Goal: Task Accomplishment & Management: Manage account settings

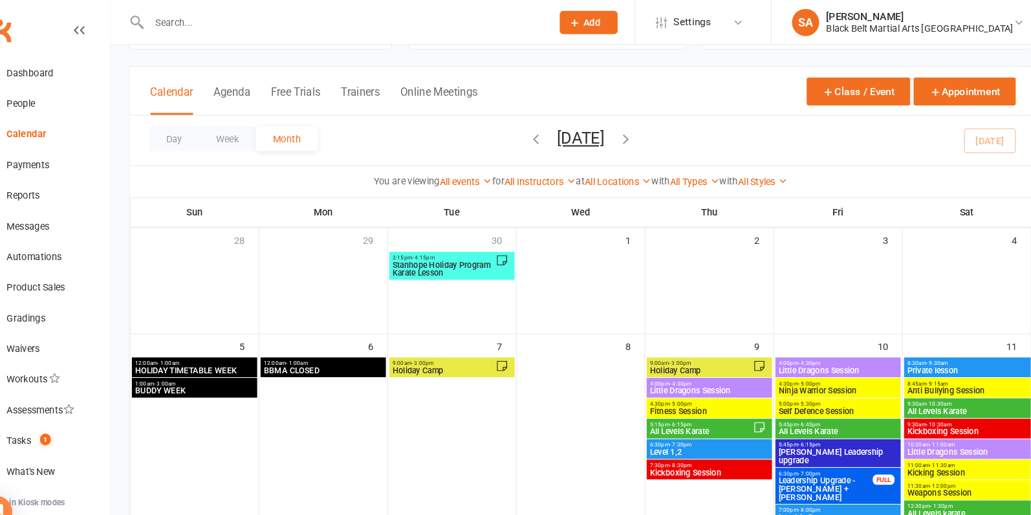
scroll to position [20, 0]
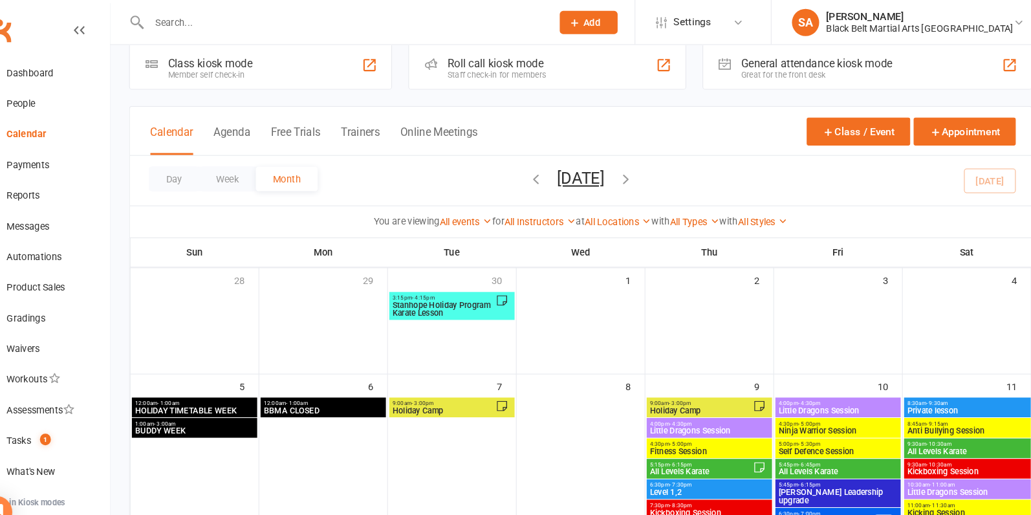
click at [443, 382] on span "- 3:00pm" at bounding box center [434, 383] width 21 height 6
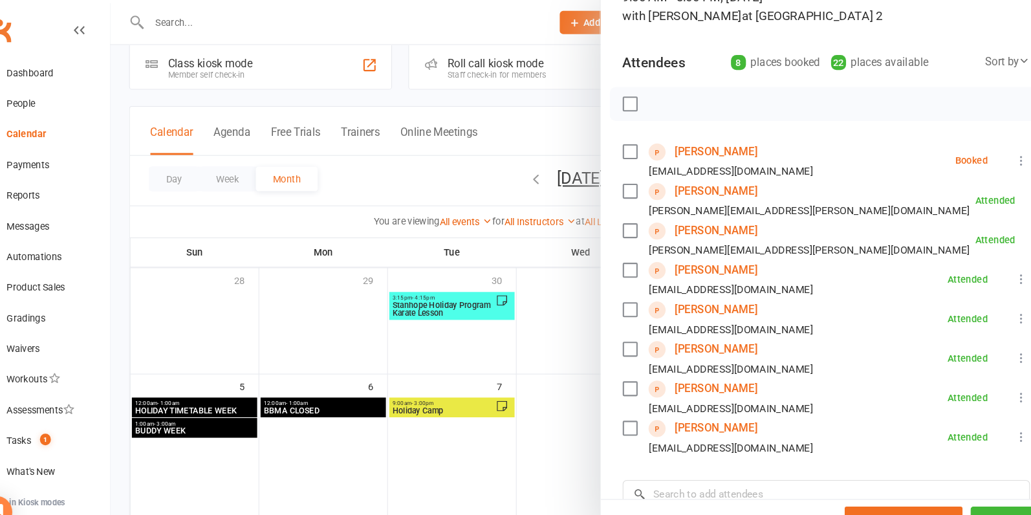
scroll to position [190, 0]
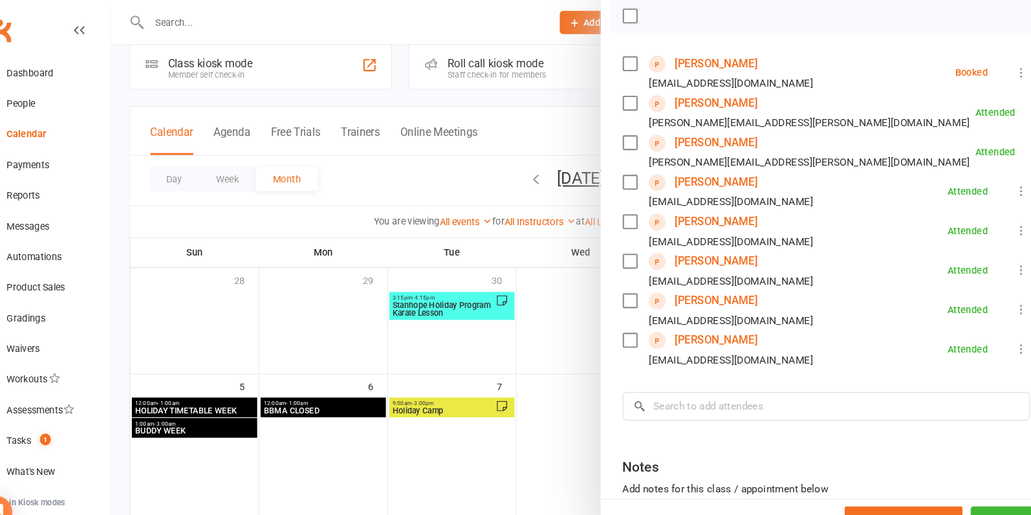
click at [723, 285] on link "[PERSON_NAME]" at bounding box center [712, 286] width 78 height 21
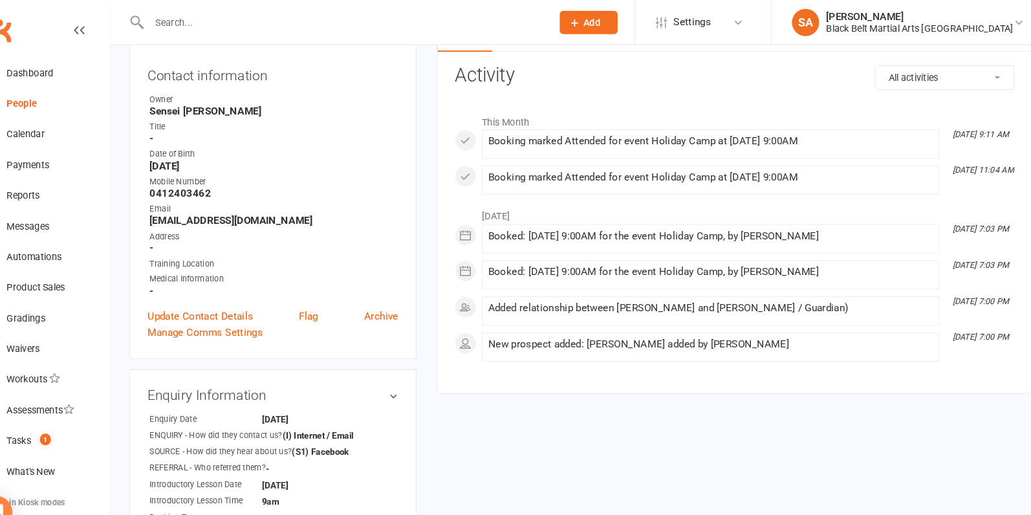
scroll to position [127, 0]
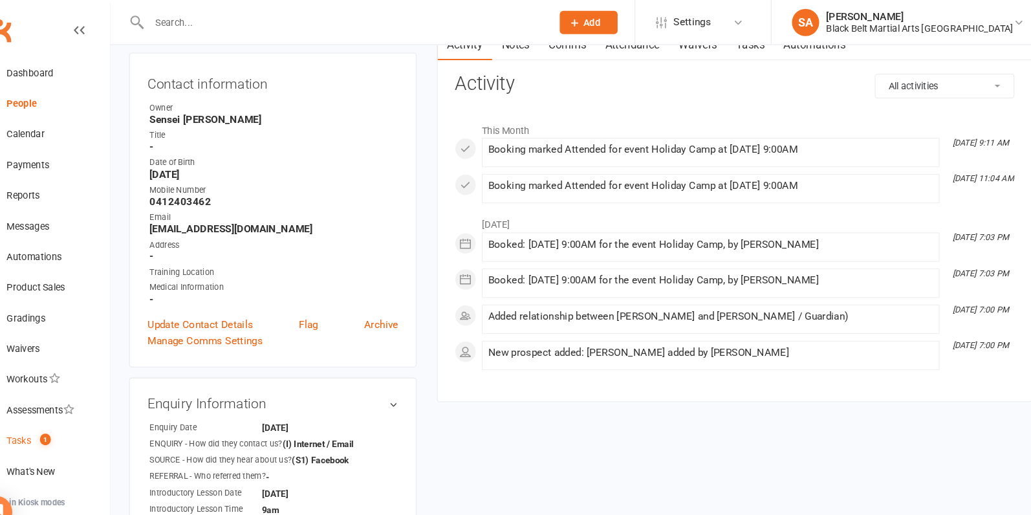
click at [57, 424] on link "Tasks 1" at bounding box center [77, 418] width 120 height 29
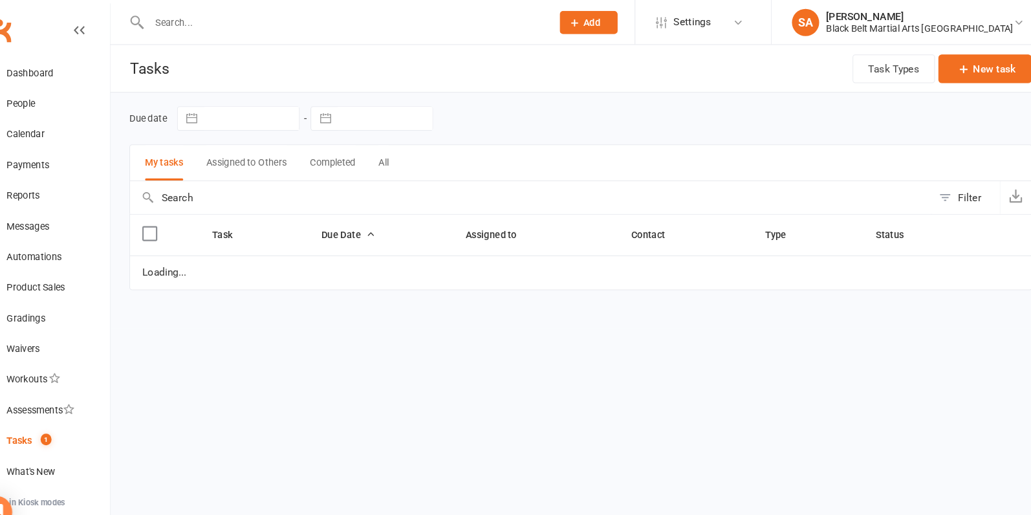
select select "waiting"
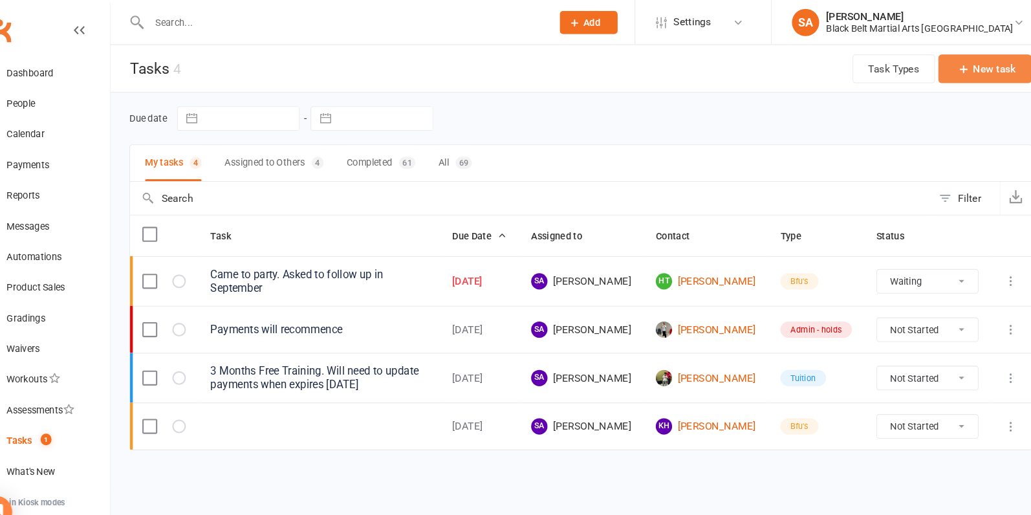
click at [979, 72] on button "New task" at bounding box center [968, 65] width 89 height 27
select select "4791"
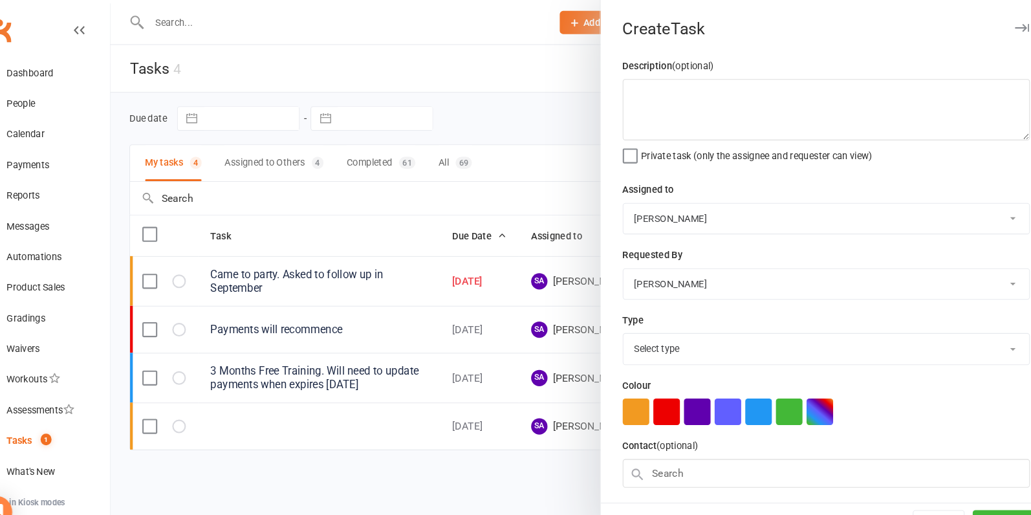
click at [428, 404] on div at bounding box center [584, 257] width 894 height 515
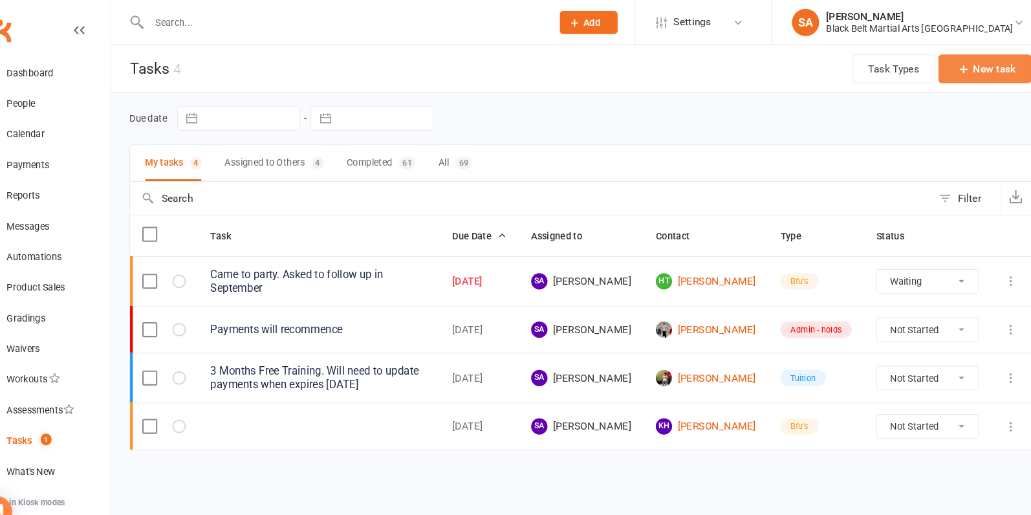
click at [982, 65] on button "New task" at bounding box center [968, 65] width 89 height 27
select select "4791"
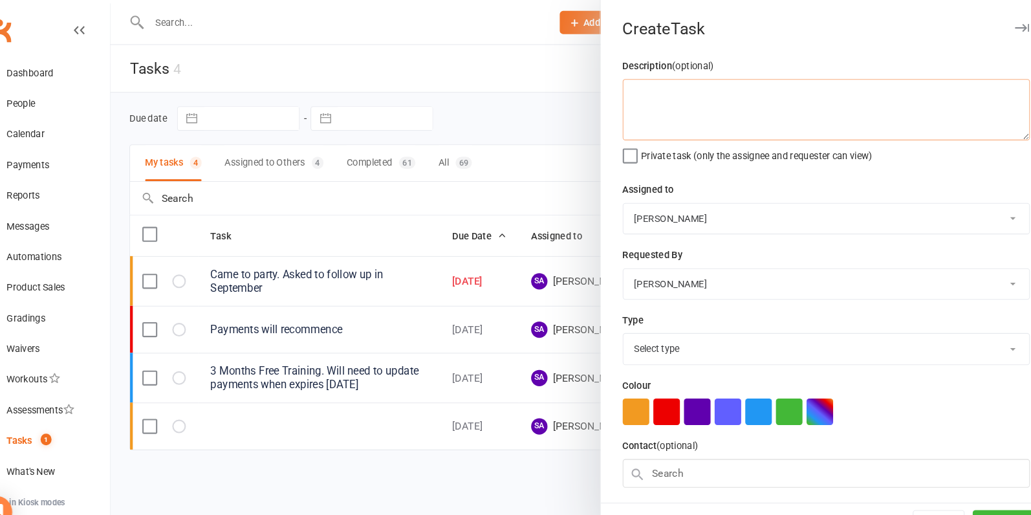
click at [708, 97] on textarea at bounding box center [816, 104] width 387 height 58
click at [696, 213] on select "Sensei Pauline Tanya Smith Pauline Cornac Riley Friedrich Adrian Cornac Sensei …" at bounding box center [816, 207] width 385 height 28
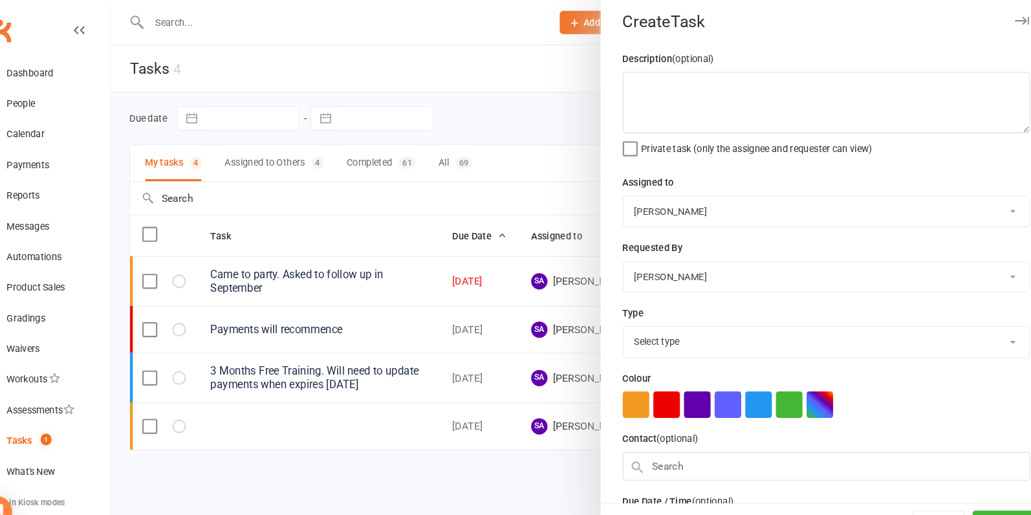
click at [696, 325] on select "Select type Admin - cancellations Admin - holds Admin - pif's Admin - quarantin…" at bounding box center [816, 324] width 385 height 28
select select "27007"
click at [624, 310] on select "Select type Admin - cancellations Admin - holds Admin - pif's Admin - quarantin…" at bounding box center [816, 324] width 385 height 28
click at [658, 437] on input "text" at bounding box center [816, 442] width 387 height 27
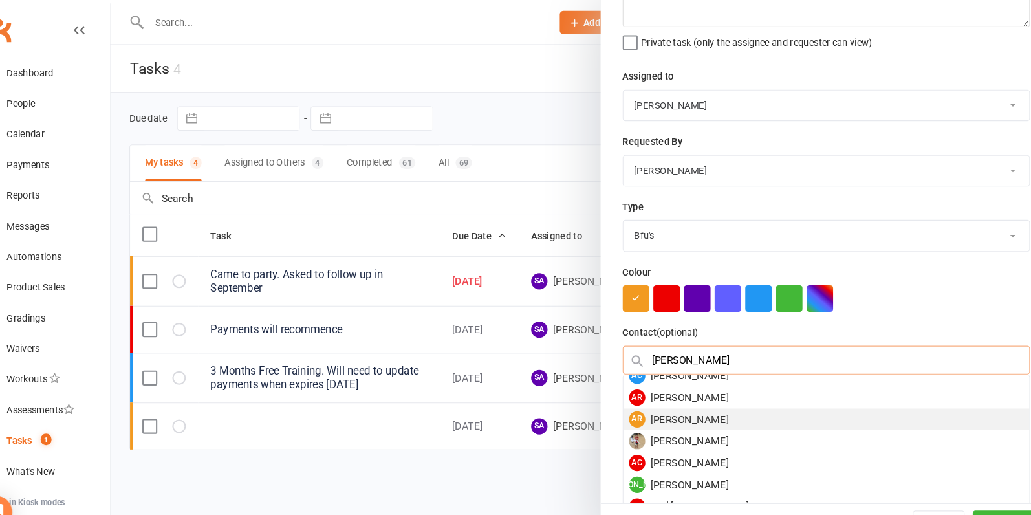
scroll to position [11, 0]
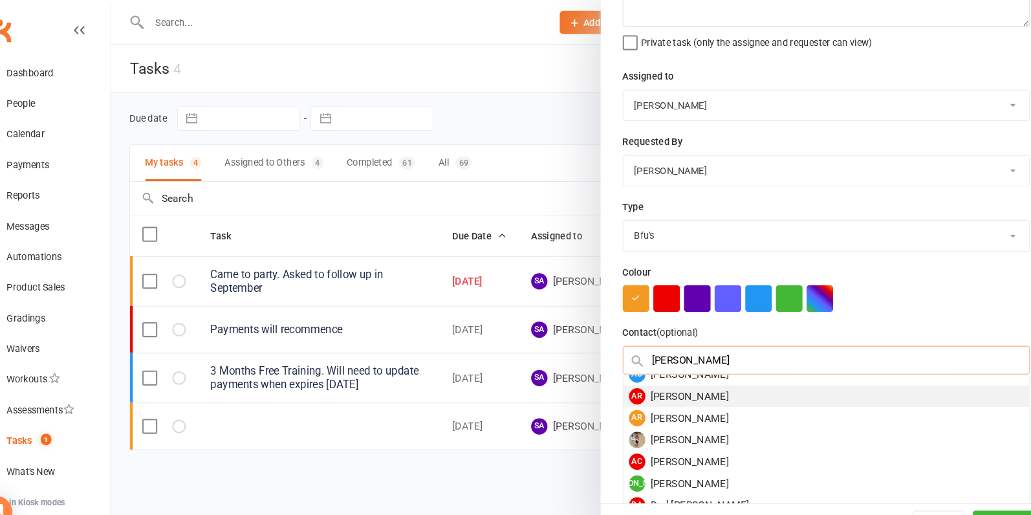
type input "Alice"
click at [702, 371] on div "AR Alice Ranieri" at bounding box center [816, 376] width 385 height 21
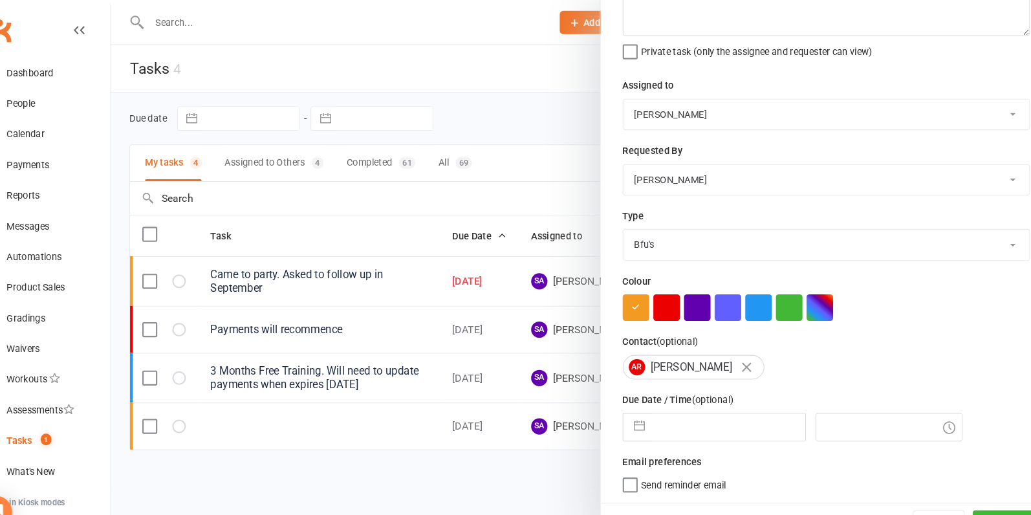
scroll to position [96, 0]
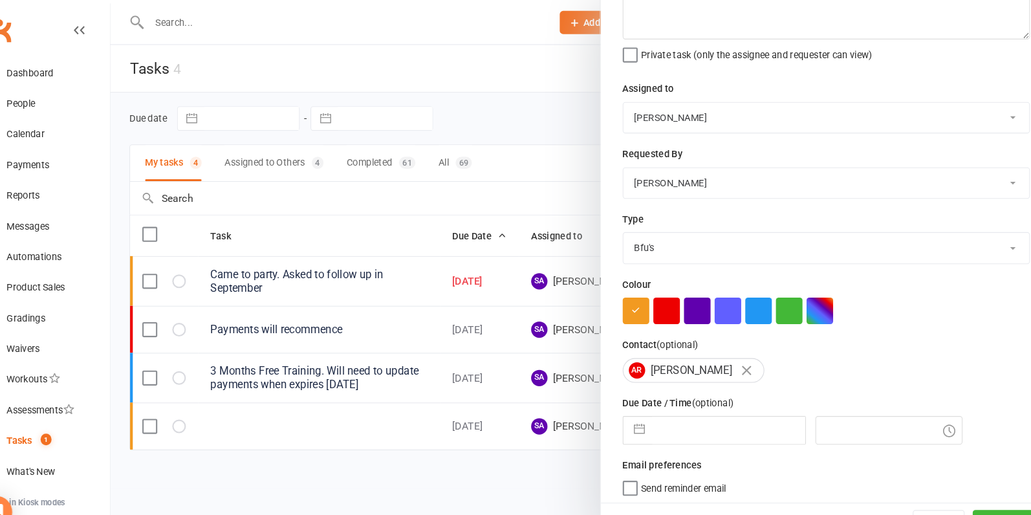
click at [737, 349] on icon "button" at bounding box center [741, 351] width 9 height 9
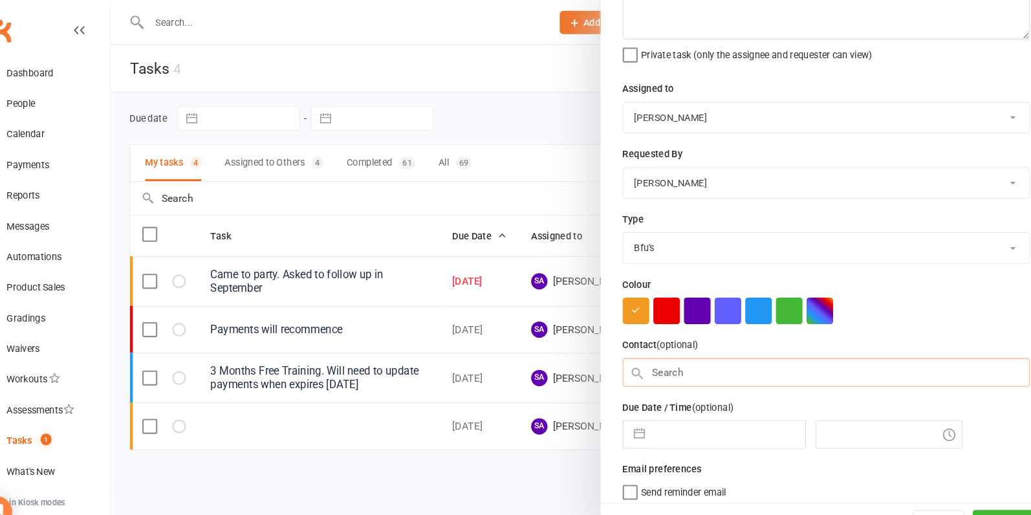
click at [713, 351] on input "text" at bounding box center [816, 353] width 387 height 27
paste input "Alice Romaní"
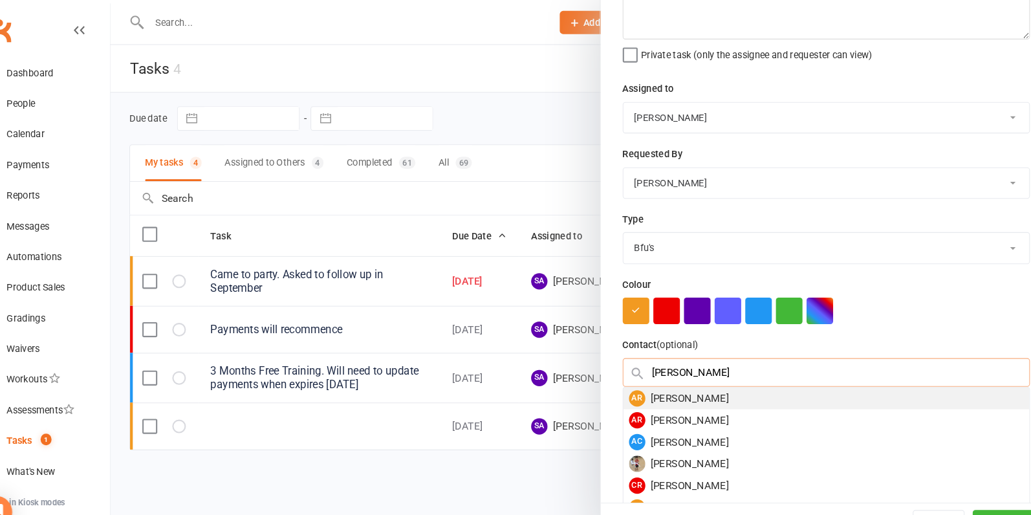
type input "Alice Romaní"
click at [770, 376] on div "AR Alice Romaní" at bounding box center [816, 378] width 385 height 21
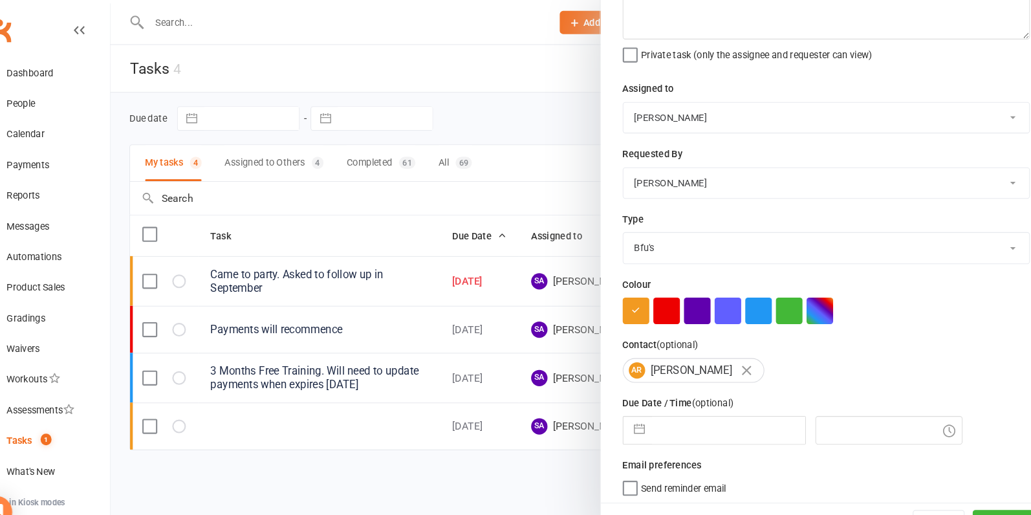
click at [699, 403] on input "text" at bounding box center [724, 409] width 146 height 26
select select "8"
select select "2025"
select select "9"
select select "2025"
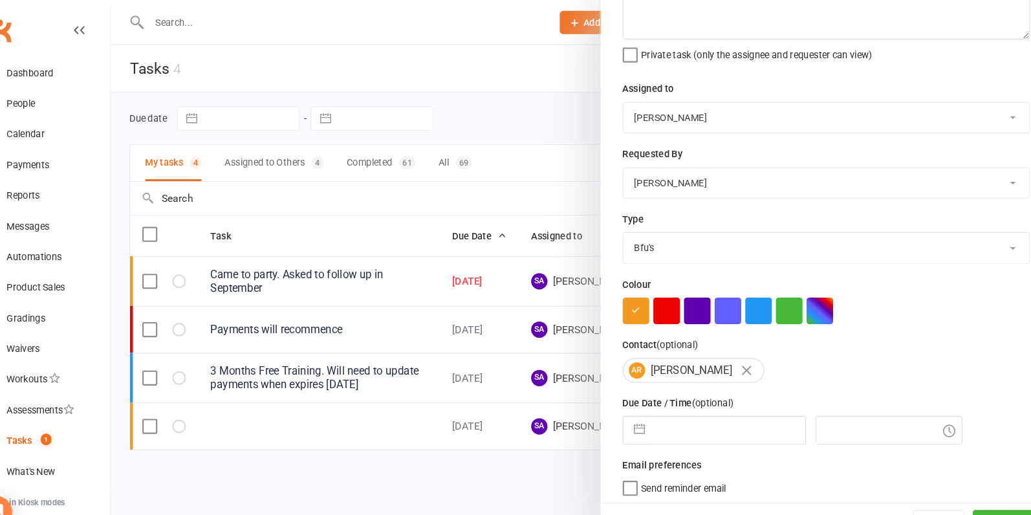
select select "10"
select select "2025"
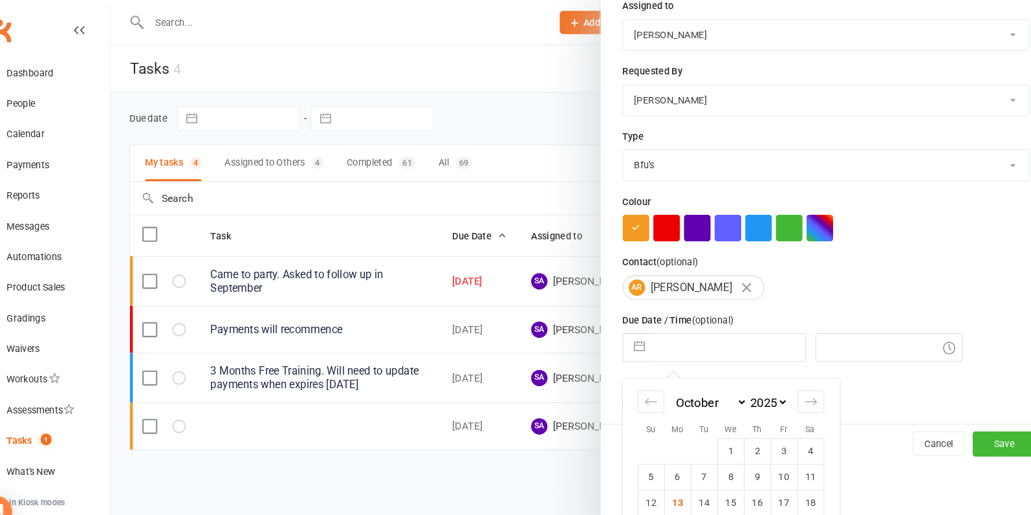
scroll to position [211, 0]
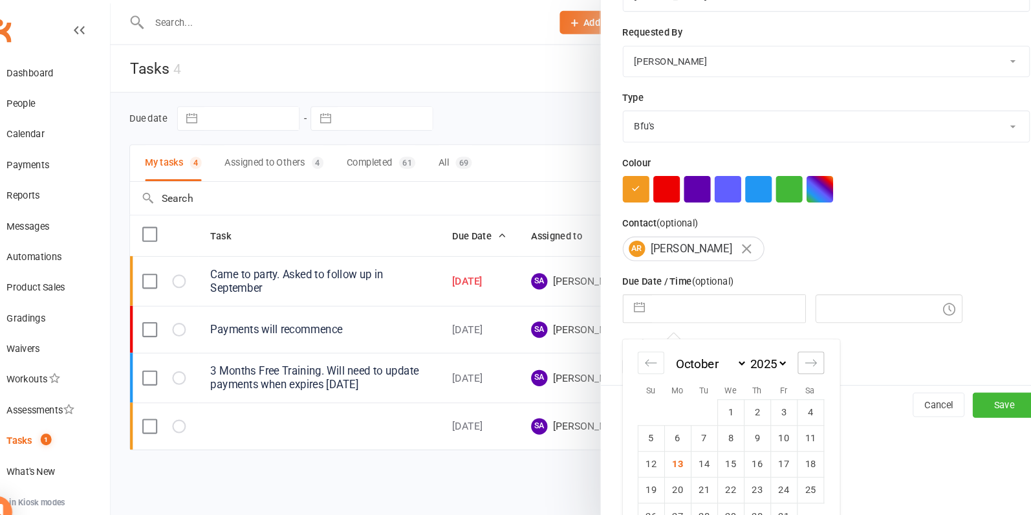
click at [805, 340] on icon "Move forward to switch to the next month." at bounding box center [802, 344] width 12 height 12
select select "11"
select select "2025"
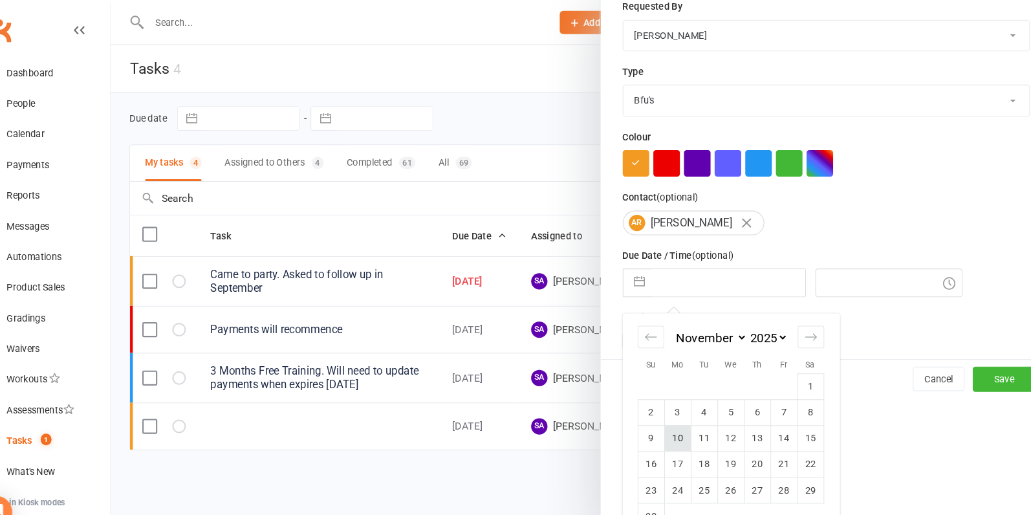
click at [680, 410] on td "10" at bounding box center [675, 416] width 25 height 25
type input "10 Nov 2025"
type input "1:30pm"
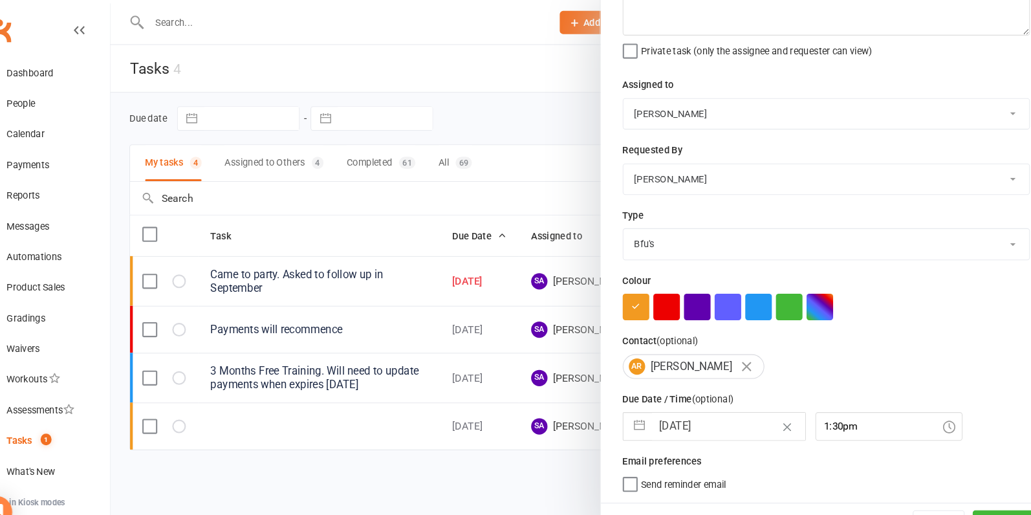
scroll to position [96, 0]
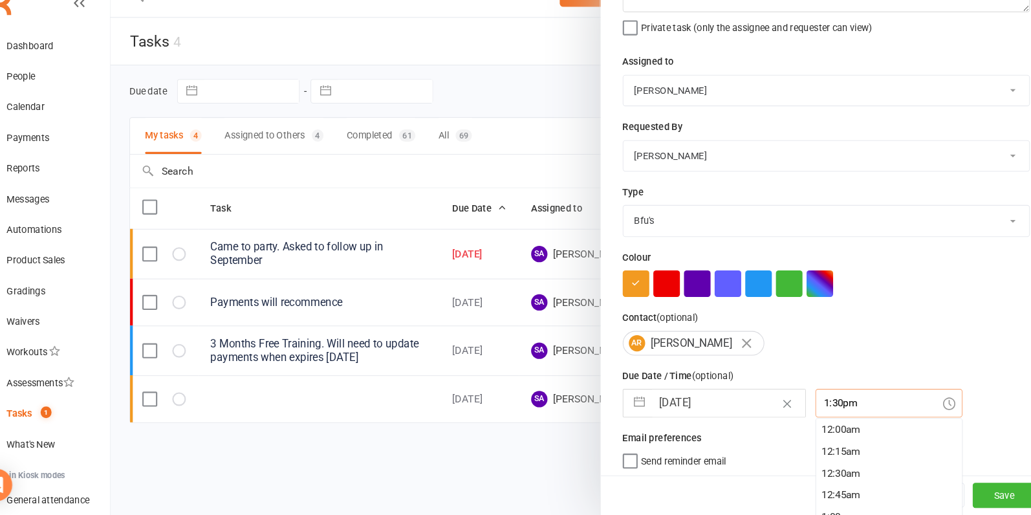
click at [843, 409] on div "1:30pm 12:00am 12:15am 12:30am 12:45am 1:00am 1:15am 1:30am 1:45am 2:00am 2:15a…" at bounding box center [877, 408] width 140 height 27
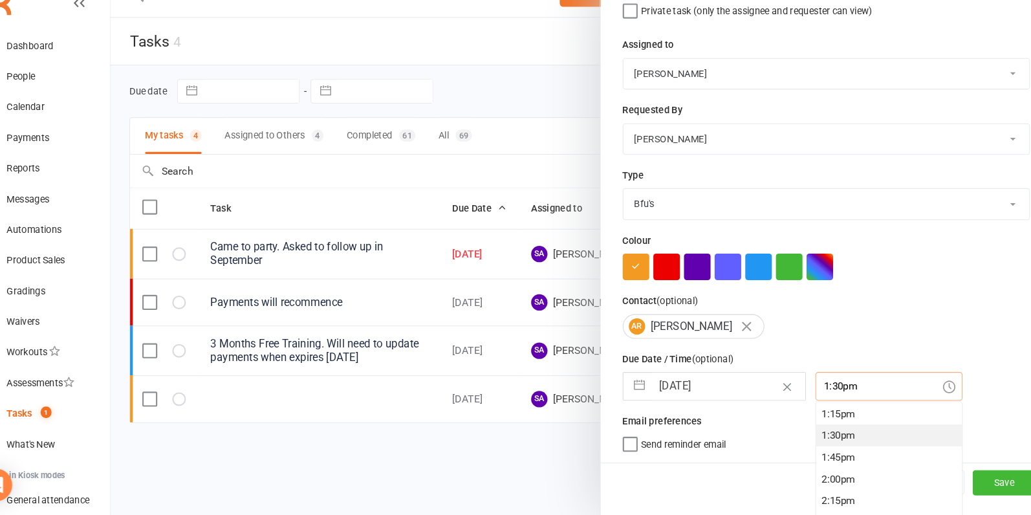
scroll to position [131, 0]
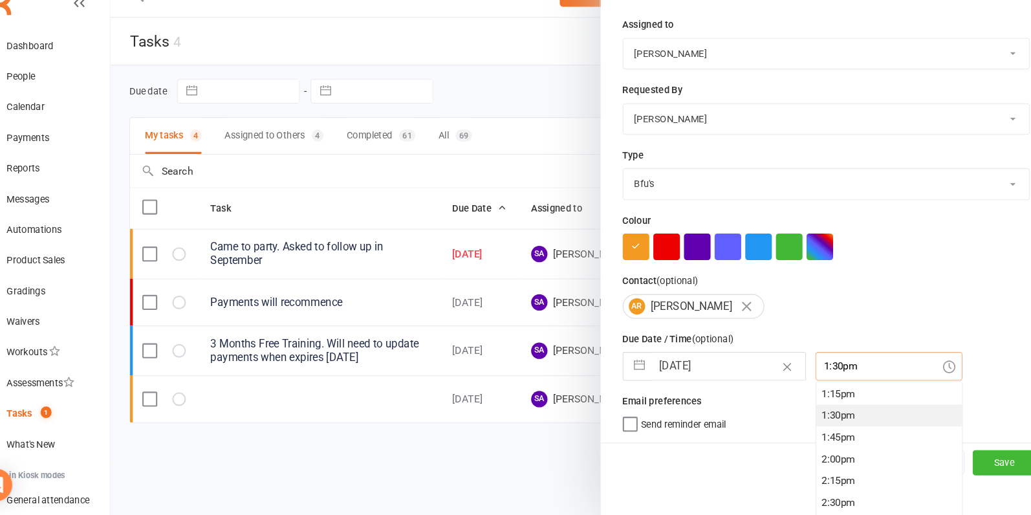
click at [813, 418] on div "1:30pm" at bounding box center [876, 420] width 138 height 21
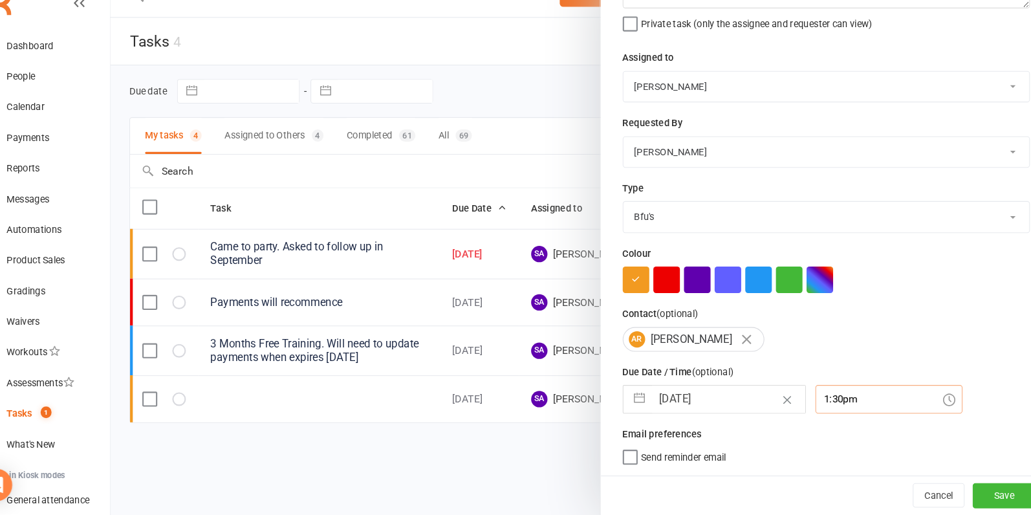
scroll to position [96, 0]
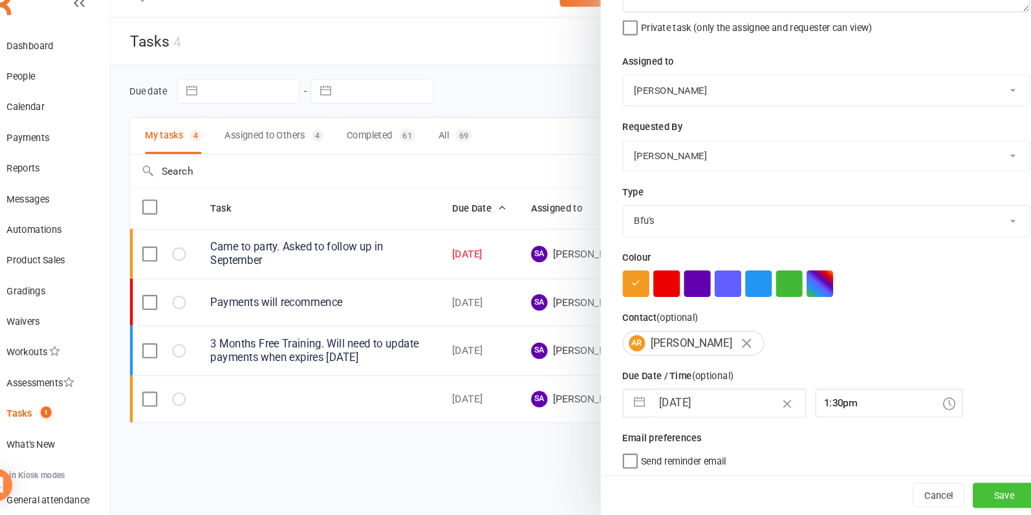
click at [993, 495] on button "Save" at bounding box center [986, 496] width 60 height 23
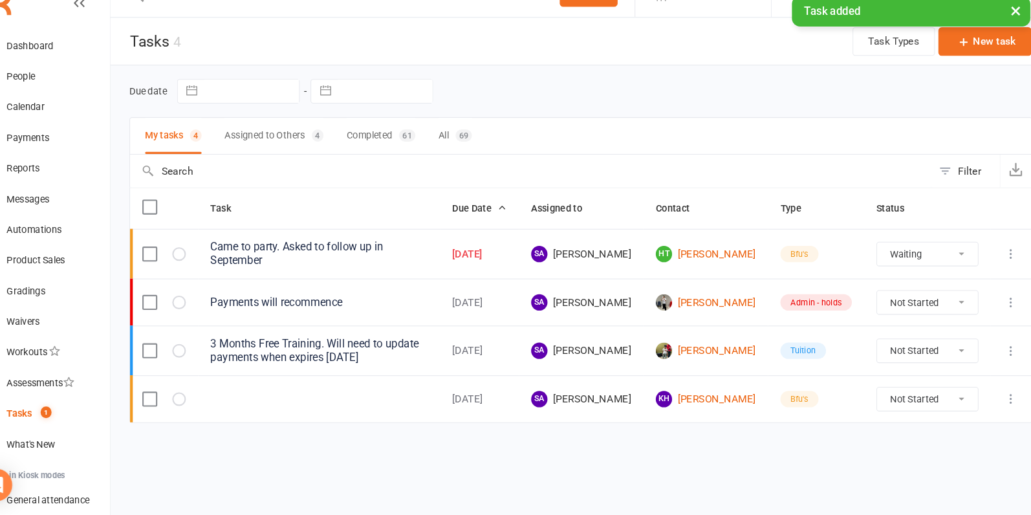
select select "waiting"
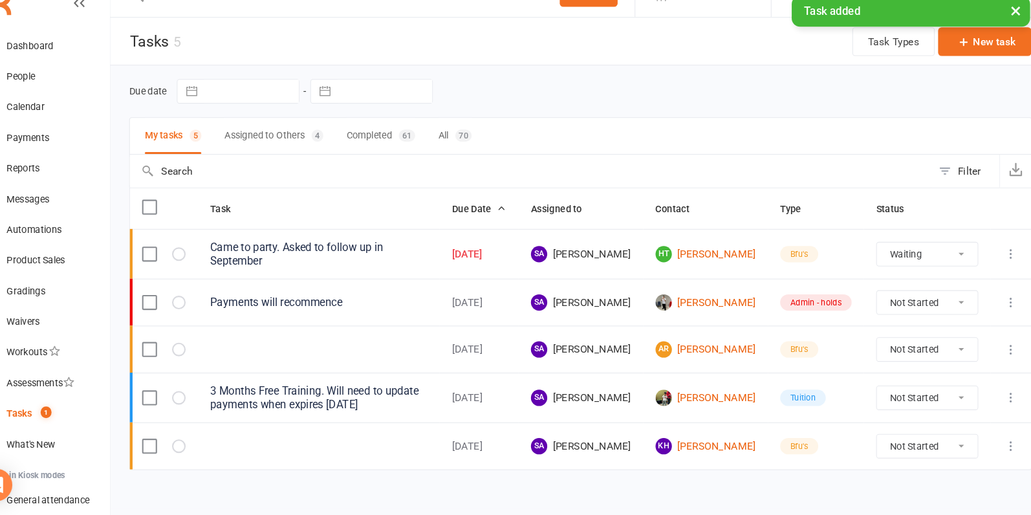
click at [997, 351] on icon at bounding box center [992, 357] width 13 height 13
click at [959, 395] on link "Edit" at bounding box center [937, 402] width 128 height 26
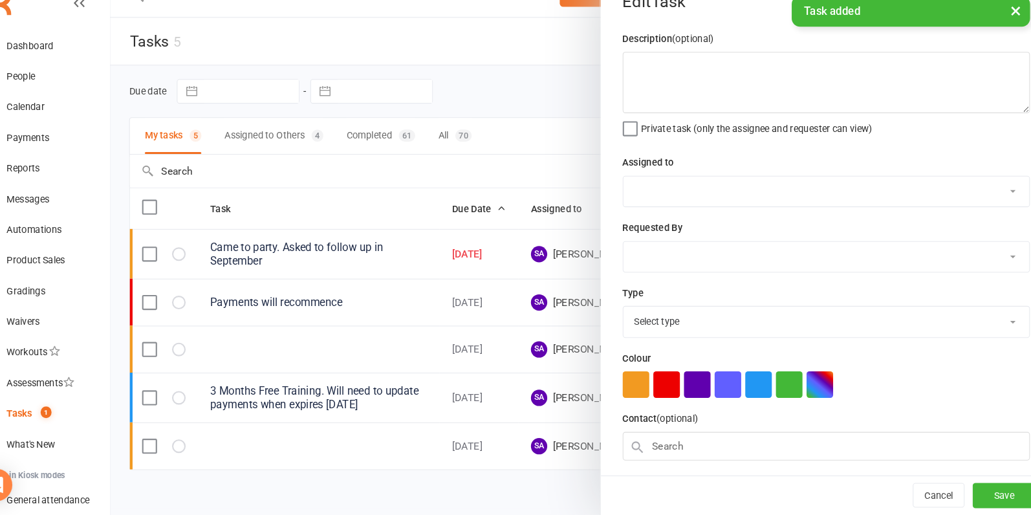
select select "4791"
type input "10 Nov 2025"
type input "1:30pm"
select select "27007"
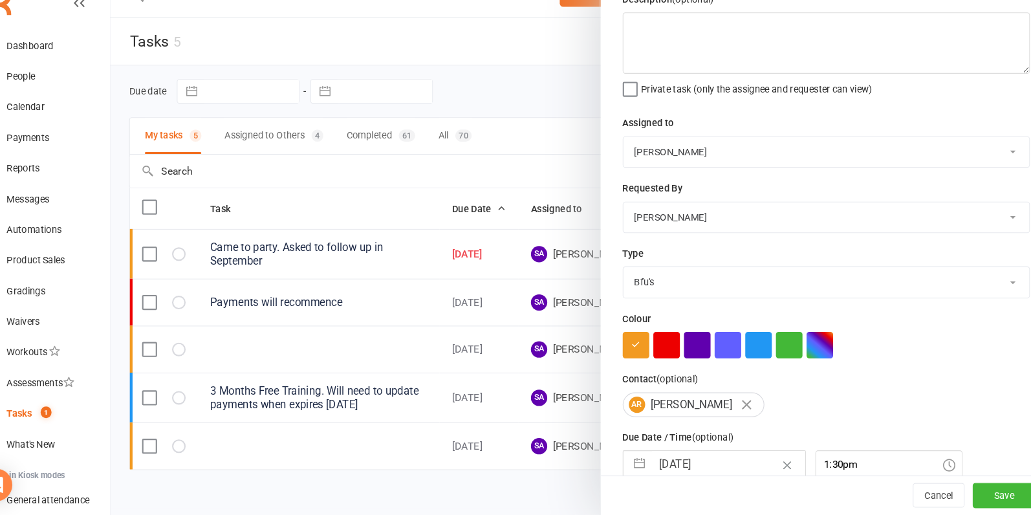
scroll to position [50, 0]
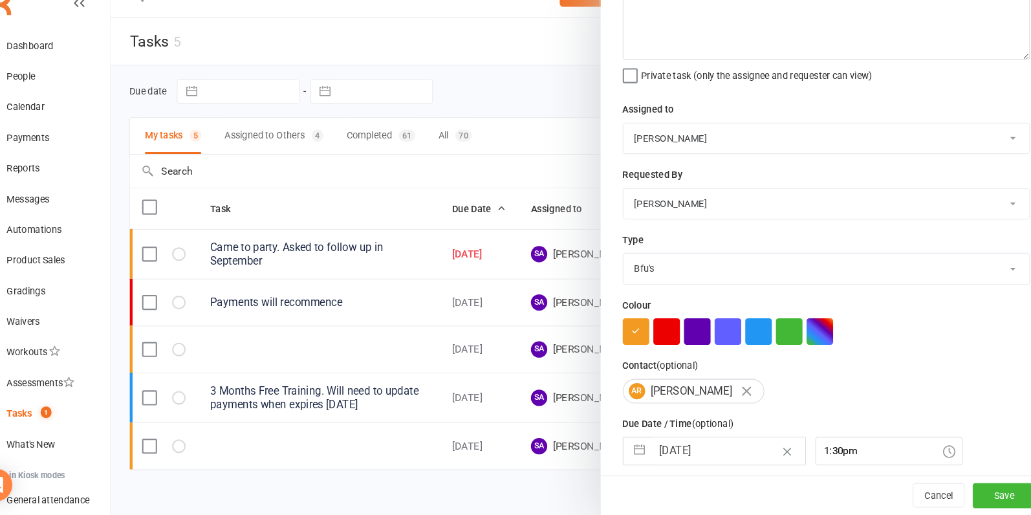
click at [705, 392] on div "AR Alice Romaní" at bounding box center [690, 396] width 135 height 23
drag, startPoint x: 710, startPoint y: 396, endPoint x: 651, endPoint y: 392, distance: 59.0
click at [651, 392] on div "AR Alice Romaní" at bounding box center [690, 396] width 135 height 23
copy div "[PERSON_NAME]"
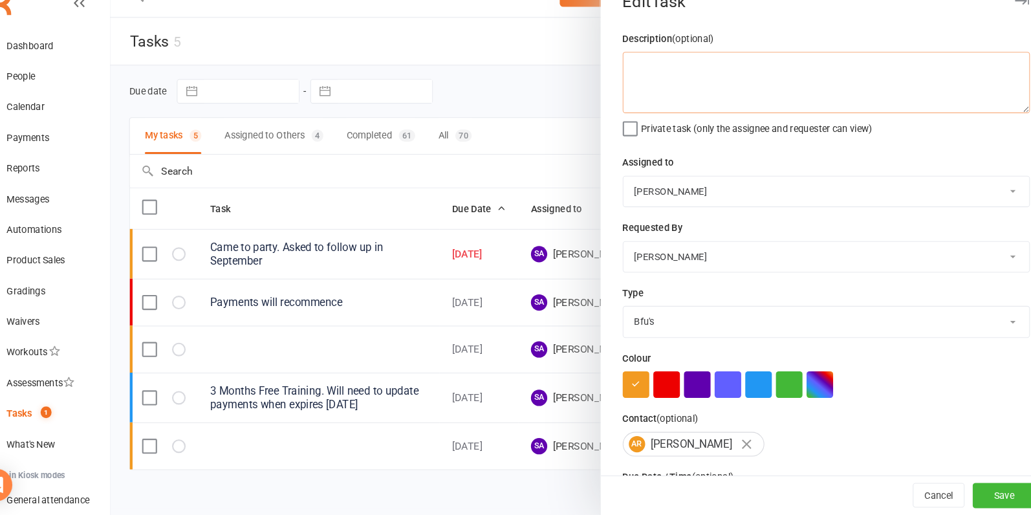
click at [683, 90] on textarea at bounding box center [816, 104] width 387 height 58
paste textarea "[PERSON_NAME]"
click at [672, 92] on textarea "Alice Romaní + Chiara" at bounding box center [816, 104] width 387 height 58
click at [738, 100] on textarea "Alice + Chiara" at bounding box center [816, 104] width 387 height 58
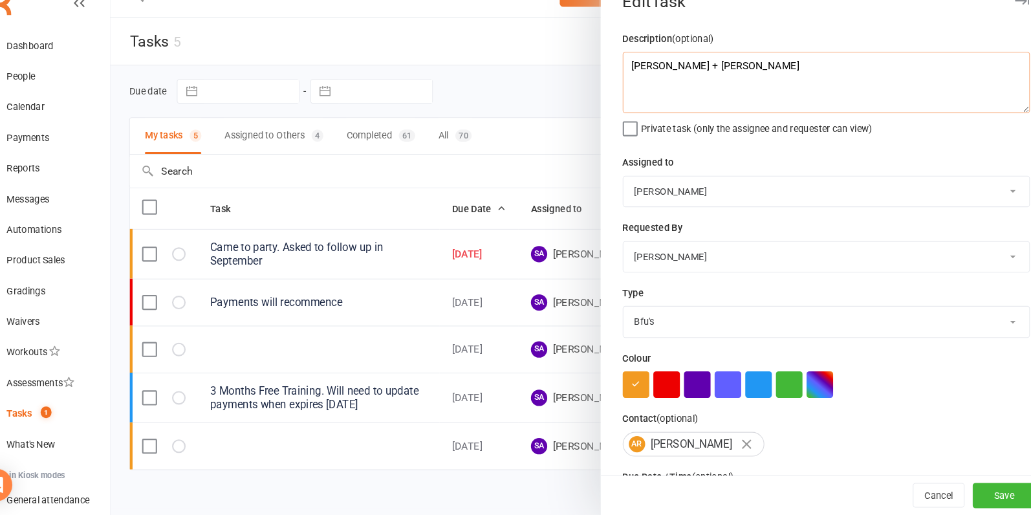
paste textarea "Romaní"
type textarea "Alice + Chiara Romaní"
click at [717, 186] on div "Assigned to Sensei Pauline Tanya Smith Pauline Cornac Riley Friedrich Adrian Co…" at bounding box center [816, 197] width 387 height 50
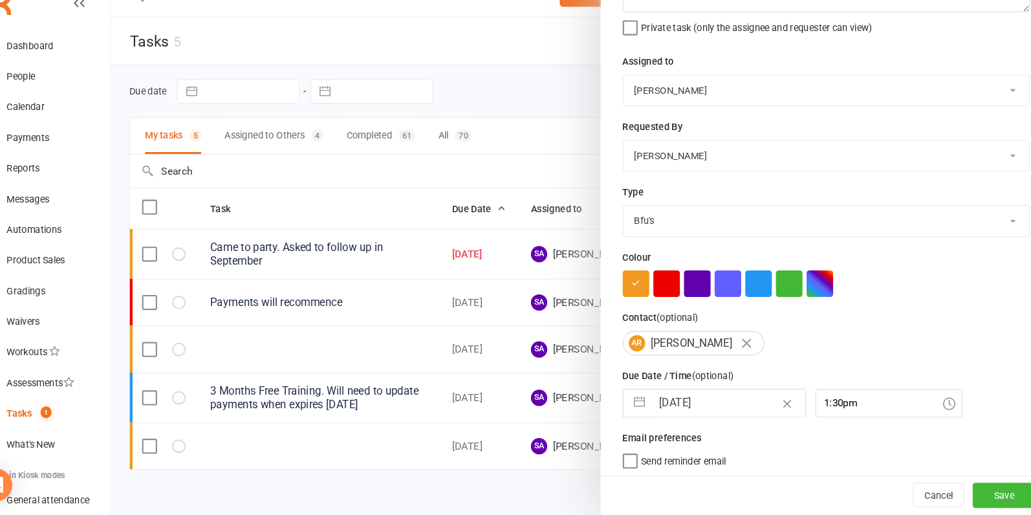
scroll to position [3, 0]
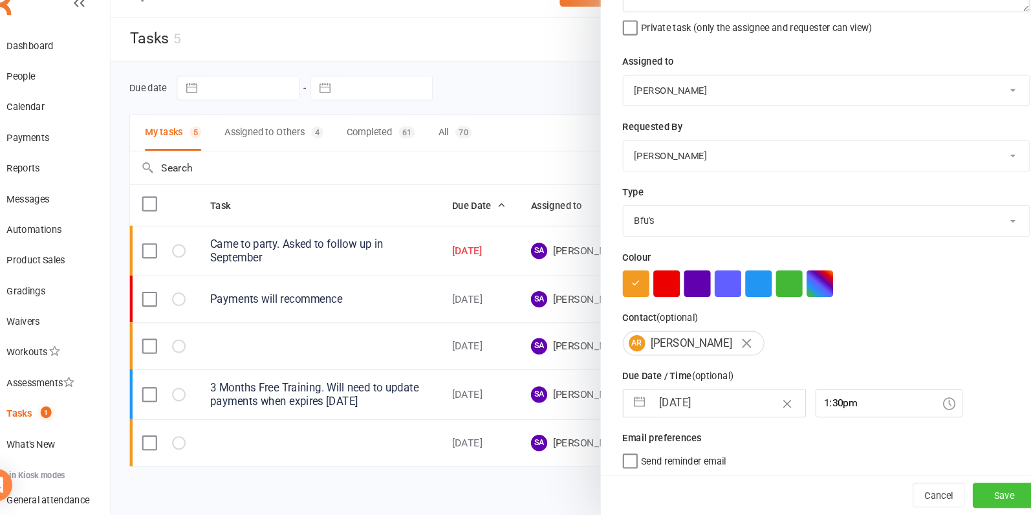
click at [998, 494] on button "Save" at bounding box center [986, 496] width 60 height 23
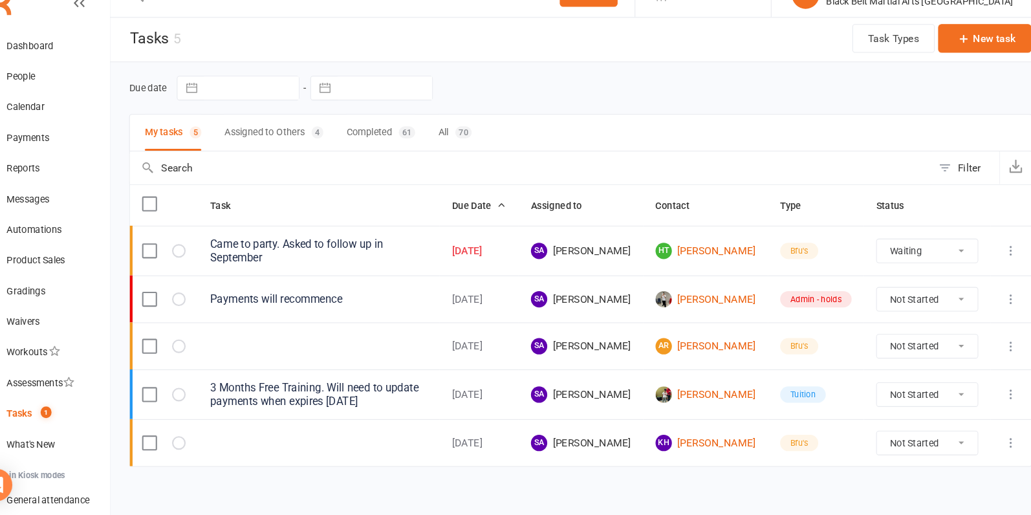
select select "waiting"
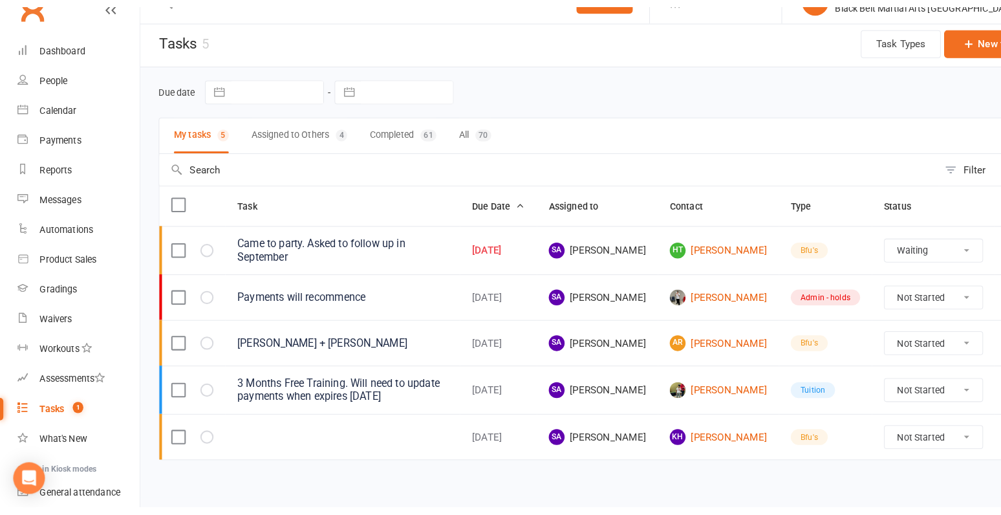
scroll to position [0, 0]
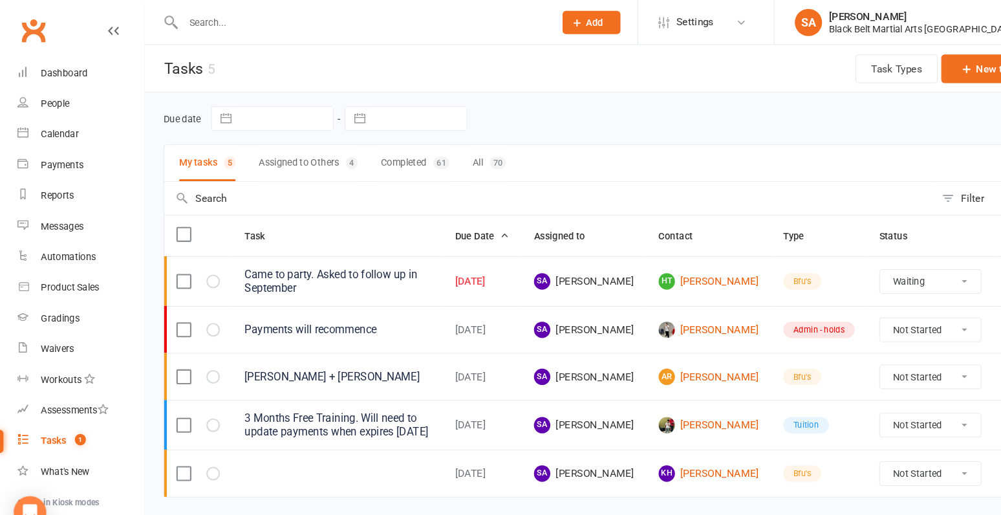
select select "waiting"
click at [244, 14] on input "text" at bounding box center [343, 21] width 347 height 18
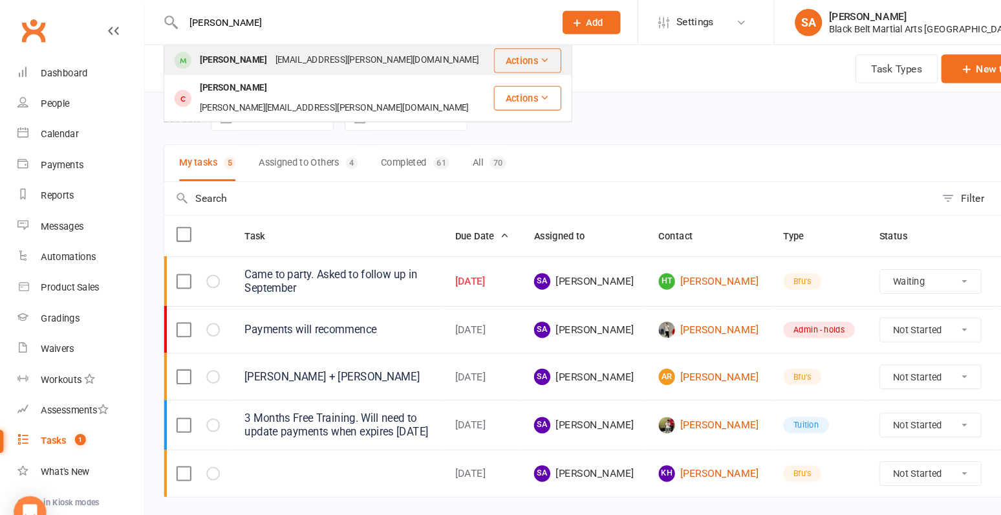
type input "Finn"
click at [257, 61] on div "ying.minter@gmail.com" at bounding box center [357, 57] width 201 height 19
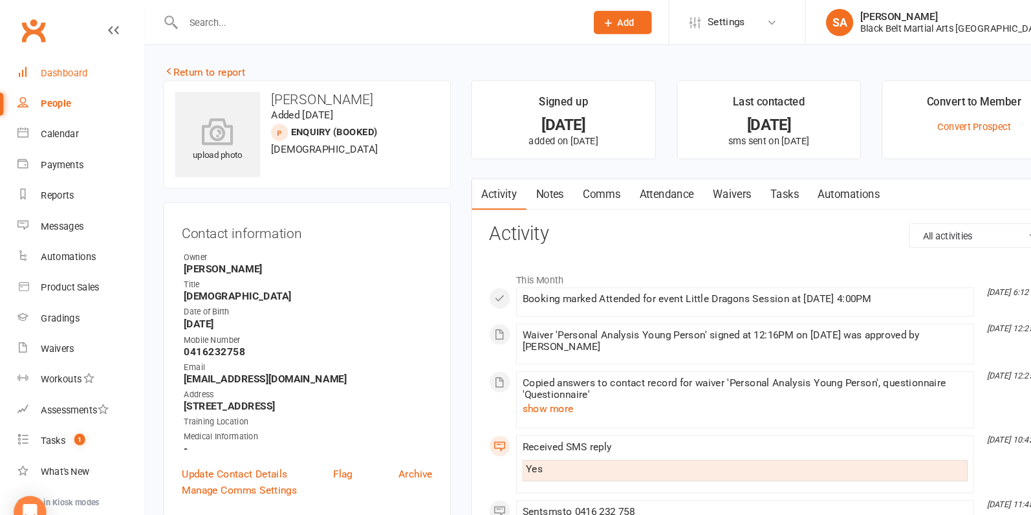
click at [74, 66] on div "Dashboard" at bounding box center [61, 69] width 45 height 10
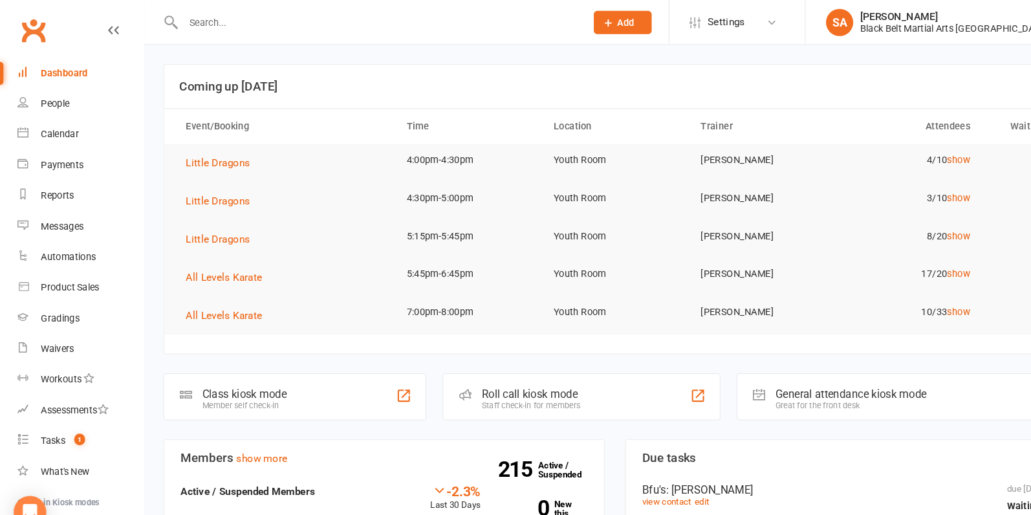
click at [222, 18] on input "text" at bounding box center [358, 21] width 377 height 18
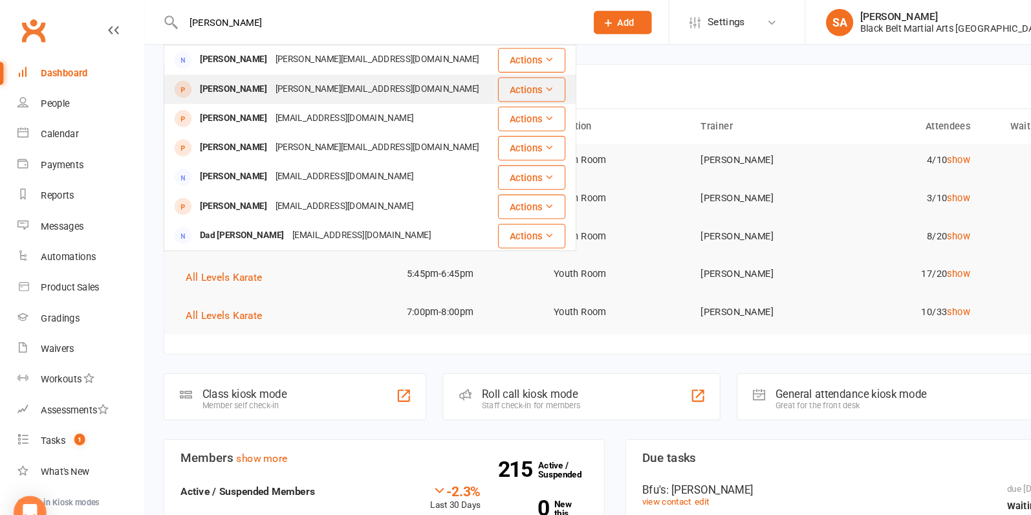
type input "Alice"
click at [232, 87] on div "Alice Ranieri" at bounding box center [222, 85] width 72 height 19
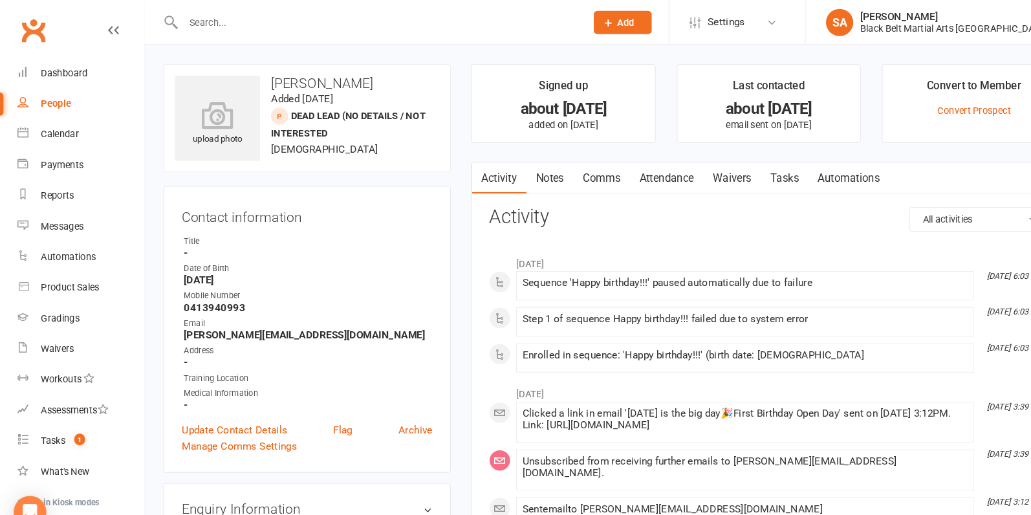
click at [233, 23] on input "text" at bounding box center [358, 21] width 377 height 18
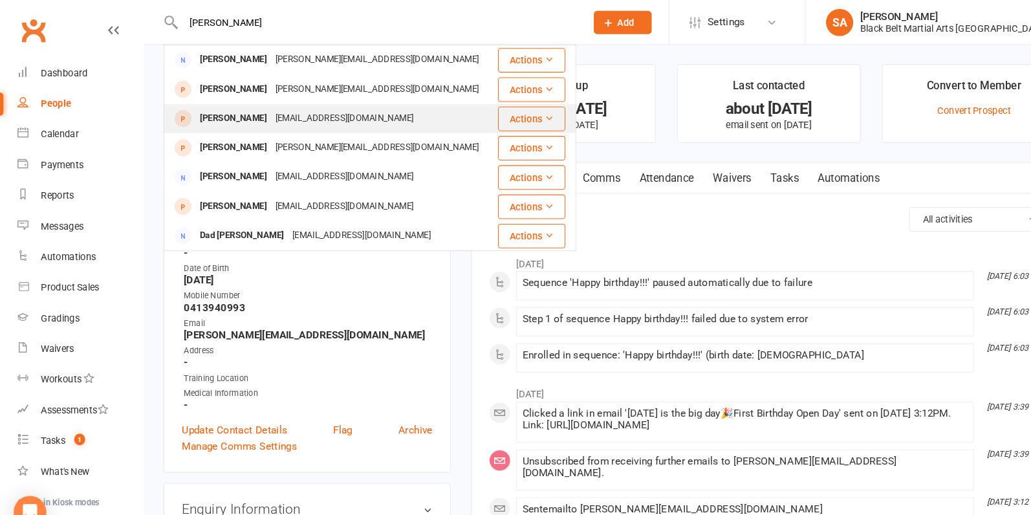
type input "Alice"
click at [285, 118] on div "[EMAIL_ADDRESS][DOMAIN_NAME]" at bounding box center [326, 112] width 139 height 19
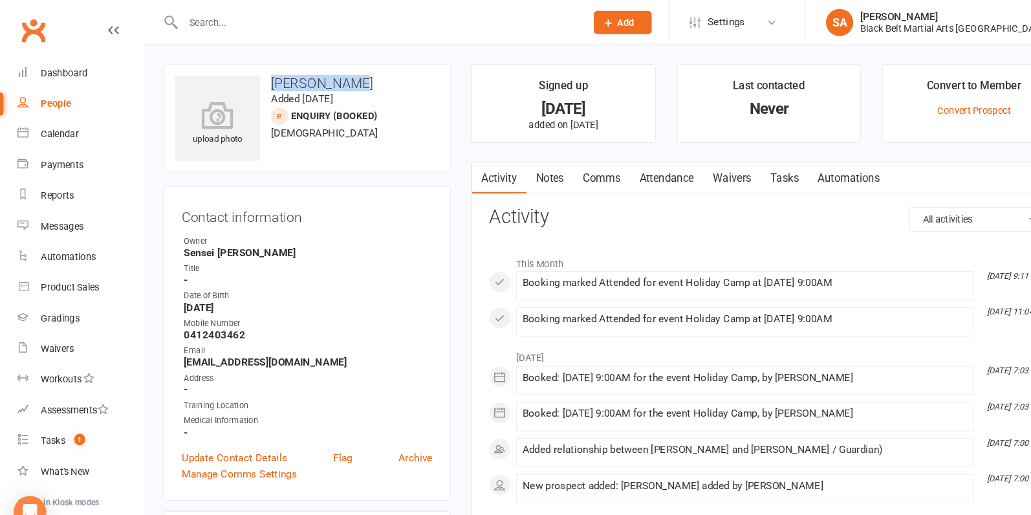
drag, startPoint x: 346, startPoint y: 80, endPoint x: 257, endPoint y: 82, distance: 89.3
click at [257, 82] on h3 "[PERSON_NAME]" at bounding box center [291, 79] width 251 height 14
copy h3 "[PERSON_NAME]"
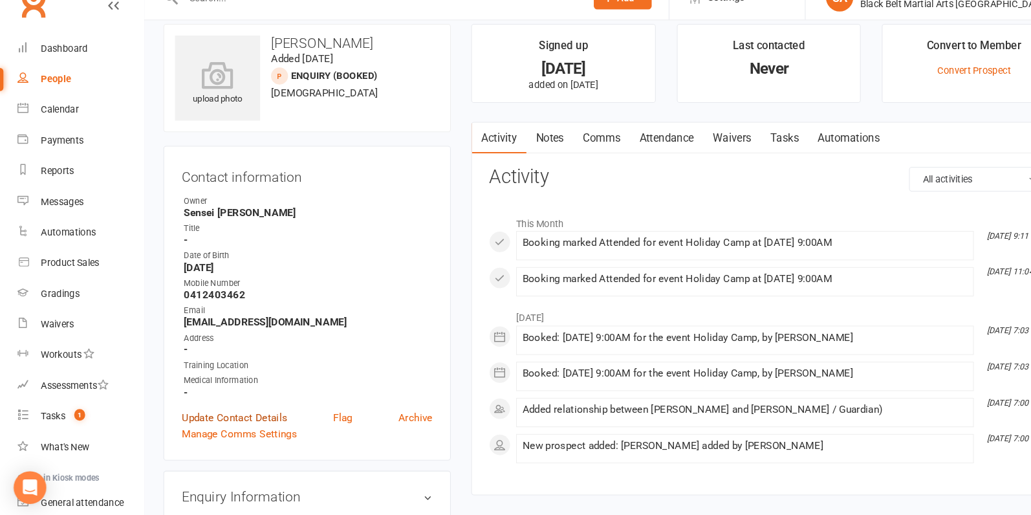
click at [219, 417] on link "Update Contact Details" at bounding box center [223, 420] width 100 height 16
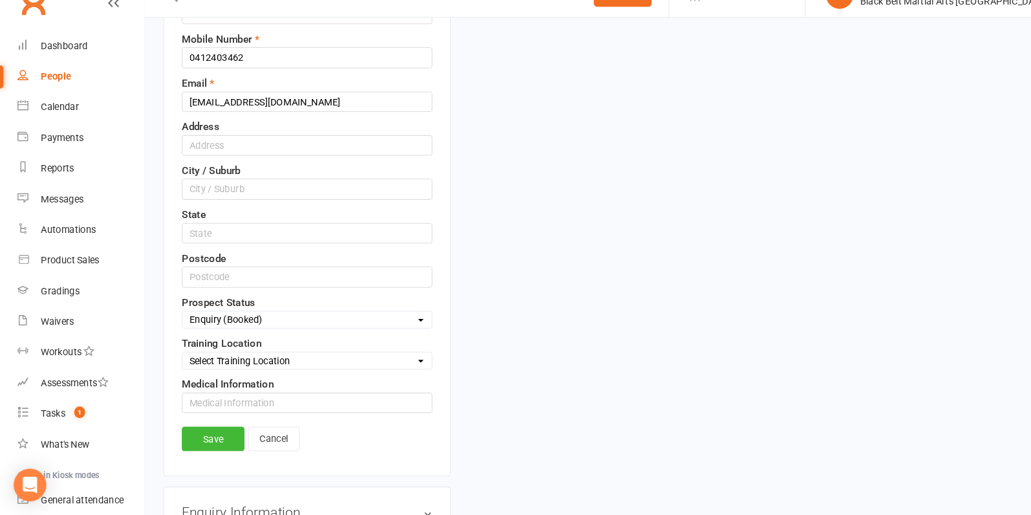
scroll to position [322, 0]
click at [255, 325] on select "Select Enquiry (Booked) Enquiry (Not Booked) DNS Pending BFU (Follow Up) No Sal…" at bounding box center [291, 329] width 237 height 14
select select "BFU (Follow Up)"
click at [173, 322] on select "Select Enquiry (Booked) Enquiry (Not Booked) DNS Pending BFU (Follow Up) No Sal…" at bounding box center [291, 329] width 237 height 14
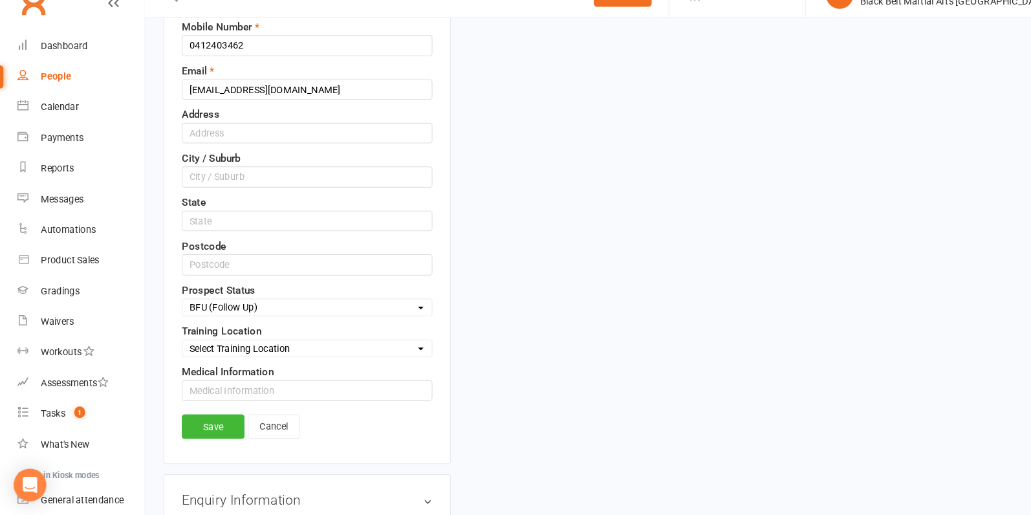
scroll to position [336, 0]
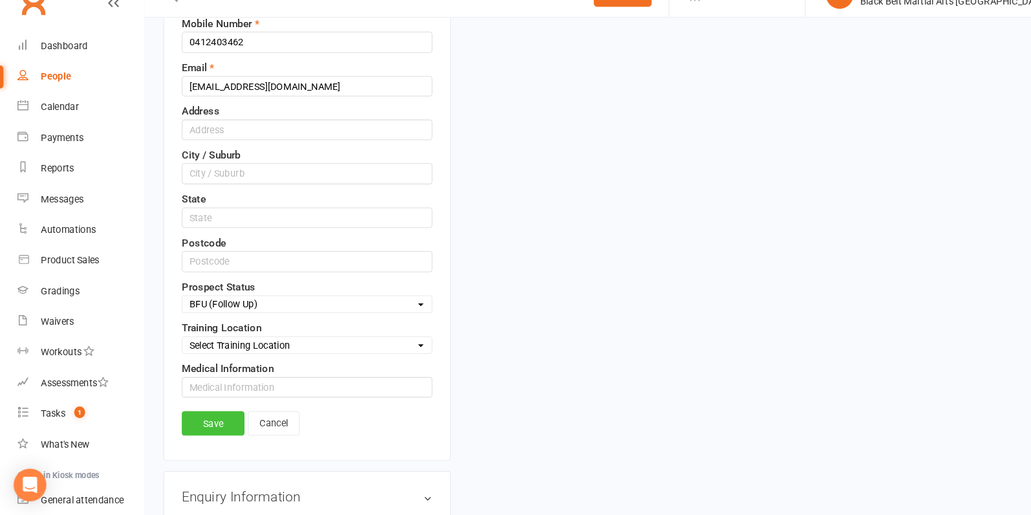
click at [202, 417] on link "Save" at bounding box center [203, 428] width 60 height 23
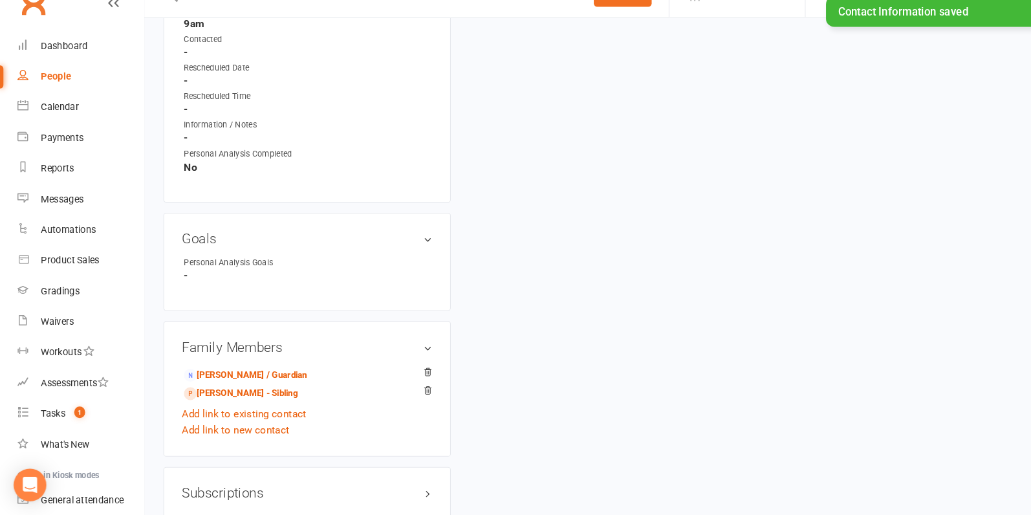
scroll to position [786, 0]
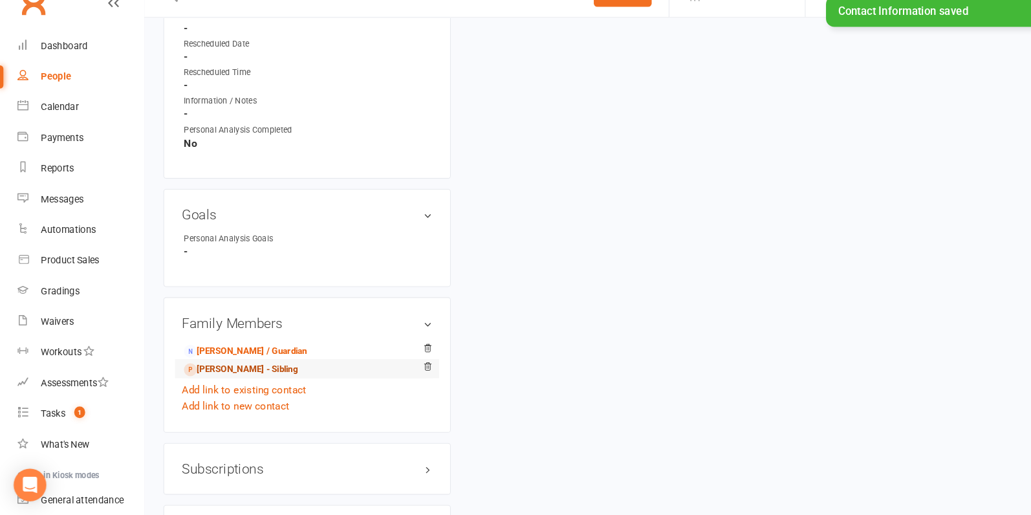
click at [227, 370] on link "Chiara Romani - Sibling" at bounding box center [229, 377] width 108 height 14
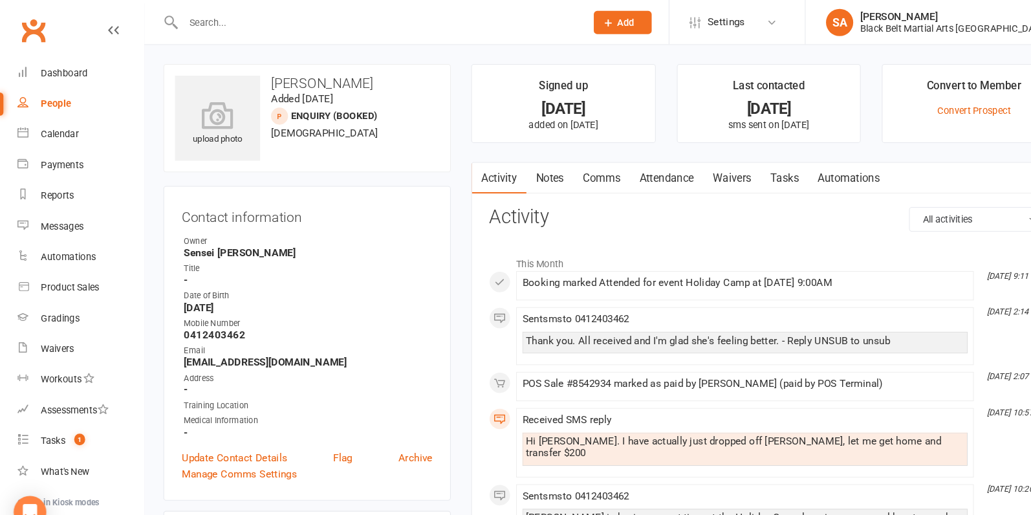
click at [529, 166] on link "Notes" at bounding box center [522, 170] width 45 height 30
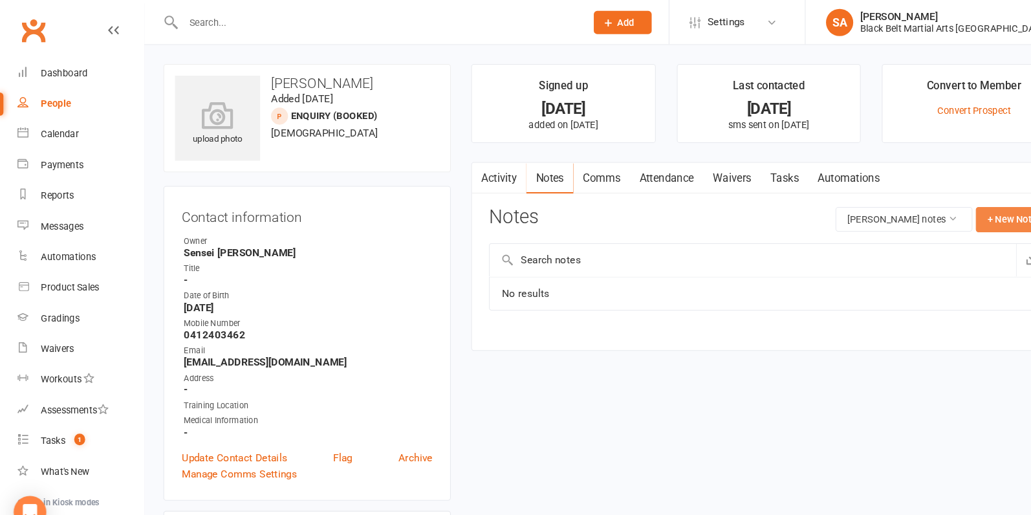
click at [943, 210] on button "+ New Note" at bounding box center [961, 208] width 69 height 23
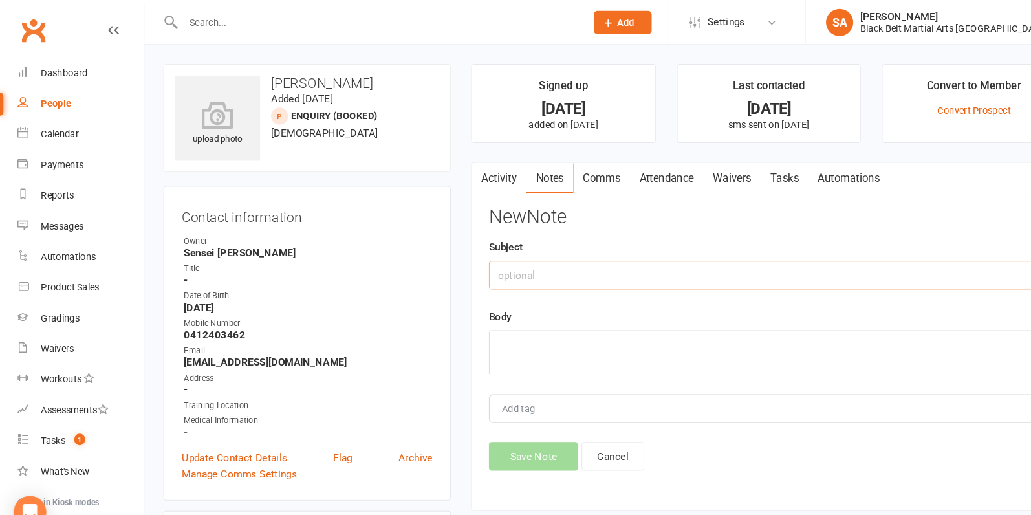
click at [598, 266] on input "text" at bounding box center [730, 261] width 532 height 27
type input "H/Camp BFU"
click at [570, 338] on textarea at bounding box center [730, 335] width 532 height 43
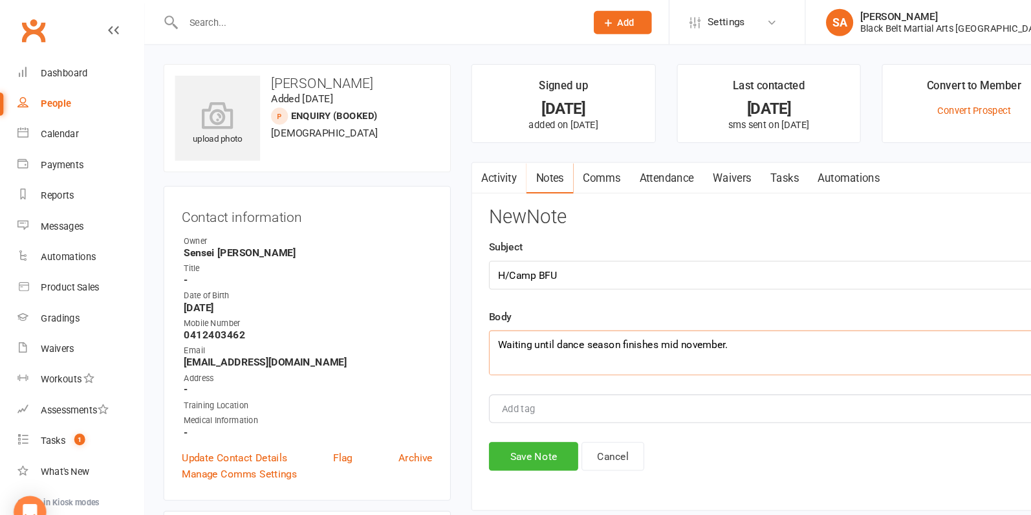
drag, startPoint x: 729, startPoint y: 329, endPoint x: 442, endPoint y: 325, distance: 287.2
click at [442, 325] on main "Signed up 14 days ago added on 29 Sep 2025 Last contacted 6 days ago sms sent o…" at bounding box center [730, 279] width 585 height 437
type textarea "Waiting until dance season finishes mid november."
click at [501, 424] on button "Save Note" at bounding box center [506, 433] width 85 height 27
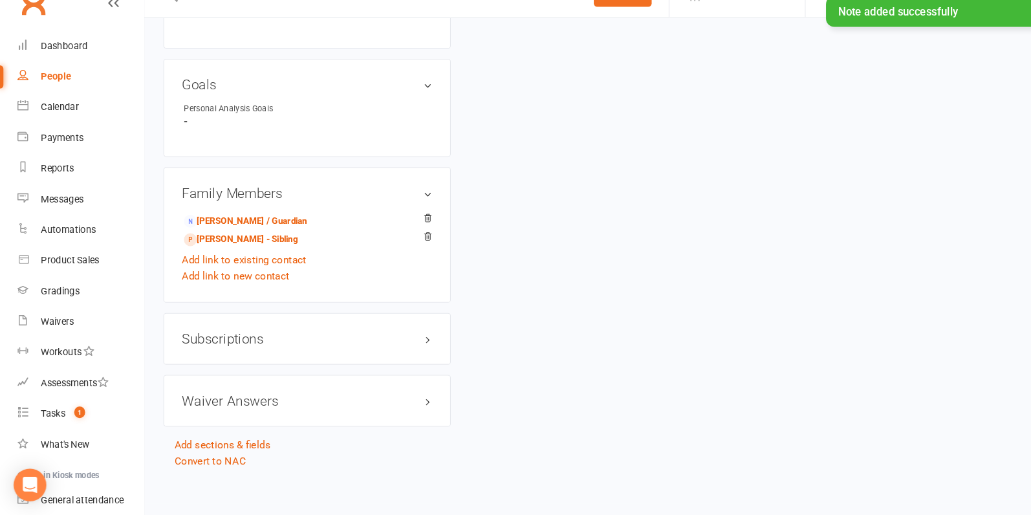
scroll to position [910, 0]
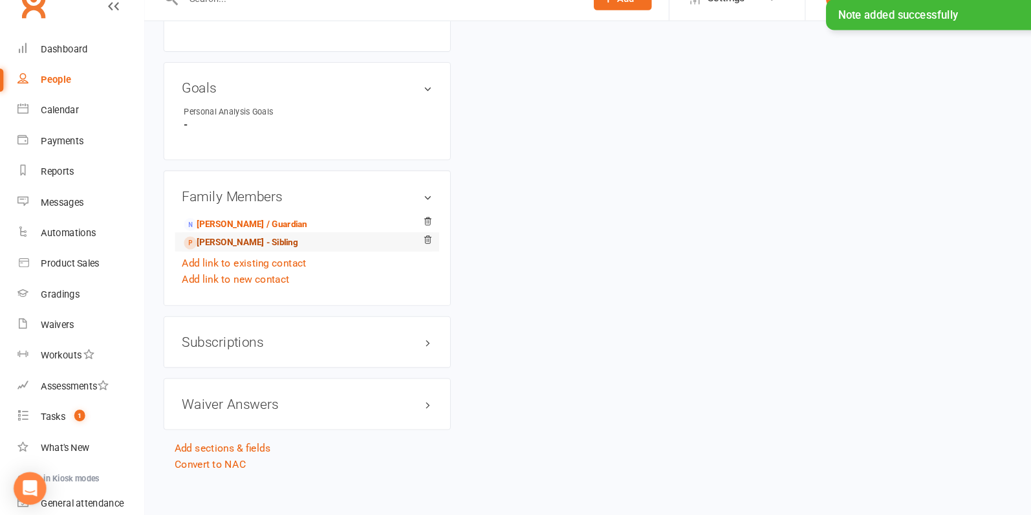
click at [214, 252] on link "Alice Romaní - Sibling" at bounding box center [229, 253] width 108 height 14
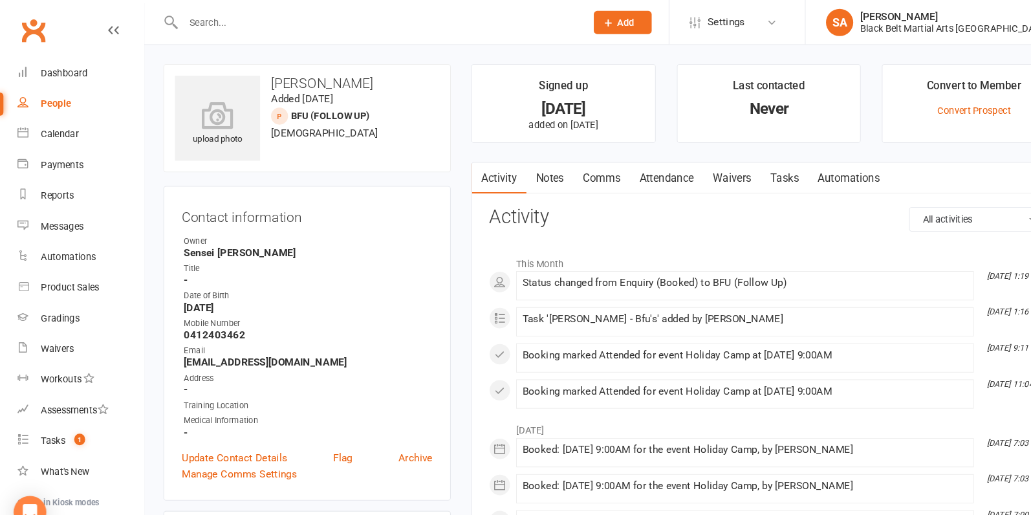
click at [592, 167] on link "Comms" at bounding box center [572, 170] width 54 height 30
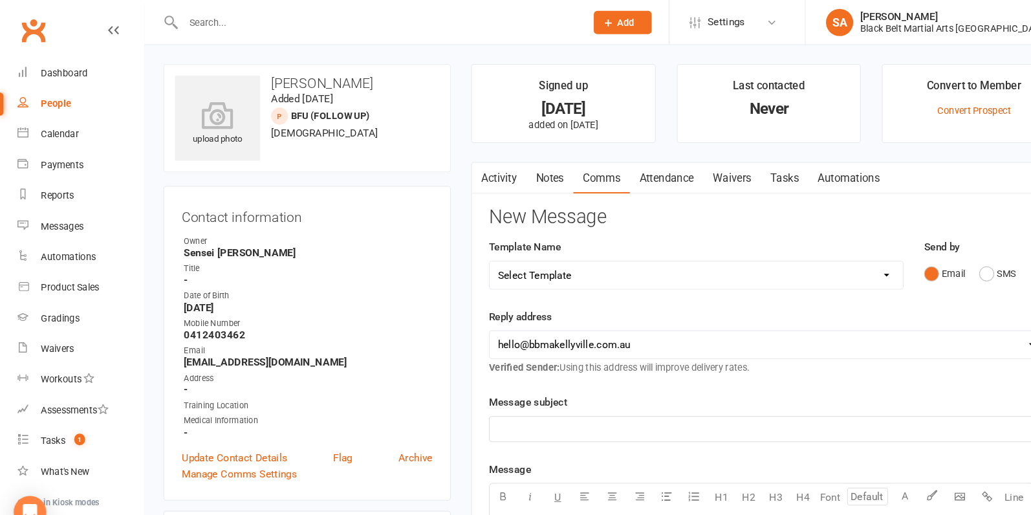
click at [514, 171] on link "Notes" at bounding box center [522, 170] width 45 height 30
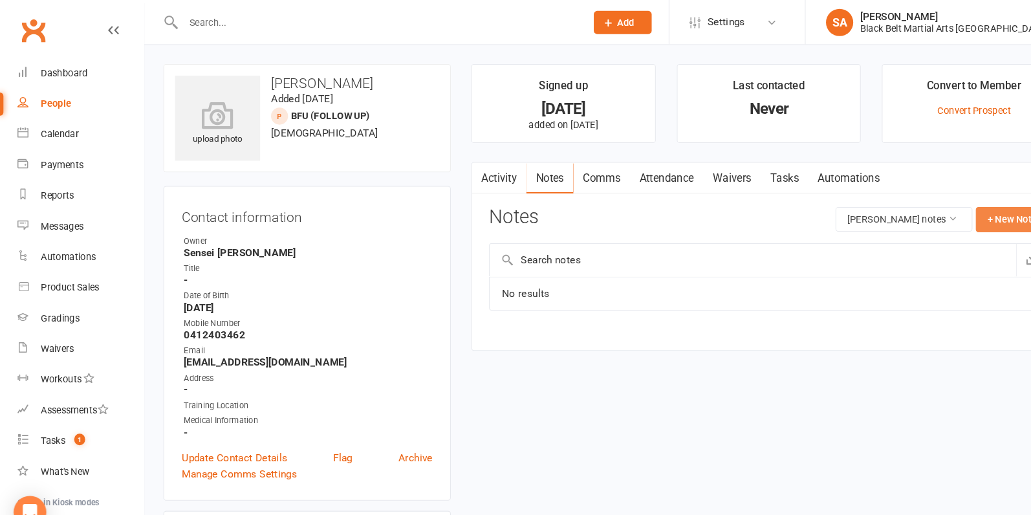
click at [973, 212] on button "+ New Note" at bounding box center [961, 208] width 69 height 23
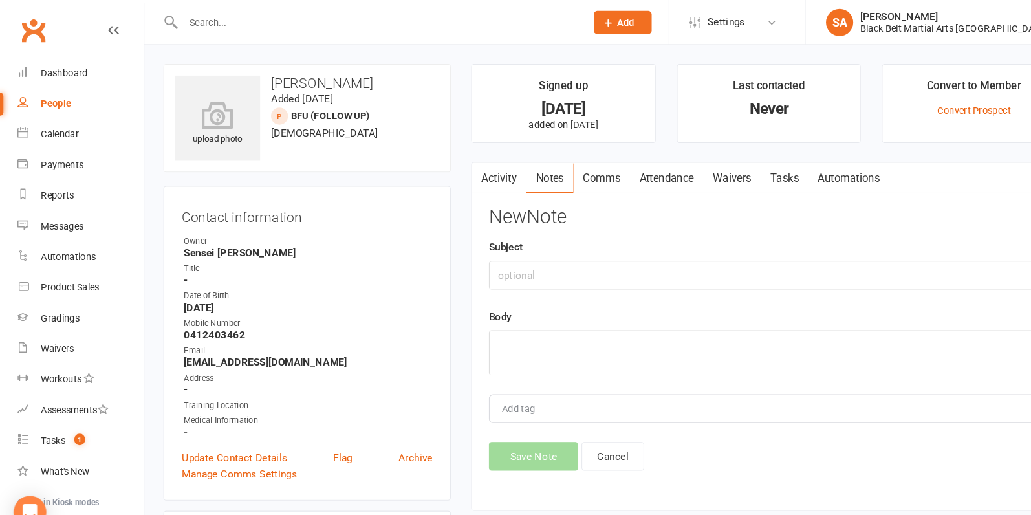
click at [585, 360] on div "New Note Subject Body Add tag Save Note Cancel" at bounding box center [730, 322] width 532 height 250
click at [585, 341] on textarea at bounding box center [730, 335] width 532 height 43
paste textarea "Waiting until dance season finishes mid november."
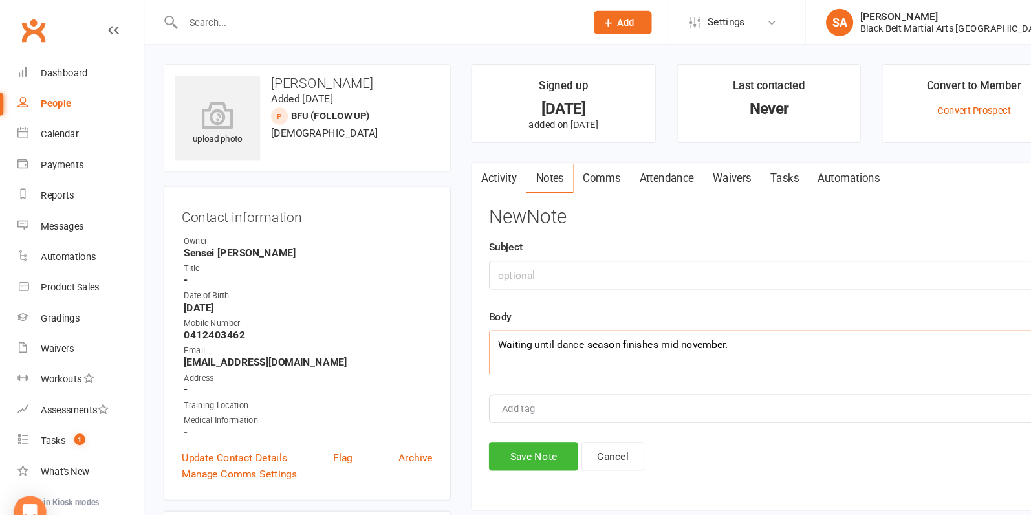
type textarea "Waiting until dance season finishes mid november."
click at [563, 266] on input "text" at bounding box center [730, 261] width 532 height 27
type input "H/Camp BFU"
click at [514, 423] on button "Save Note" at bounding box center [506, 433] width 85 height 27
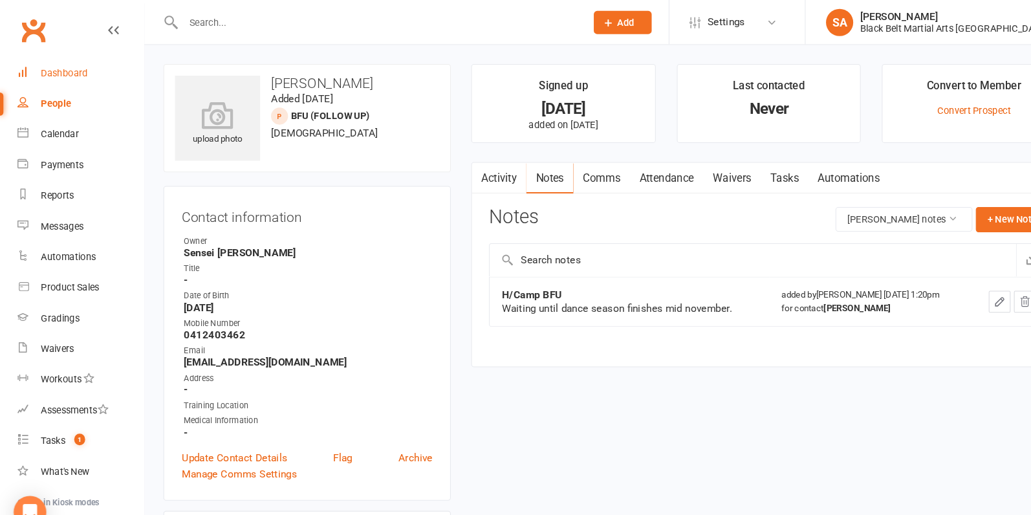
click at [76, 76] on link "Dashboard" at bounding box center [77, 69] width 120 height 29
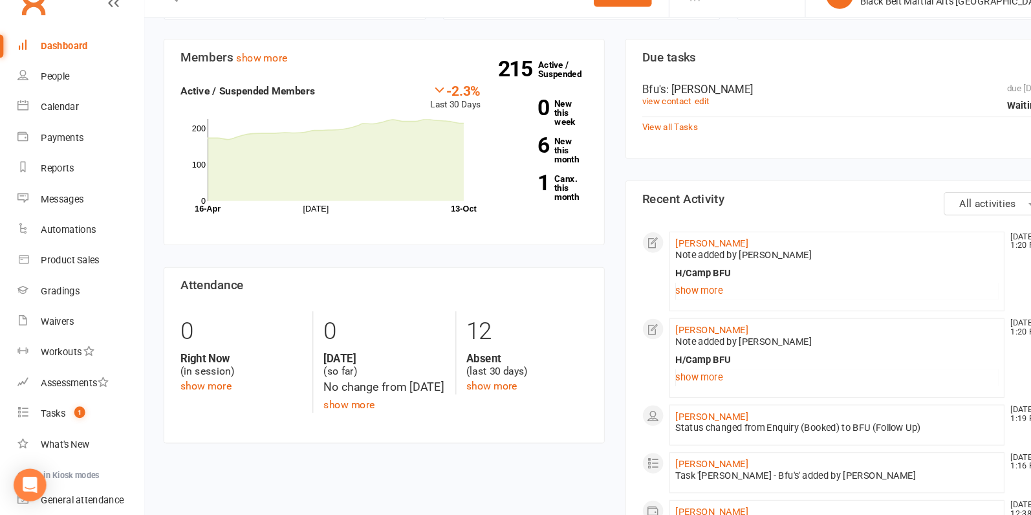
scroll to position [360, 0]
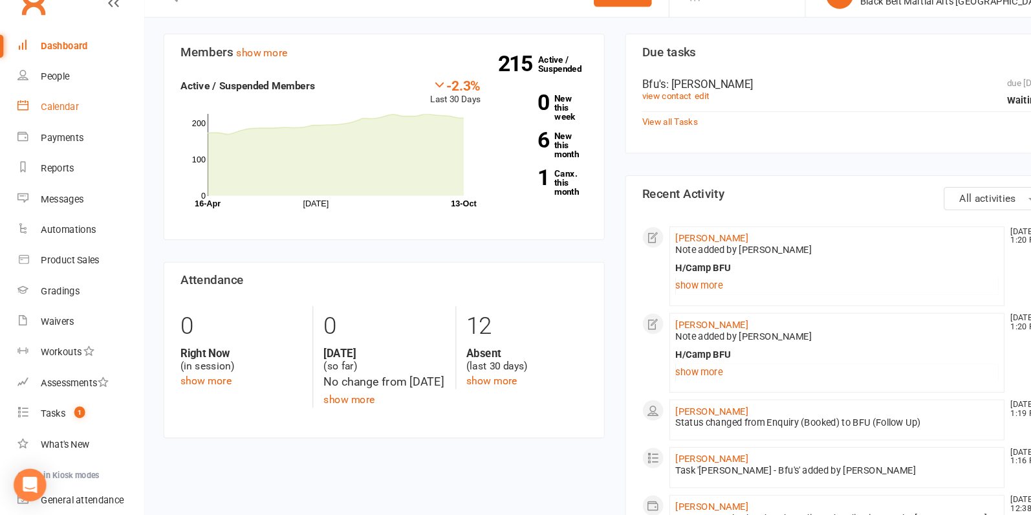
click at [79, 127] on link "Calendar" at bounding box center [77, 127] width 120 height 29
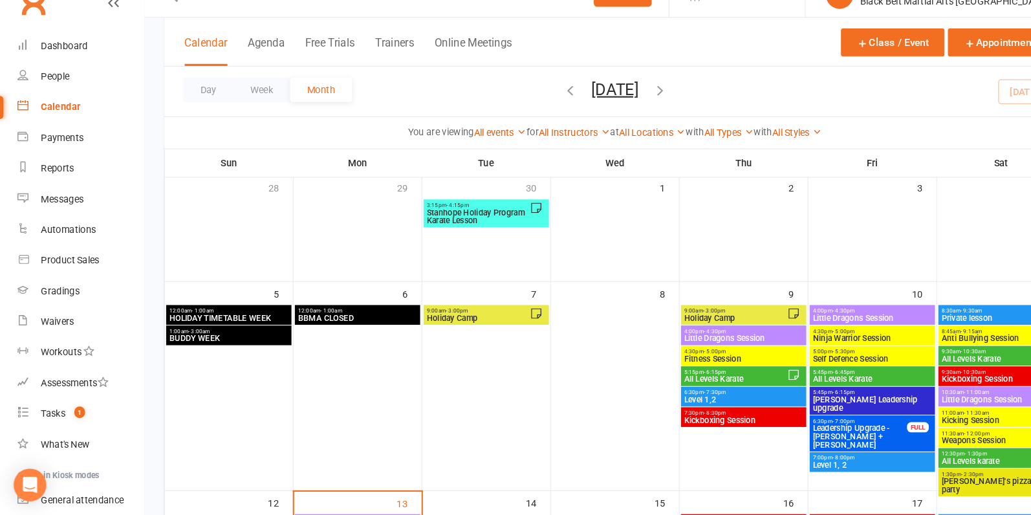
scroll to position [83, 0]
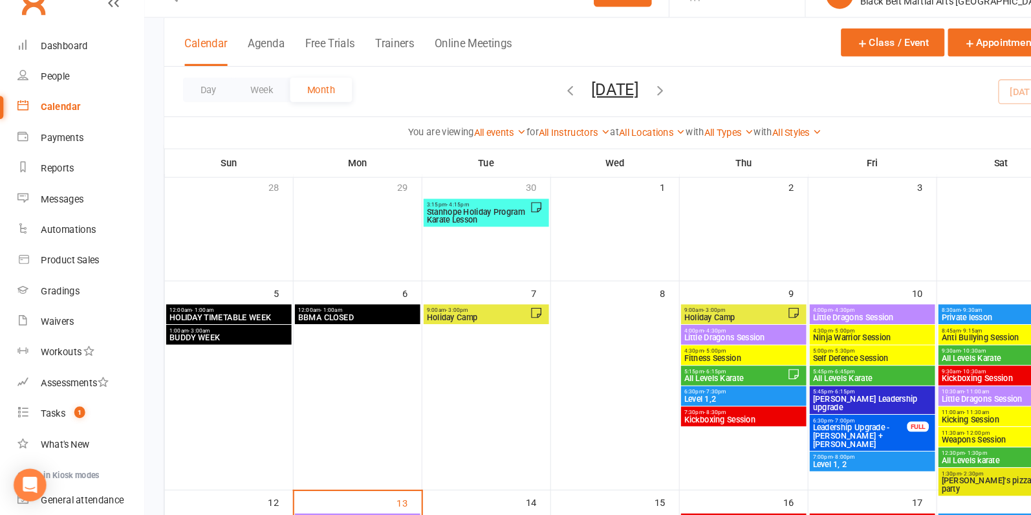
click at [475, 323] on span "Holiday Camp" at bounding box center [454, 327] width 98 height 8
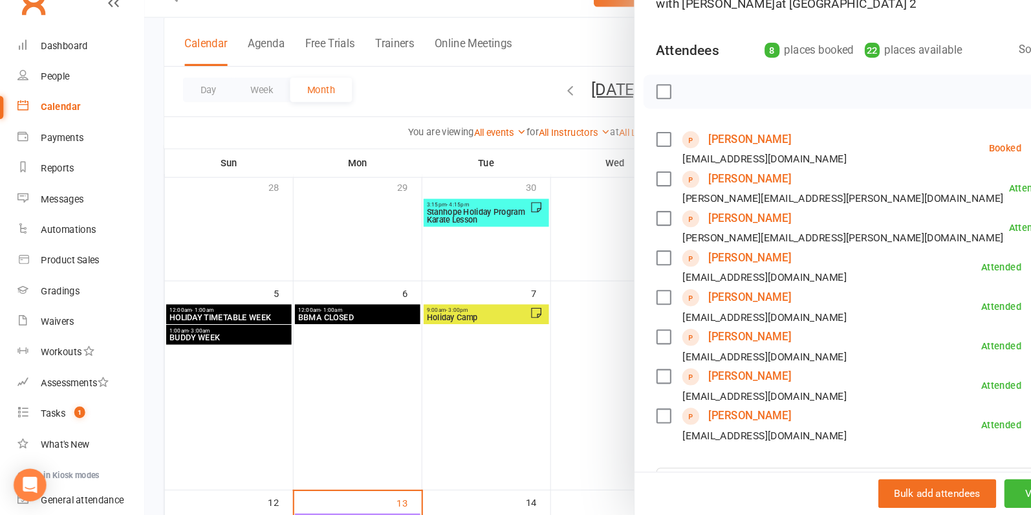
scroll to position [93, 0]
click at [694, 189] on link "Isla Davies" at bounding box center [712, 195] width 78 height 21
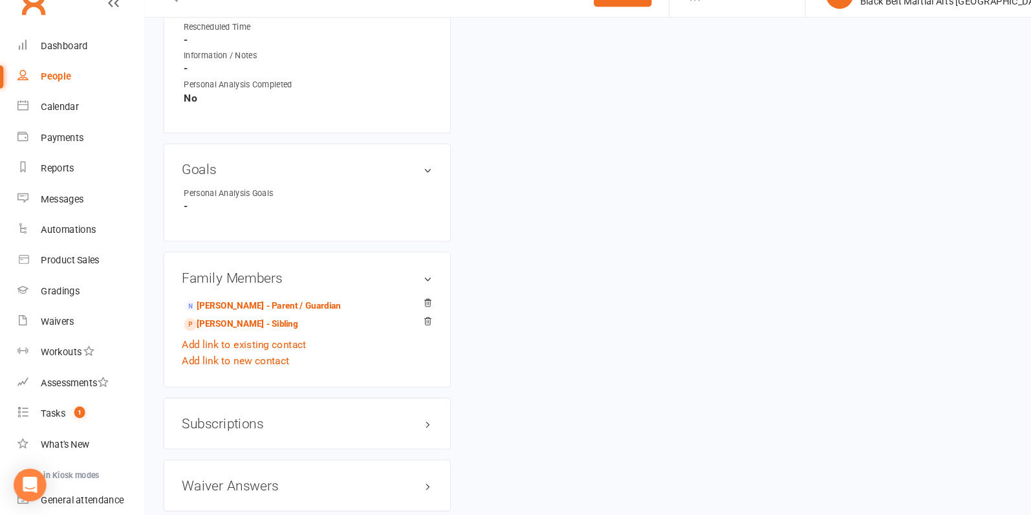
scroll to position [847, 0]
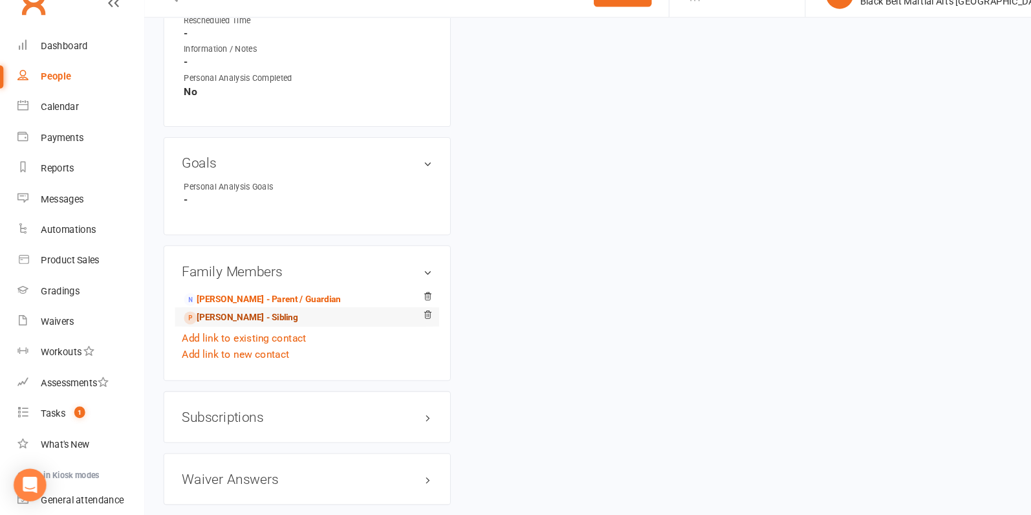
click at [224, 321] on link "Kyle Davies - Sibling" at bounding box center [229, 328] width 108 height 14
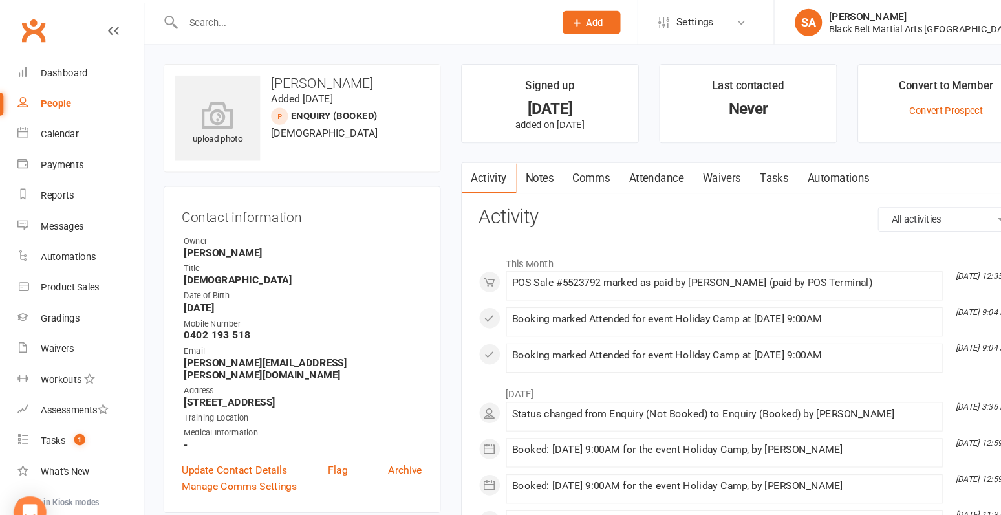
click at [433, 139] on main "Signed up 24 days ago added on 19 Sep 2025 Last contacted Never Convert to Memb…" at bounding box center [710, 325] width 565 height 529
click at [54, 128] on div "Calendar" at bounding box center [57, 127] width 36 height 10
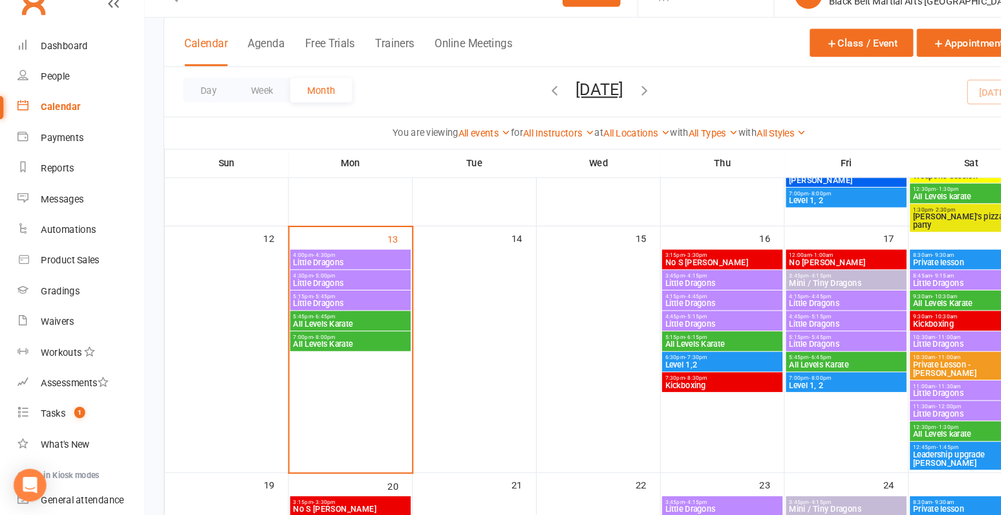
scroll to position [334, 0]
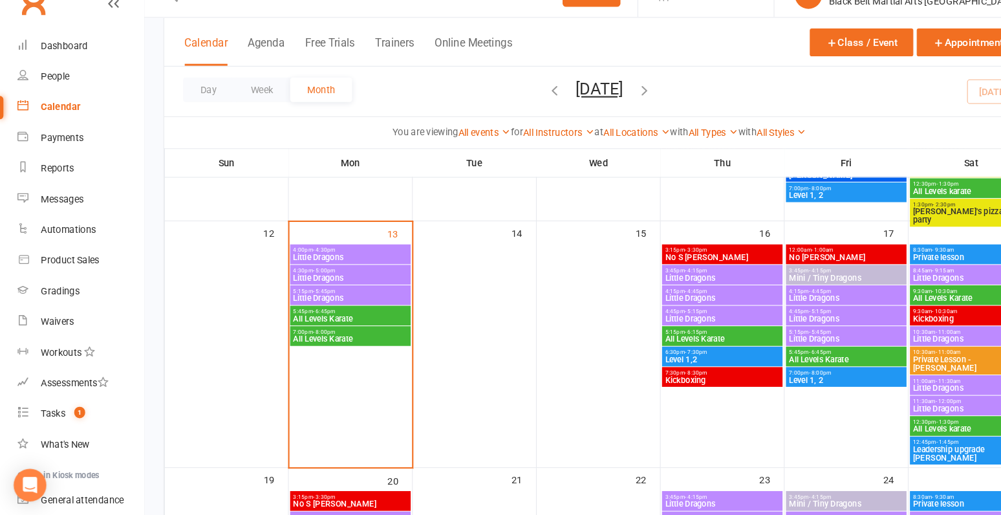
click at [314, 306] on span "Little Dragons" at bounding box center [332, 309] width 109 height 8
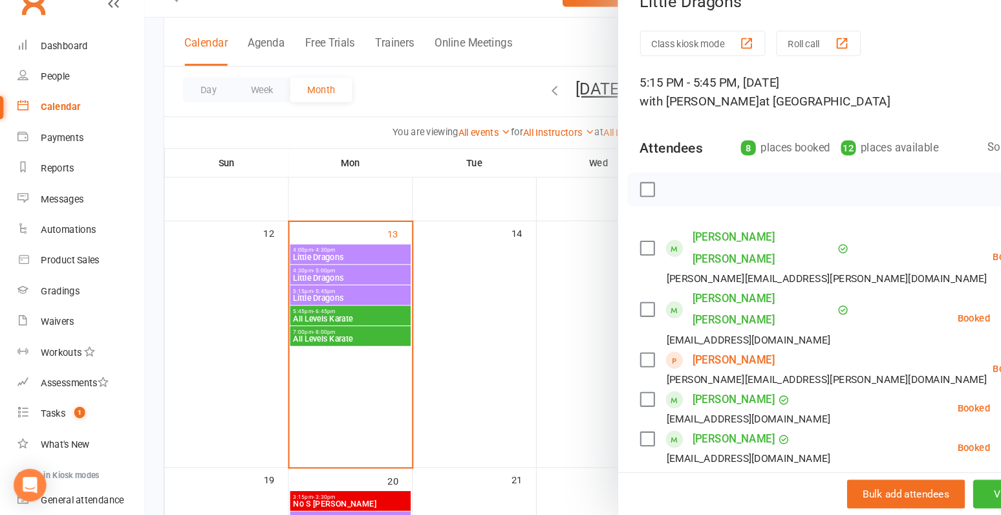
click at [437, 281] on div at bounding box center [569, 257] width 864 height 515
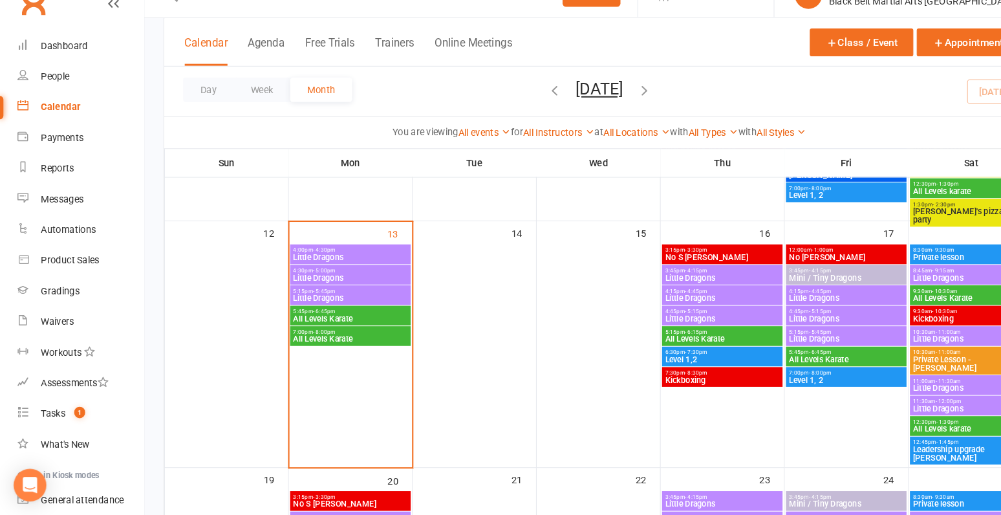
click at [328, 310] on span "Little Dragons" at bounding box center [332, 309] width 109 height 8
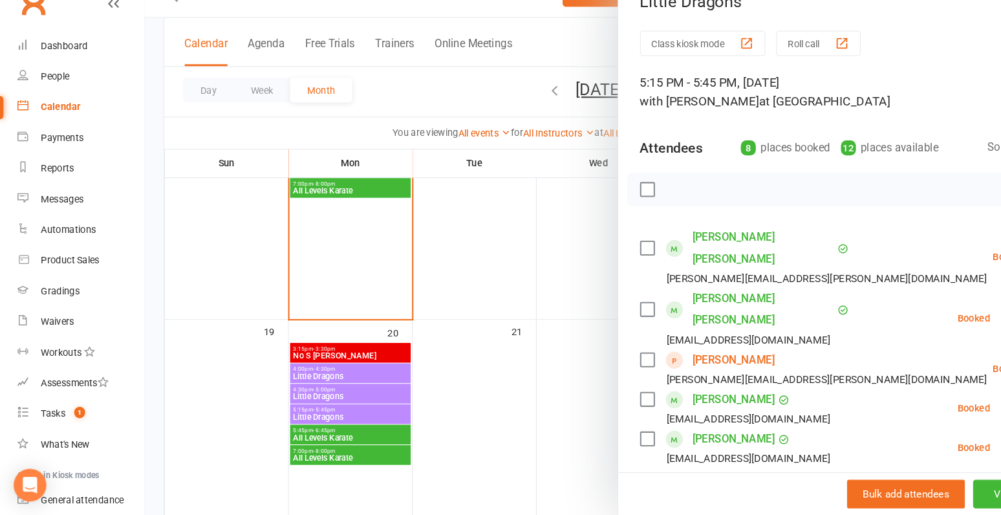
scroll to position [477, 0]
click at [355, 266] on div at bounding box center [569, 257] width 864 height 515
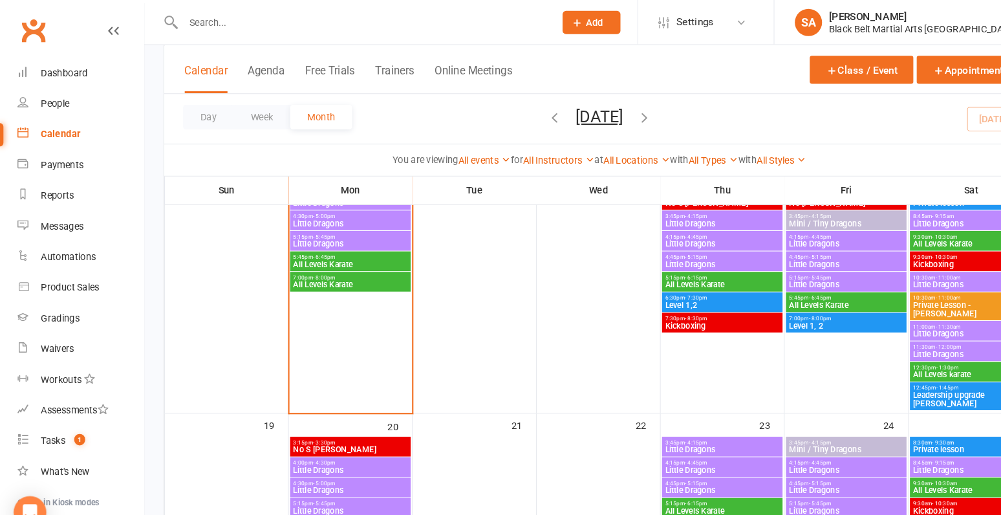
scroll to position [411, 0]
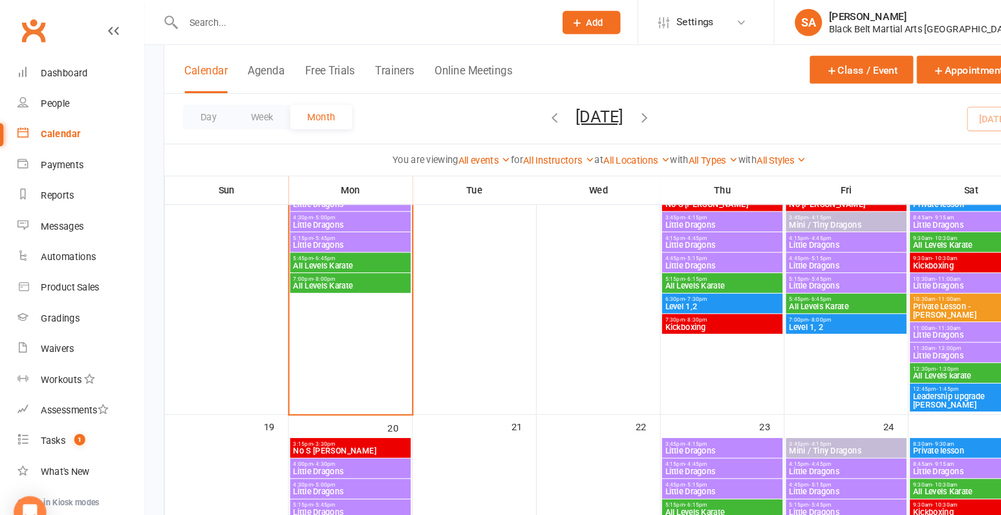
click at [339, 232] on span "Little Dragons" at bounding box center [332, 233] width 109 height 8
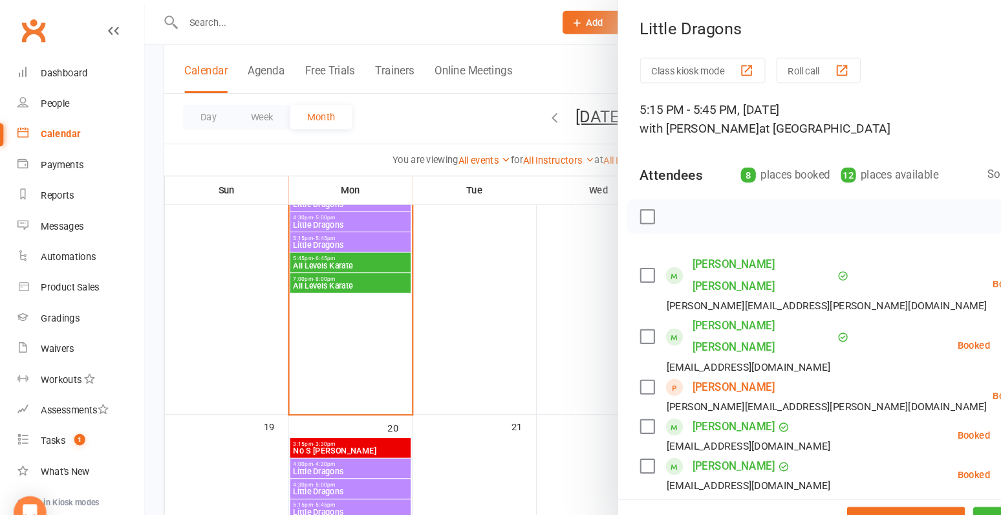
click at [314, 290] on div at bounding box center [569, 257] width 864 height 515
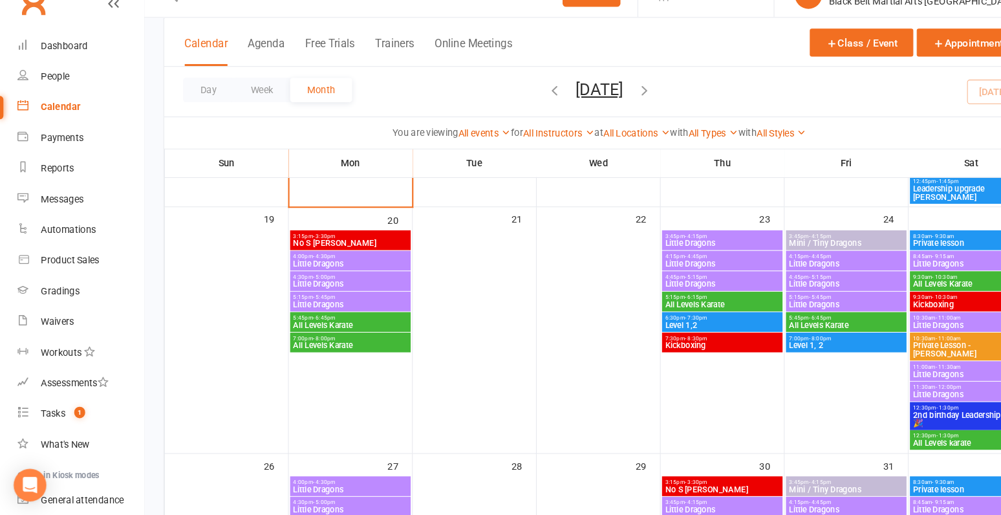
scroll to position [693, 0]
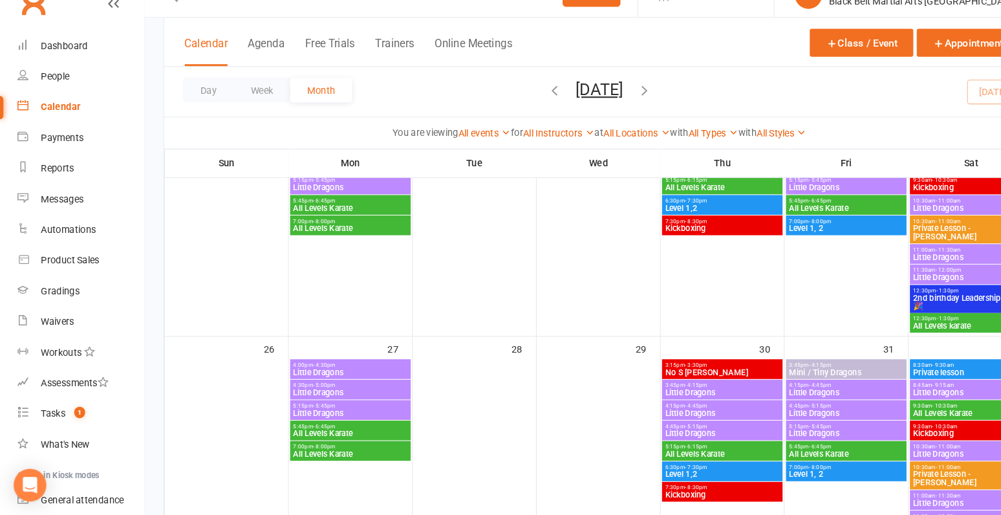
click at [327, 197] on span "5:15pm - 5:45pm" at bounding box center [332, 197] width 109 height 6
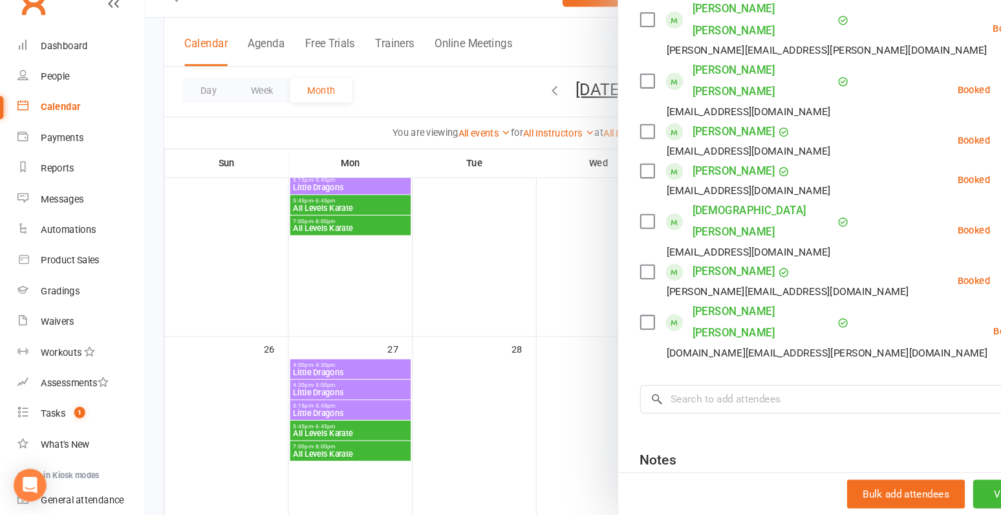
scroll to position [219, 0]
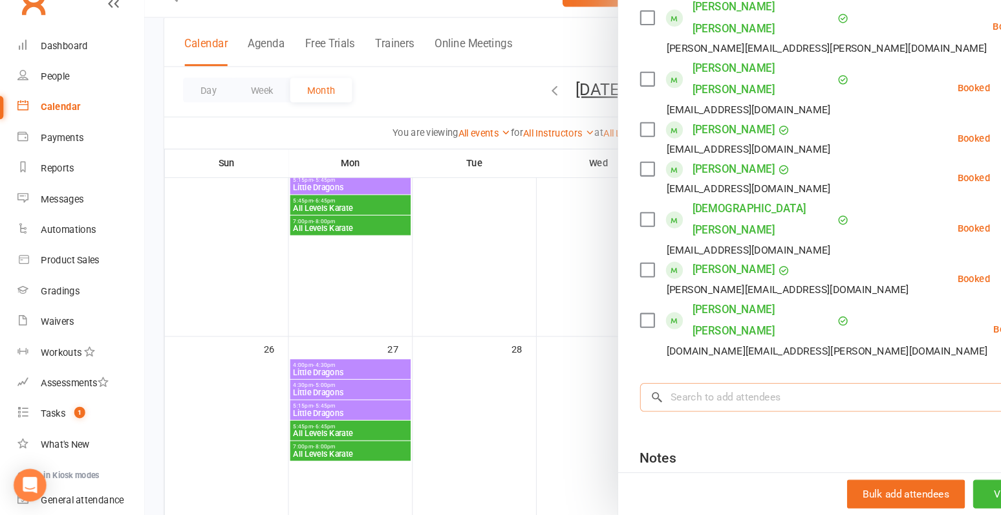
click at [708, 389] on input "search" at bounding box center [794, 402] width 373 height 27
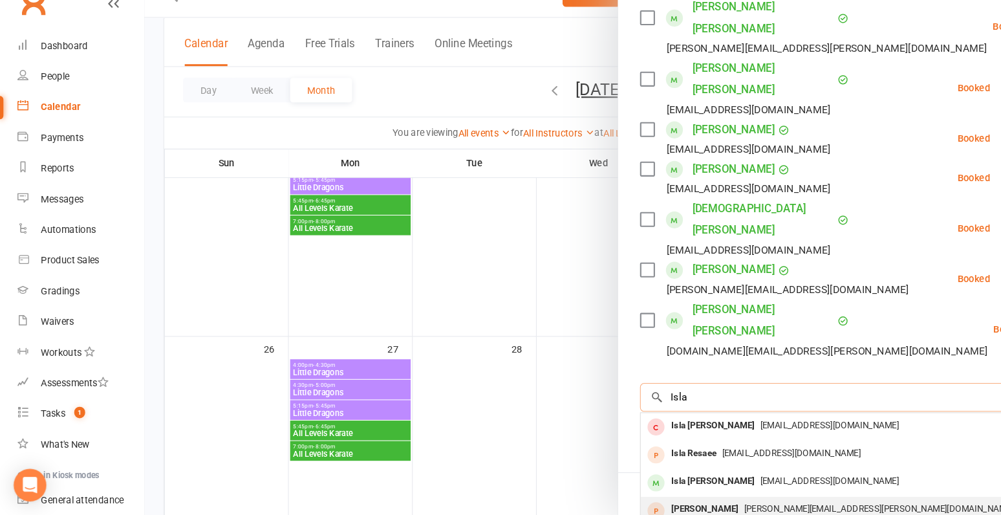
type input "Isla"
click at [707, 504] on span "melissa.davies@outlook.com" at bounding box center [834, 509] width 255 height 10
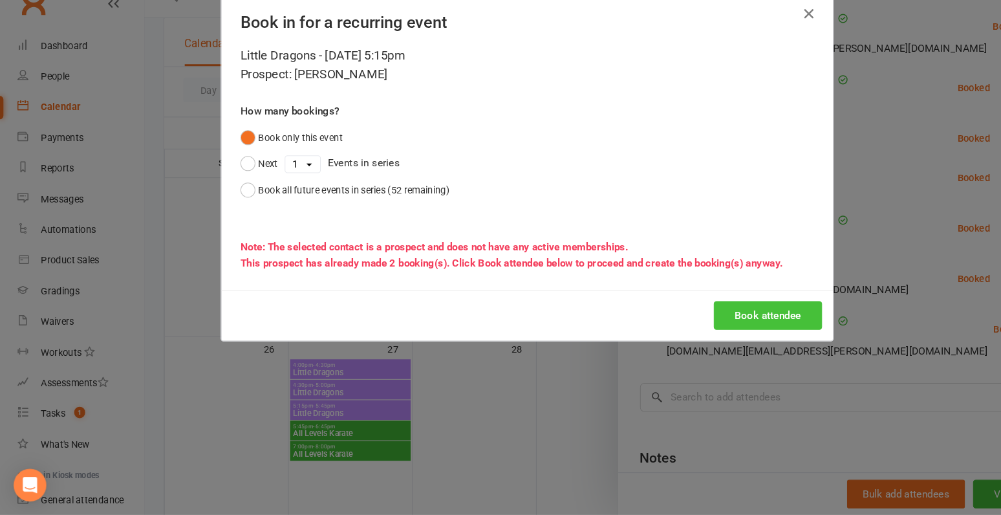
click at [719, 334] on button "Book attendee" at bounding box center [729, 325] width 103 height 27
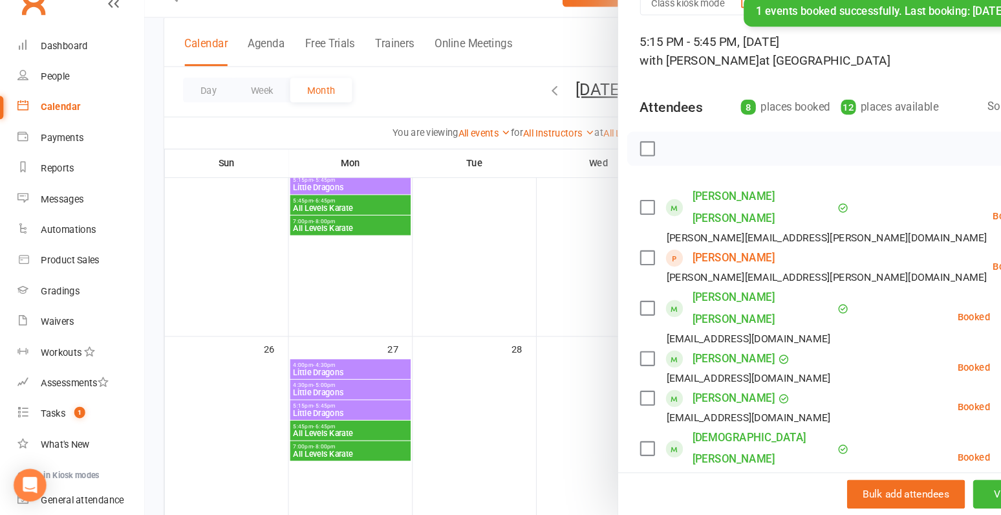
scroll to position [18, 0]
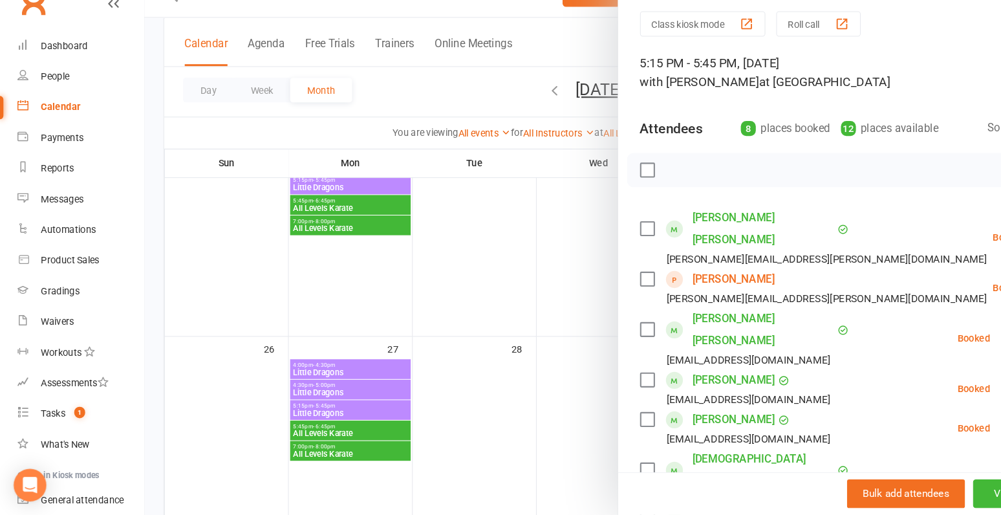
click at [266, 289] on div at bounding box center [569, 257] width 864 height 515
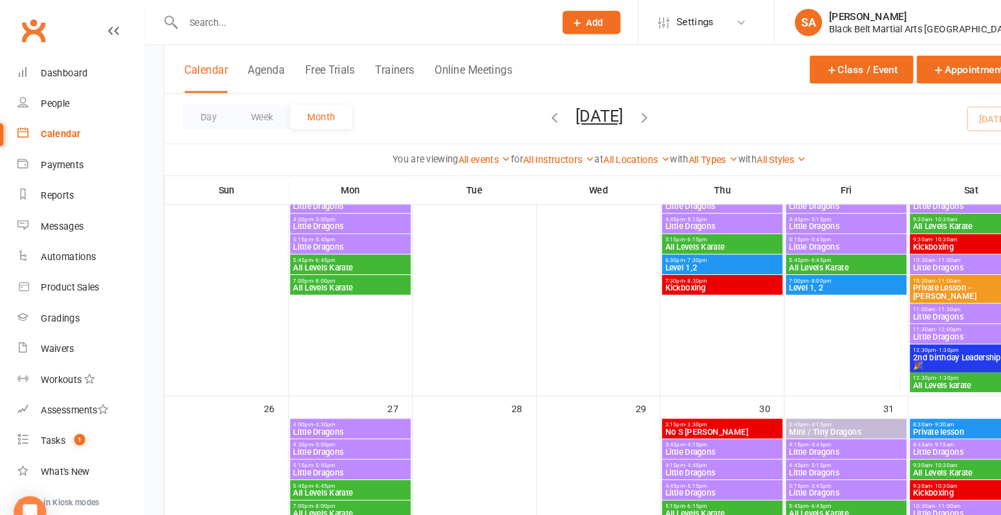
scroll to position [662, 0]
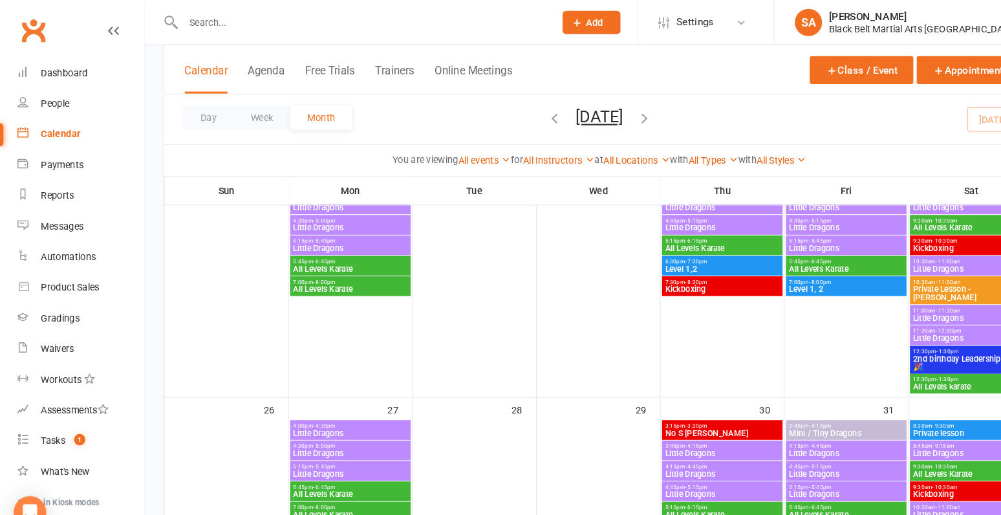
click at [272, 20] on input "text" at bounding box center [343, 21] width 347 height 18
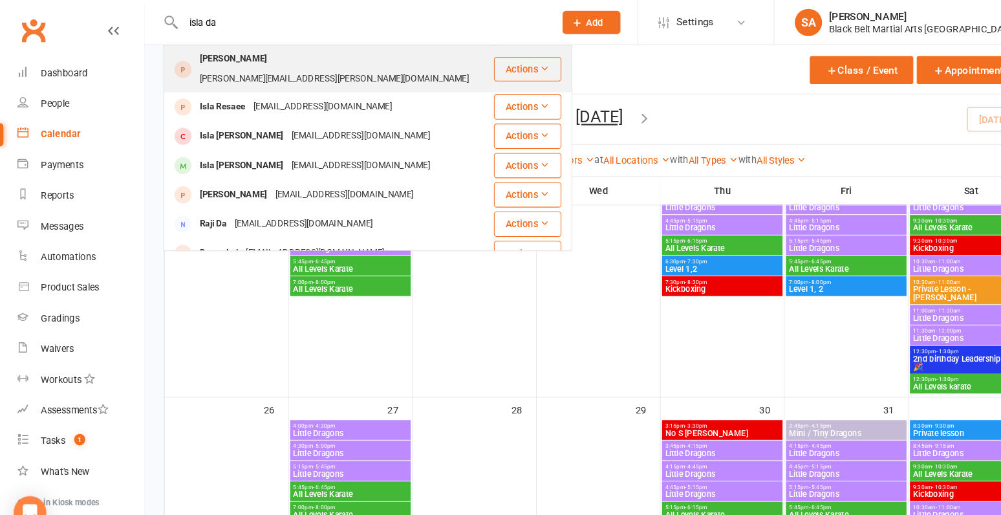
type input "isla da"
click at [281, 65] on div "melissa.davies@outlook.com" at bounding box center [317, 74] width 263 height 19
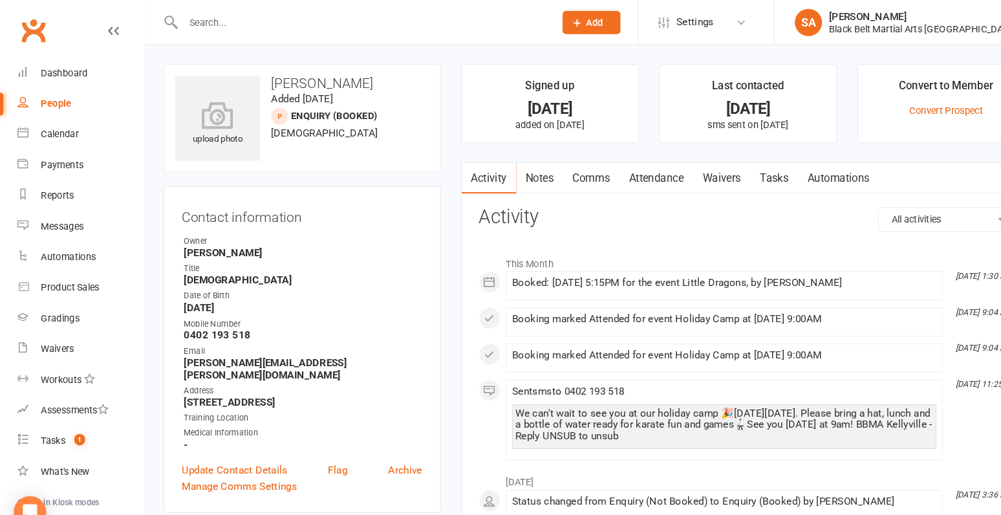
click at [563, 171] on link "Comms" at bounding box center [562, 170] width 54 height 30
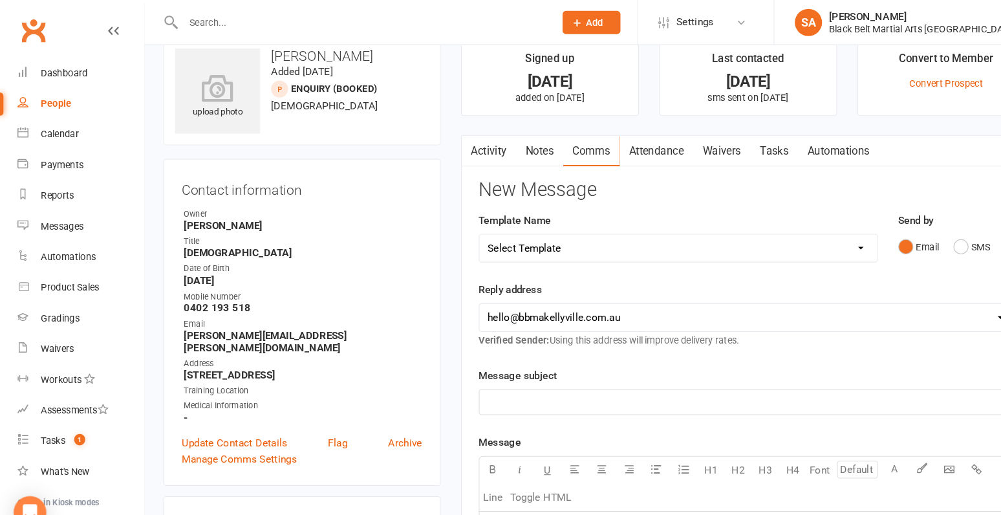
scroll to position [25, 0]
click at [475, 139] on link "Activity" at bounding box center [465, 145] width 52 height 30
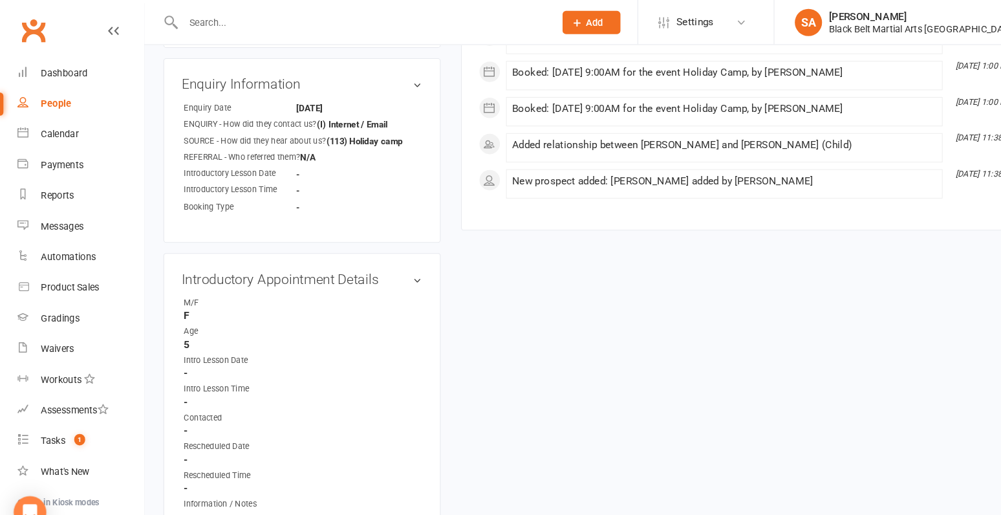
scroll to position [442, 0]
click at [380, 74] on link "edit" at bounding box center [378, 79] width 16 height 11
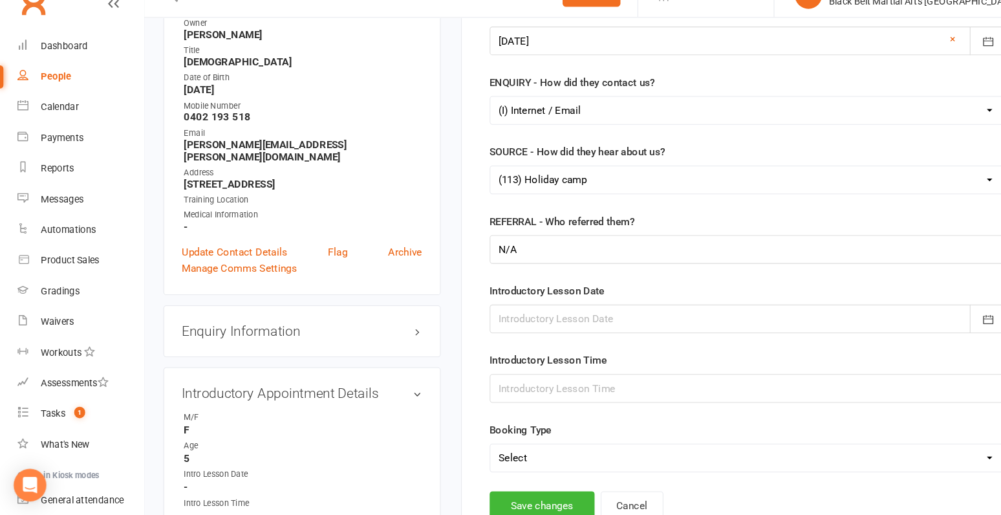
scroll to position [182, 0]
click at [534, 324] on div at bounding box center [710, 327] width 491 height 27
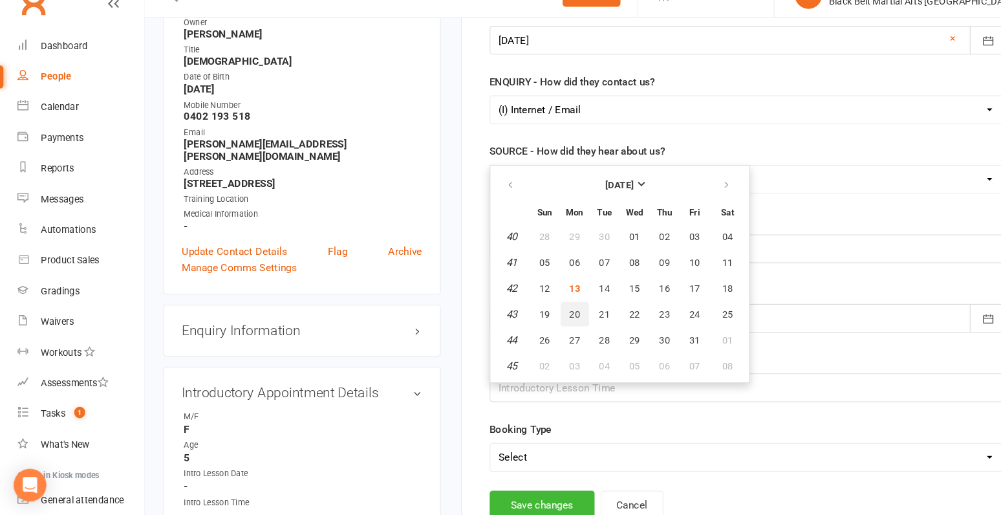
click at [541, 319] on span "20" at bounding box center [546, 324] width 10 height 10
type input "20 Oct 2025"
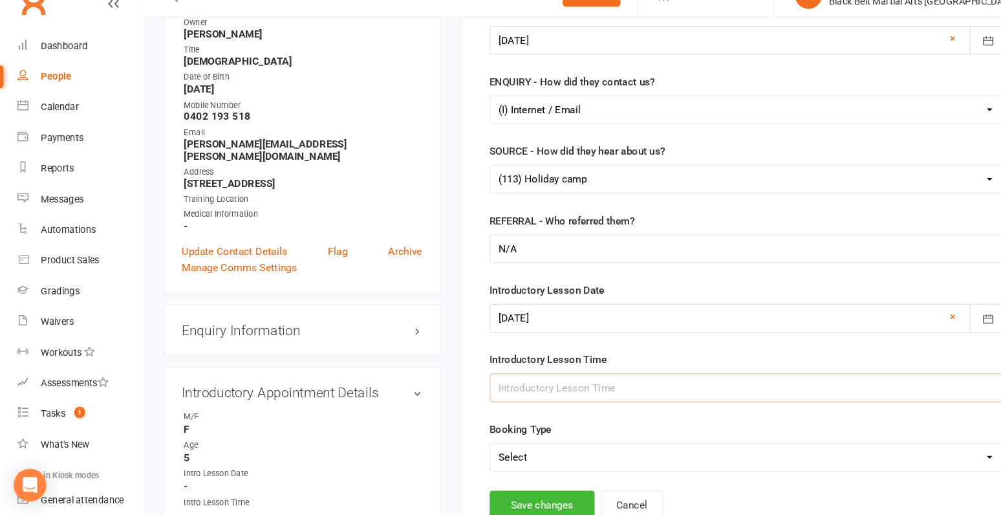
click at [512, 396] on input "text" at bounding box center [710, 393] width 491 height 27
type input "5.15pm"
click at [529, 462] on select "Select Mini Dragons Intro Tiny Dragons Intro Little Dragons Intro Child Karate …" at bounding box center [711, 460] width 490 height 26
select select "Little Dragons Intro"
click at [466, 447] on select "Select Mini Dragons Intro Tiny Dragons Intro Little Dragons Intro Child Karate …" at bounding box center [711, 460] width 490 height 26
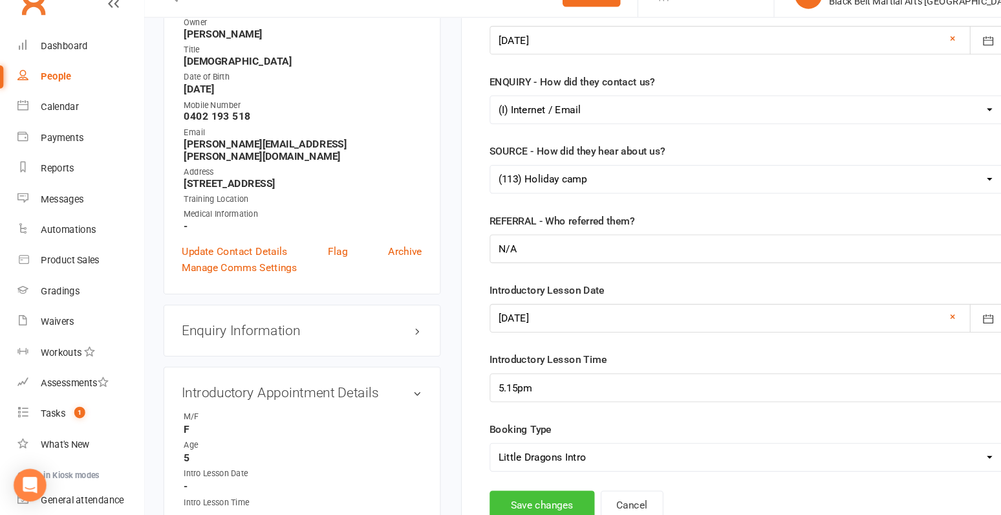
click at [517, 493] on button "Save changes" at bounding box center [515, 505] width 100 height 27
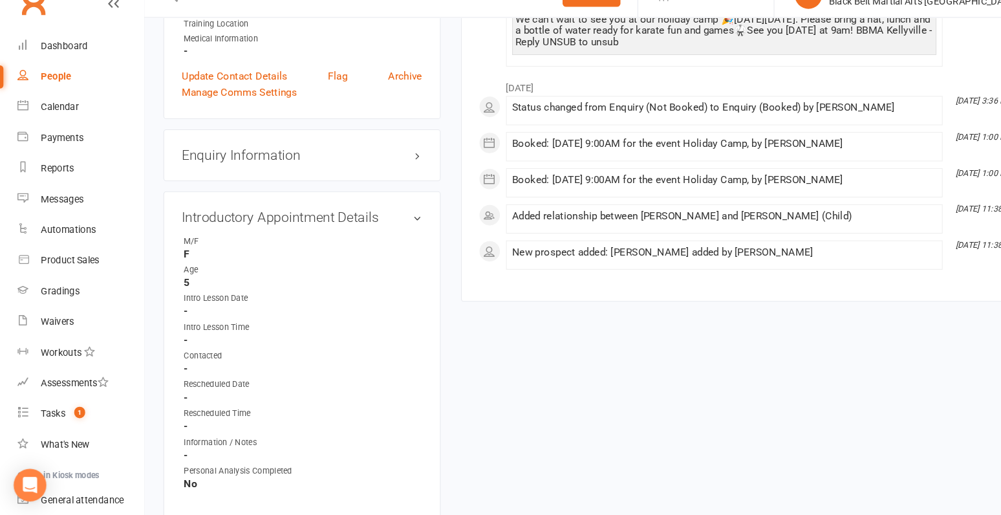
scroll to position [359, 0]
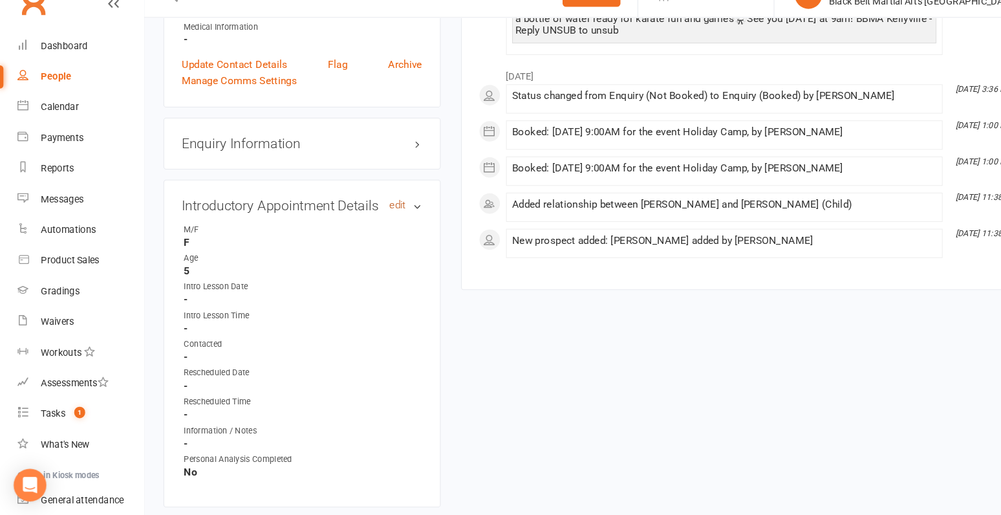
click at [374, 215] on link "edit" at bounding box center [378, 220] width 16 height 11
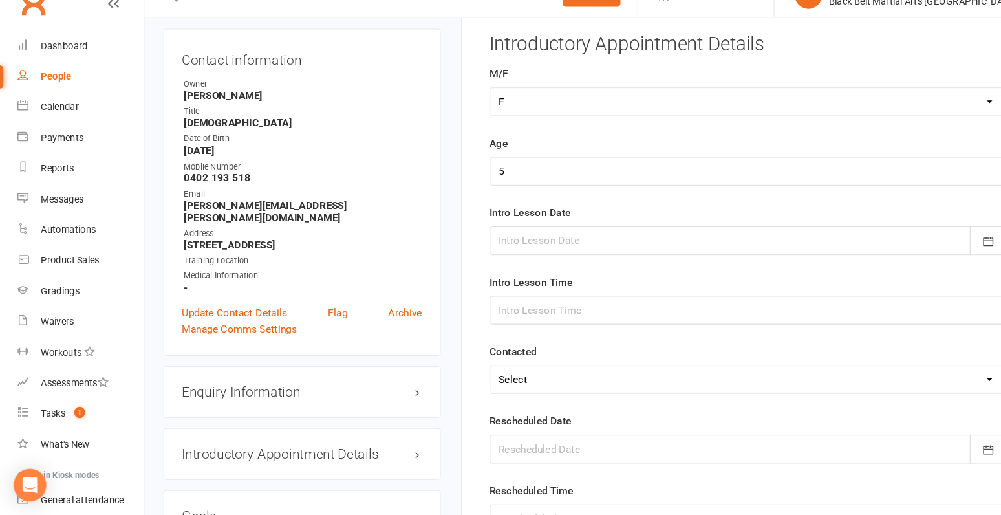
scroll to position [88, 0]
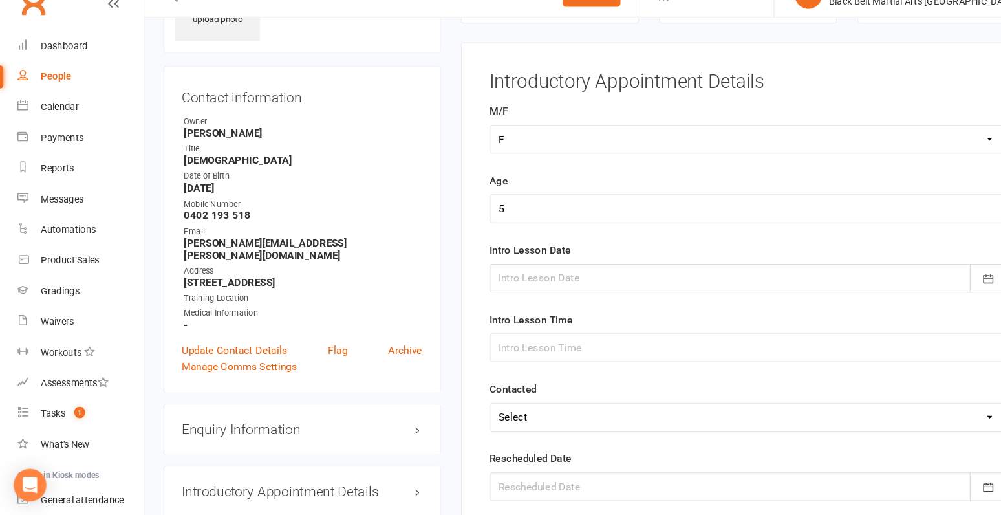
click at [482, 280] on div at bounding box center [710, 289] width 491 height 27
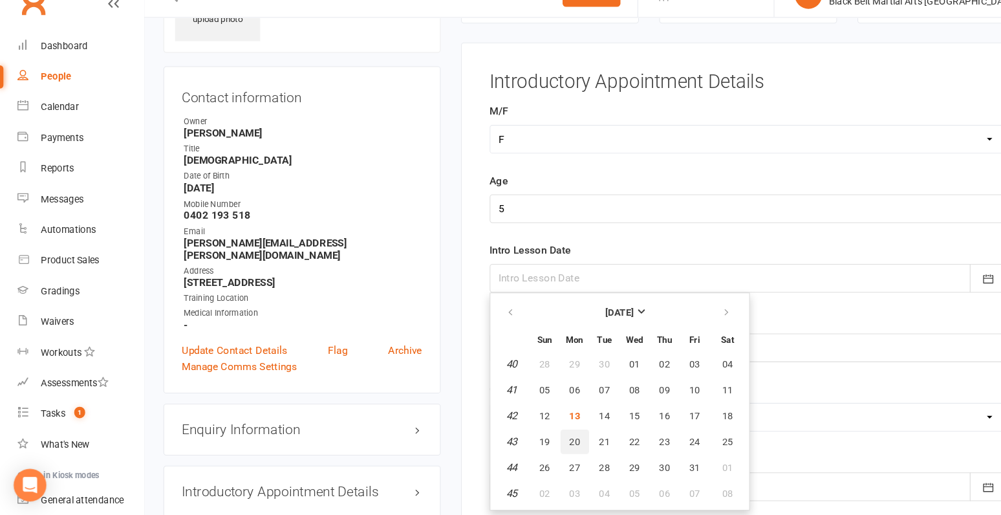
click at [534, 443] on button "20" at bounding box center [545, 444] width 27 height 23
type input "20 Oct 2025"
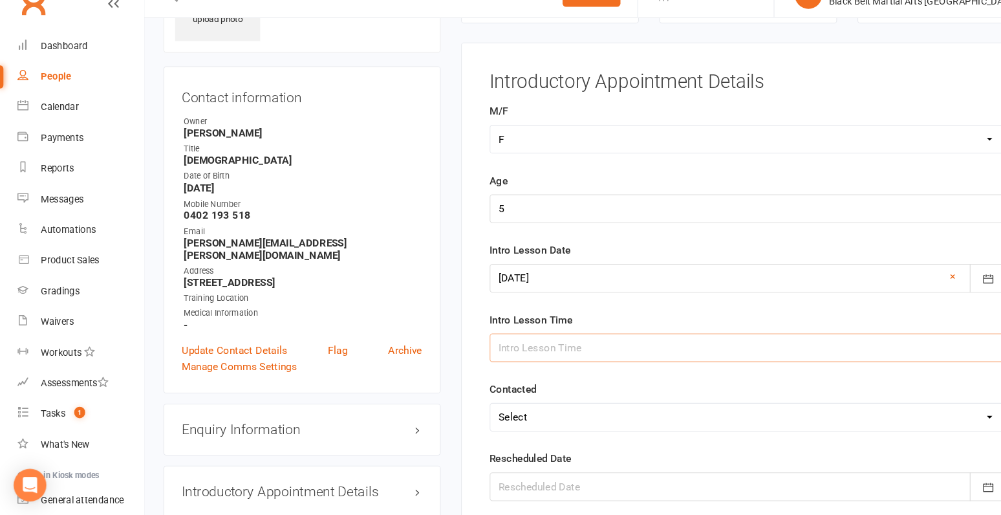
click at [534, 343] on input "text" at bounding box center [710, 355] width 491 height 27
type input "5.15pm"
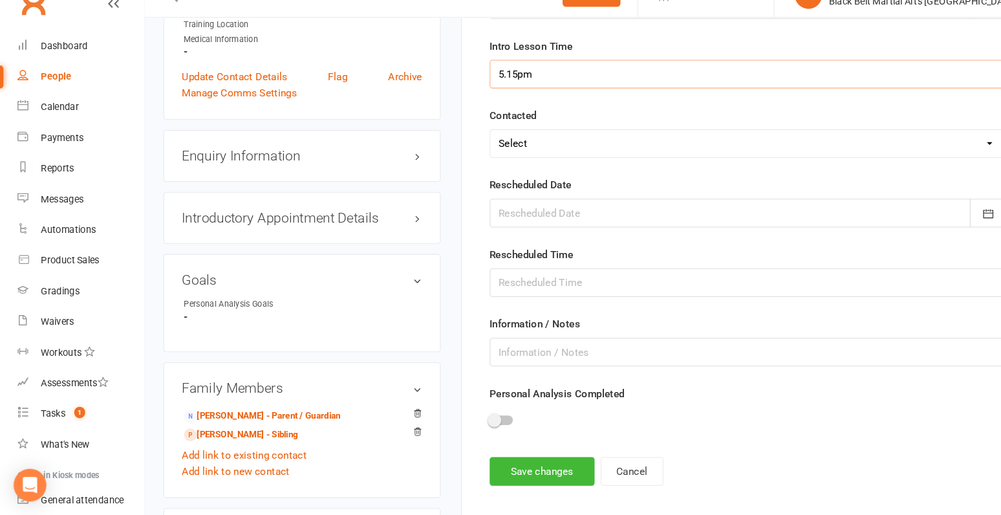
scroll to position [348, 0]
click at [536, 356] on input "text" at bounding box center [710, 359] width 491 height 27
click at [468, 353] on input "Holiday Camp" at bounding box center [710, 359] width 491 height 27
click at [569, 346] on input "From Holiday Camp" at bounding box center [710, 359] width 491 height 27
click at [578, 355] on input "From Holiday Camp" at bounding box center [710, 359] width 491 height 27
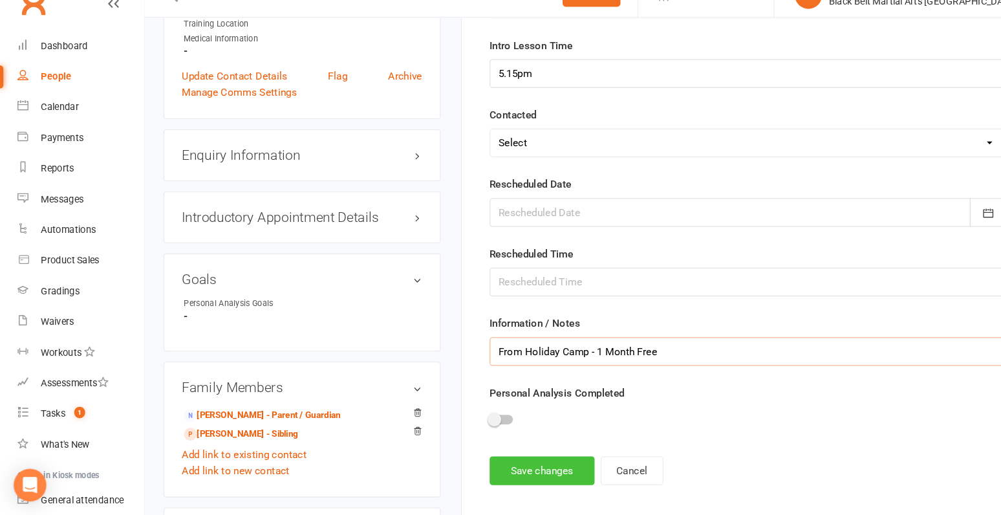
type input "From Holiday Camp - 1 Month Free"
click at [497, 464] on button "Save changes" at bounding box center [515, 472] width 100 height 27
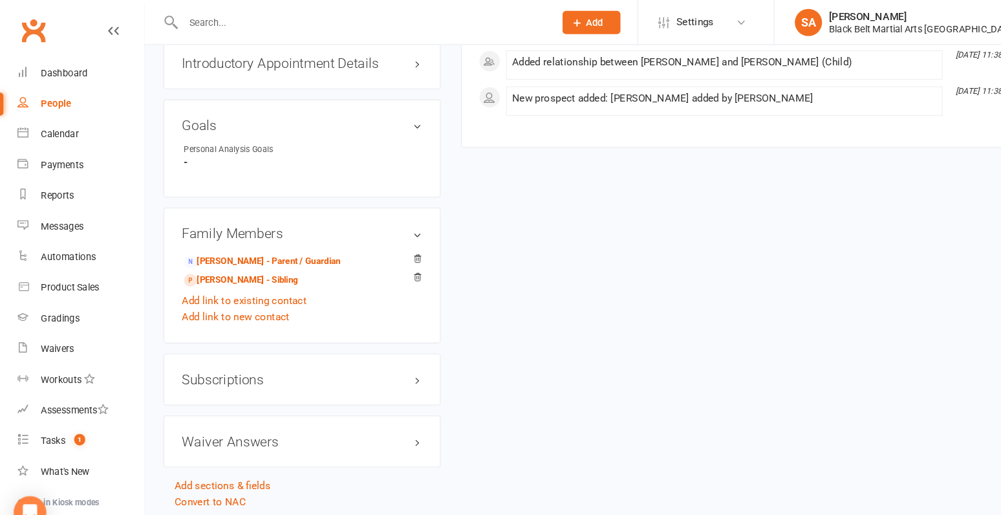
scroll to position [511, 0]
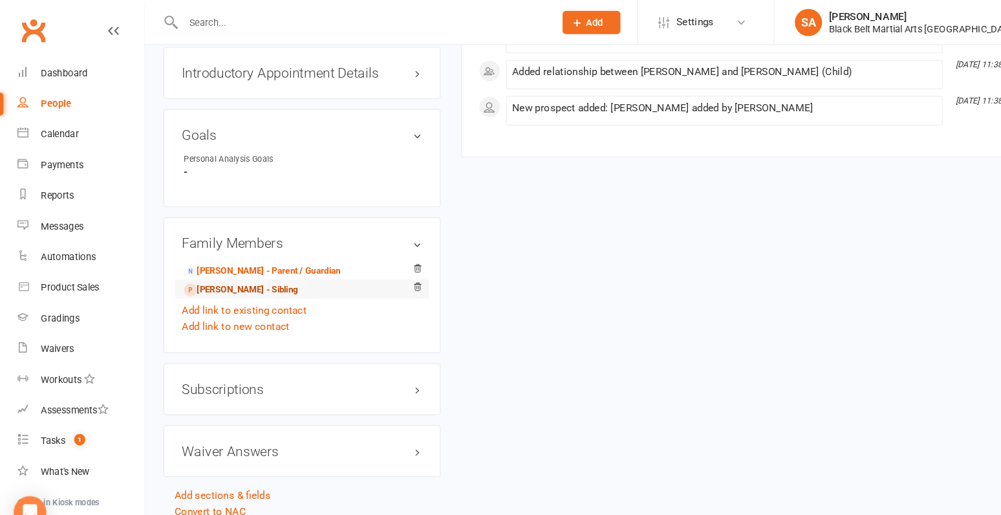
click at [235, 268] on link "Kyle Davies - Sibling" at bounding box center [229, 275] width 108 height 14
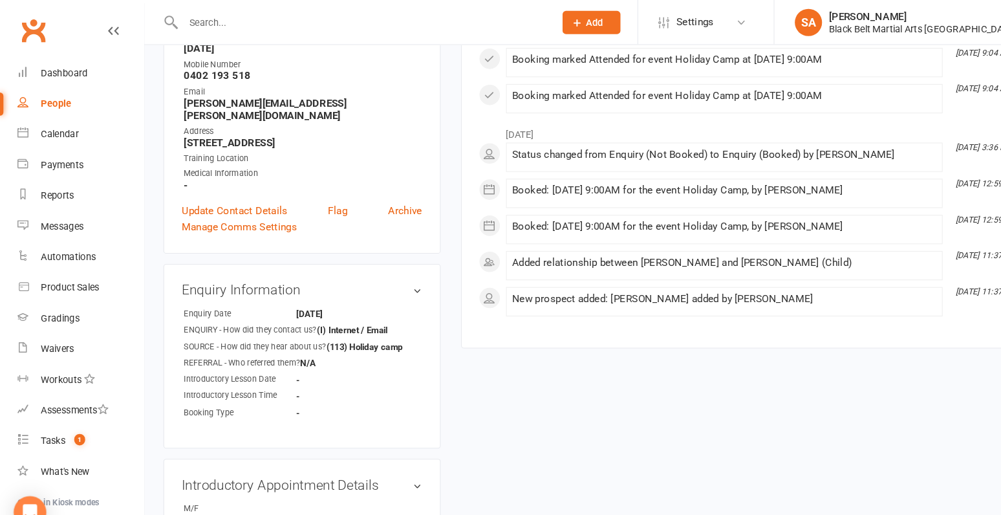
scroll to position [198, 0]
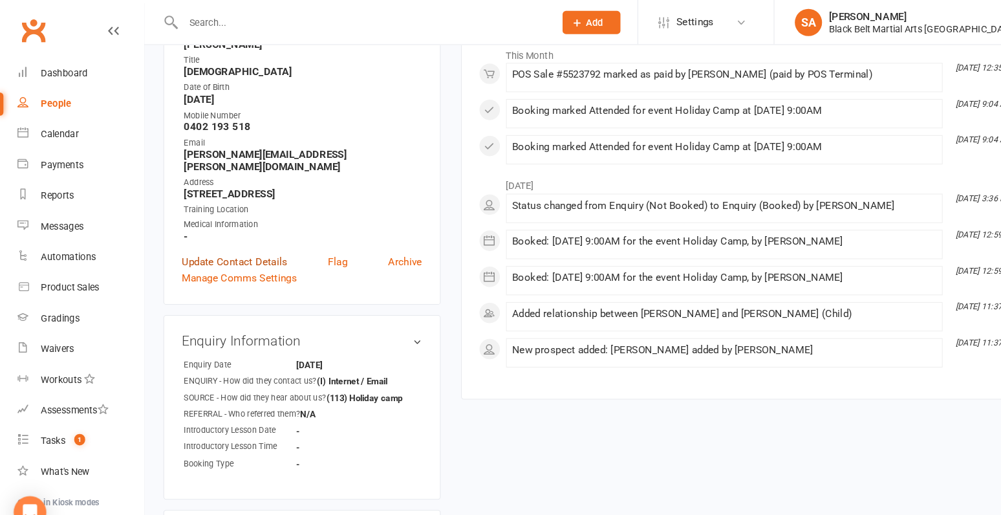
click at [249, 241] on link "Update Contact Details" at bounding box center [223, 249] width 100 height 16
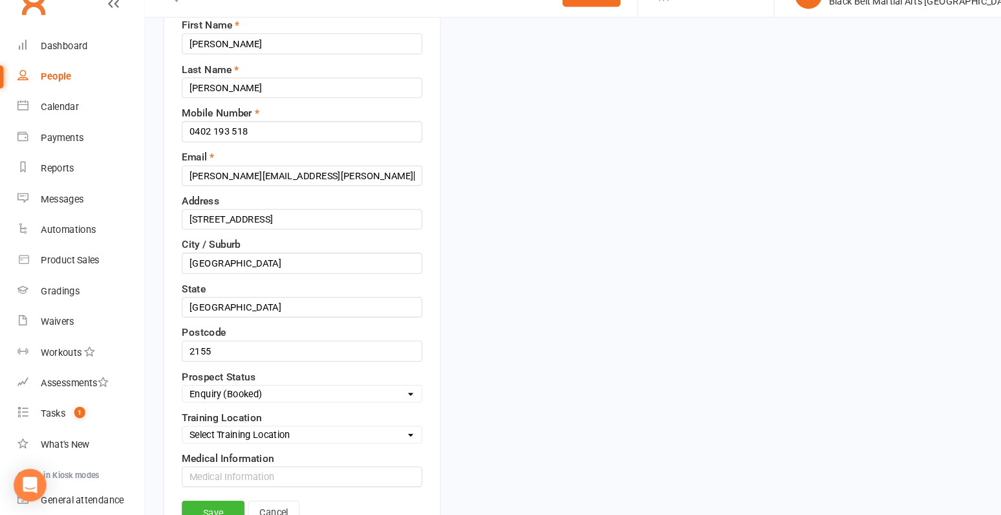
scroll to position [256, 0]
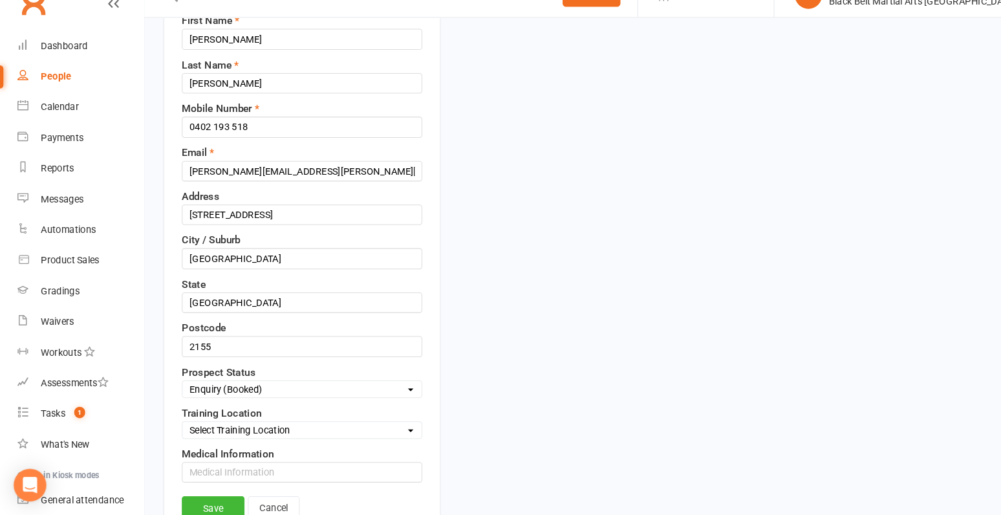
click at [239, 389] on select "Select Enquiry (Booked) Enquiry (Not Booked) DNS Pending BFU (Follow Up) No Sal…" at bounding box center [286, 395] width 227 height 14
select select "BFU (Follow Up)"
click at [173, 388] on select "Select Enquiry (Booked) Enquiry (Not Booked) DNS Pending BFU (Follow Up) No Sal…" at bounding box center [286, 395] width 227 height 14
click at [215, 497] on link "Save" at bounding box center [203, 508] width 60 height 23
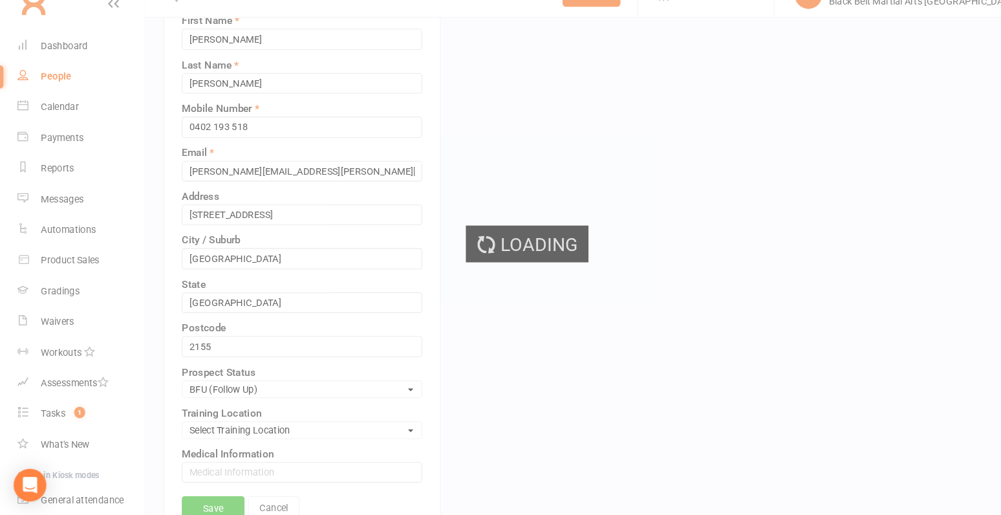
scroll to position [0, 0]
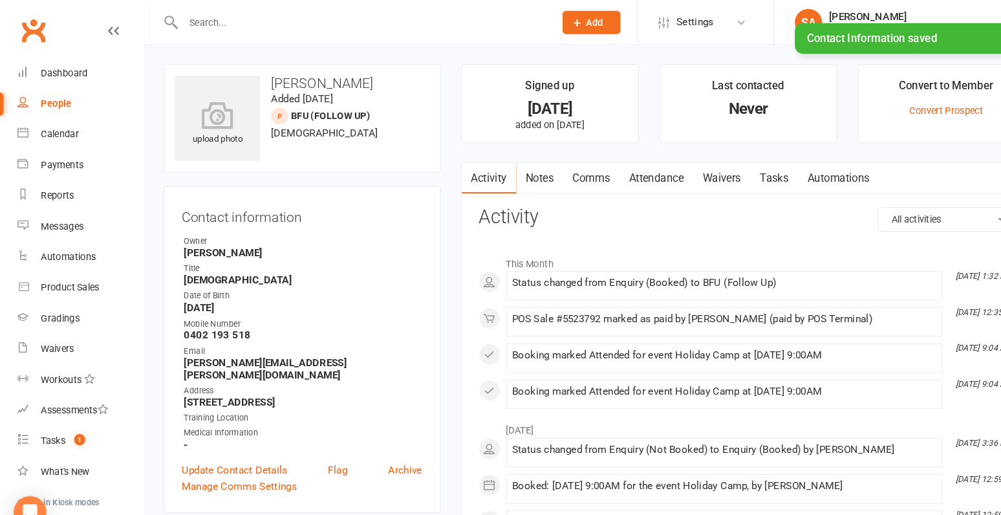
click at [508, 174] on link "Notes" at bounding box center [512, 170] width 45 height 30
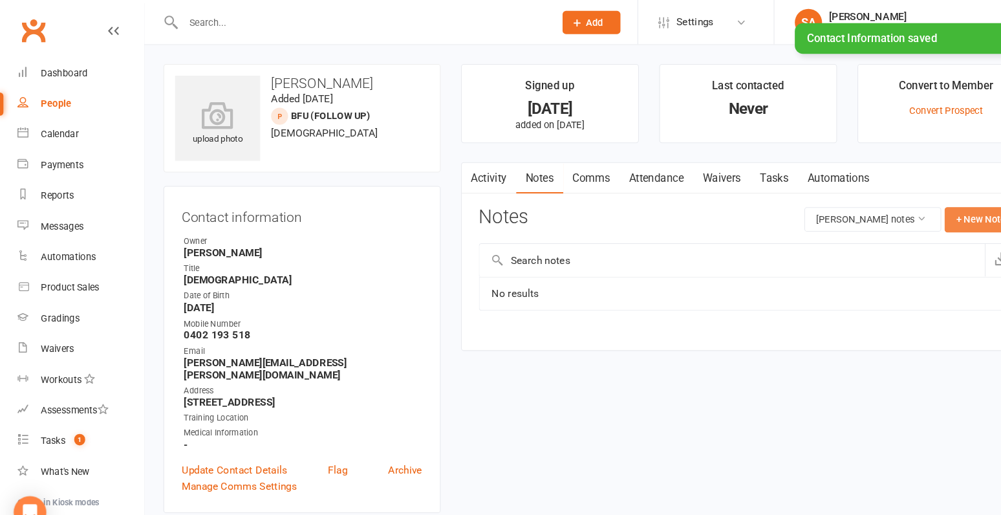
click at [923, 211] on button "+ New Note" at bounding box center [931, 208] width 69 height 23
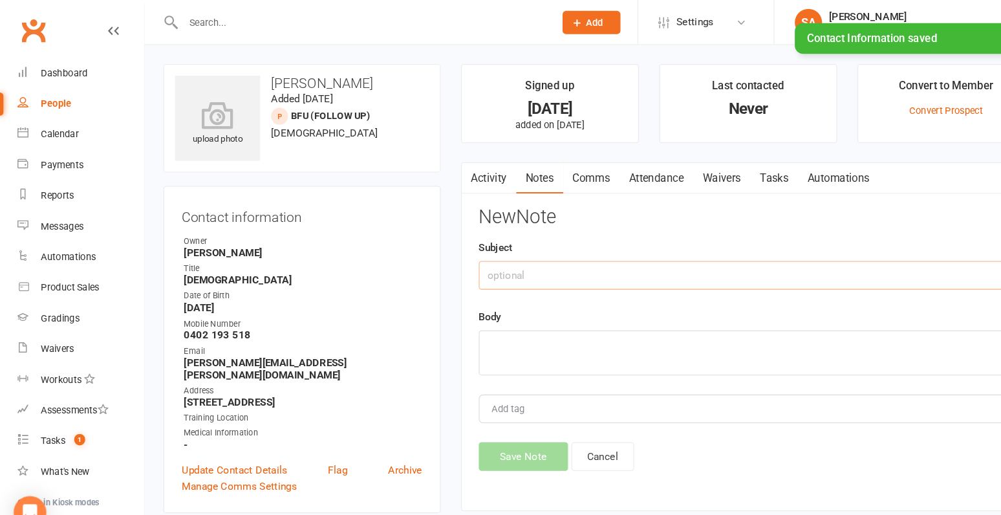
click at [563, 263] on input "text" at bounding box center [711, 261] width 512 height 27
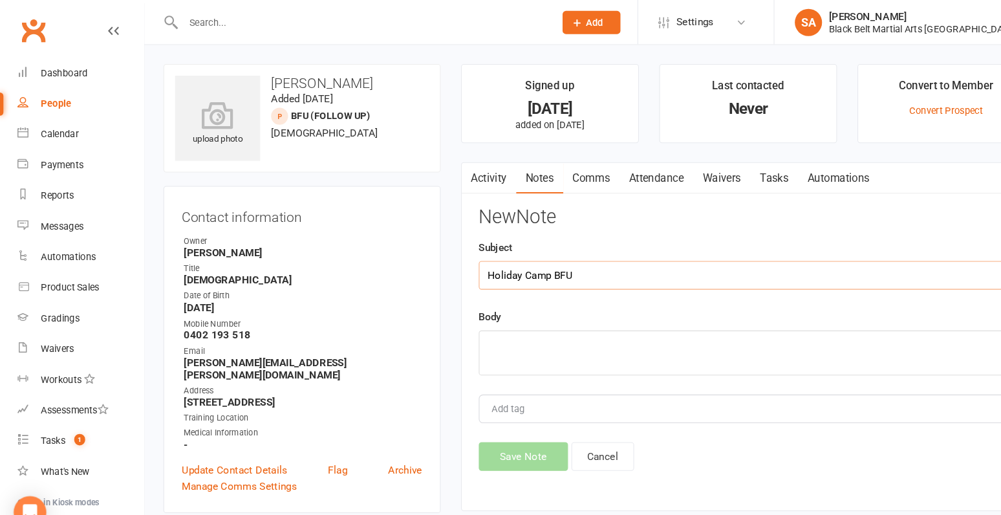
type input "Holiday Camp BFU"
click at [542, 323] on textarea at bounding box center [711, 335] width 512 height 43
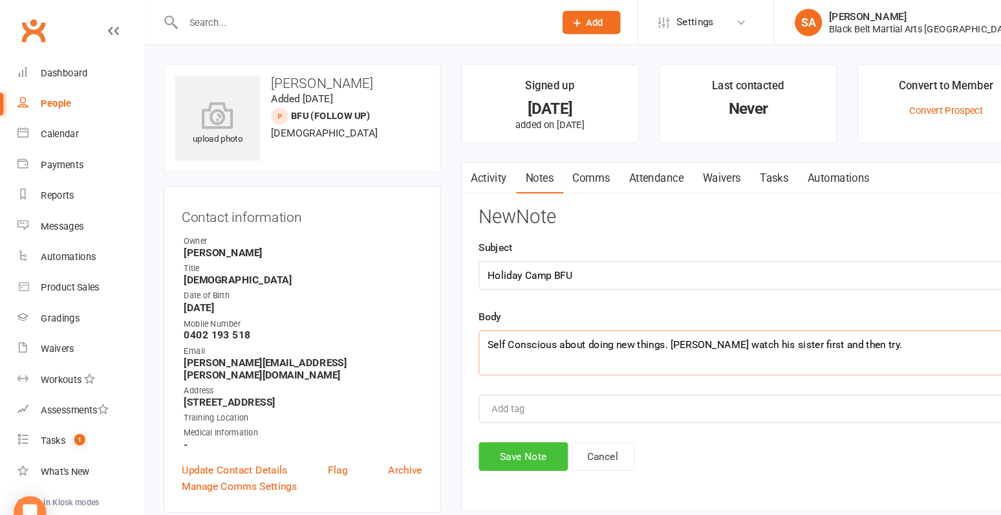
type textarea "Self Conscious about doing new things. Will watch his sister first and then try."
click at [484, 431] on button "Save Note" at bounding box center [497, 433] width 85 height 27
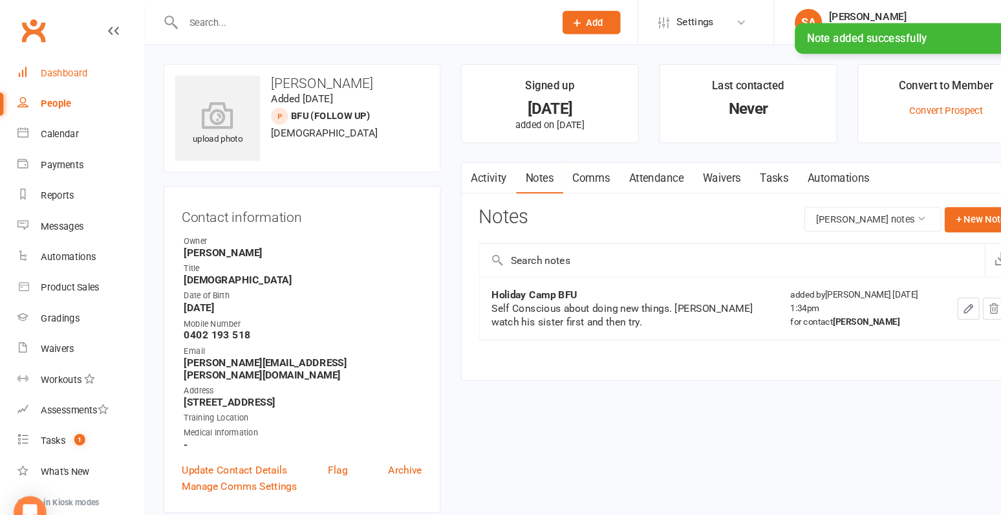
click at [48, 70] on div "Dashboard" at bounding box center [61, 69] width 45 height 10
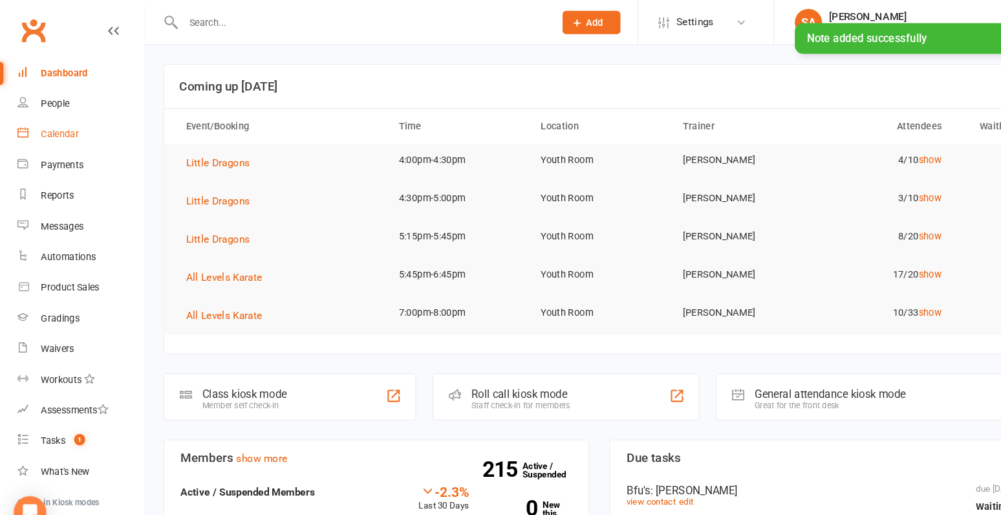
click at [72, 135] on link "Calendar" at bounding box center [77, 127] width 120 height 29
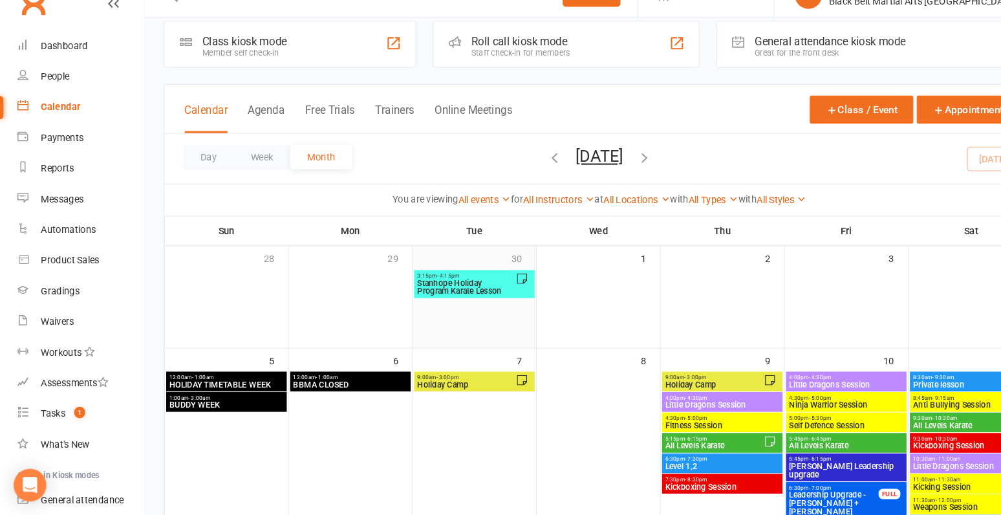
scroll to position [23, 0]
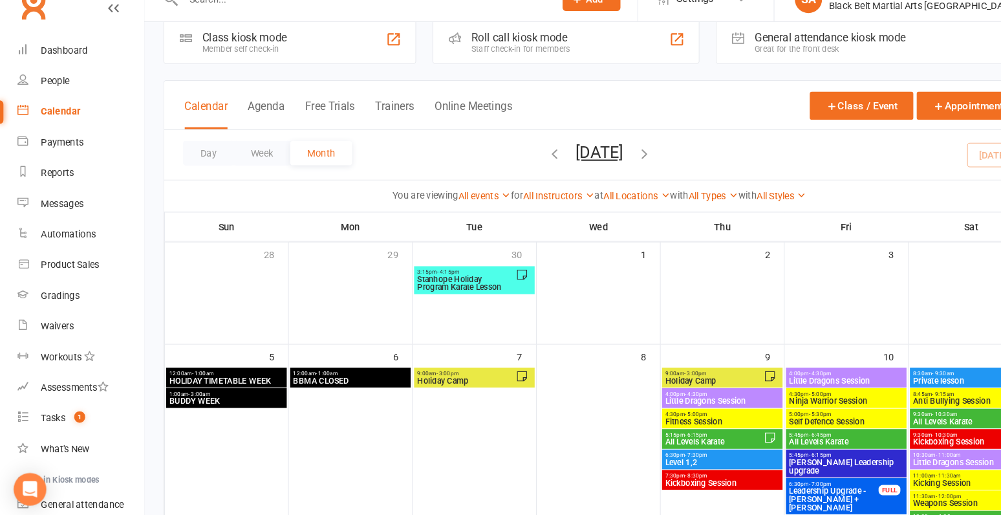
click at [435, 380] on span "Holiday Camp" at bounding box center [443, 384] width 94 height 8
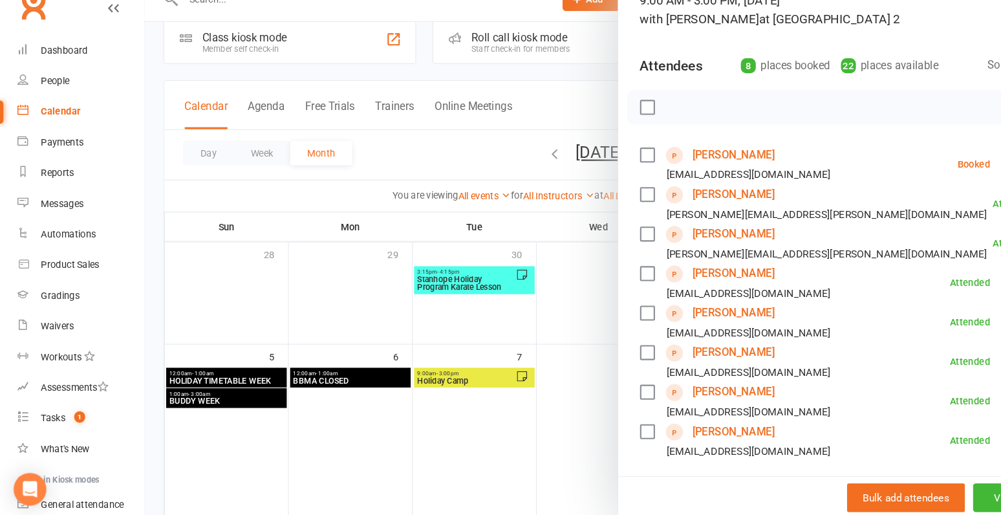
scroll to position [85, 0]
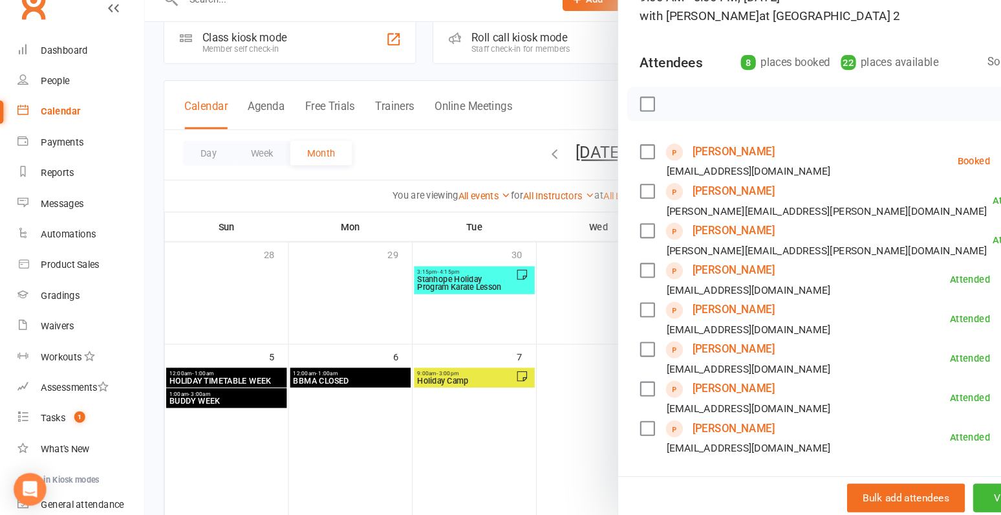
click at [460, 342] on div at bounding box center [569, 257] width 864 height 515
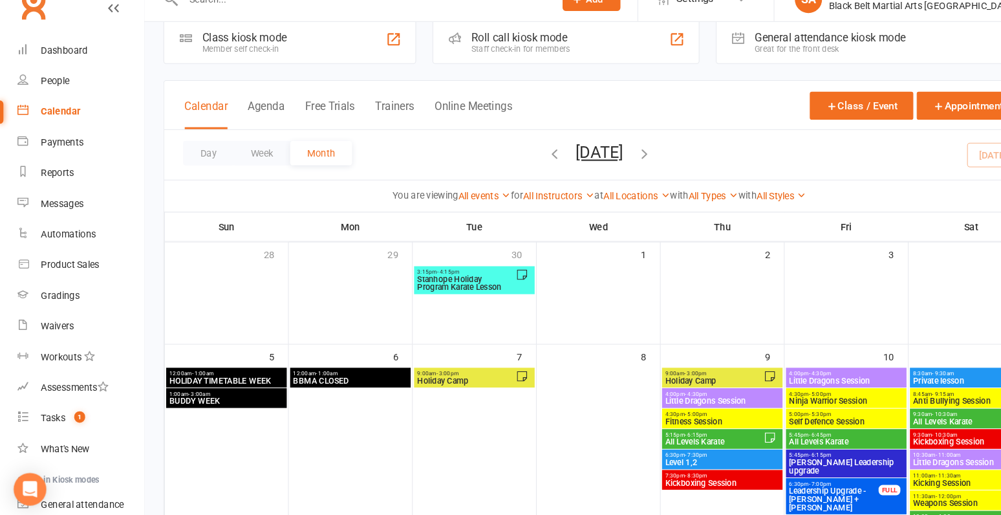
click at [423, 381] on span "Holiday Camp" at bounding box center [443, 384] width 94 height 8
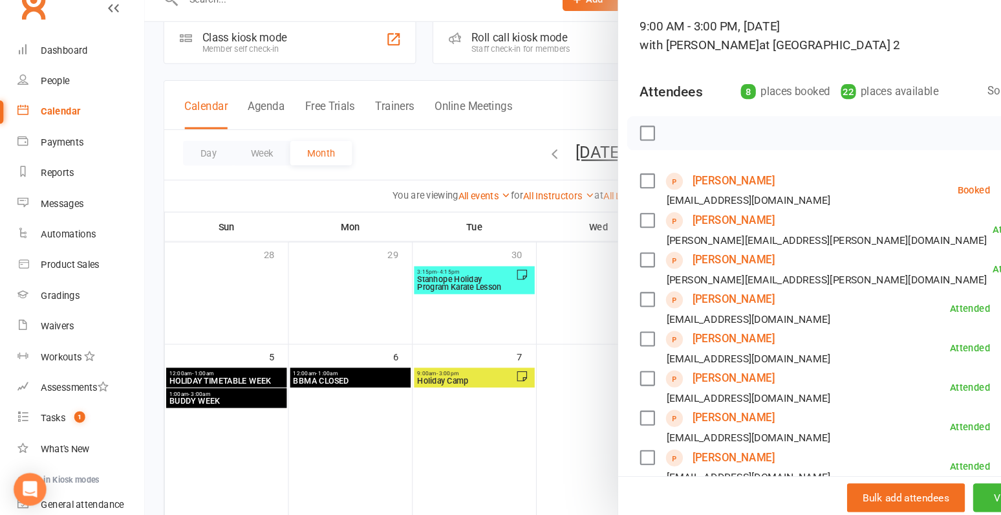
scroll to position [107, 0]
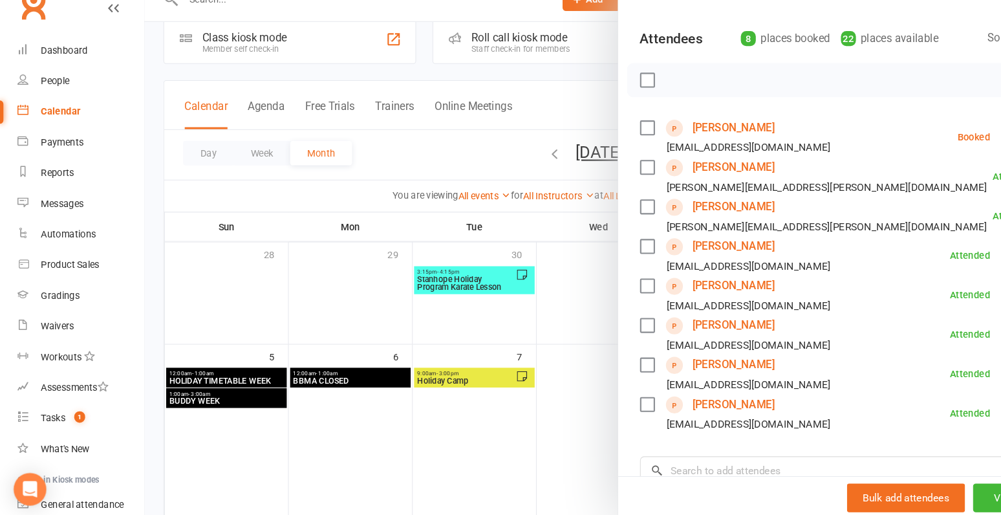
click at [682, 254] on link "Aria Leung" at bounding box center [697, 256] width 78 height 21
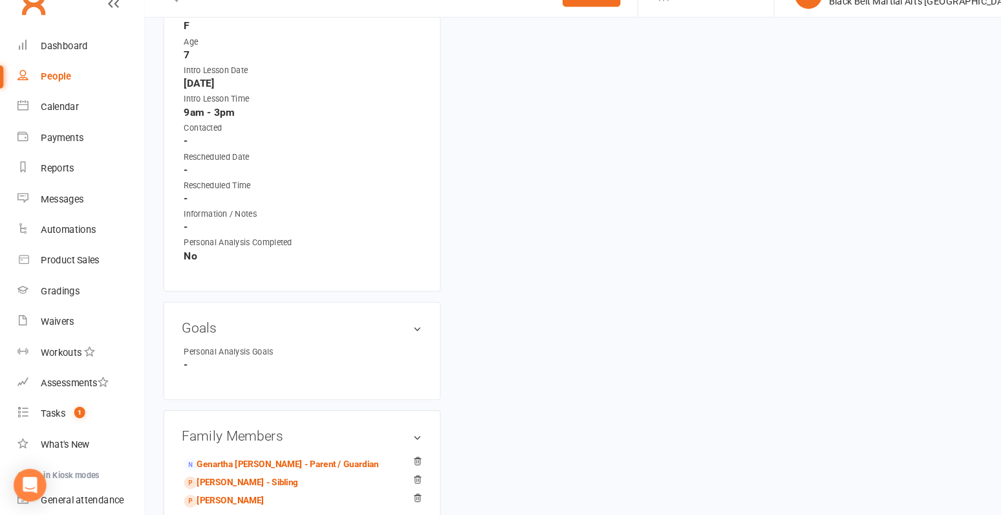
scroll to position [744, 0]
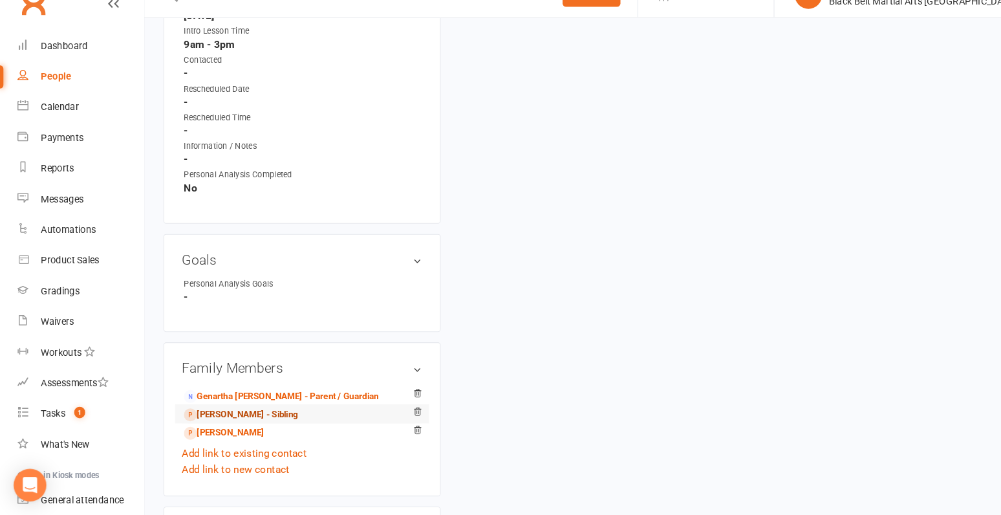
click at [196, 417] on link "Avery Leung - Sibling" at bounding box center [229, 420] width 108 height 14
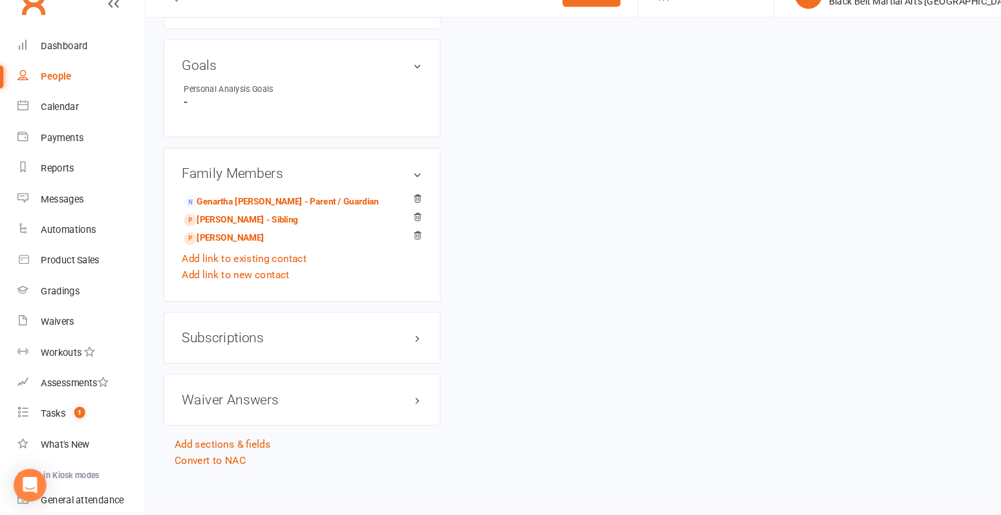
scroll to position [910, 0]
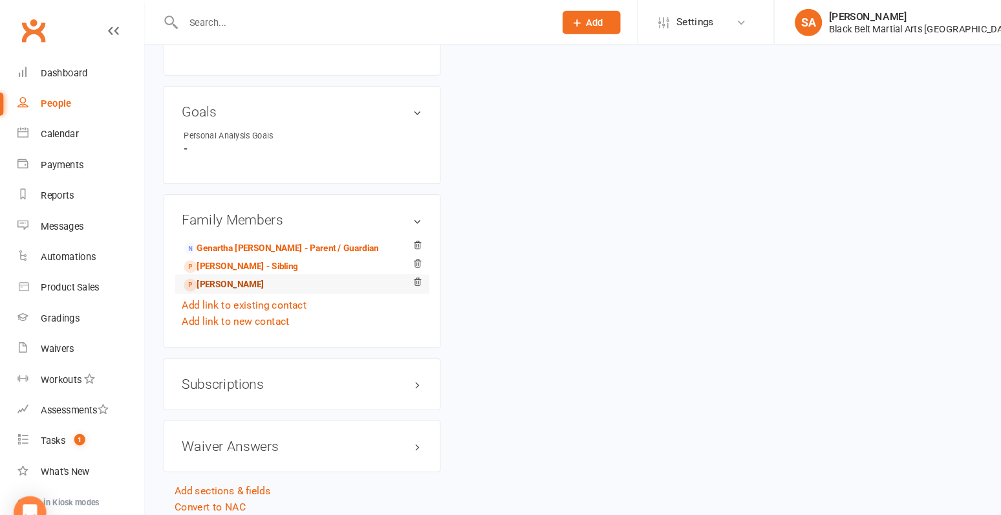
click at [224, 267] on link "Emma Chan - Sibling" at bounding box center [213, 271] width 76 height 14
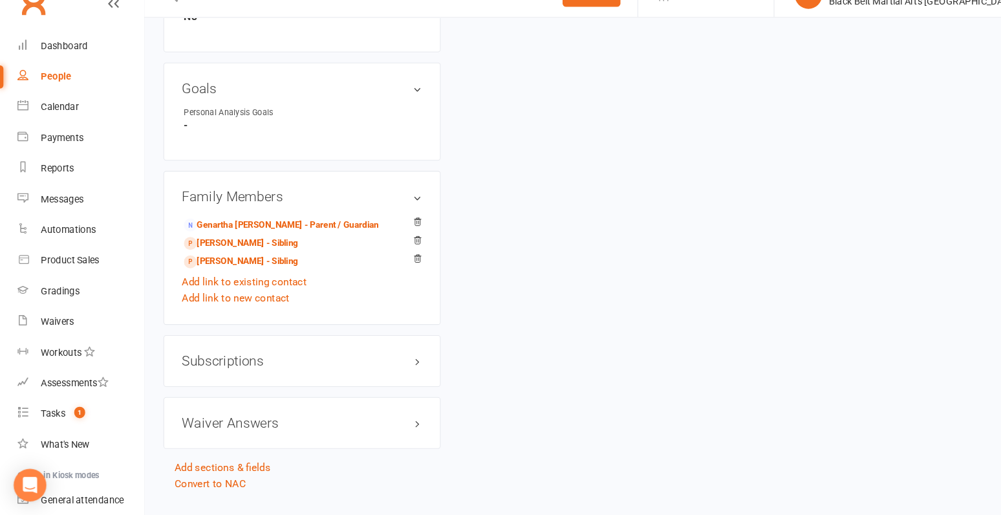
scroll to position [928, 0]
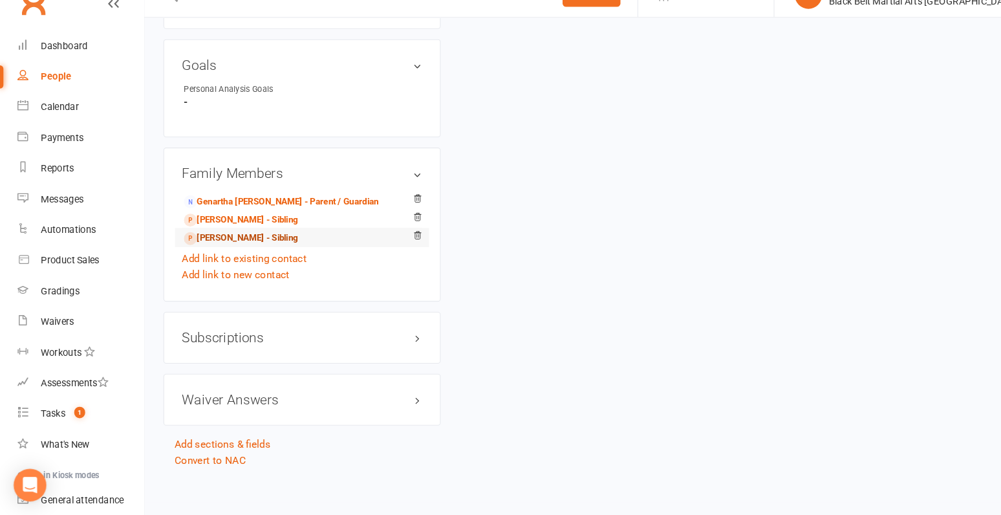
click at [223, 250] on link "Aria Leung - Sibling" at bounding box center [229, 253] width 108 height 14
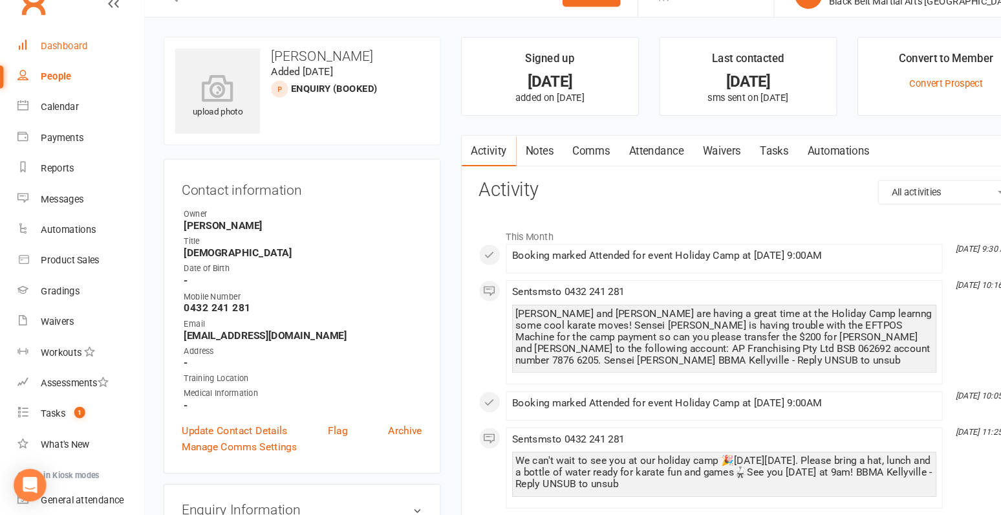
click at [72, 75] on link "Dashboard" at bounding box center [77, 69] width 120 height 29
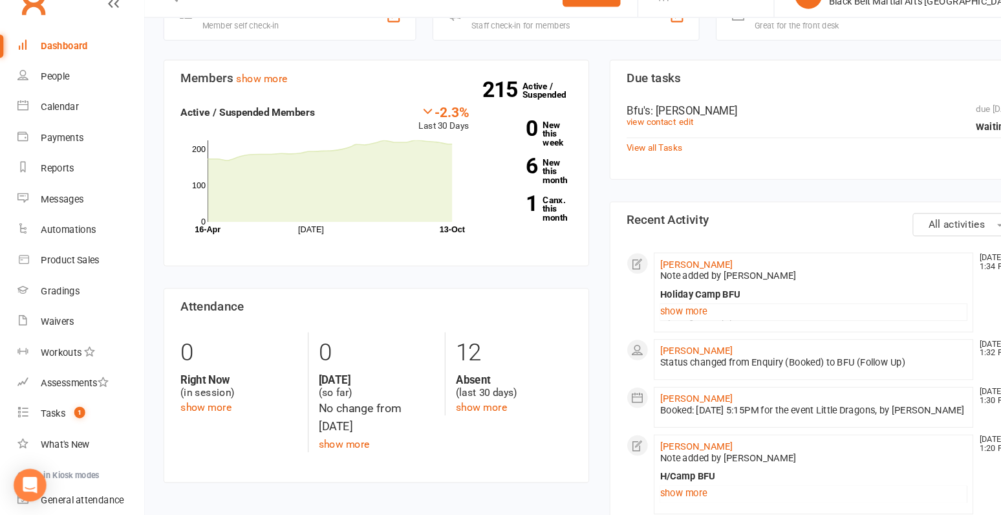
scroll to position [347, 0]
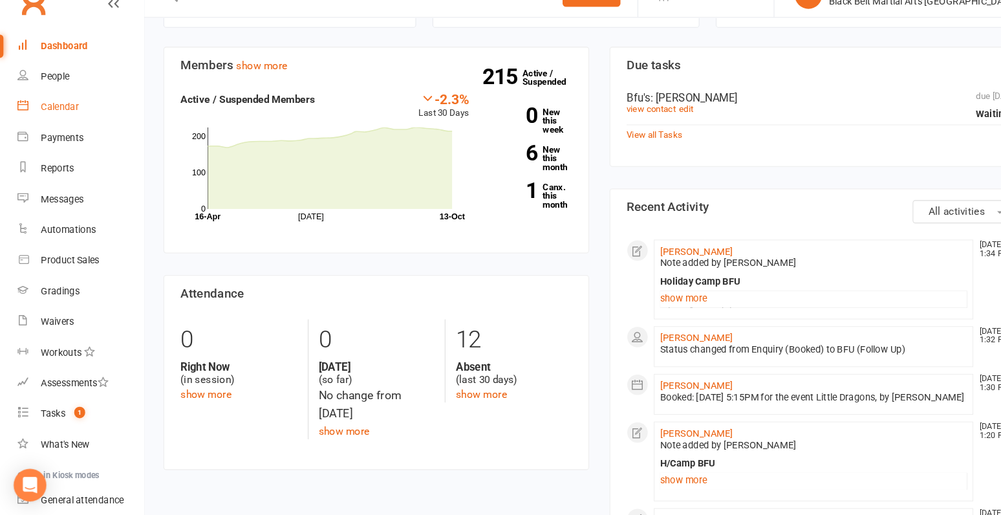
click at [66, 128] on div "Calendar" at bounding box center [57, 127] width 36 height 10
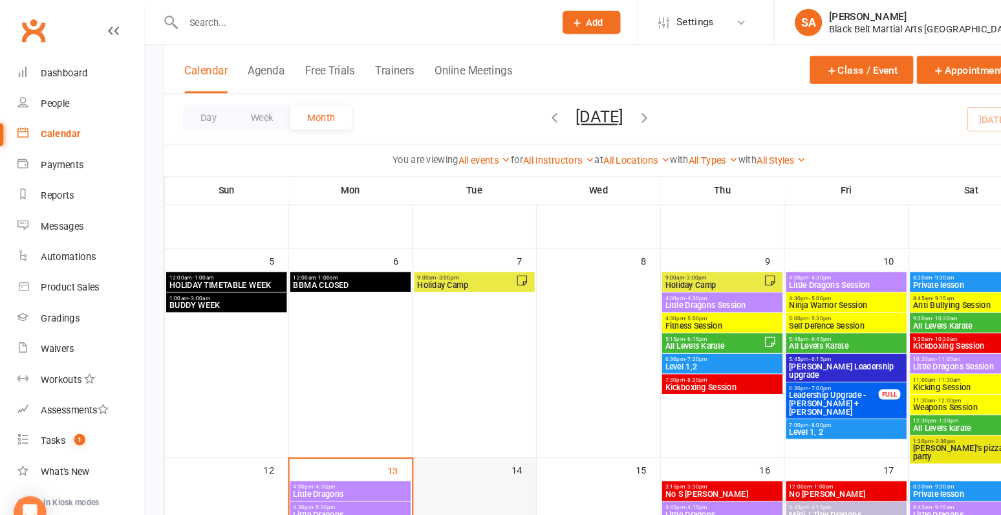
scroll to position [132, 0]
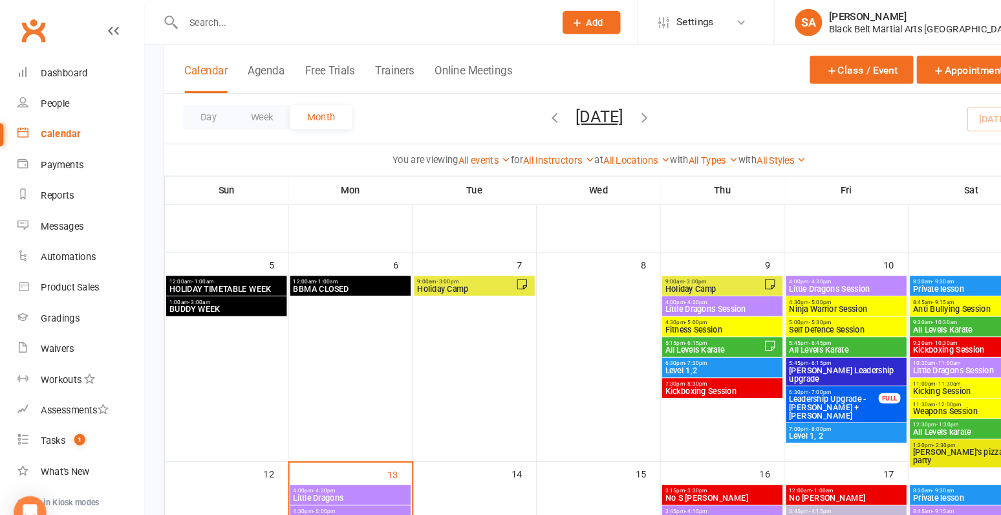
click at [466, 268] on span "9:00am - 3:00pm" at bounding box center [443, 268] width 94 height 6
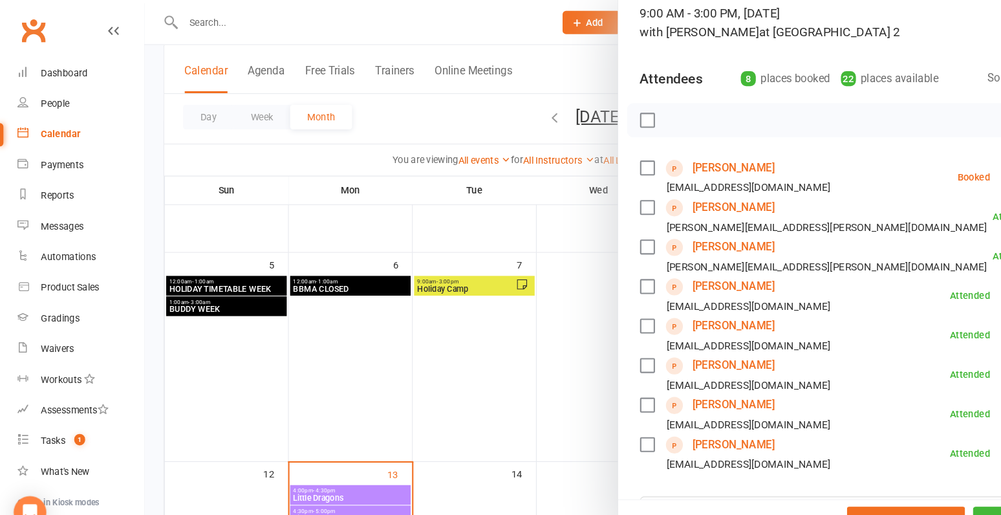
scroll to position [92, 0]
click at [678, 272] on link "Aria Leung" at bounding box center [697, 271] width 78 height 21
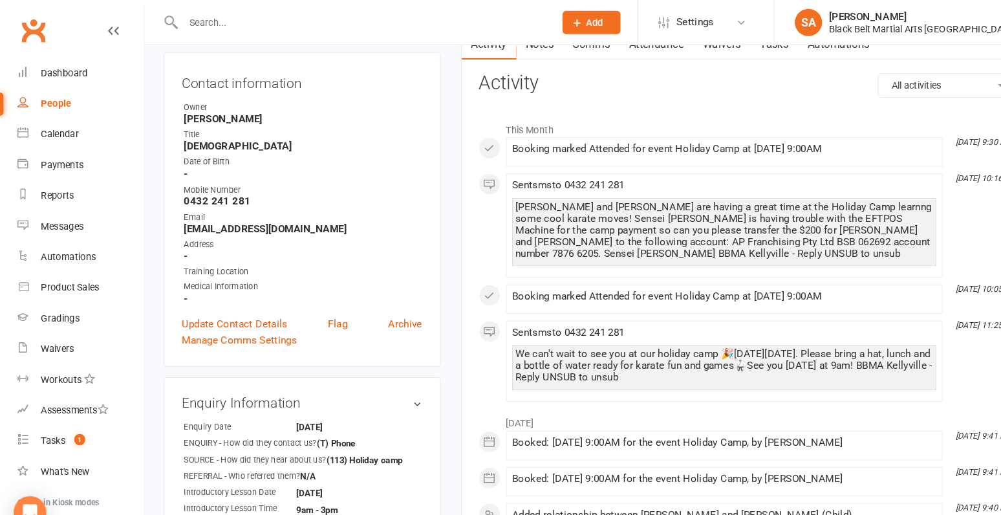
scroll to position [30, 0]
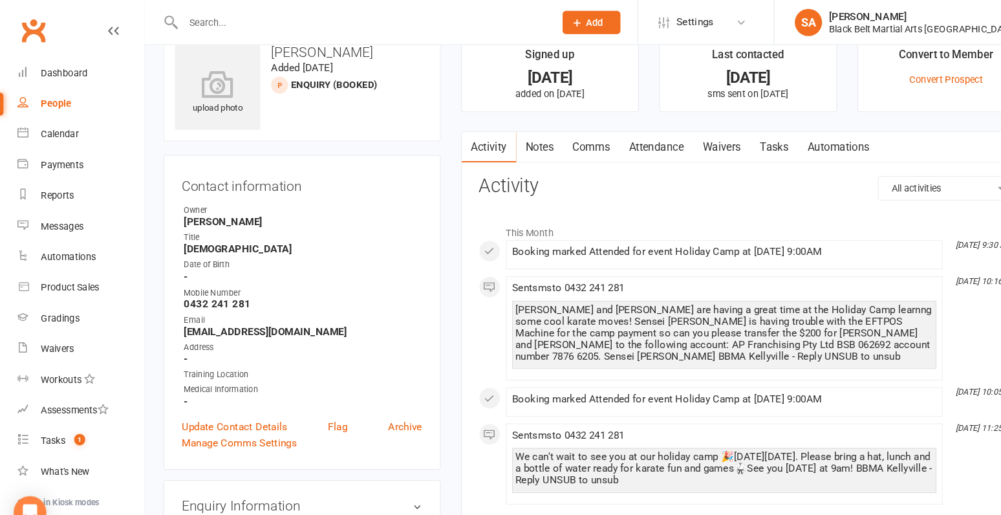
click at [565, 139] on link "Comms" at bounding box center [562, 140] width 54 height 30
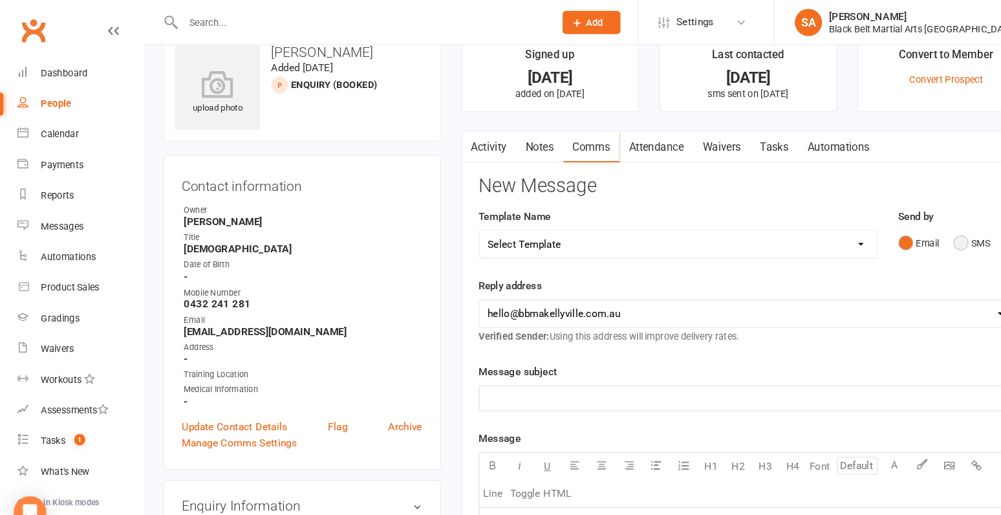
click at [911, 233] on button "SMS" at bounding box center [922, 230] width 35 height 25
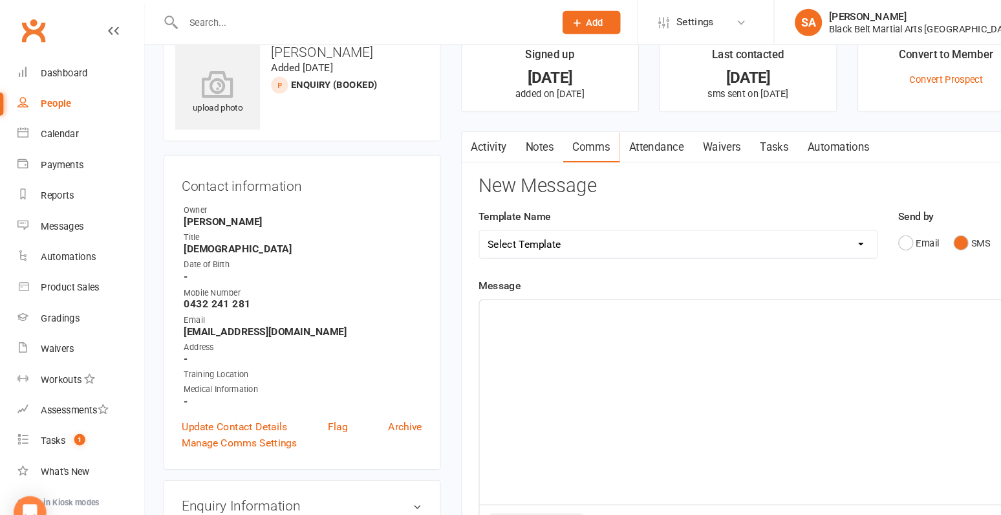
click at [704, 223] on select "Select Template [SMS] Bank account details [SMS] Booth follow up [Email] Cancel…" at bounding box center [644, 232] width 378 height 26
click at [455, 219] on select "Select Template [SMS] Bank account details [SMS] Booth follow up [Email] Cancel…" at bounding box center [644, 232] width 378 height 26
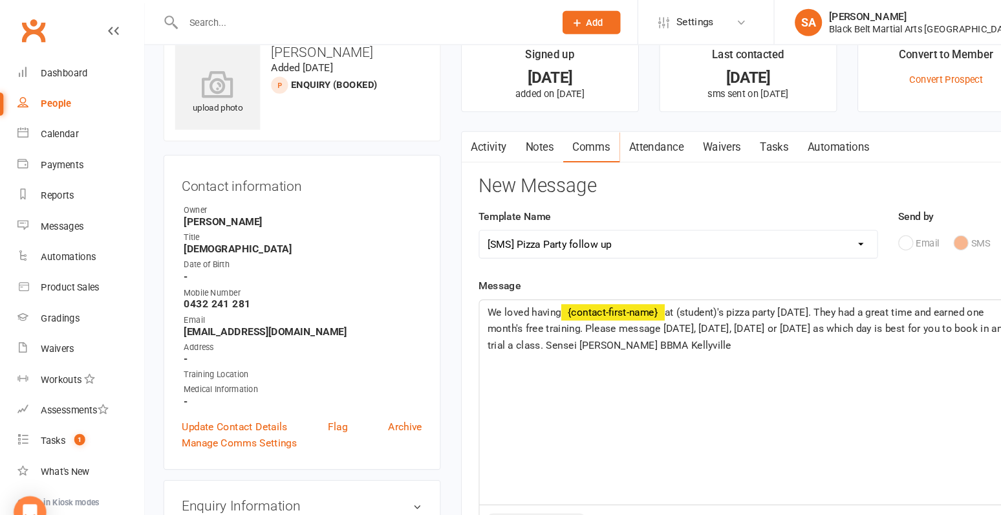
click at [533, 291] on span "We loved having" at bounding box center [498, 296] width 70 height 12
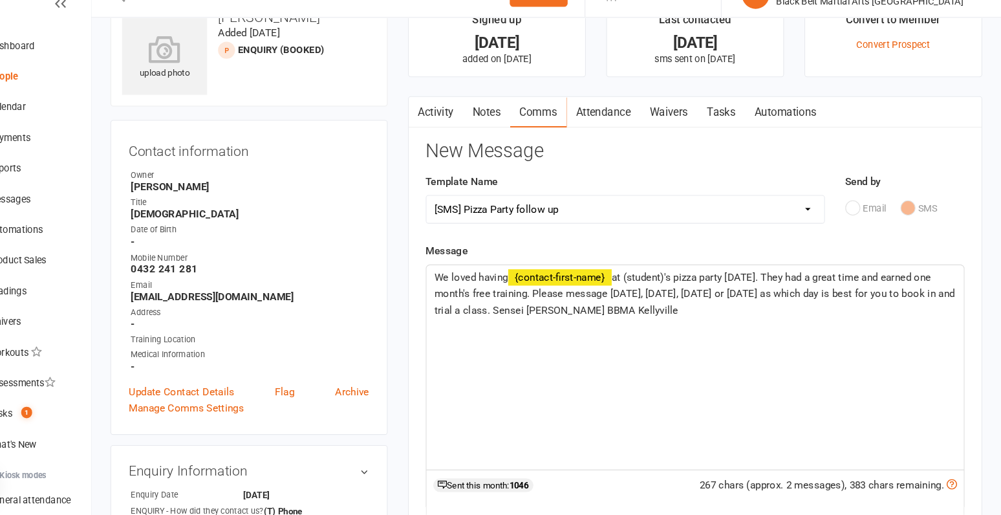
scroll to position [38, 0]
click at [577, 222] on select "Select Template [SMS] Bank account details [SMS] Booth follow up [Email] Cancel…" at bounding box center [644, 224] width 378 height 26
click at [455, 211] on select "Select Template [SMS] Bank account details [SMS] Booth follow up [Email] Cancel…" at bounding box center [644, 224] width 378 height 26
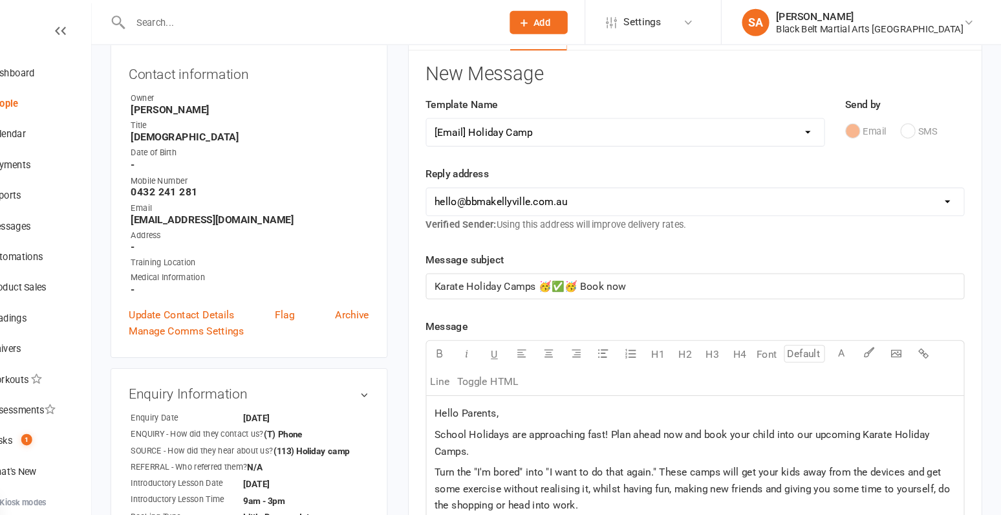
scroll to position [131, 0]
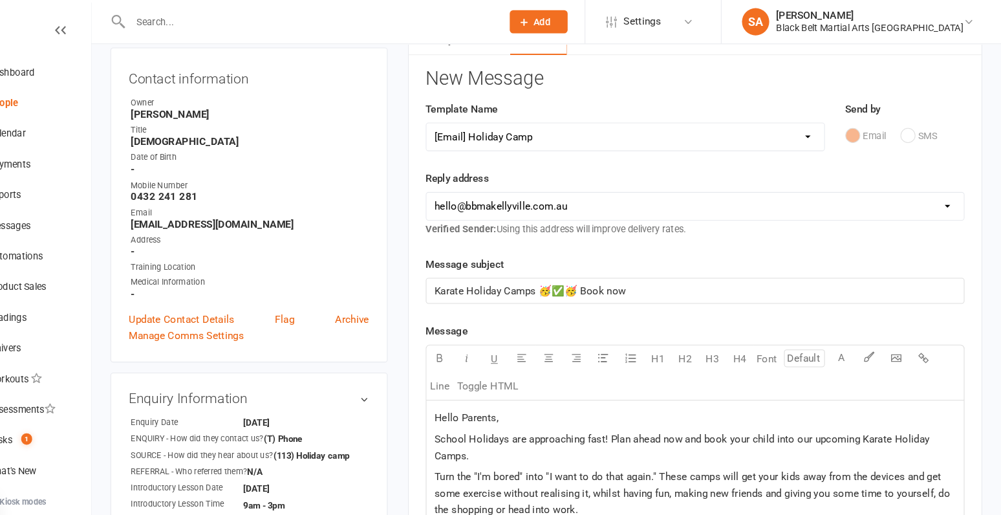
click at [557, 130] on select "Select Template [SMS] Bank account details [SMS] Booth follow up [Email] Cancel…" at bounding box center [644, 131] width 378 height 26
select select "10"
click at [455, 118] on select "Select Template [SMS] Bank account details [SMS] Booth follow up [Email] Cancel…" at bounding box center [644, 131] width 378 height 26
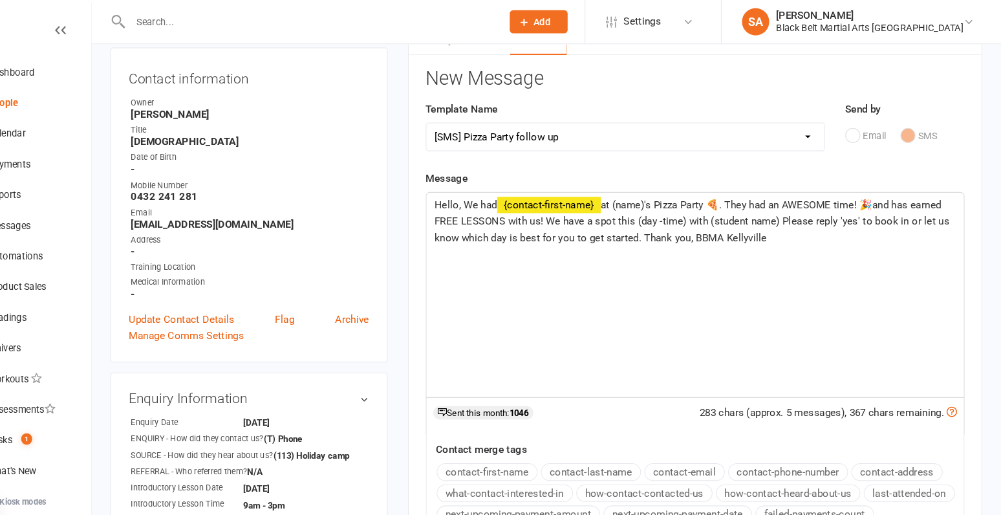
click at [943, 193] on span "at (name)'s Pizza Party 🍕. They had an AWESOME time! 🎉and has earned FREE LESSO…" at bounding box center [709, 211] width 492 height 43
click at [952, 195] on span "at (name)'s Pizza Party 🍕. They had an AWESOME time! 🎉and has earned a month FR…" at bounding box center [710, 211] width 495 height 43
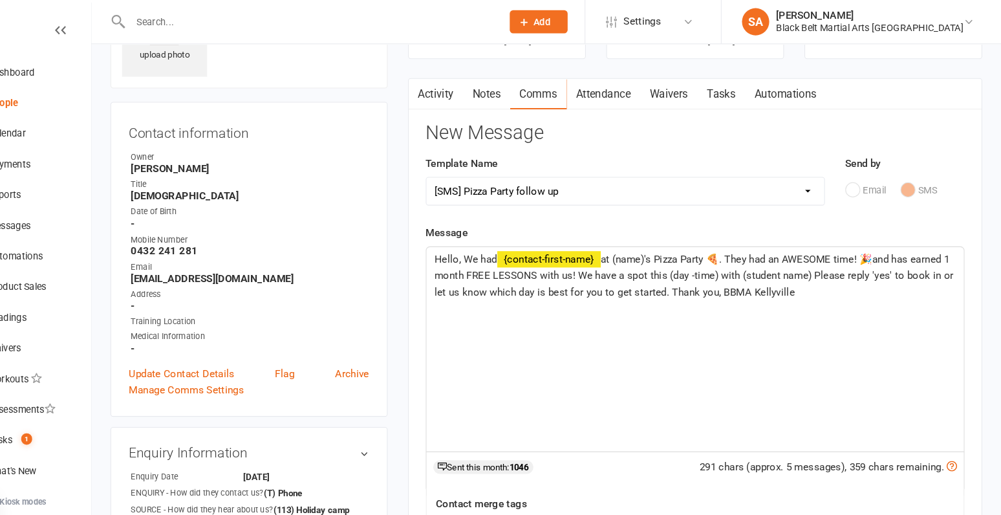
click at [477, 260] on span "at (name)'s Pizza Party 🍕. They had an AWESOME time! 🎉and has earned 1 month FR…" at bounding box center [710, 262] width 495 height 43
click at [550, 261] on span "at (name)'s Pizza Party 🍕. They had an AWESOME time! 🎉and has earned 1 MONTH FR…" at bounding box center [709, 262] width 492 height 43
click at [602, 265] on span "at (name)'s Pizza Party 🍕. They had an AWESOME time! 🎉and has earned 1 MONTH FR…" at bounding box center [709, 262] width 493 height 43
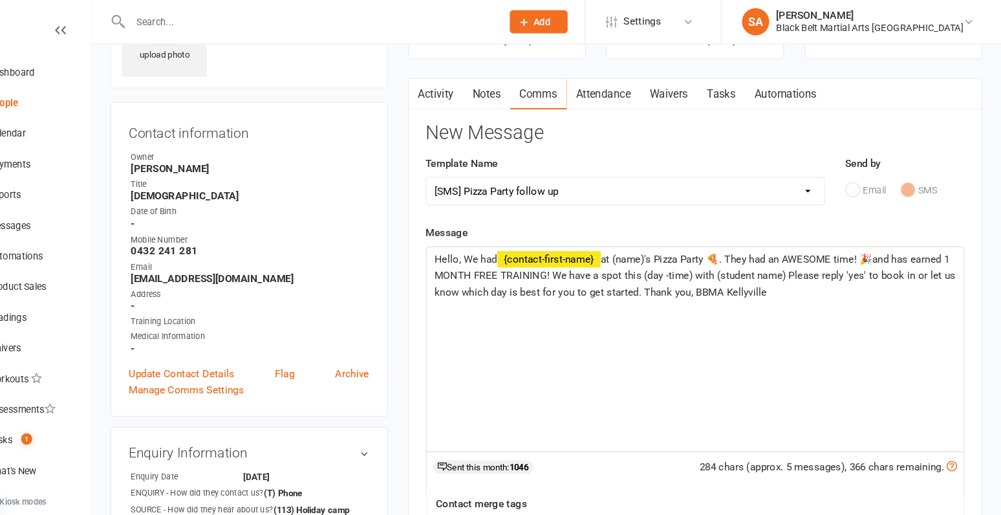
click at [625, 242] on span "at (name)'s Pizza Party 🍕. They had an AWESOME time! 🎉and has earned 1 MONTH FR…" at bounding box center [711, 262] width 497 height 43
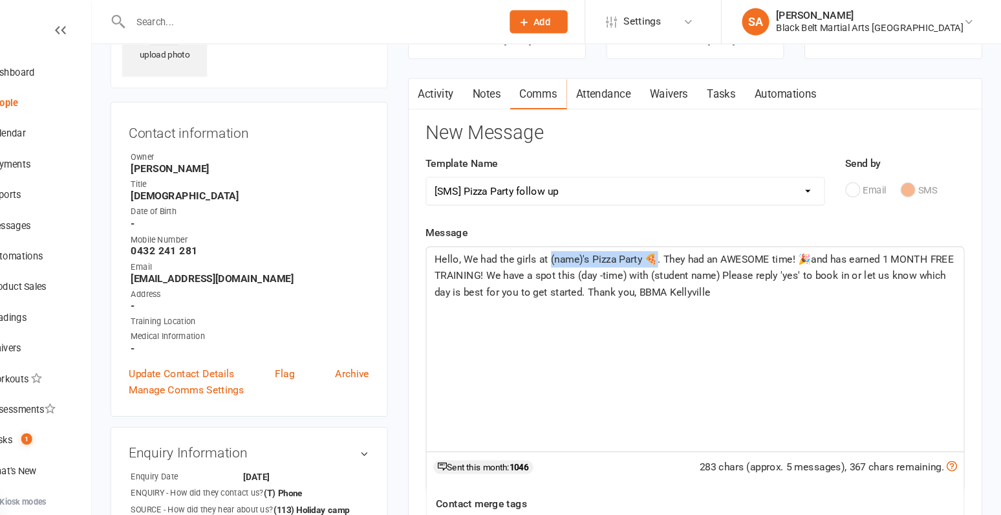
drag, startPoint x: 672, startPoint y: 245, endPoint x: 573, endPoint y: 250, distance: 99.1
click at [572, 250] on span "Hello, We had the girls at (name)'s Pizza Party 🍕. They had an AWESOME time! 🎉a…" at bounding box center [711, 262] width 496 height 43
click at [869, 246] on span "Hello, We had the girls at our Karate Holiday Camps last week. They had an AWES…" at bounding box center [711, 262] width 497 height 43
click at [639, 261] on span "Hello, We had the girls at our Karate Holiday Camps last week. They had an AWES…" at bounding box center [711, 262] width 497 height 43
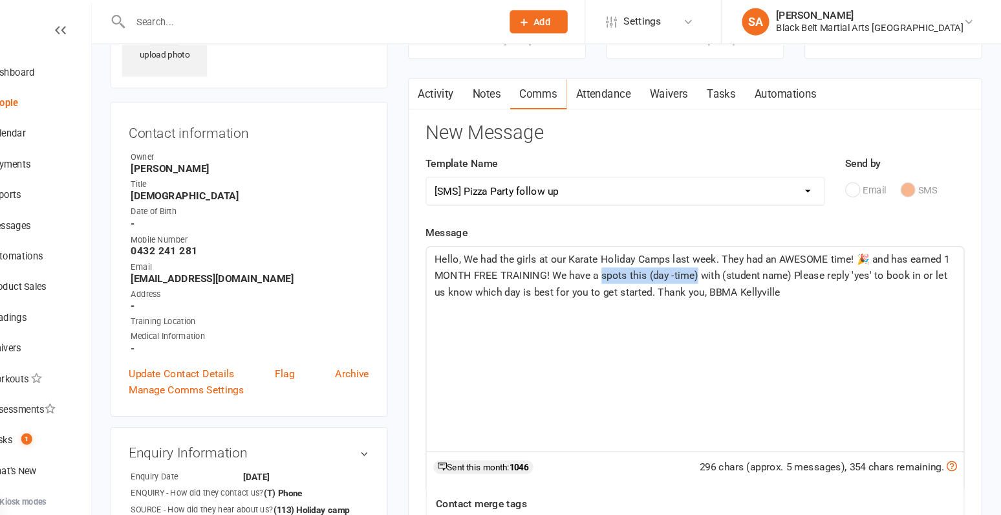
drag, startPoint x: 709, startPoint y: 259, endPoint x: 620, endPoint y: 266, distance: 89.5
click at [620, 266] on p "Hello, We had the girls at our Karate Holiday Camps last week. They had an AWES…" at bounding box center [710, 262] width 495 height 47
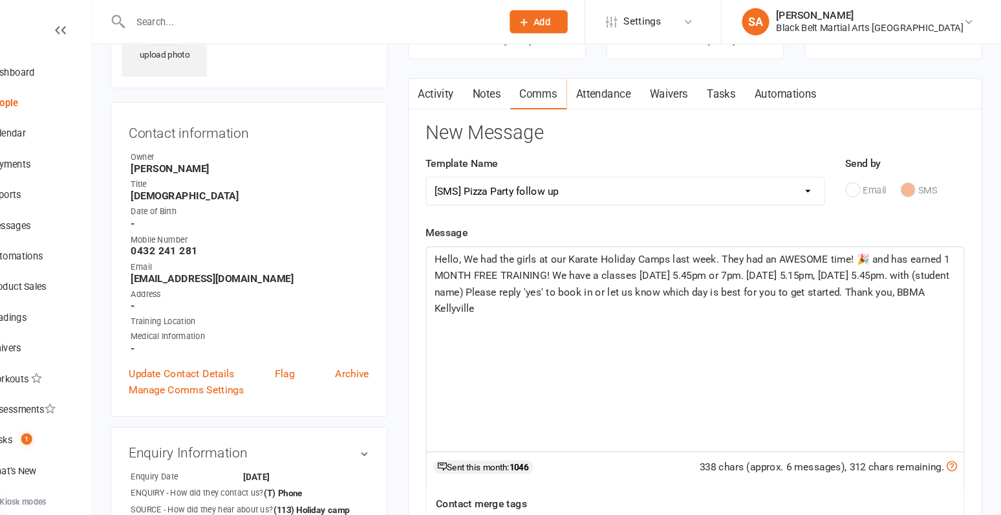
click at [854, 266] on p "Hello, We had the girls at our Karate Holiday Camps last week. They had an AWES…" at bounding box center [710, 270] width 495 height 62
click at [920, 263] on span "Hello, We had the girls at our Karate Holiday Camps last week. They had an AWES…" at bounding box center [709, 270] width 492 height 58
drag, startPoint x: 680, startPoint y: 277, endPoint x: 592, endPoint y: 282, distance: 88.1
click at [592, 282] on p "Hello, We had the girls at our Karate Holiday Camps last week. They had an AWES…" at bounding box center [710, 270] width 495 height 62
drag, startPoint x: 665, startPoint y: 277, endPoint x: 592, endPoint y: 278, distance: 72.4
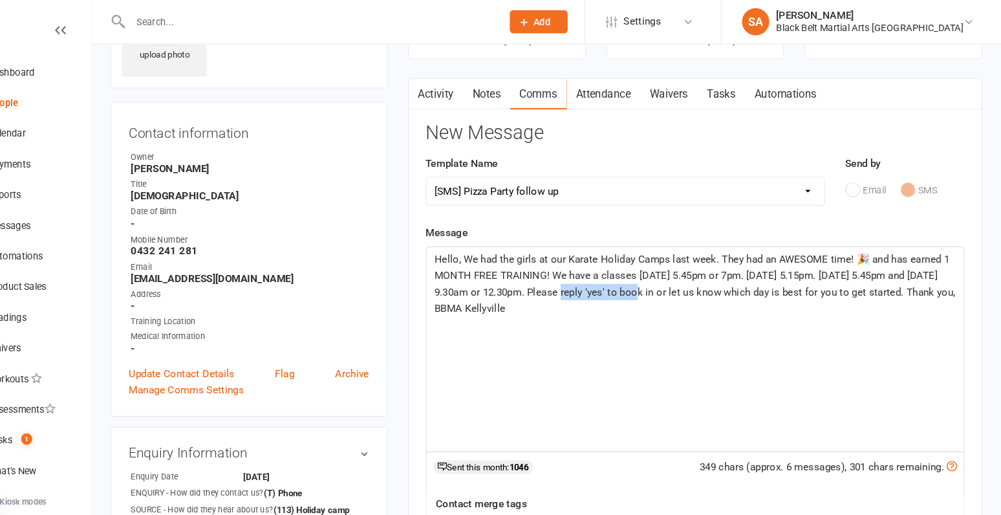
click at [592, 278] on span "Hello, We had the girls at our Karate Holiday Camps last week. They had an AWES…" at bounding box center [711, 270] width 497 height 58
click at [699, 279] on span "Hello, We had the girls at our Karate Holiday Camps last week. They had an AWES…" at bounding box center [710, 270] width 495 height 58
drag, startPoint x: 536, startPoint y: 246, endPoint x: 490, endPoint y: 247, distance: 45.3
click at [490, 247] on span "Hello, We had the girls at our Karate Holiday Camps last week. They had an AWES…" at bounding box center [709, 270] width 492 height 58
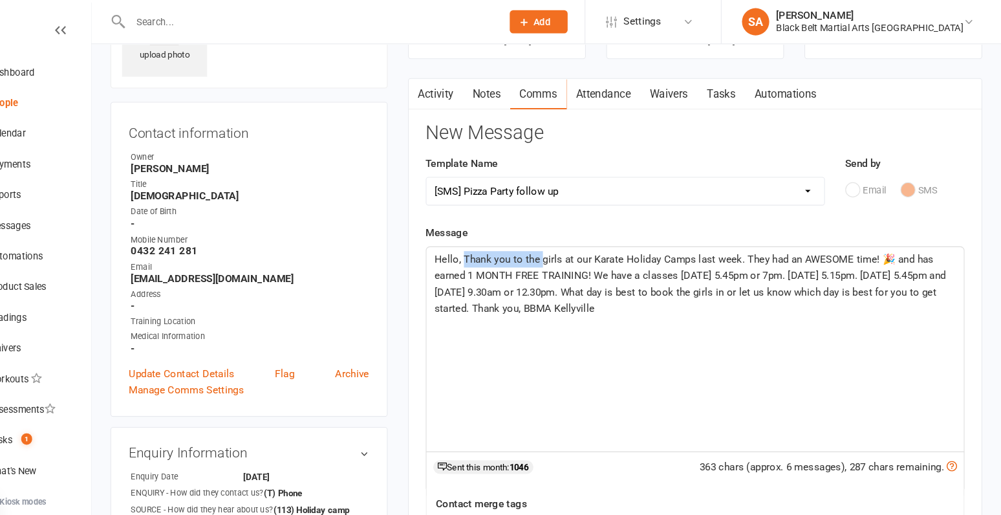
drag, startPoint x: 563, startPoint y: 246, endPoint x: 492, endPoint y: 251, distance: 71.3
click at [492, 251] on p "Hello, Thank you to the girls at our Karate Holiday Camps last week. They had a…" at bounding box center [710, 270] width 495 height 62
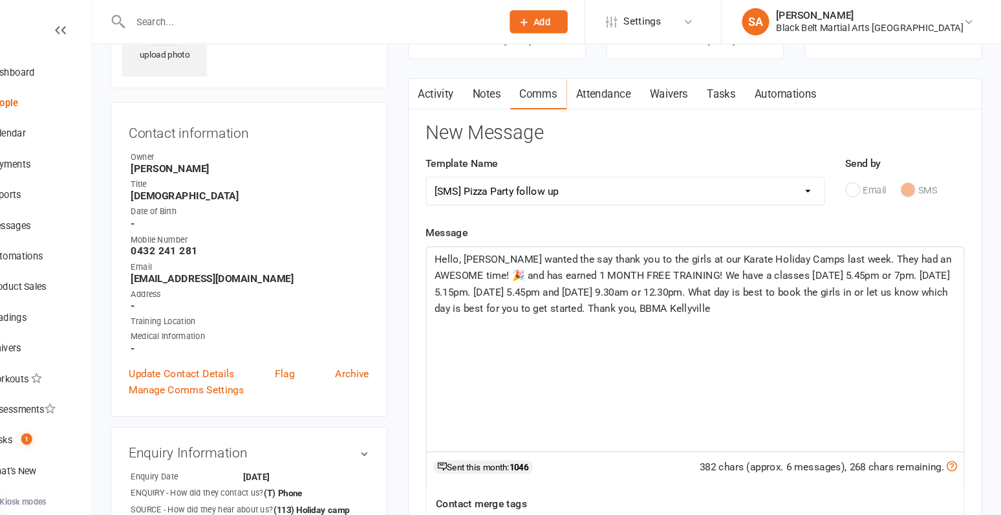
click at [695, 243] on span "Hello, TWe wanted the say thank you to the girls at our Karate Holiday Camps la…" at bounding box center [709, 270] width 493 height 58
drag, startPoint x: 580, startPoint y: 261, endPoint x: 547, endPoint y: 264, distance: 33.1
click at [547, 264] on span "Hello, TWe wanted the say thank you to the girls for coming to our Karate Holid…" at bounding box center [709, 270] width 492 height 58
click at [898, 275] on span "Hello, TWe wanted the say thank you to the girls for coming to our Karate Holid…" at bounding box center [708, 270] width 491 height 58
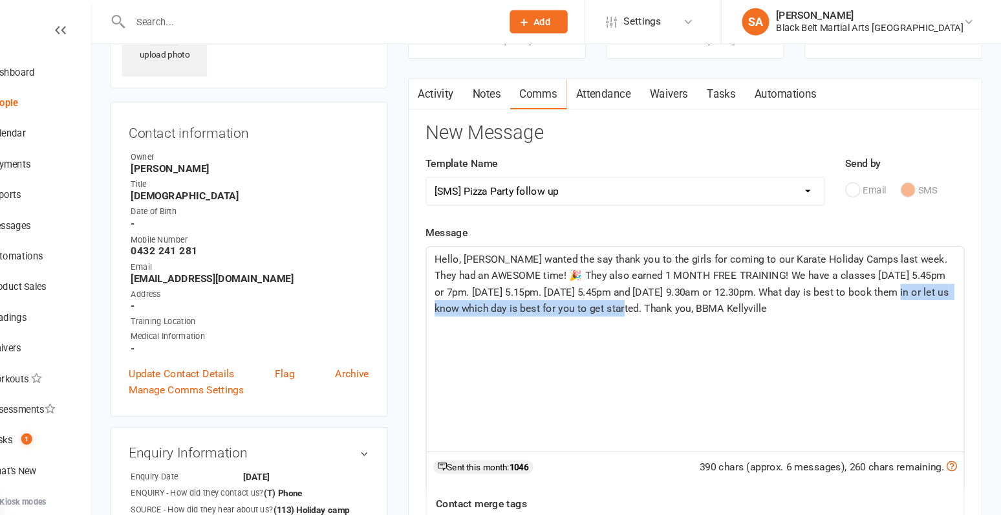
drag, startPoint x: 627, startPoint y: 298, endPoint x: 900, endPoint y: 280, distance: 272.9
click at [900, 280] on p "Hello, TWe wanted the say thank you to the girls for coming to our Karate Holid…" at bounding box center [710, 270] width 495 height 62
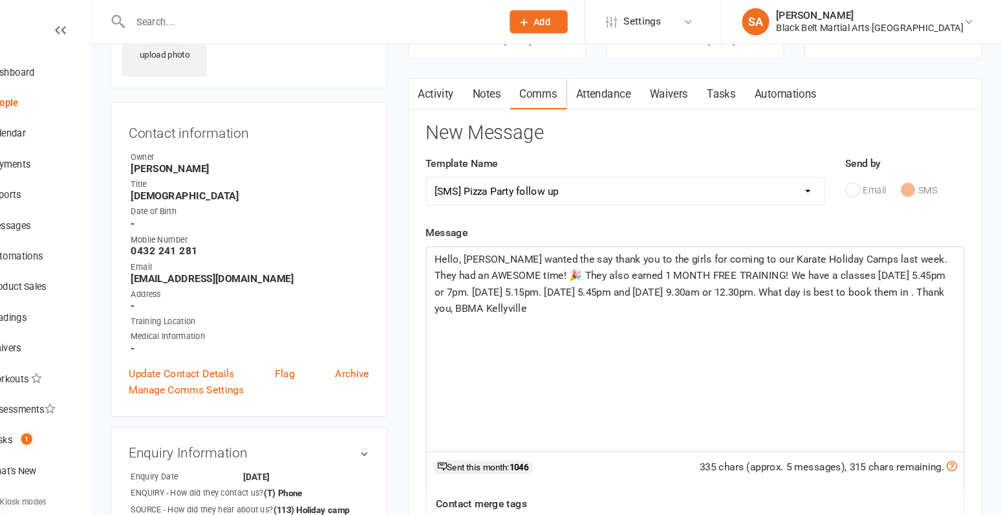
click at [496, 243] on span "Hello, TWe wanted the say thank you to the girls for coming to our Karate Holid…" at bounding box center [708, 270] width 490 height 58
drag, startPoint x: 489, startPoint y: 246, endPoint x: 459, endPoint y: 245, distance: 30.4
click at [459, 245] on div "Hello, We wanted the say thank you to the girls for coming to our Karate Holida…" at bounding box center [710, 332] width 510 height 194
click at [495, 246] on span "Hello, We wanted the say thank you to the girls for coming to our Karate Holida…" at bounding box center [704, 270] width 483 height 58
click at [572, 316] on div "Hello, we wanted the say thank you to the girls for coming to our Karate Holida…" at bounding box center [710, 332] width 510 height 194
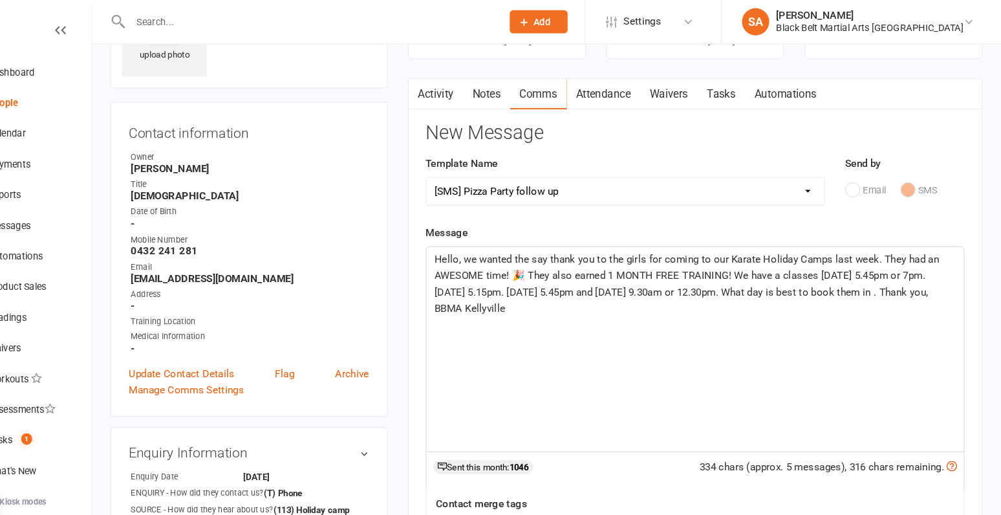
click at [777, 279] on span "Hello, we wanted the say thank you to the girls for coming to our Karate Holida…" at bounding box center [704, 270] width 482 height 58
click at [895, 278] on span "Hello, we wanted the say thank you to the girls for coming to our Karate Holida…" at bounding box center [704, 270] width 482 height 58
drag, startPoint x: 895, startPoint y: 278, endPoint x: 808, endPoint y: 279, distance: 86.7
click at [808, 279] on span "Hello, we wanted the say thank you to the girls for coming to our Karate Holida…" at bounding box center [704, 270] width 482 height 58
click at [761, 277] on span "Hello, we wanted the say thank you to the girls for coming to our Karate Holida…" at bounding box center [704, 270] width 482 height 58
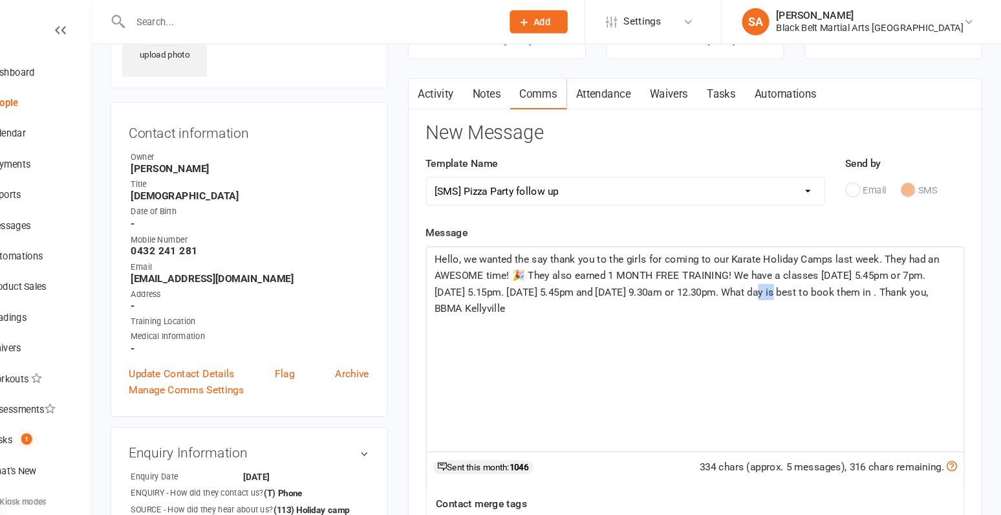
click at [761, 277] on span "Hello, we wanted the say thank you to the girls for coming to our Karate Holida…" at bounding box center [704, 270] width 482 height 58
drag, startPoint x: 903, startPoint y: 278, endPoint x: 843, endPoint y: 278, distance: 59.5
click at [843, 278] on span "Hello, we wanted the say thank you to the girls for coming to our Karate Holida…" at bounding box center [704, 270] width 482 height 58
drag, startPoint x: 572, startPoint y: 293, endPoint x: 418, endPoint y: 234, distance: 164.8
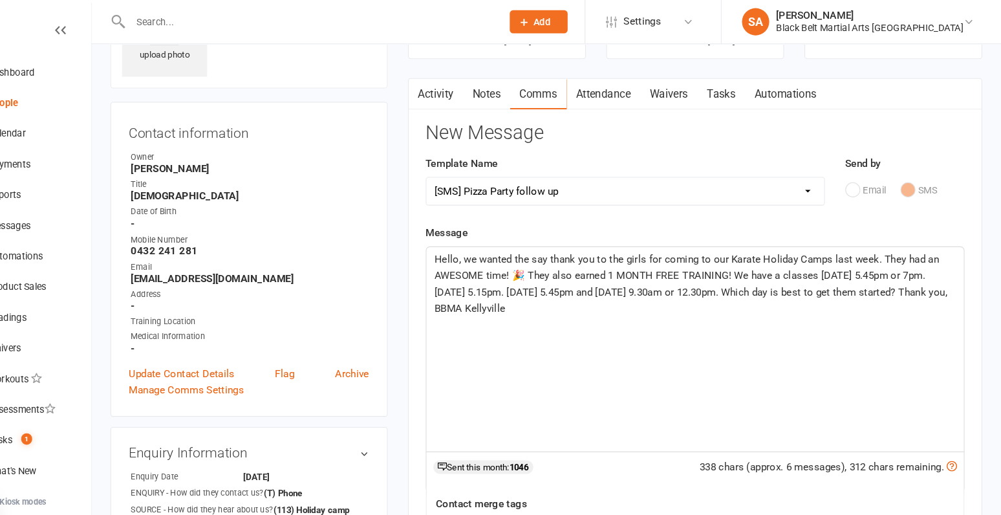
copy span "Hello, we wanted the say thank you to the girls for coming to our Karate Holida…"
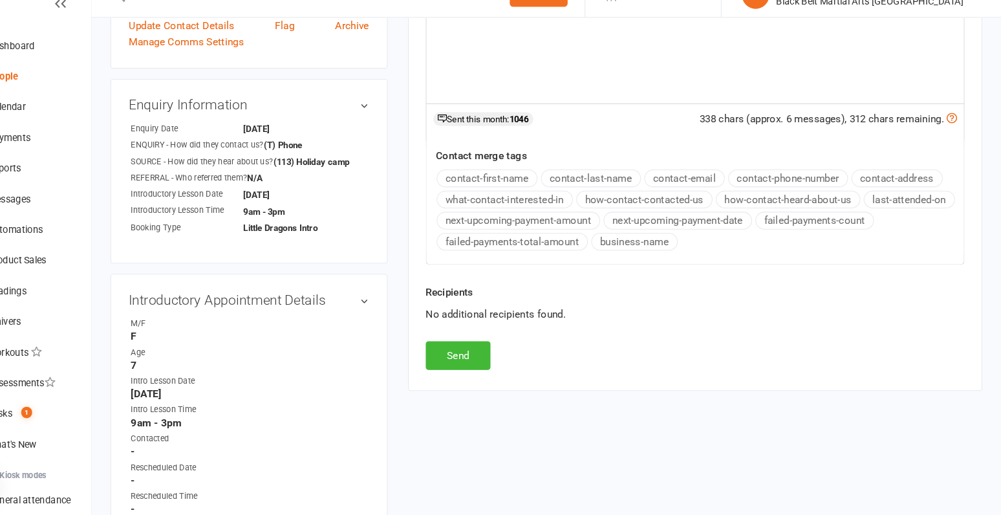
scroll to position [387, 0]
click at [481, 347] on button "Send" at bounding box center [485, 360] width 61 height 27
select select
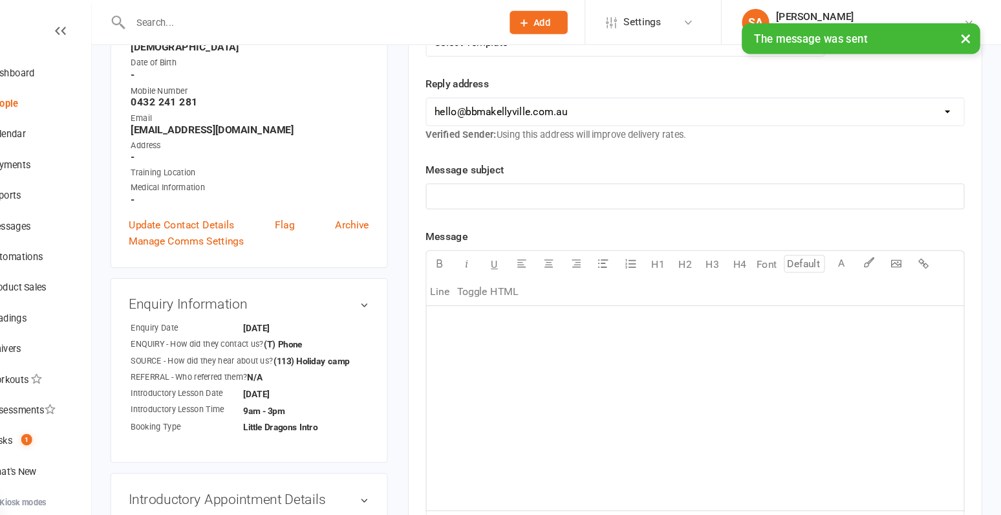
scroll to position [0, 0]
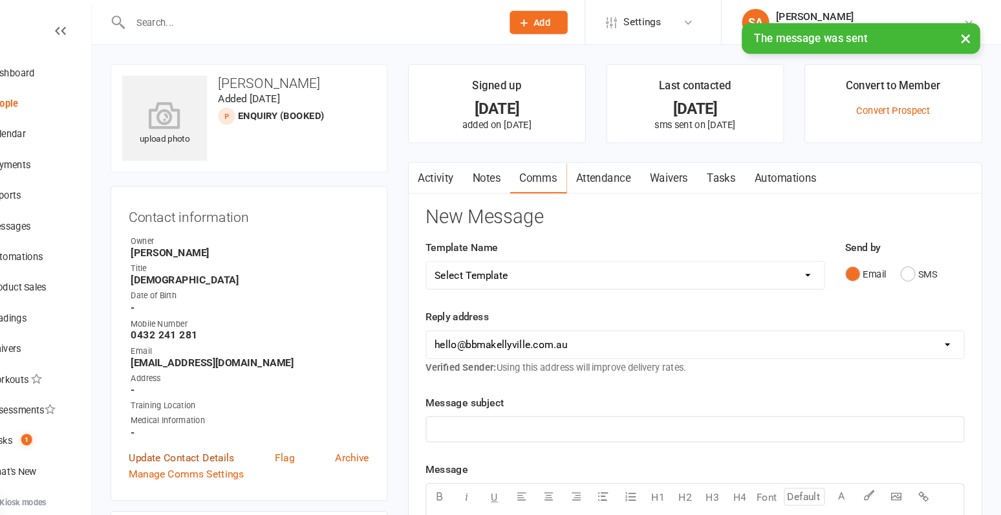
click at [235, 429] on link "Update Contact Details" at bounding box center [223, 435] width 100 height 16
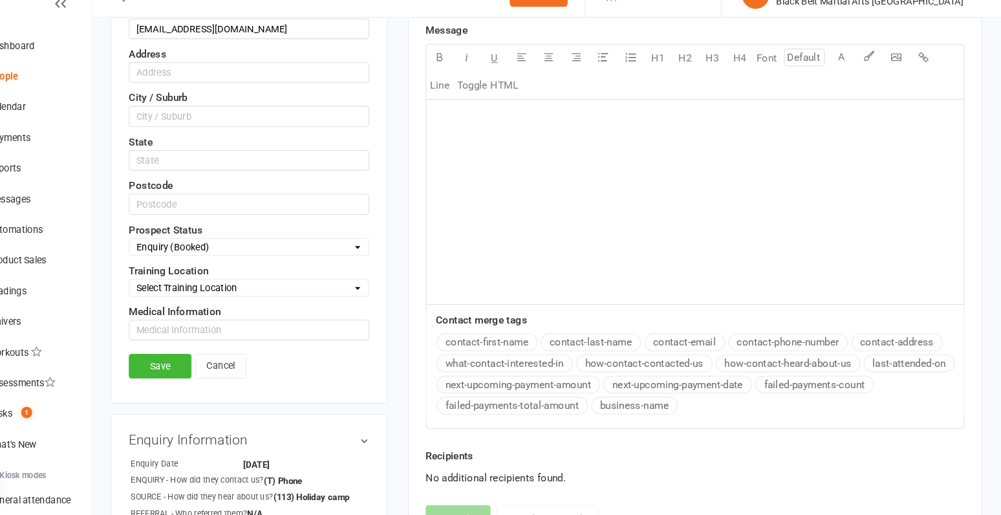
scroll to position [395, 0]
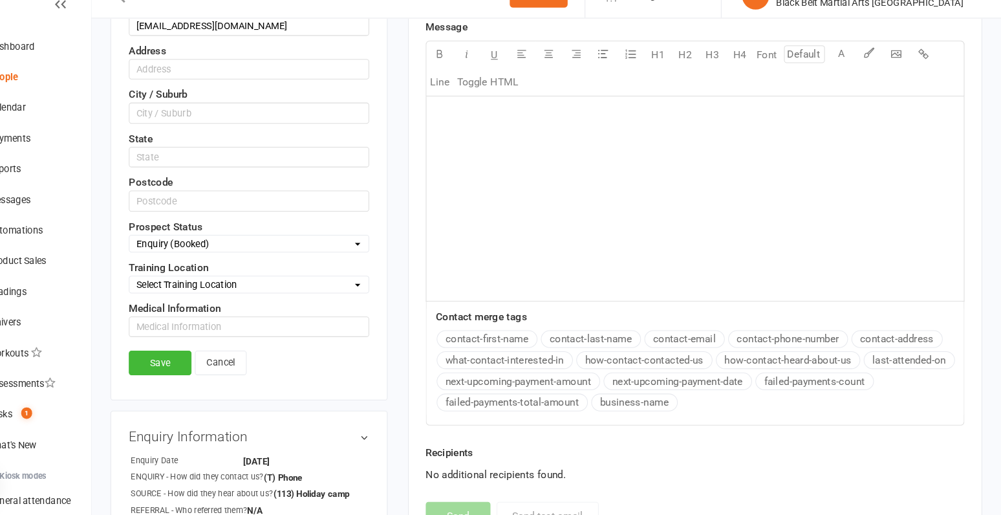
click at [239, 255] on select "Select Enquiry (Booked) Enquiry (Not Booked) DNS Pending BFU (Follow Up) No Sal…" at bounding box center [286, 256] width 227 height 14
select select "BFU (Follow Up)"
click at [173, 249] on select "Select Enquiry (Booked) Enquiry (Not Booked) DNS Pending BFU (Follow Up) No Sal…" at bounding box center [286, 256] width 227 height 14
click at [196, 358] on link "Save" at bounding box center [203, 369] width 60 height 23
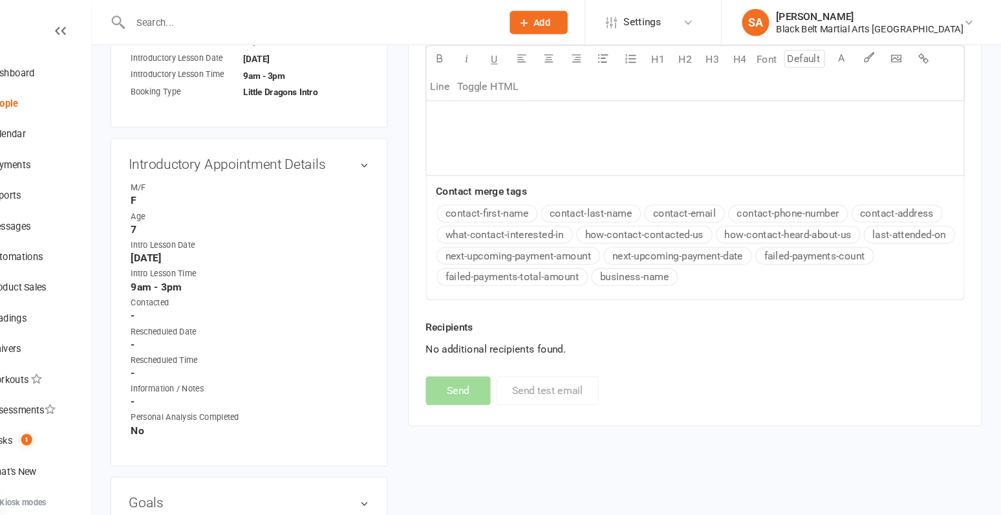
scroll to position [0, 0]
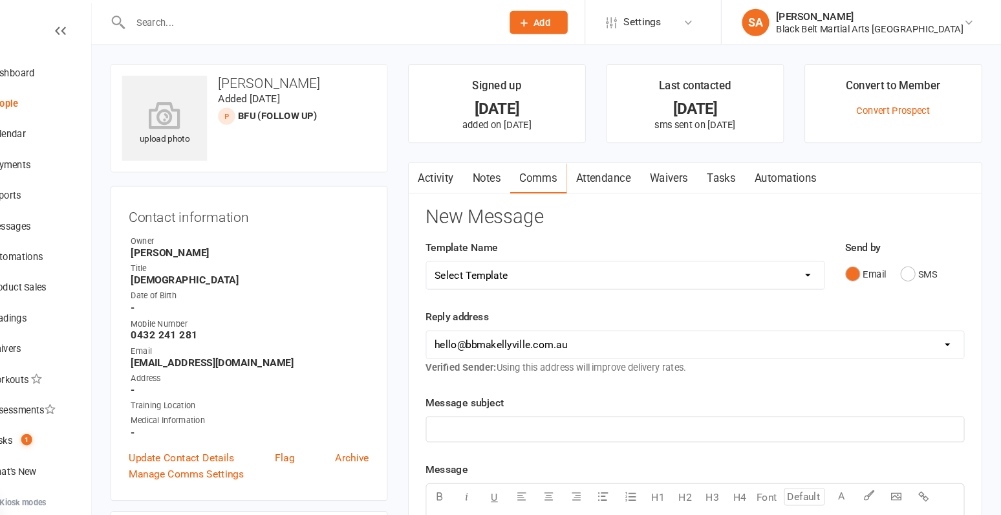
click at [505, 165] on link "Notes" at bounding box center [512, 170] width 45 height 30
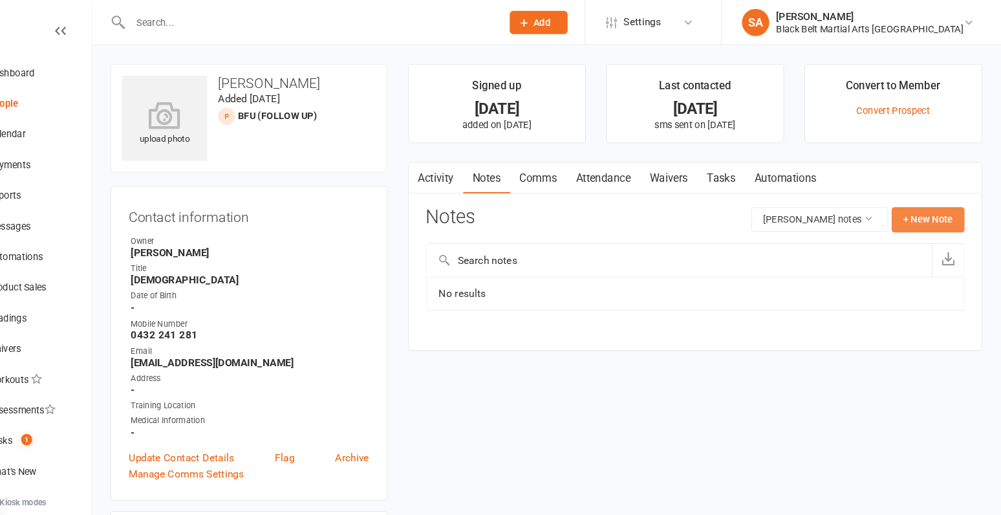
click at [929, 211] on button "+ New Note" at bounding box center [931, 208] width 69 height 23
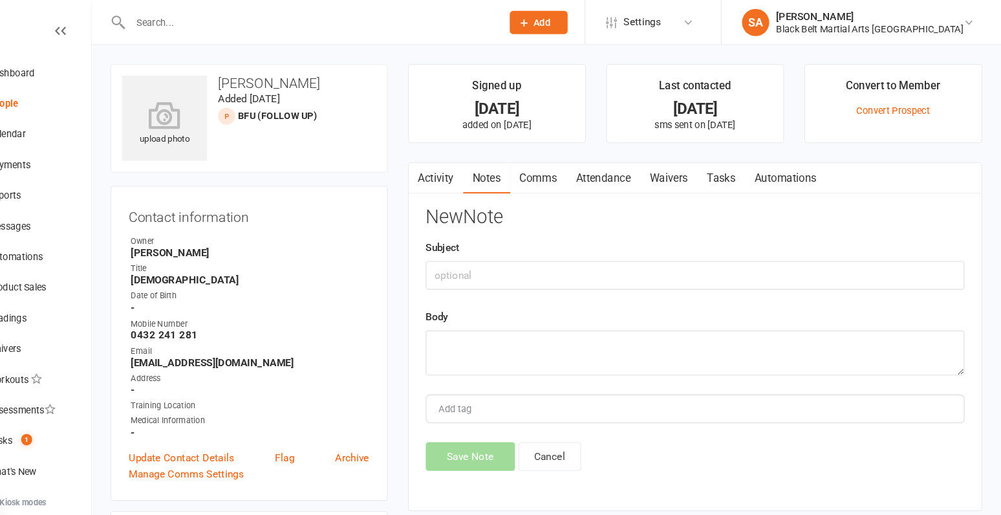
click at [504, 246] on div "Subject" at bounding box center [711, 251] width 512 height 48
click at [499, 263] on input "text" at bounding box center [711, 261] width 512 height 27
type input "Holiday Camp BFU"
click at [481, 341] on textarea at bounding box center [711, 335] width 512 height 43
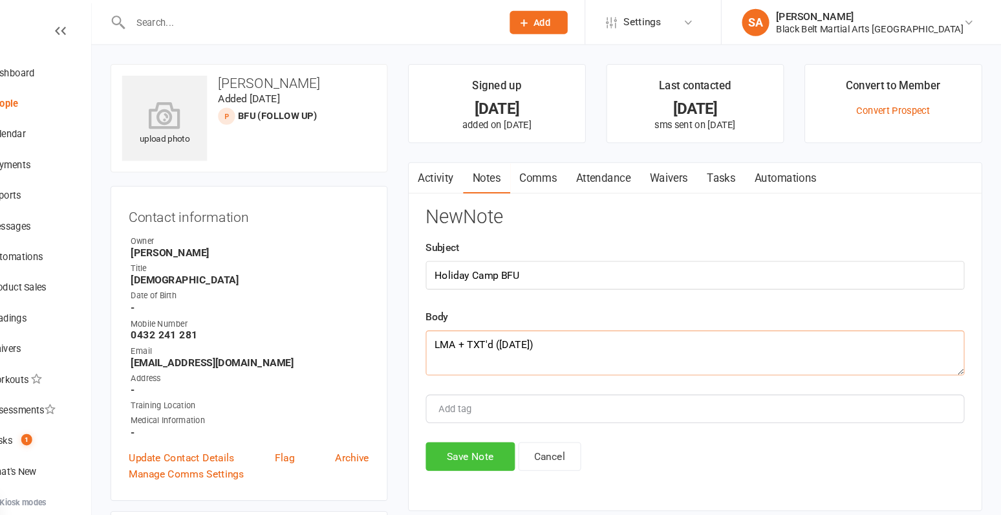
type textarea "LMA + TXT'd (13/10/2025)"
click at [503, 431] on button "Save Note" at bounding box center [497, 433] width 85 height 27
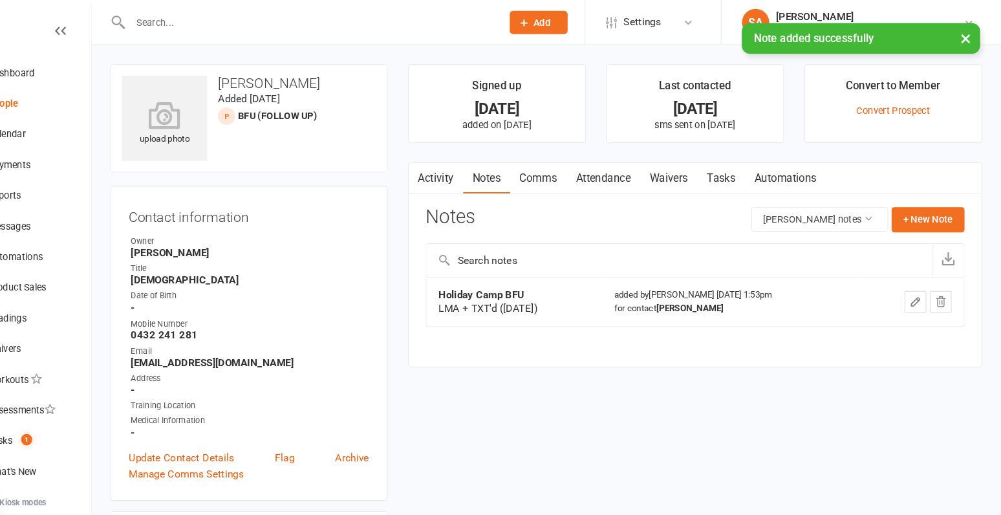
drag, startPoint x: 589, startPoint y: 292, endPoint x: 453, endPoint y: 281, distance: 136.3
click at [453, 281] on div "Activity Notes Comms Attendance Waivers Tasks Automations Notes Aria Leung's no…" at bounding box center [710, 251] width 545 height 195
copy tbody "Holiday Camp BFU LMA + TXT'd (13/10/2025)"
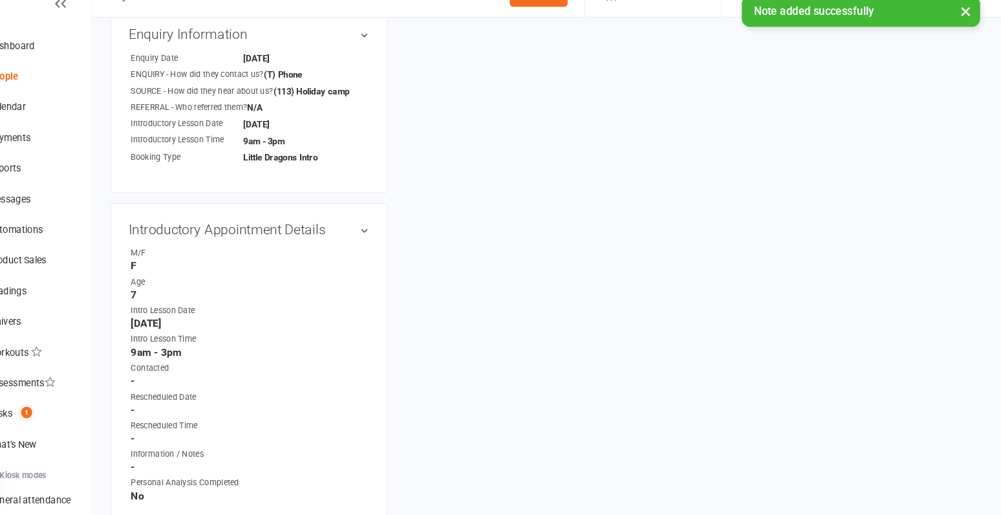
scroll to position [775, 0]
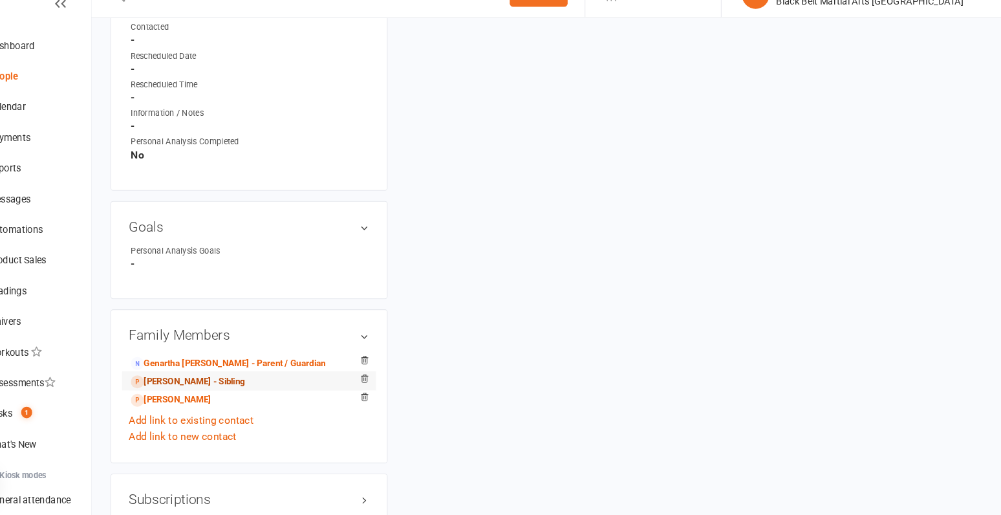
click at [222, 384] on link "Avery Leung - Sibling" at bounding box center [229, 389] width 108 height 14
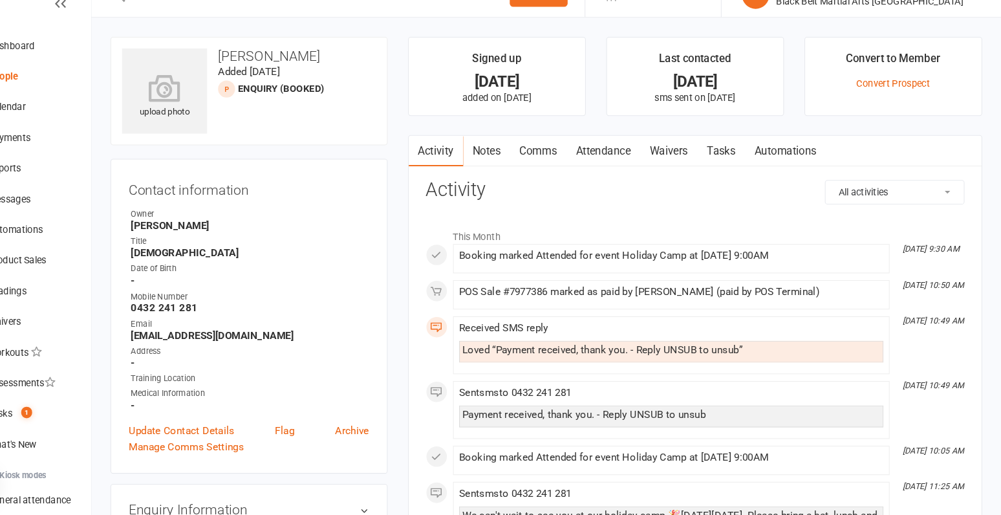
click at [503, 171] on link "Notes" at bounding box center [512, 170] width 45 height 30
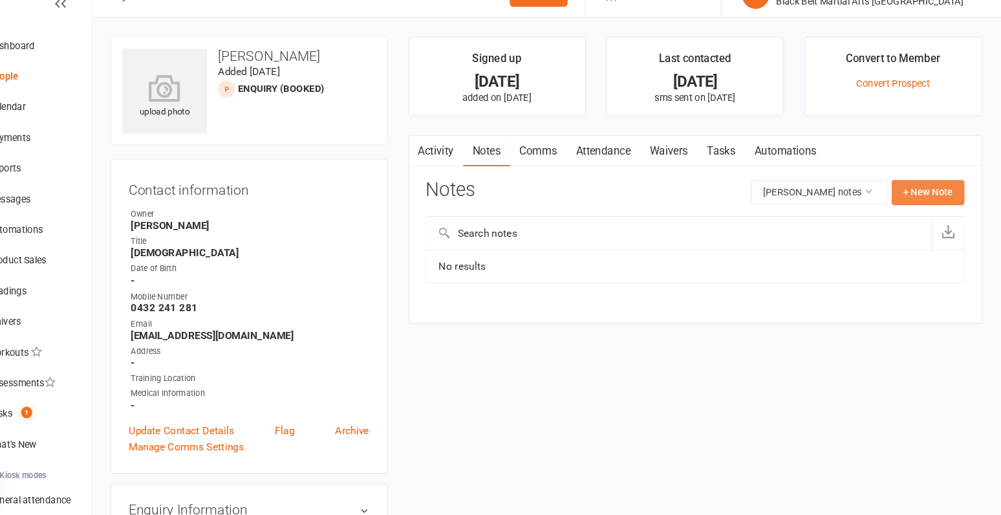
click at [947, 218] on button "+ New Note" at bounding box center [931, 208] width 69 height 23
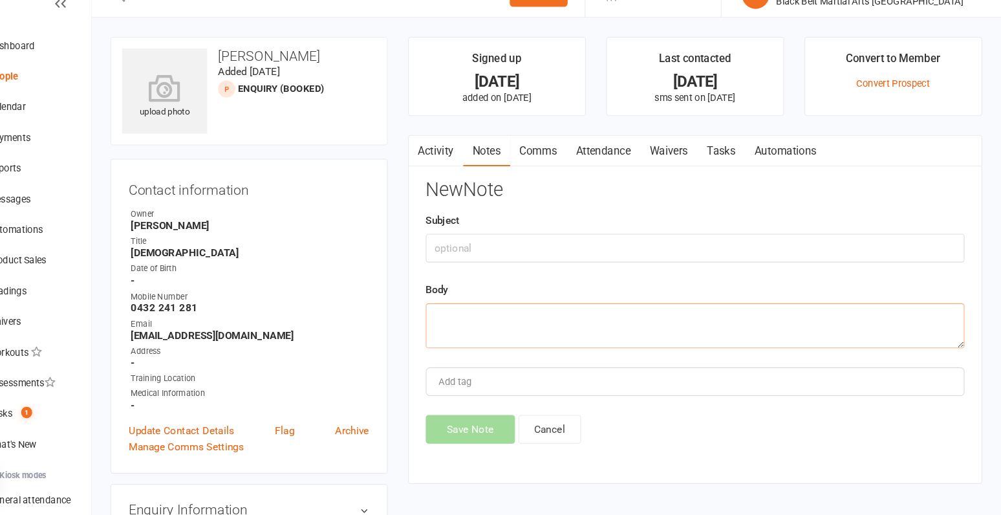
click at [539, 328] on textarea at bounding box center [711, 335] width 512 height 43
paste textarea "Holiday Camp BFU LMA + TXT'd (13/10/2025)"
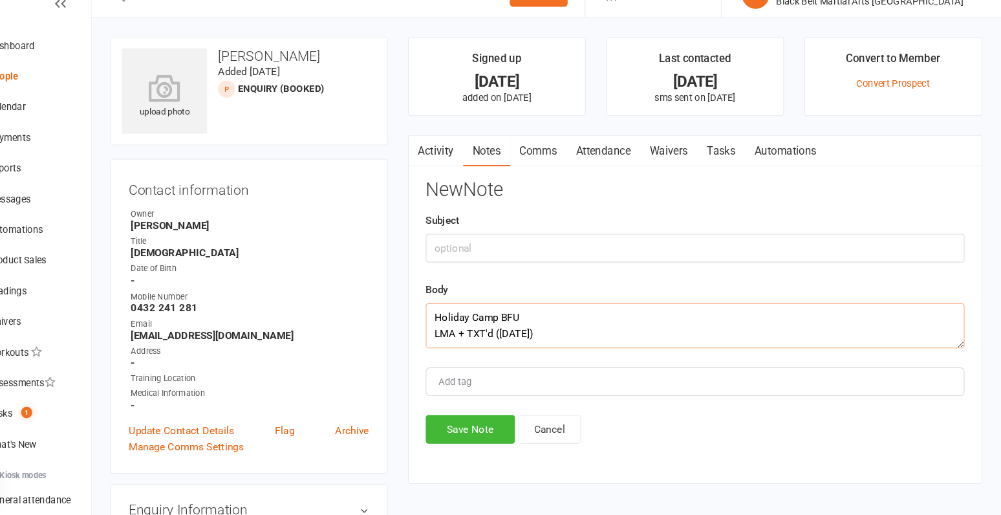
drag, startPoint x: 552, startPoint y: 325, endPoint x: 450, endPoint y: 325, distance: 101.5
click at [450, 325] on div "Activity Notes Comms Attendance Waivers Tasks Automations Notes Avery Leung's n…" at bounding box center [710, 320] width 545 height 332
type textarea "Holiday Camp BFU LMA + TXT'd (13/10/2025)"
click at [473, 260] on input "text" at bounding box center [711, 261] width 512 height 27
paste input "Holiday Camp BFU"
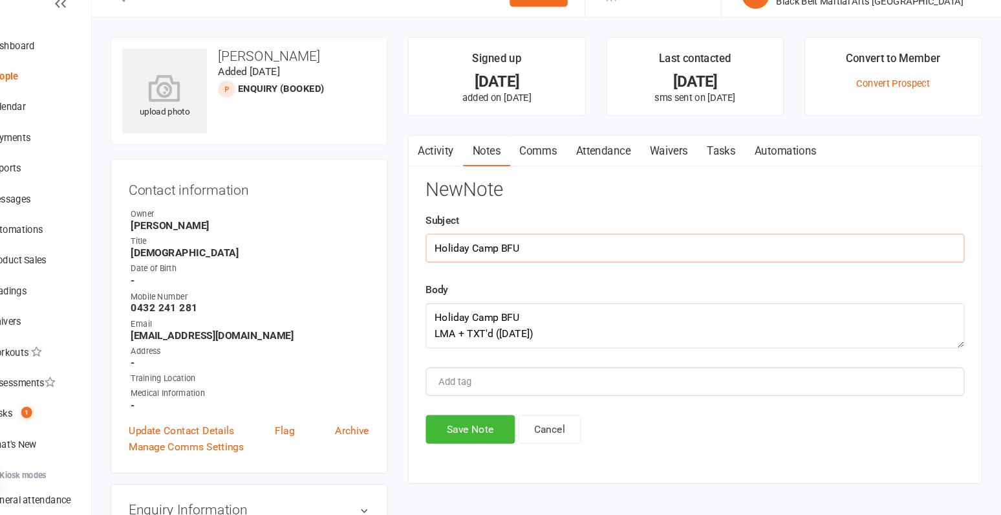
type input "Holiday Camp BFU"
drag, startPoint x: 462, startPoint y: 340, endPoint x: 459, endPoint y: 323, distance: 16.5
click at [459, 323] on textarea "Holiday Camp BFU LMA + TXT'd (13/10/2025)" at bounding box center [711, 335] width 512 height 43
type textarea "LMA + TXT'd (13/10/2025)"
click at [501, 440] on button "Save Note" at bounding box center [497, 433] width 85 height 27
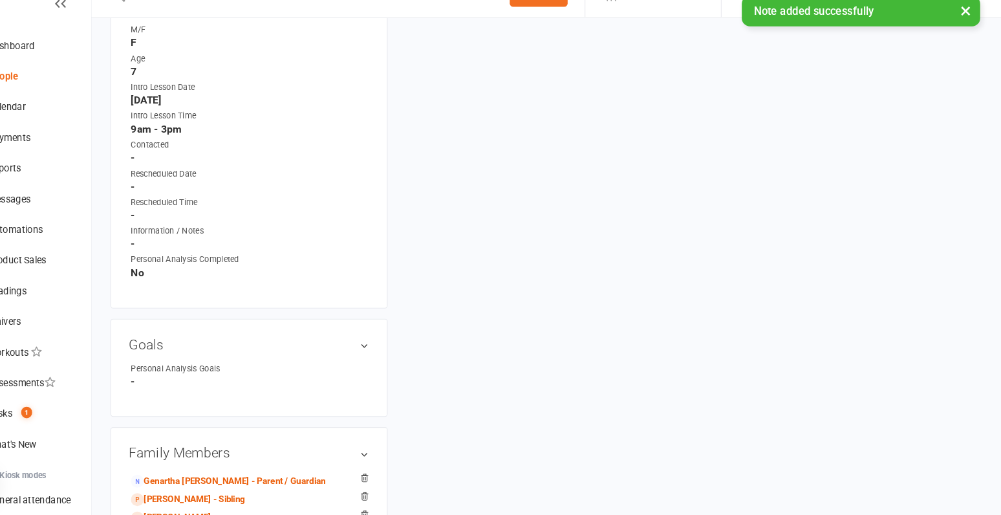
scroll to position [781, 0]
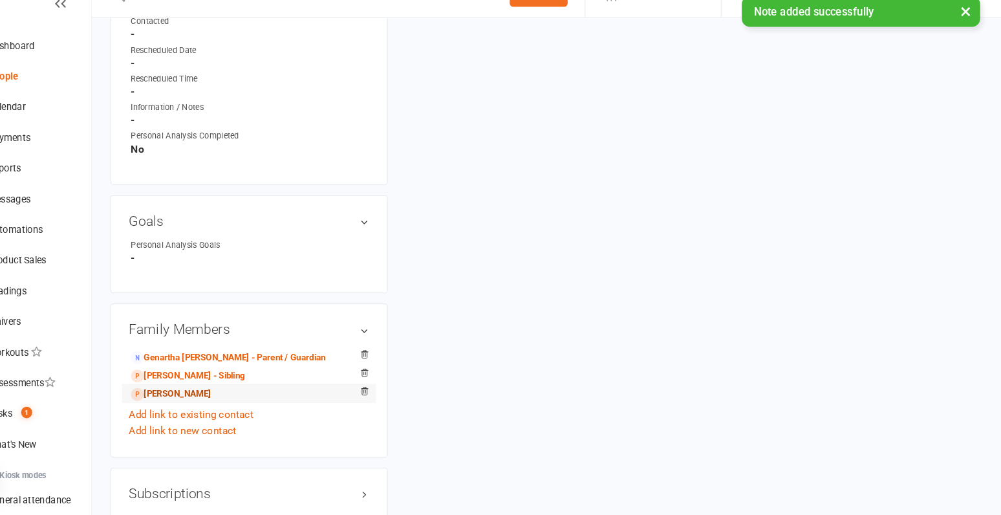
click at [226, 393] on link "Emma Chan - Sibling" at bounding box center [213, 400] width 76 height 14
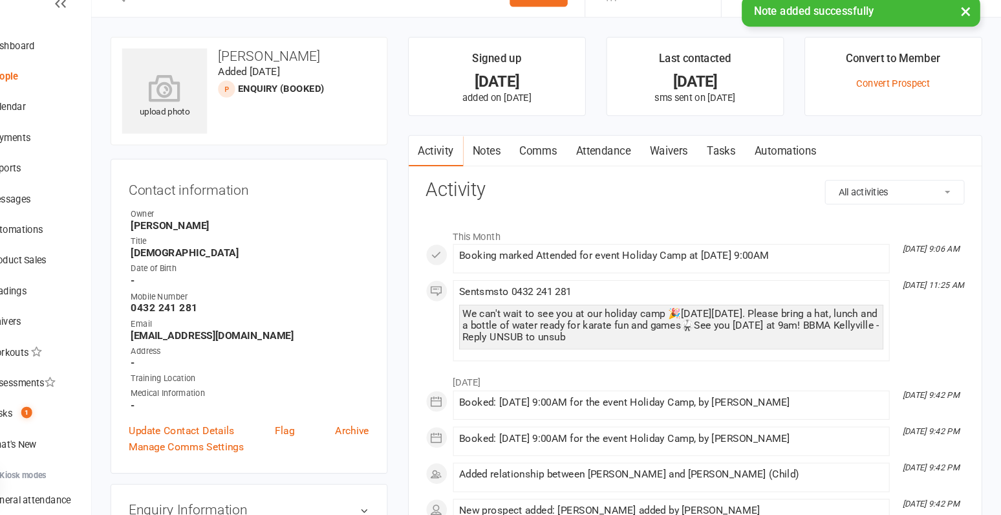
click at [519, 171] on link "Notes" at bounding box center [512, 170] width 45 height 30
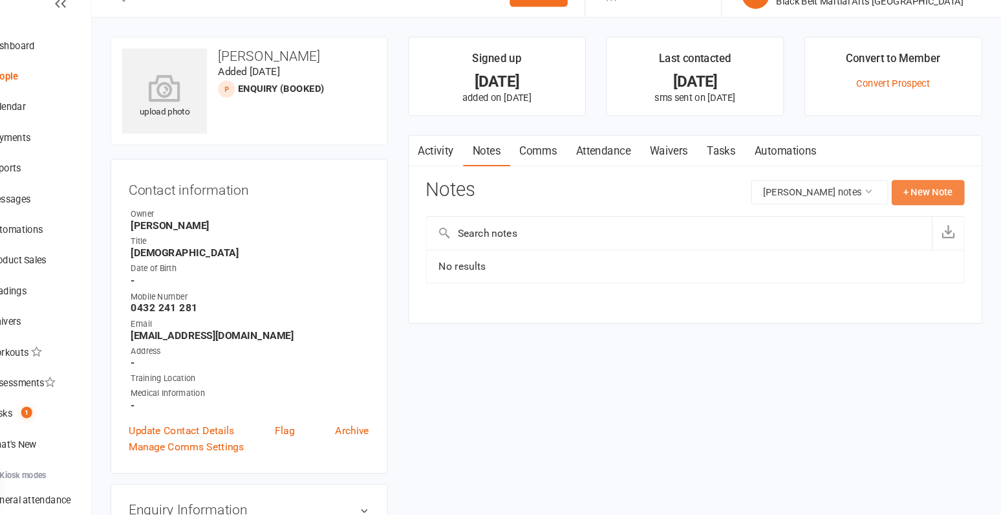
click at [913, 197] on button "+ New Note" at bounding box center [931, 208] width 69 height 23
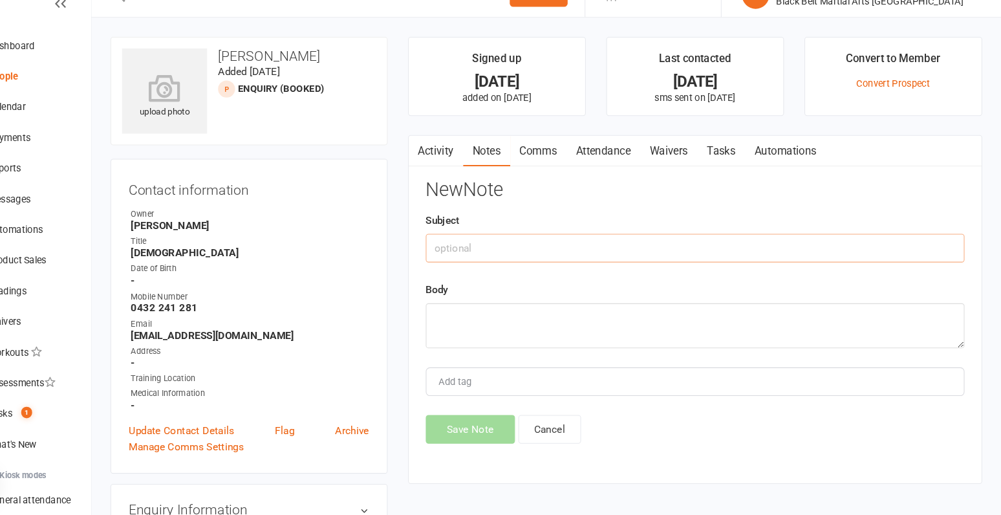
click at [645, 248] on input "text" at bounding box center [711, 261] width 512 height 27
click at [531, 335] on textarea at bounding box center [711, 335] width 512 height 43
paste textarea "Holiday Camp BFU"
drag, startPoint x: 551, startPoint y: 327, endPoint x: 435, endPoint y: 327, distance: 115.8
click at [435, 327] on main "Signed up 24 days ago added on 19 Sep 2025 Last contacted 7 days ago sms sent o…" at bounding box center [710, 279] width 565 height 437
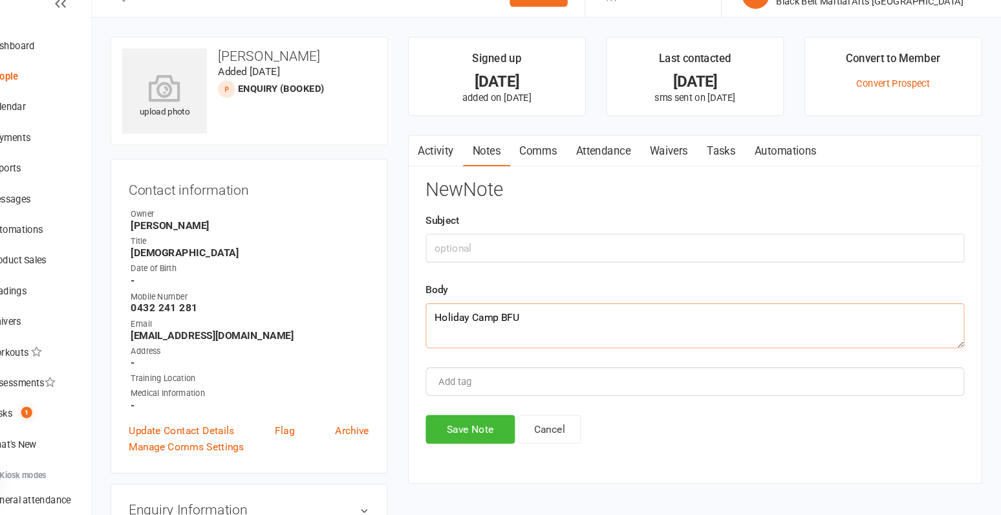
type textarea "Holiday Camp BFU"
click at [473, 254] on input "text" at bounding box center [711, 261] width 512 height 27
paste input "Holiday Camp BFU"
type input "Holiday Camp BFU"
drag, startPoint x: 564, startPoint y: 318, endPoint x: 442, endPoint y: 320, distance: 122.2
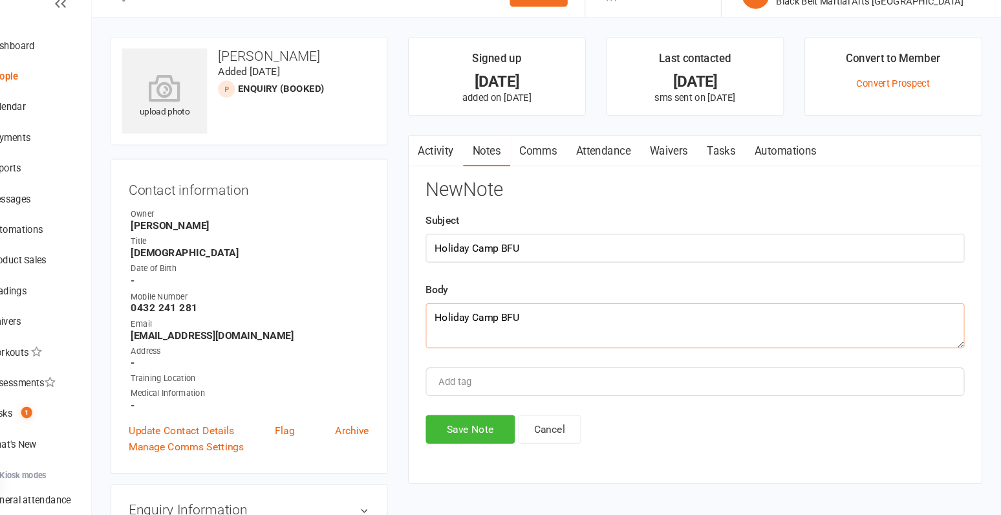
click at [442, 320] on div "Activity Notes Comms Attendance Waivers Tasks Automations Notes Emma Chan's not…" at bounding box center [710, 320] width 545 height 332
type textarea "LMA + TXT'd (13/10/2025)"
click at [492, 435] on button "Save Note" at bounding box center [497, 433] width 85 height 27
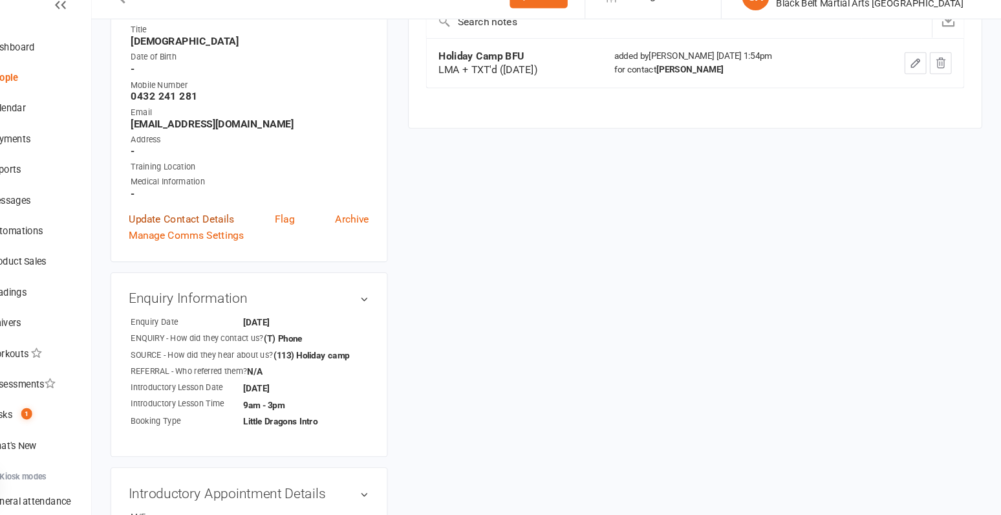
click at [233, 228] on link "Update Contact Details" at bounding box center [223, 232] width 100 height 16
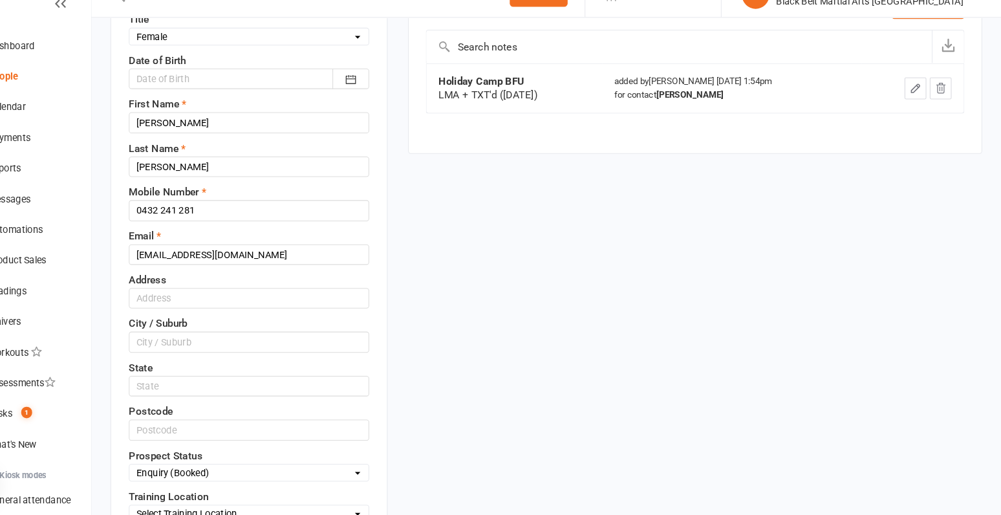
scroll to position [180, 0]
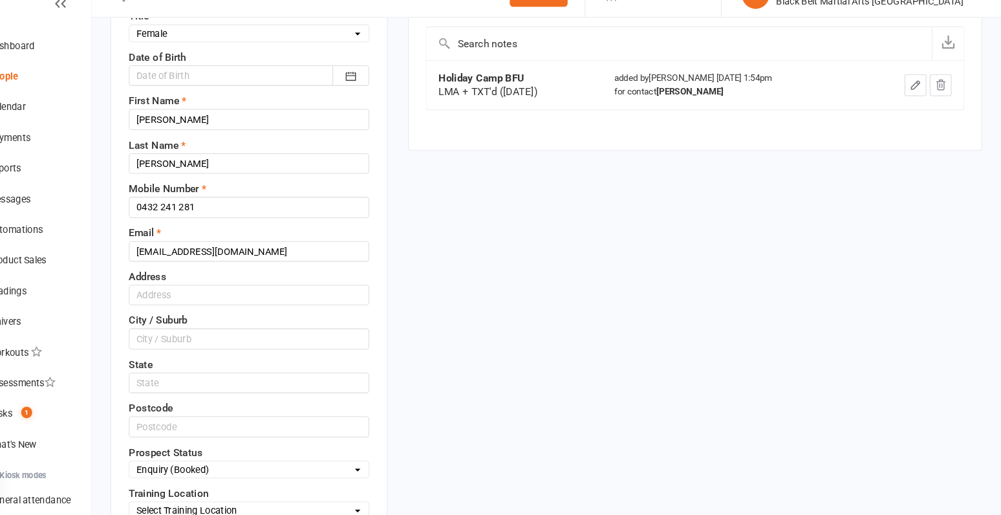
click at [253, 464] on select "Select Enquiry (Booked) Enquiry (Not Booked) DNS Pending BFU (Follow Up) No Sal…" at bounding box center [286, 471] width 227 height 14
select select "BFU (Follow Up)"
click at [173, 464] on select "Select Enquiry (Booked) Enquiry (Not Booked) DNS Pending BFU (Follow Up) No Sal…" at bounding box center [286, 471] width 227 height 14
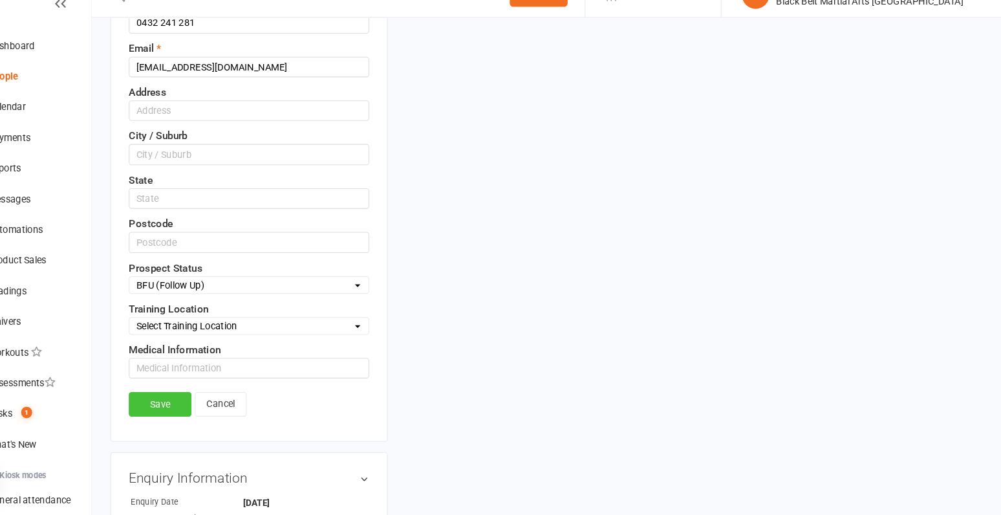
click at [219, 411] on link "Save" at bounding box center [203, 409] width 60 height 23
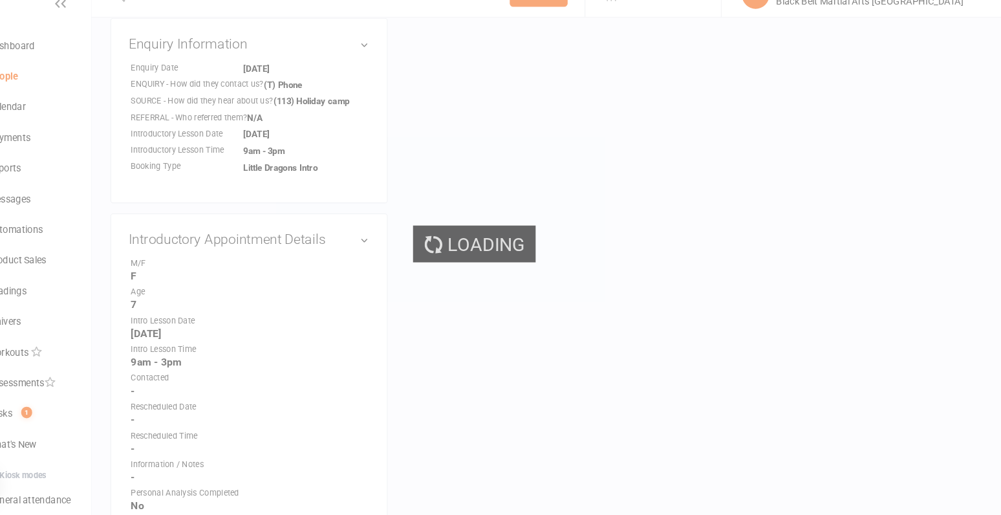
scroll to position [743, 0]
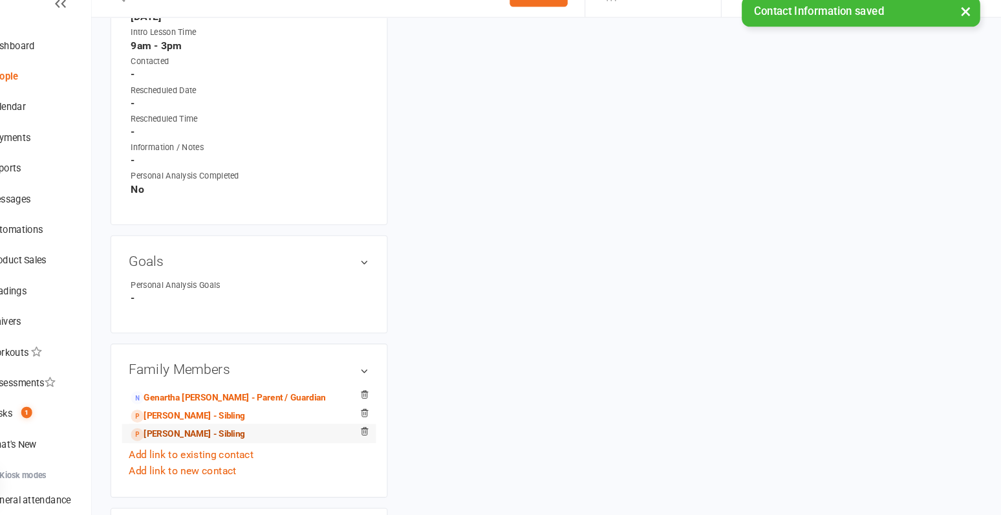
click at [213, 431] on link "Aria Leung - Sibling" at bounding box center [229, 438] width 108 height 14
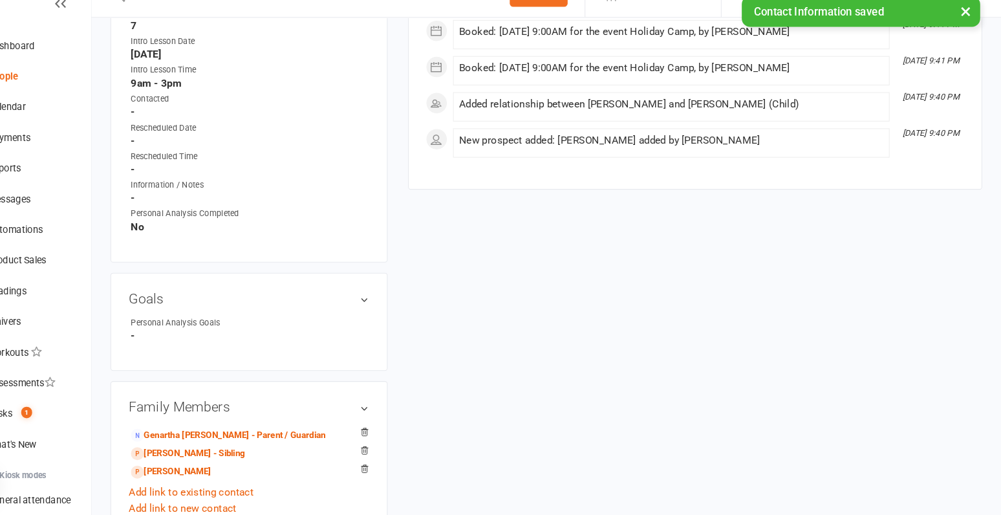
scroll to position [878, 0]
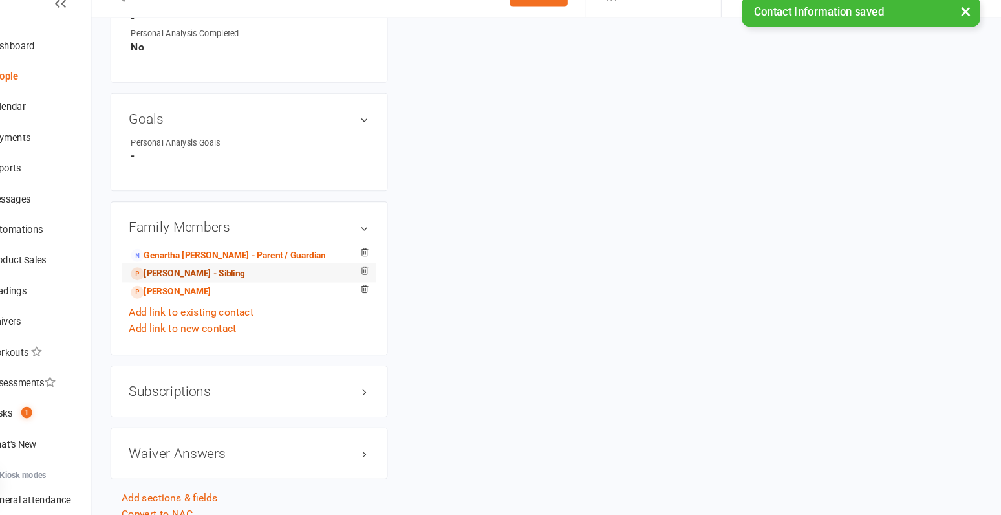
click at [224, 283] on link "Avery Leung - Sibling" at bounding box center [229, 286] width 108 height 14
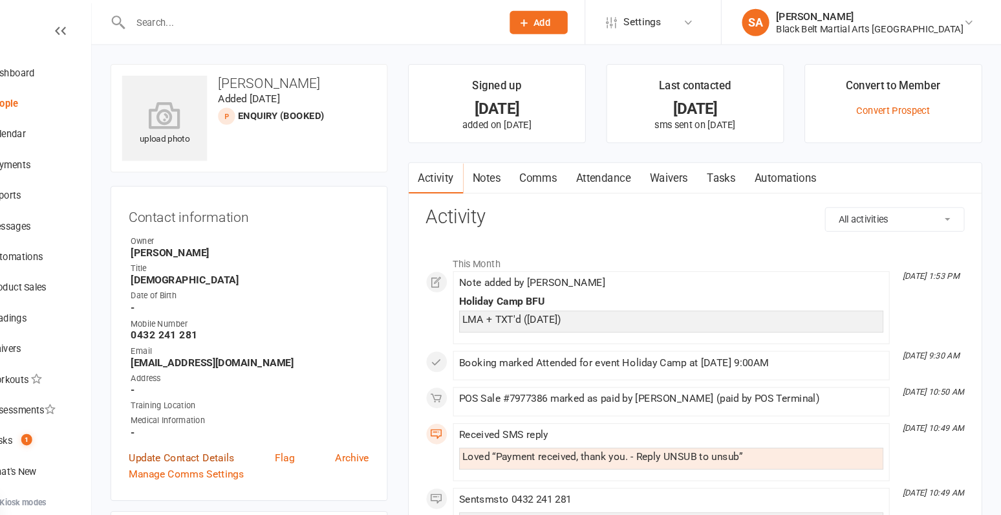
click at [219, 435] on link "Update Contact Details" at bounding box center [223, 435] width 100 height 16
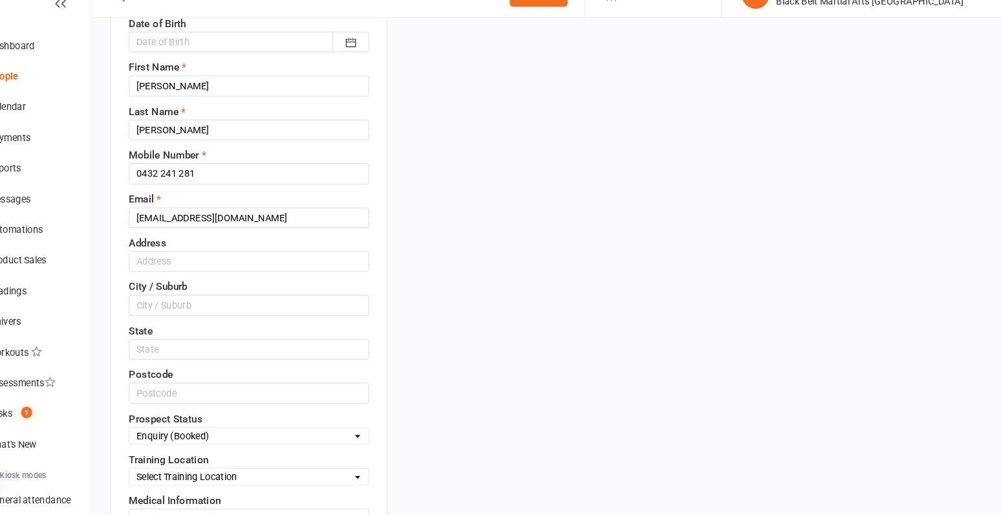
scroll to position [212, 0]
click at [227, 435] on select "Select Enquiry (Booked) Enquiry (Not Booked) DNS Pending BFU (Follow Up) No Sal…" at bounding box center [286, 439] width 227 height 14
select select "BFU (Follow Up)"
click at [173, 432] on select "Select Enquiry (Booked) Enquiry (Not Booked) DNS Pending BFU (Follow Up) No Sal…" at bounding box center [286, 439] width 227 height 14
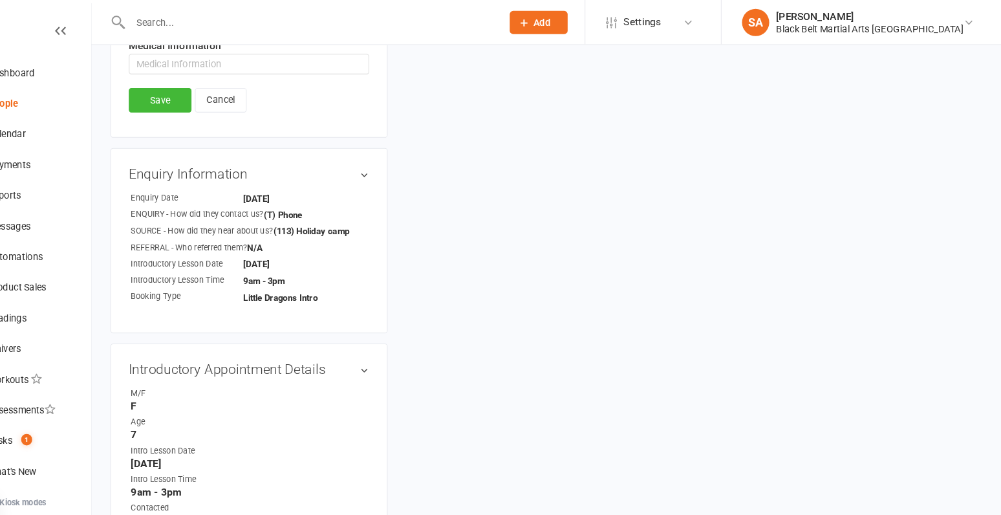
scroll to position [484, 0]
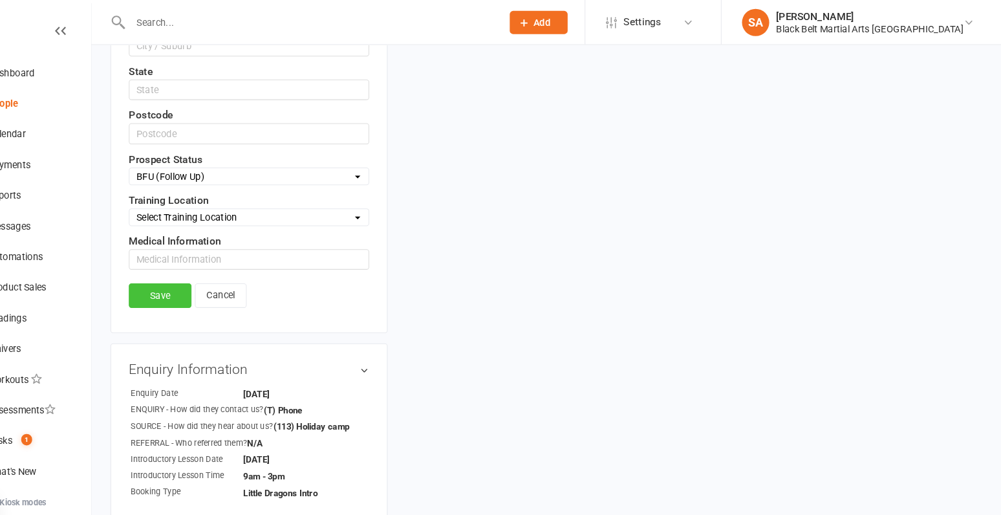
click at [202, 269] on link "Save" at bounding box center [203, 280] width 60 height 23
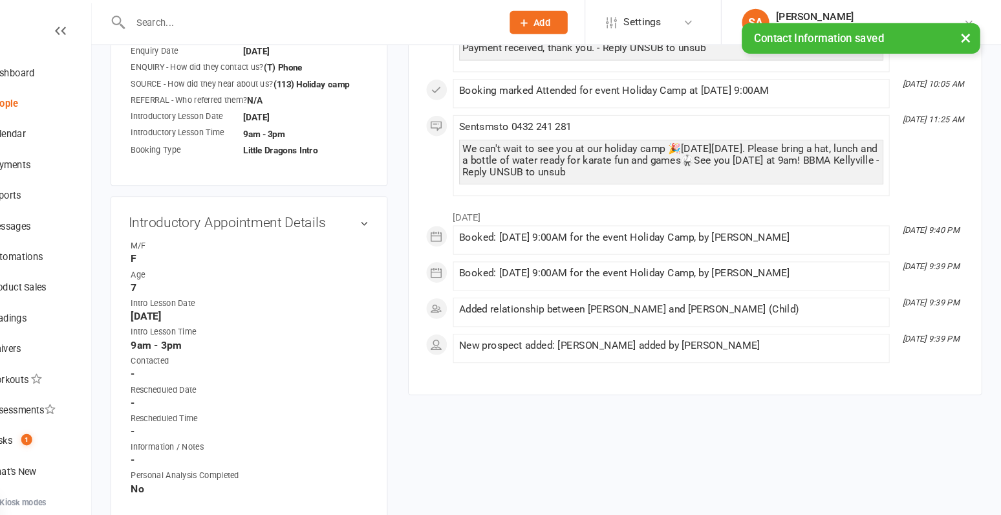
scroll to position [0, 0]
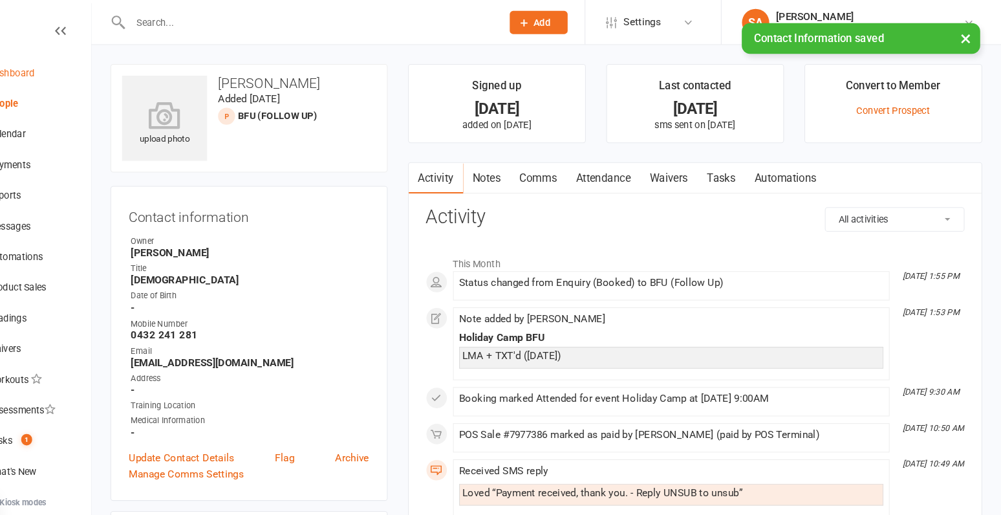
click at [70, 70] on div "Dashboard" at bounding box center [61, 69] width 45 height 10
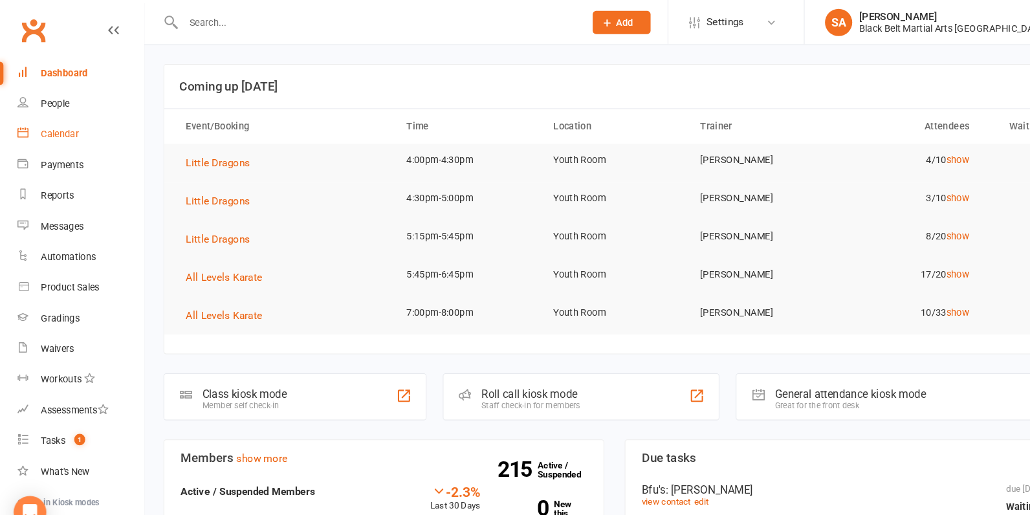
click at [64, 130] on div "Calendar" at bounding box center [57, 127] width 36 height 10
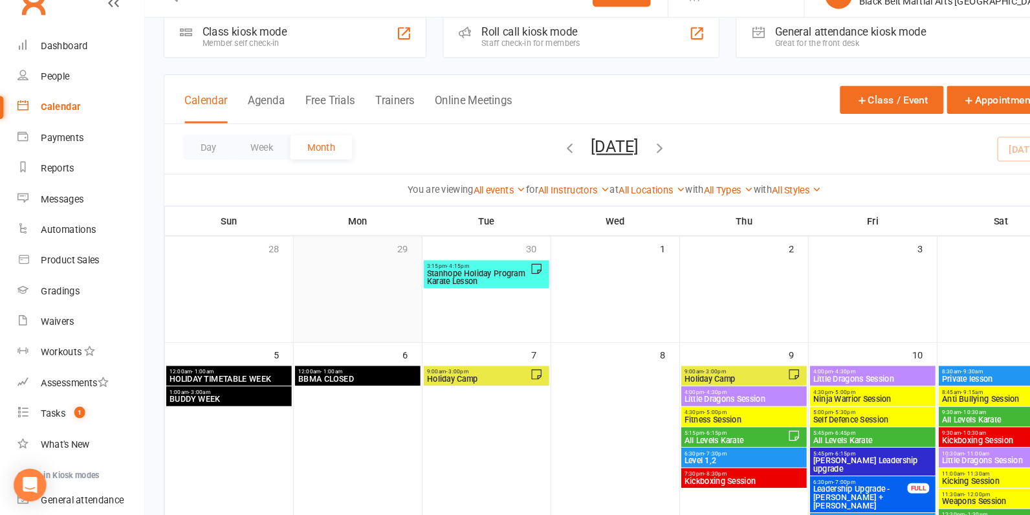
scroll to position [32, 0]
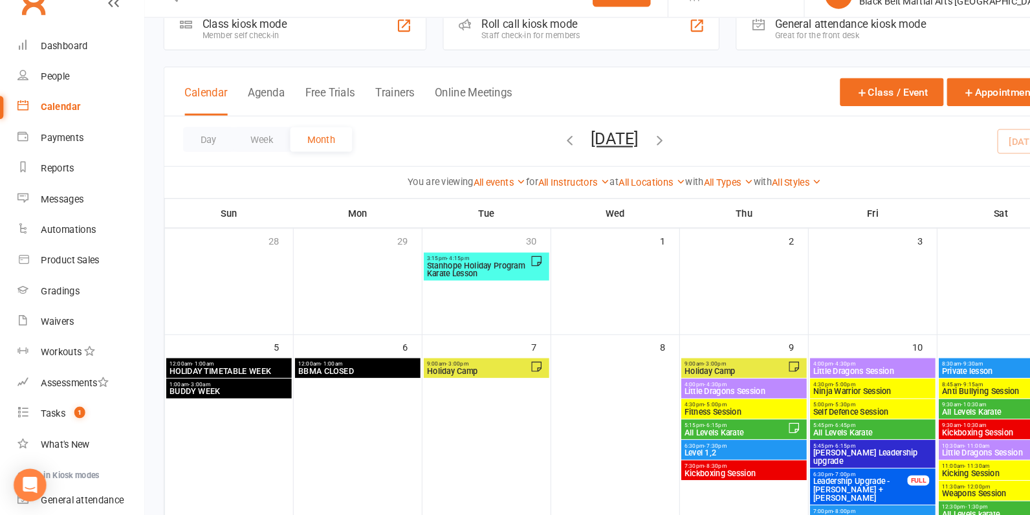
click at [431, 374] on span "Holiday Camp" at bounding box center [454, 378] width 98 height 8
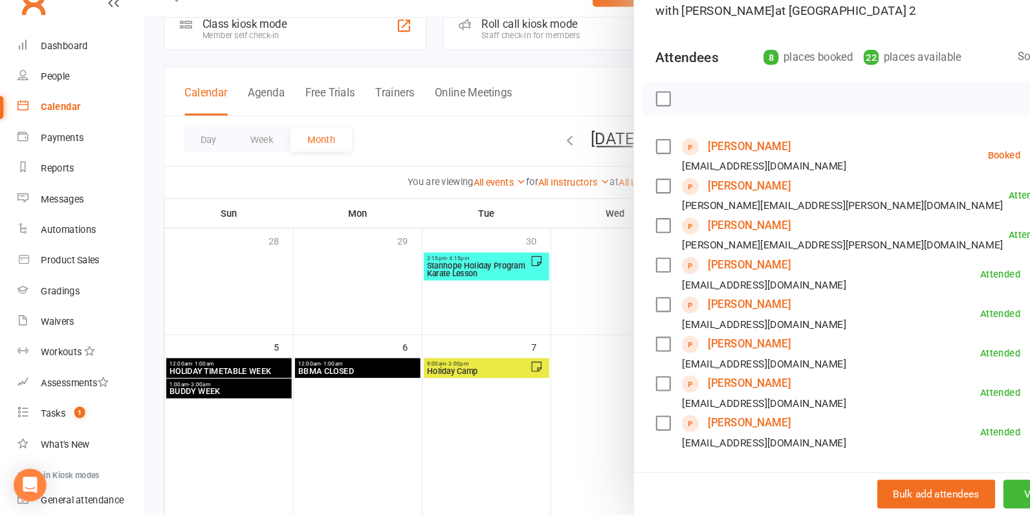
scroll to position [88, 0]
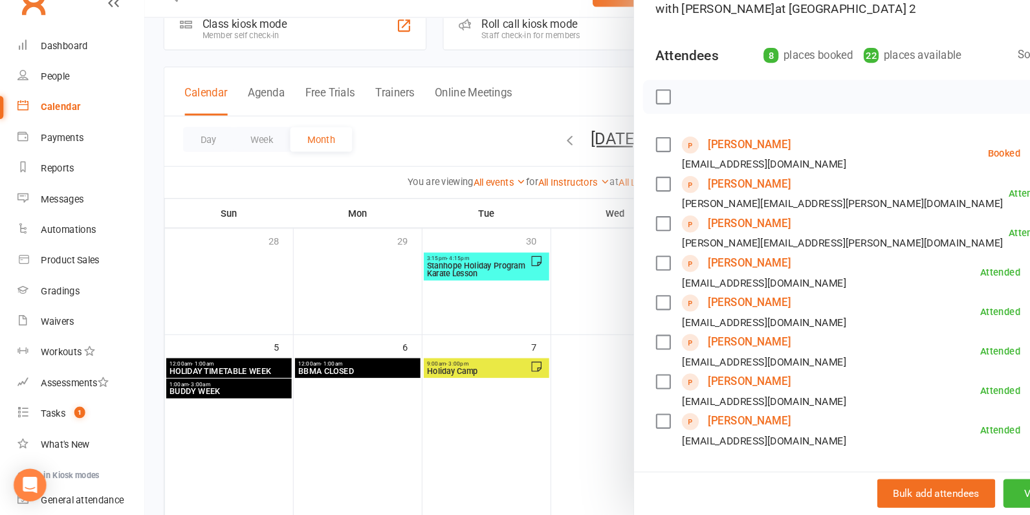
click at [732, 427] on link "Annika Sashikumar" at bounding box center [712, 425] width 78 height 21
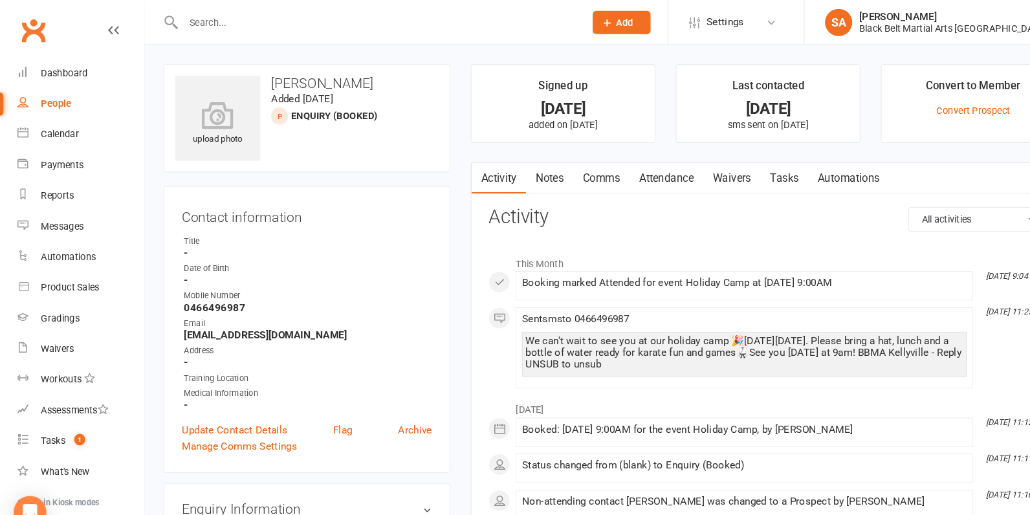
click at [574, 166] on link "Comms" at bounding box center [571, 170] width 54 height 30
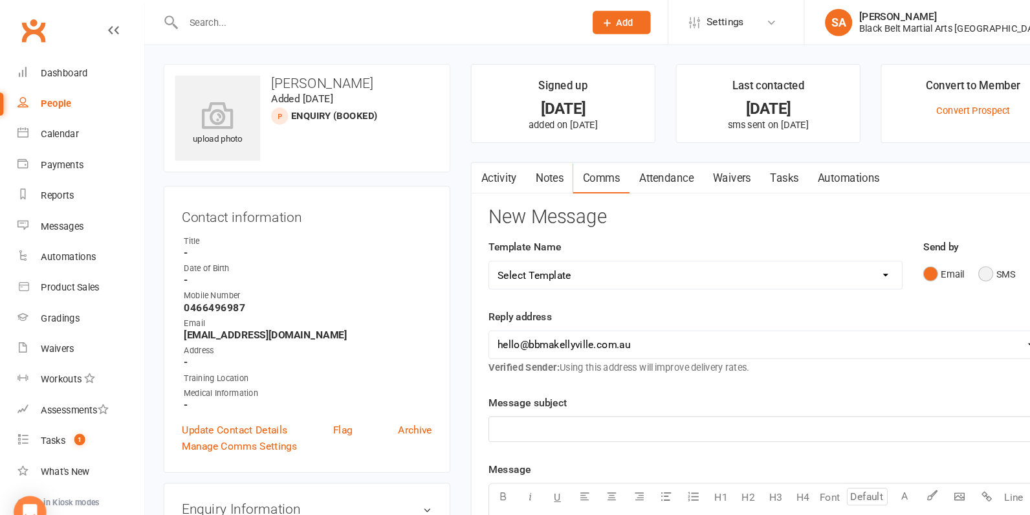
click at [936, 259] on button "SMS" at bounding box center [946, 260] width 35 height 25
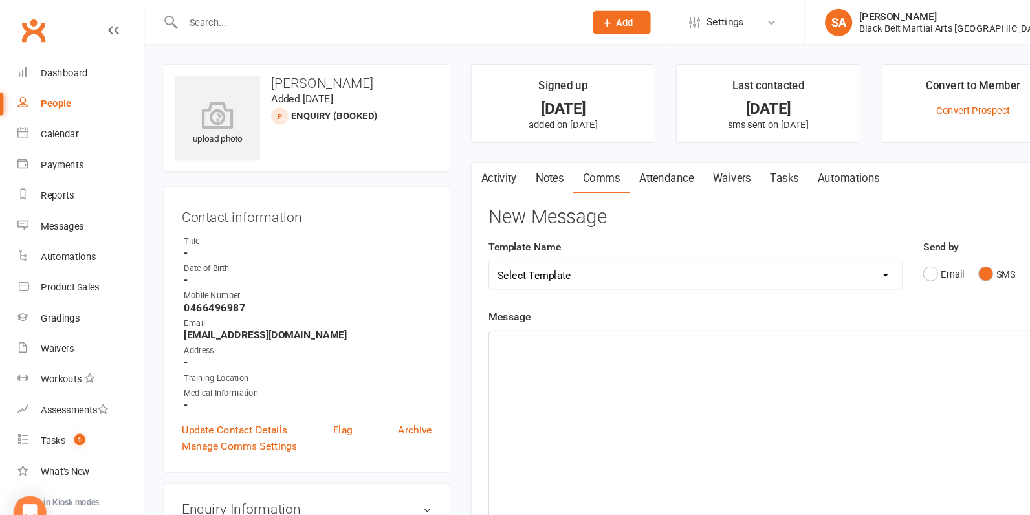
click at [697, 358] on div "﻿" at bounding box center [729, 411] width 530 height 194
click at [514, 264] on select "Select Template [SMS] Bank account details [SMS] Booth follow up [Email] Cancel…" at bounding box center [660, 261] width 392 height 26
select select "4"
click at [464, 248] on select "Select Template [SMS] Bank account details [SMS] Booth follow up [Email] Cancel…" at bounding box center [660, 261] width 392 height 26
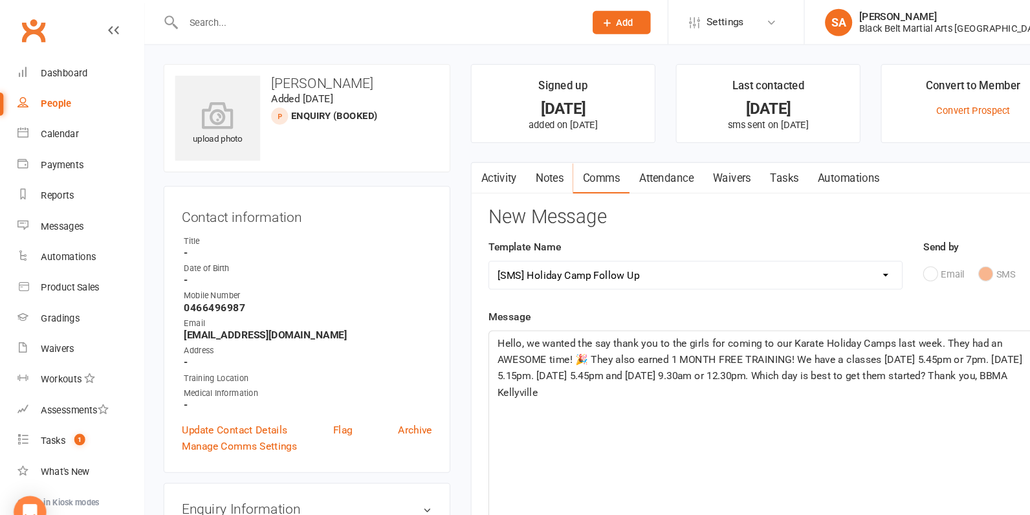
click at [662, 325] on span "Hello, we wanted the say thank you to the girls for coming to our Karate Holida…" at bounding box center [722, 349] width 501 height 58
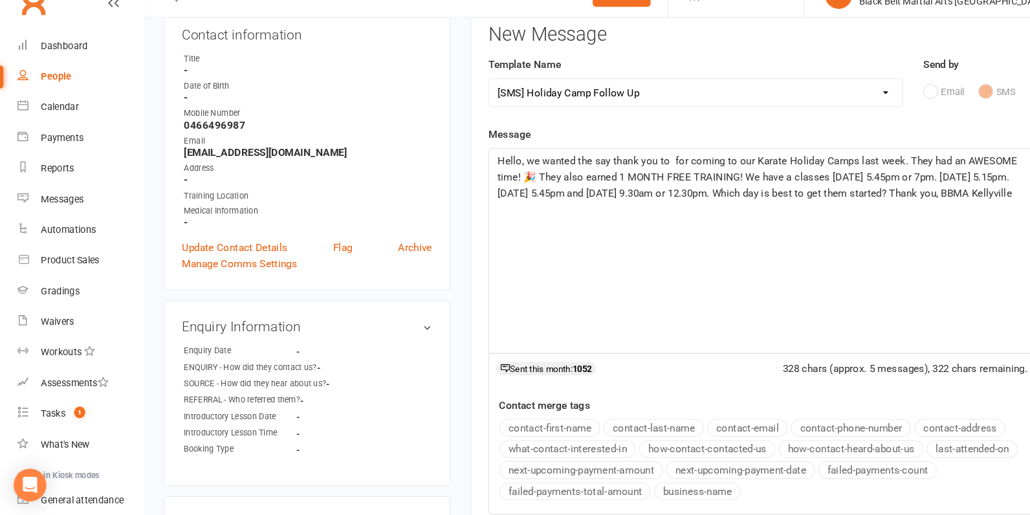
scroll to position [149, 0]
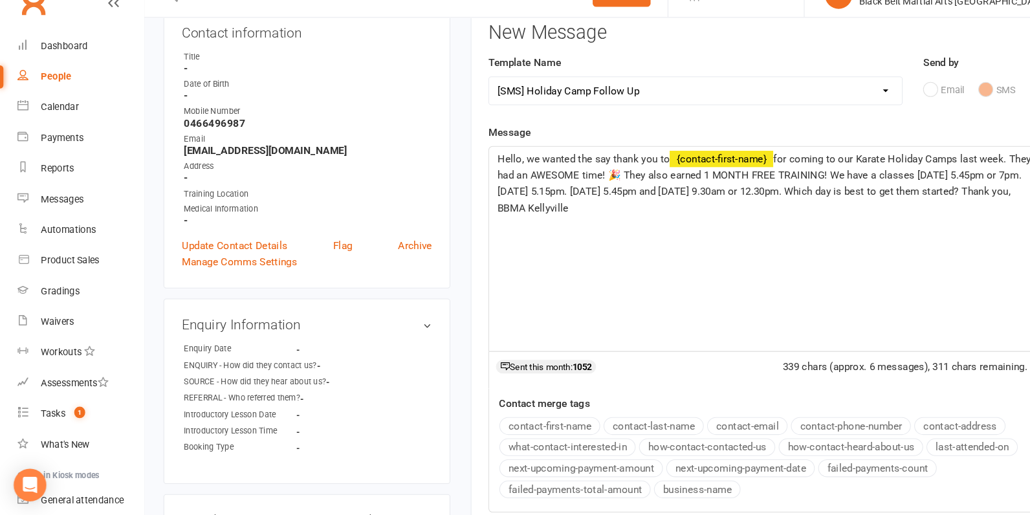
click at [514, 434] on button "contact-first-name" at bounding box center [522, 430] width 96 height 17
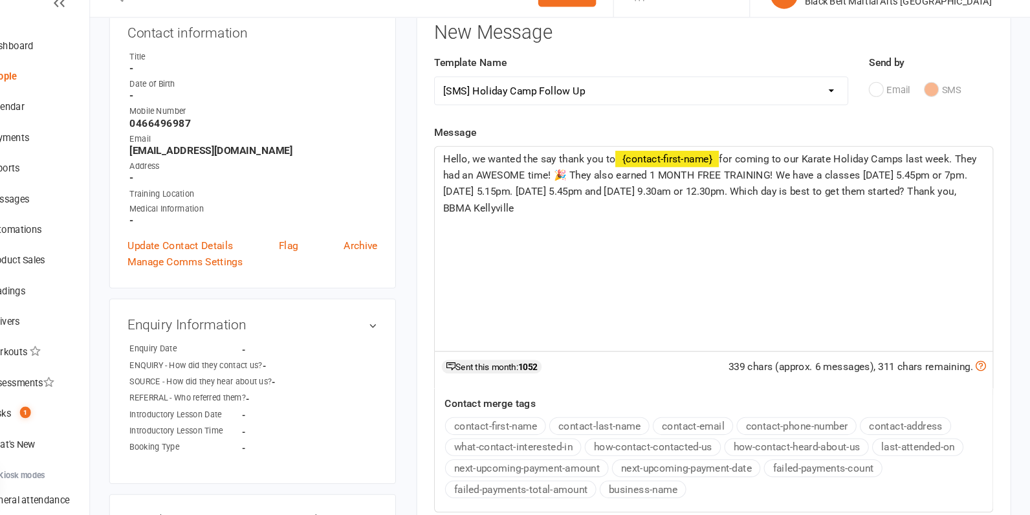
click at [908, 177] on span "for coming to our Karate Holiday Camps last week. They had an AWESOME time! 🎉 T…" at bounding box center [726, 200] width 509 height 58
click at [967, 175] on span "for coming to our Karate Holiday Camp last week. They had an AWESOME time! 🎉 Th…" at bounding box center [724, 200] width 504 height 58
click at [599, 194] on span "for coming to our Karate Holiday Camp last week. She had an AWESOME time! 🎉 The…" at bounding box center [722, 200] width 500 height 58
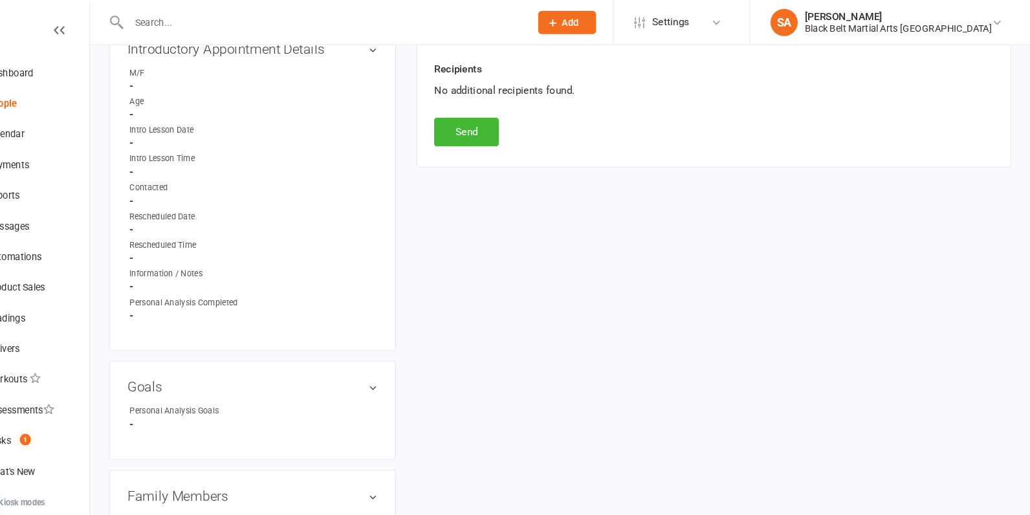
scroll to position [622, 0]
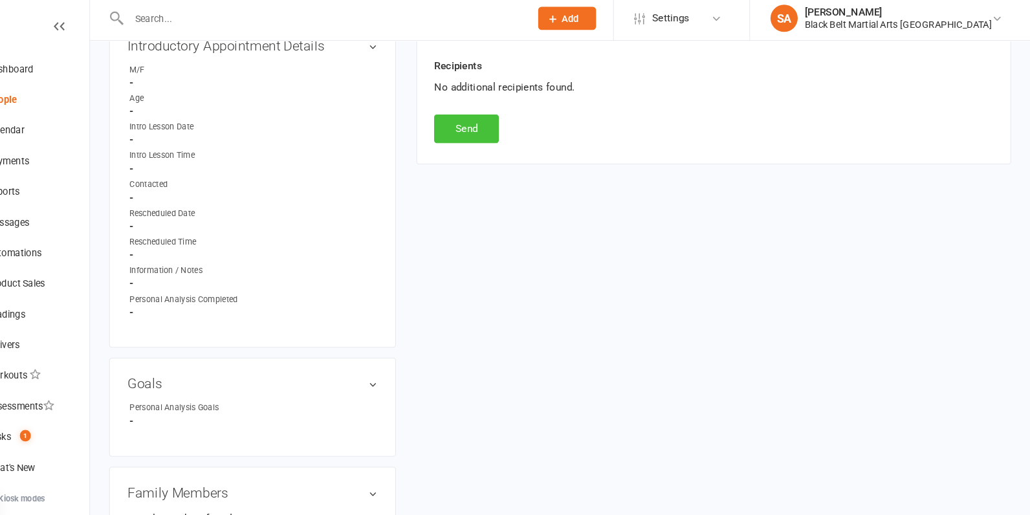
click at [501, 128] on button "Send" at bounding box center [494, 126] width 61 height 27
select select
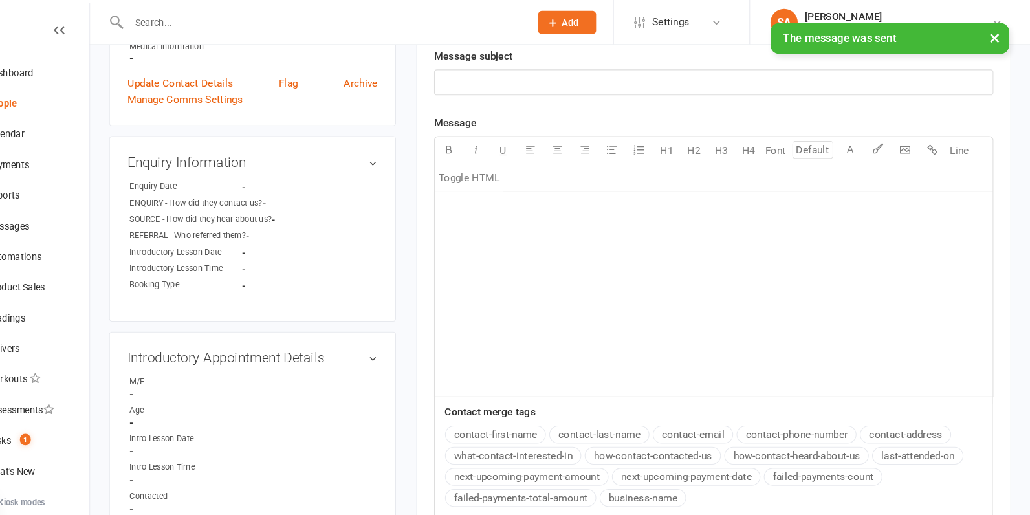
scroll to position [0, 0]
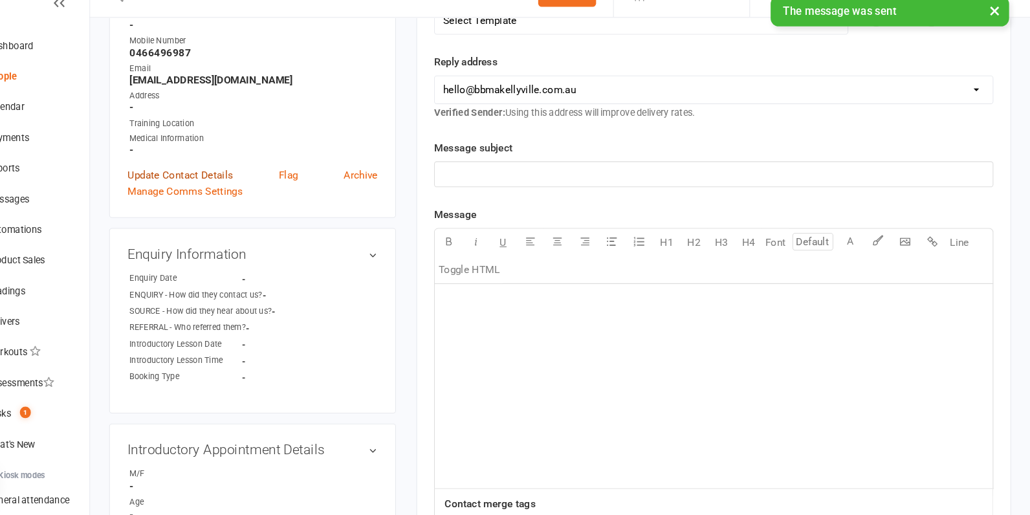
click at [247, 185] on link "Update Contact Details" at bounding box center [223, 192] width 100 height 16
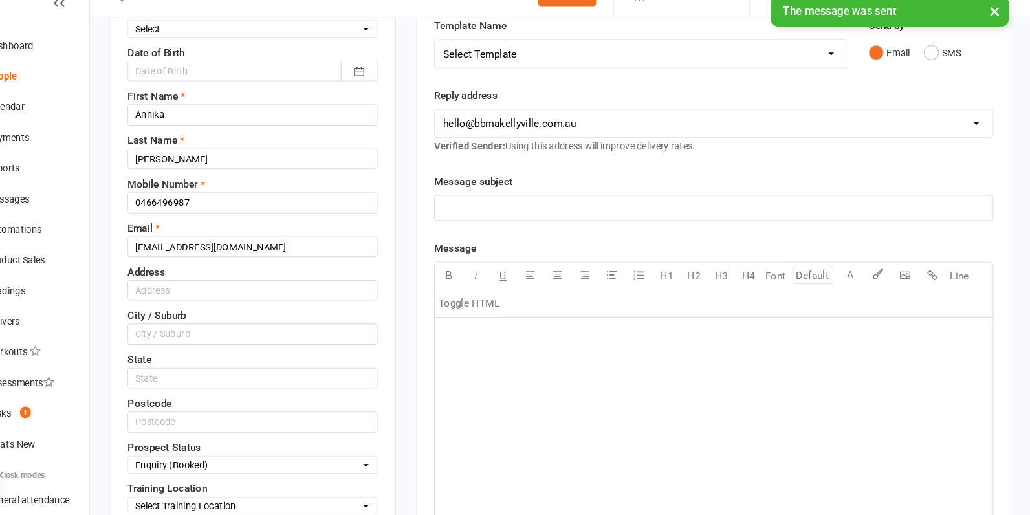
scroll to position [415, 0]
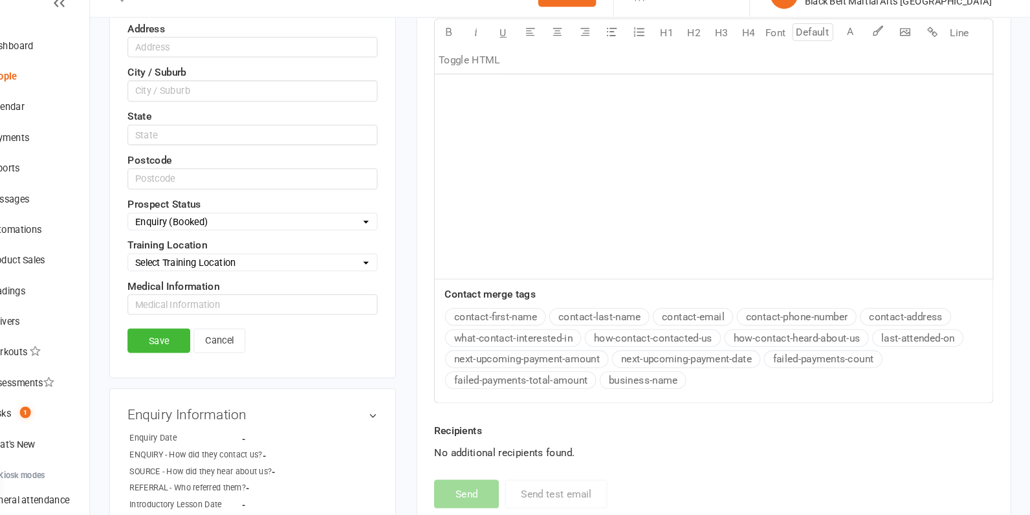
click at [254, 229] on select "Select Enquiry (Booked) Enquiry (Not Booked) DNS Pending BFU (Follow Up) No Sal…" at bounding box center [291, 236] width 236 height 14
select select "BFU (Follow Up)"
click at [173, 229] on select "Select Enquiry (Booked) Enquiry (Not Booked) DNS Pending BFU (Follow Up) No Sal…" at bounding box center [291, 236] width 236 height 14
click at [210, 349] on link "Save" at bounding box center [203, 349] width 60 height 23
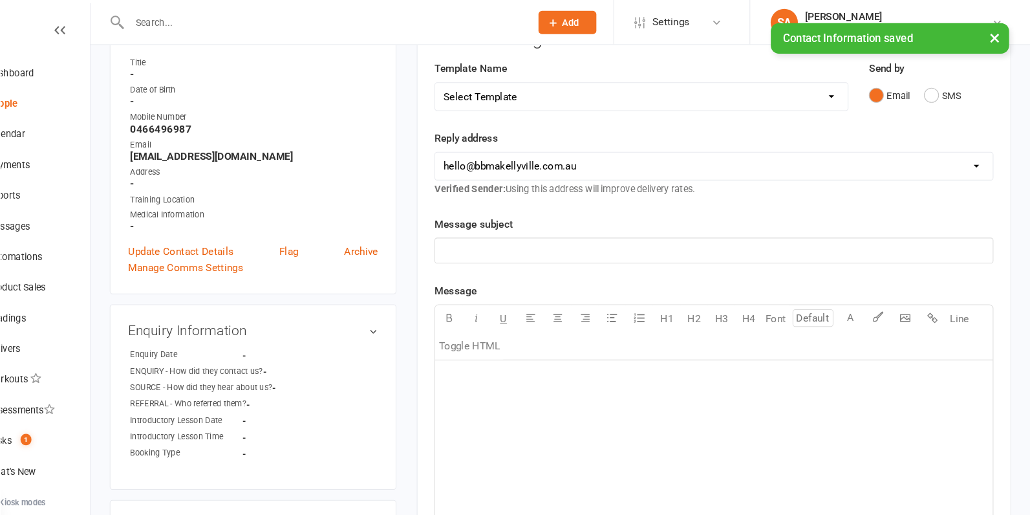
scroll to position [0, 0]
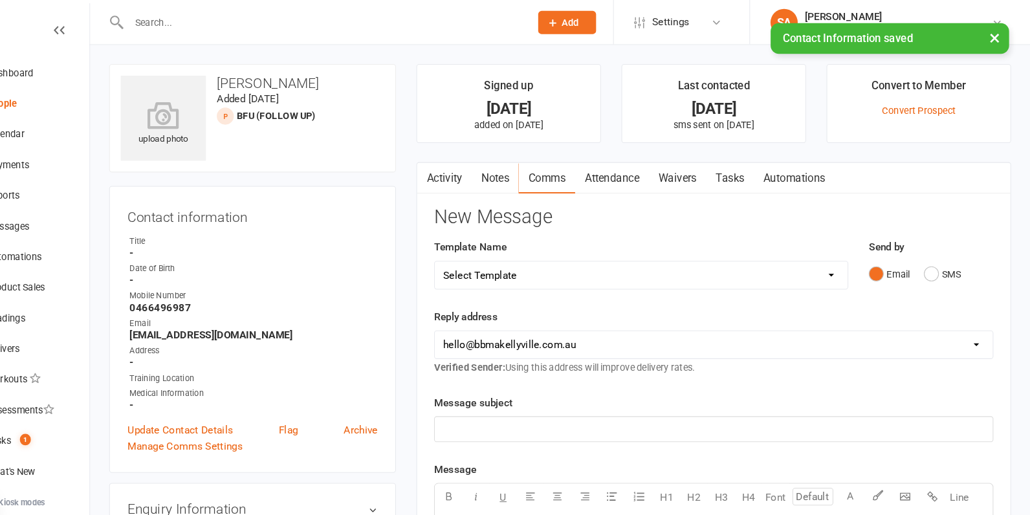
click at [508, 170] on link "Notes" at bounding box center [521, 170] width 45 height 30
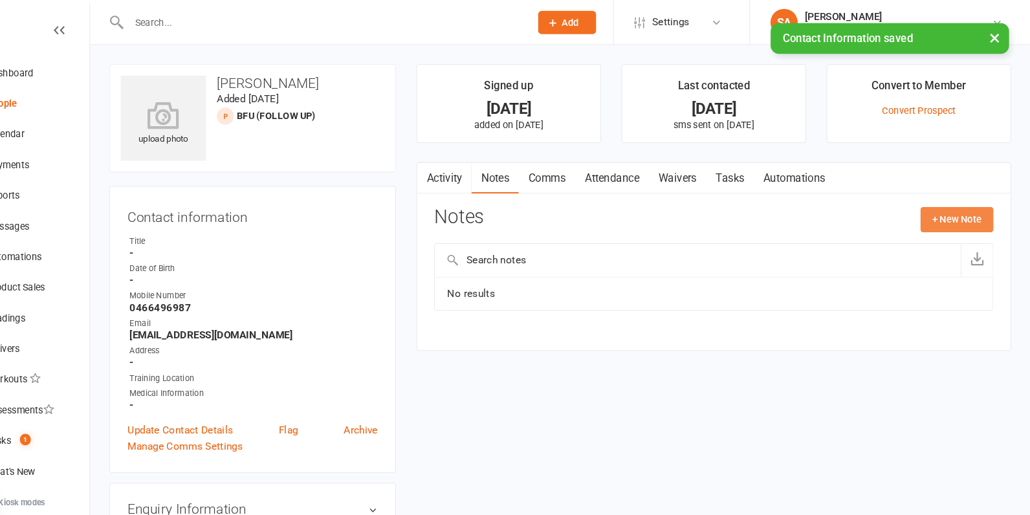
click at [940, 202] on button "+ New Note" at bounding box center [960, 208] width 69 height 23
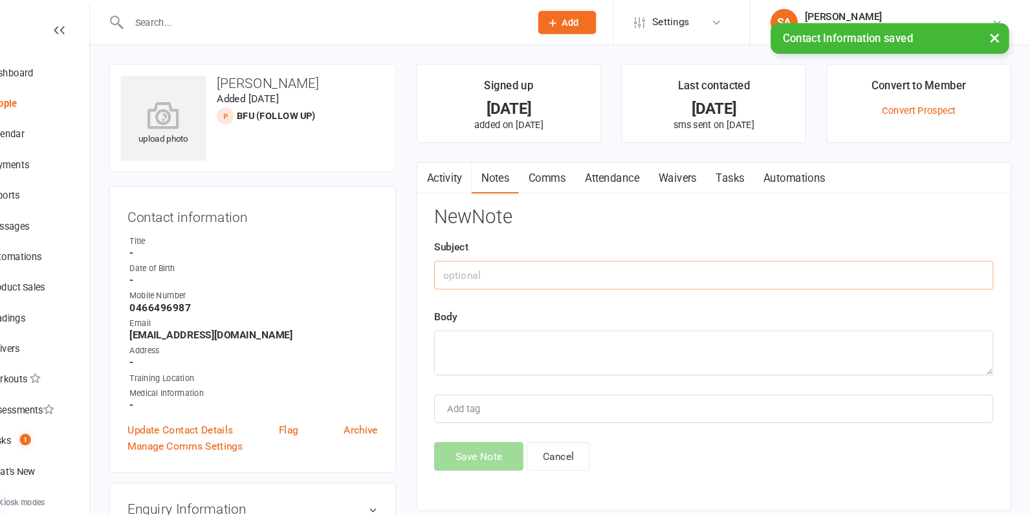
click at [559, 266] on input "text" at bounding box center [729, 261] width 531 height 27
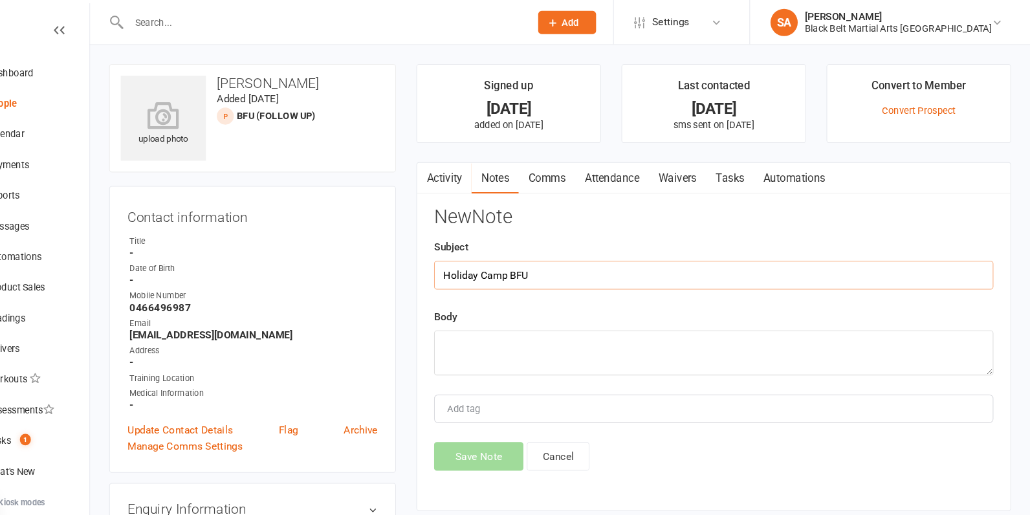
type input "Holiday Camp BFU"
click at [538, 334] on textarea at bounding box center [729, 335] width 531 height 43
type textarea "LMA + TXT'd (13/10/2025)"
click at [498, 431] on button "Save Note" at bounding box center [506, 433] width 85 height 27
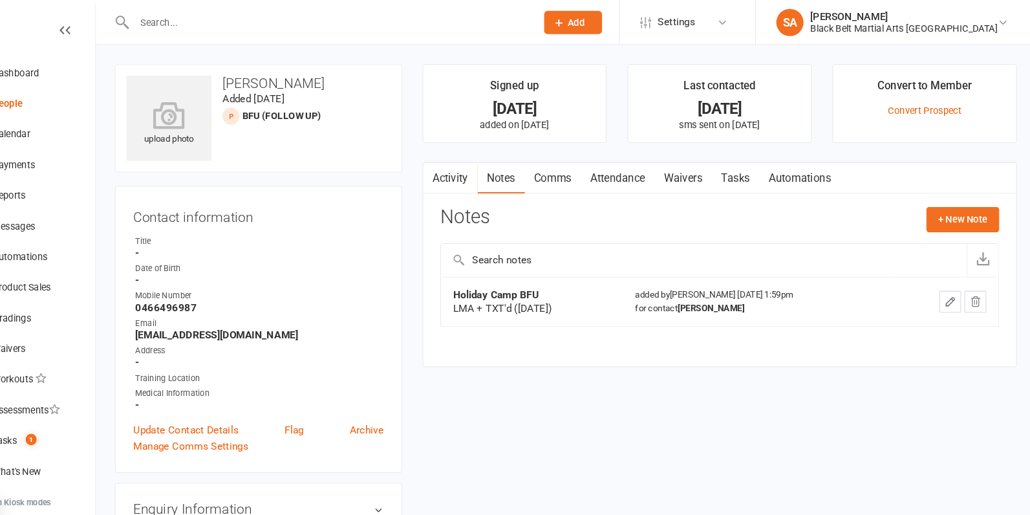
click at [449, 241] on div "Activity Notes Comms Attendance Waivers Tasks Automations Notes + New Note Expo…" at bounding box center [730, 251] width 565 height 195
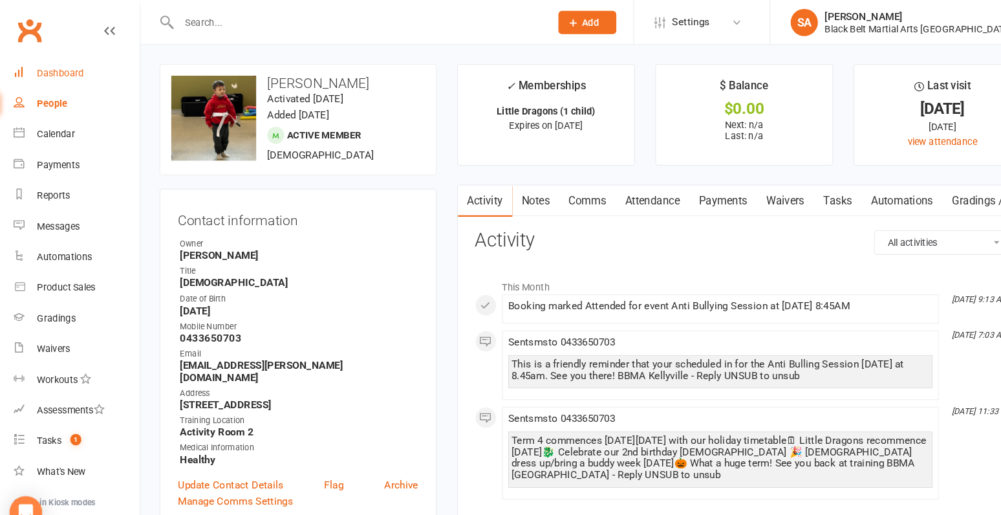
click at [68, 67] on div "Dashboard" at bounding box center [61, 69] width 45 height 10
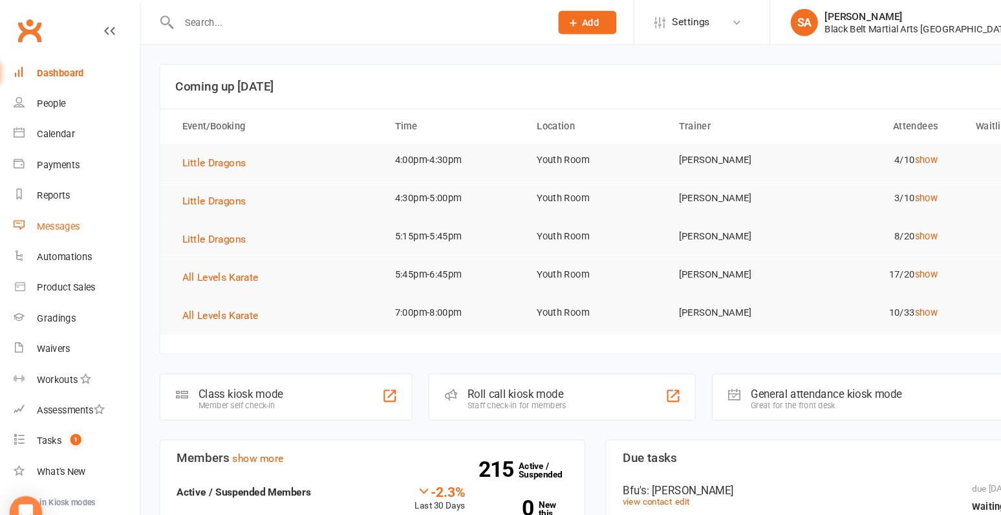
click at [63, 221] on link "Messages" at bounding box center [77, 215] width 120 height 29
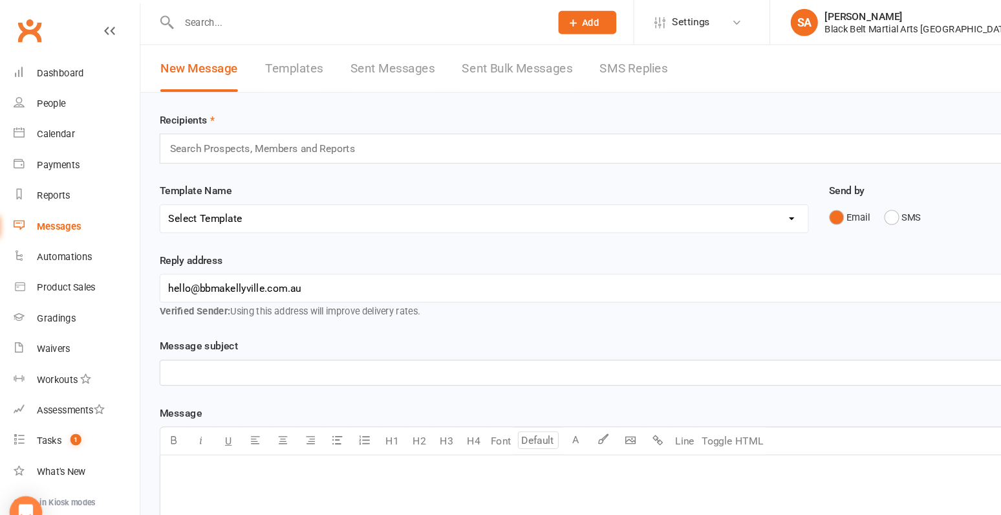
click at [276, 69] on link "Templates" at bounding box center [282, 65] width 55 height 45
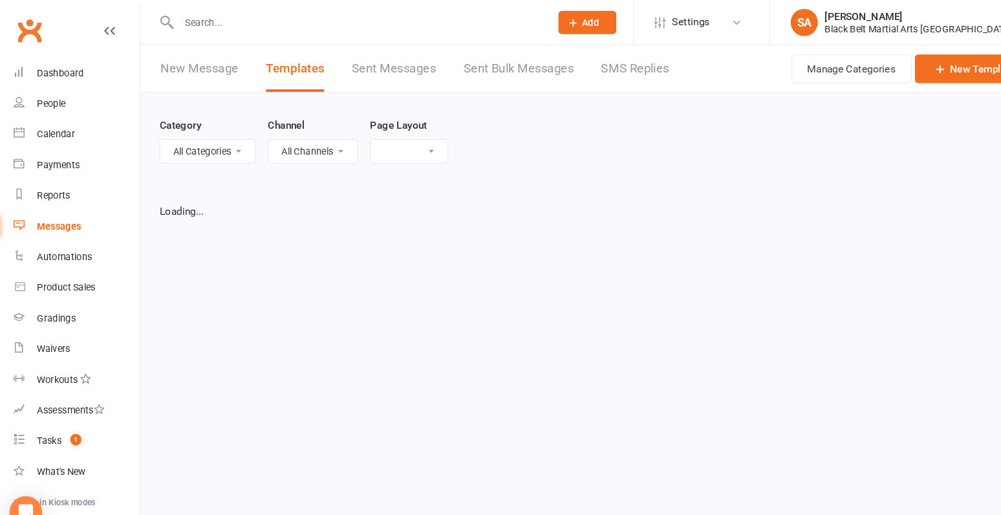
select select "grid"
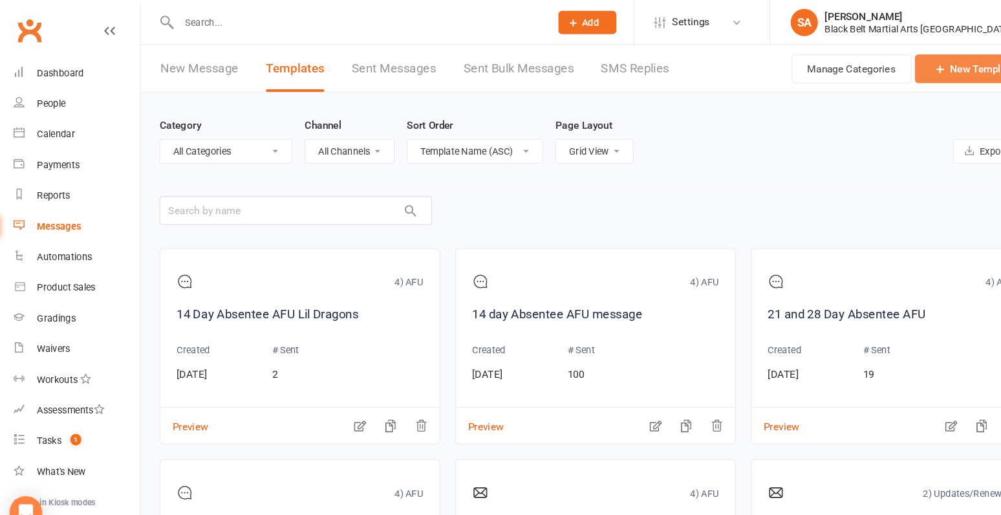
click at [901, 65] on icon at bounding box center [896, 65] width 13 height 13
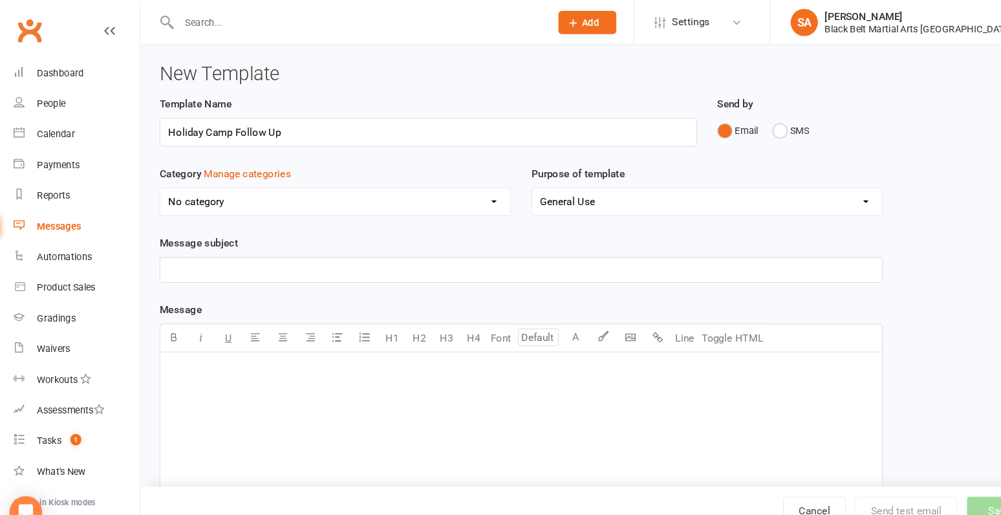
type input "Holiday Camp Follow Up"
click at [309, 197] on select "No category 0) Other 1) Events 2) Updates/Renewals 3) Information Packs 4) AFU …" at bounding box center [322, 192] width 332 height 26
select select "9490"
click at [156, 179] on select "No category 0) Other 1) Events 2) Updates/Renewals 3) Information Packs 4) AFU …" at bounding box center [322, 192] width 332 height 26
click at [541, 195] on select "General Use Grading Events" at bounding box center [675, 192] width 332 height 26
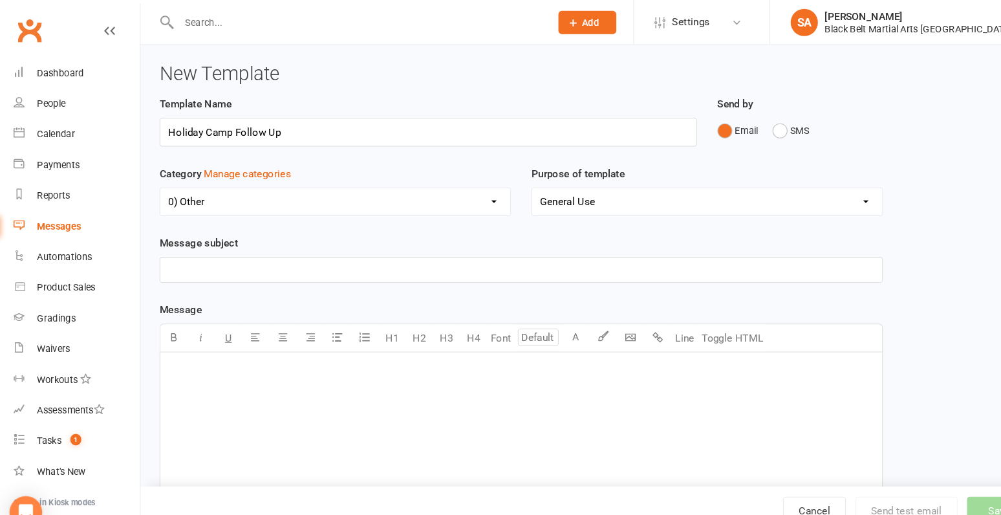
click at [270, 254] on p "﻿" at bounding box center [499, 256] width 670 height 16
click at [756, 128] on button "SMS" at bounding box center [754, 124] width 35 height 25
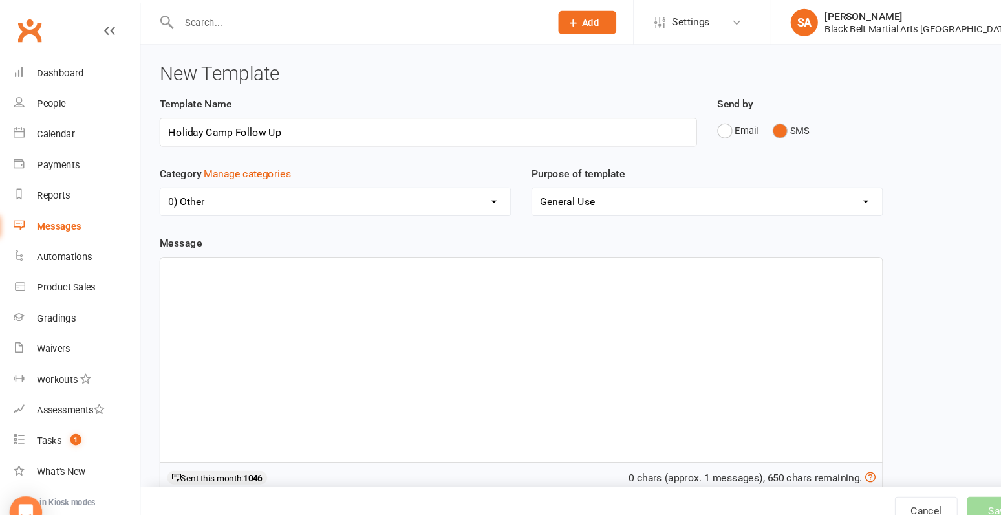
click at [446, 341] on div "﻿" at bounding box center [499, 341] width 686 height 194
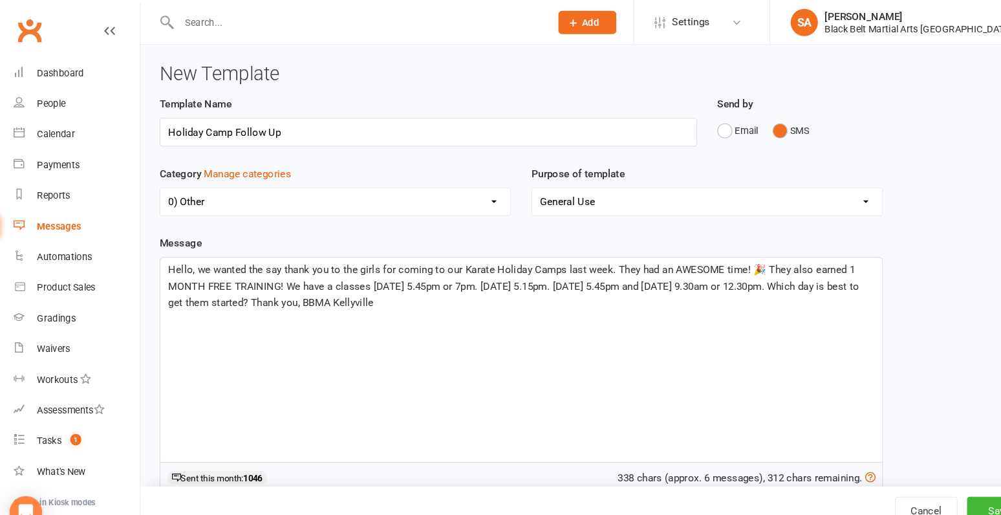
scroll to position [160, 0]
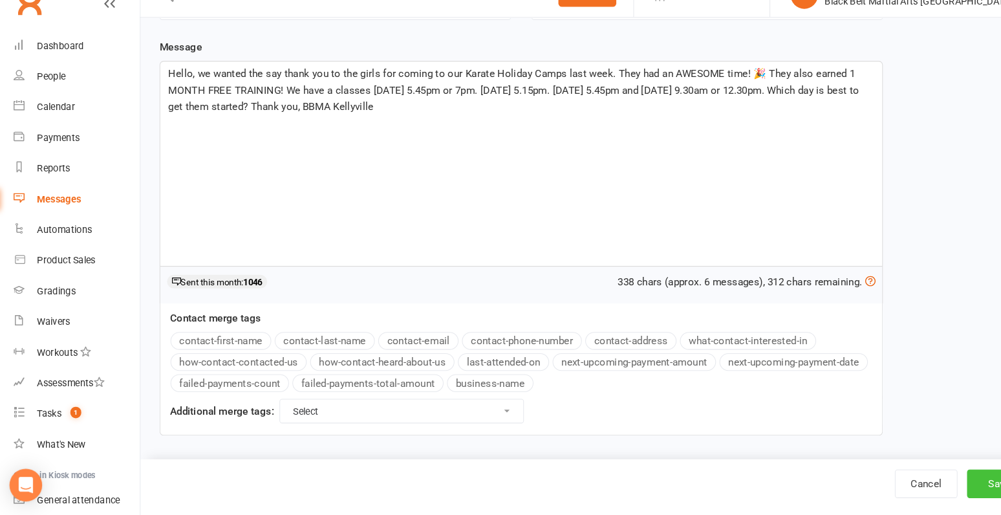
click at [937, 483] on button "Save" at bounding box center [952, 485] width 61 height 27
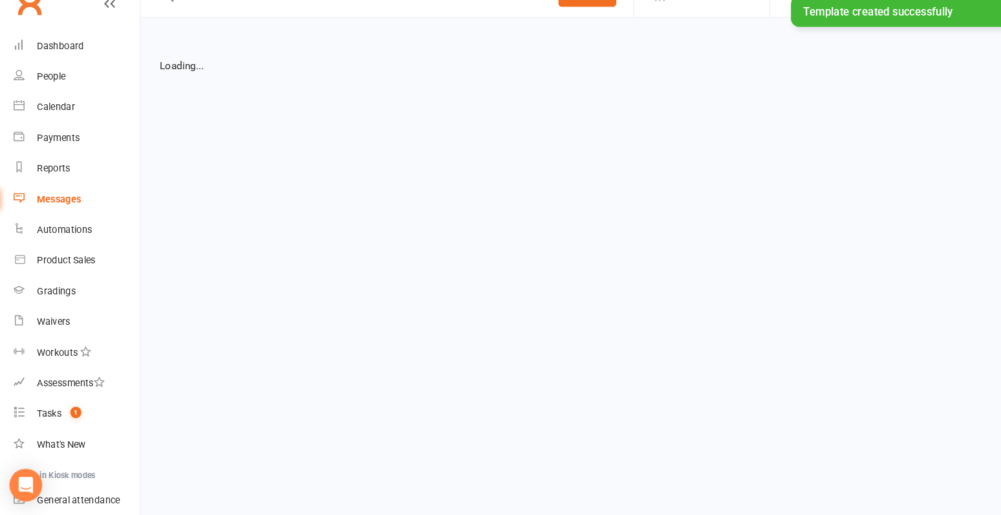
select select "grid"
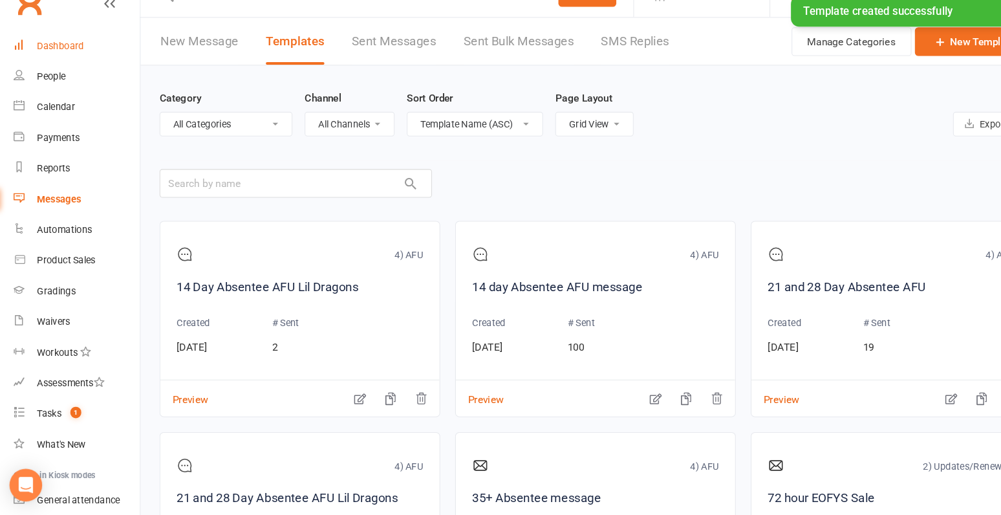
click at [60, 67] on div "Dashboard" at bounding box center [61, 69] width 45 height 10
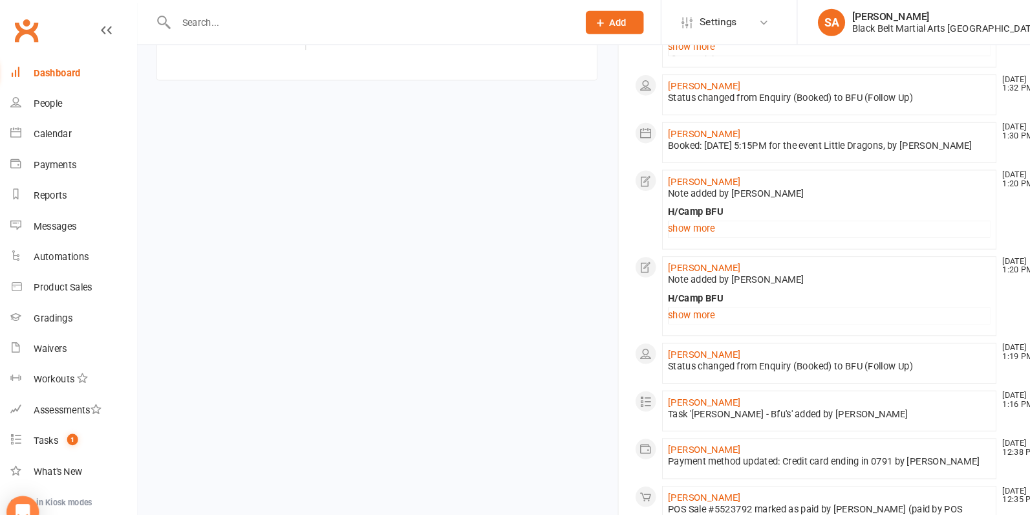
scroll to position [714, 0]
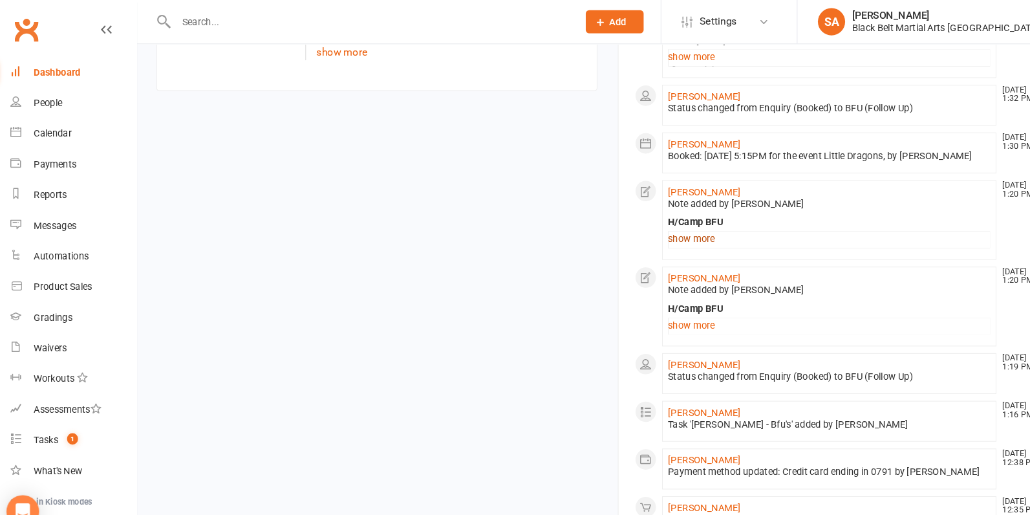
click at [645, 230] on link "show more" at bounding box center [795, 228] width 307 height 18
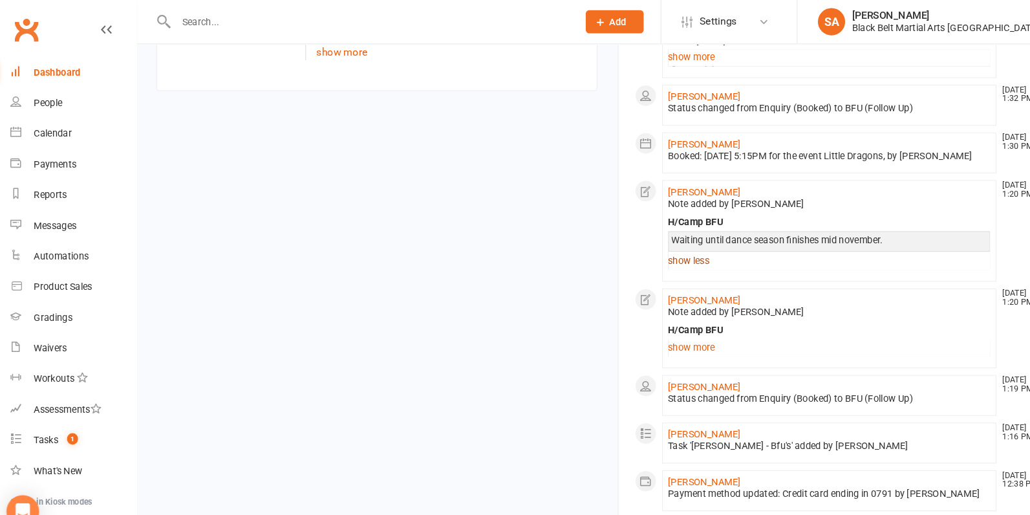
click at [655, 252] on link "show less" at bounding box center [795, 248] width 307 height 18
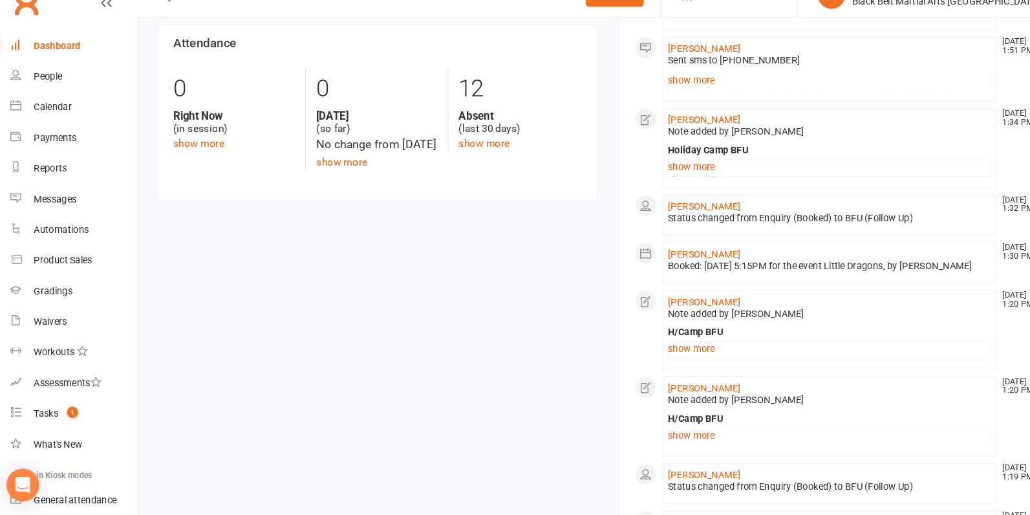
scroll to position [585, 0]
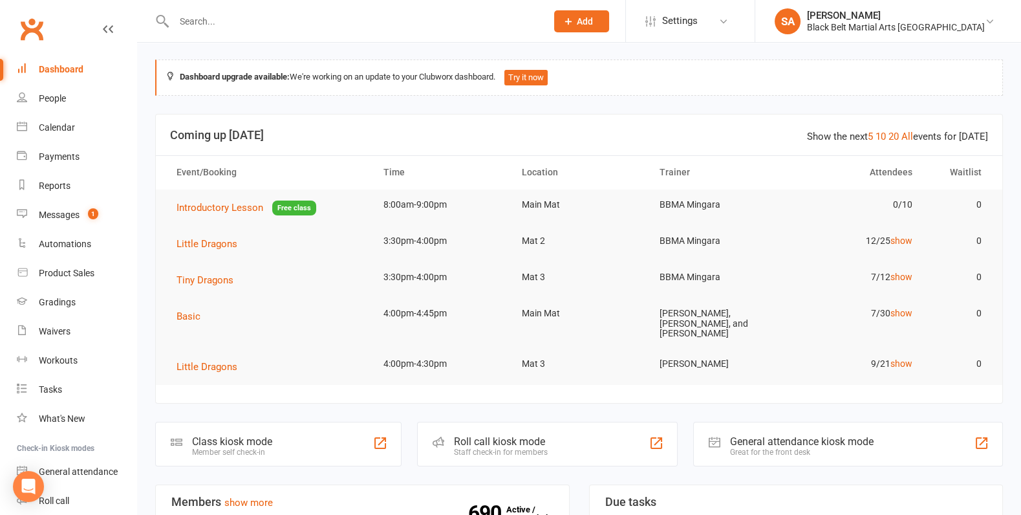
click at [215, 19] on input "text" at bounding box center [353, 21] width 367 height 18
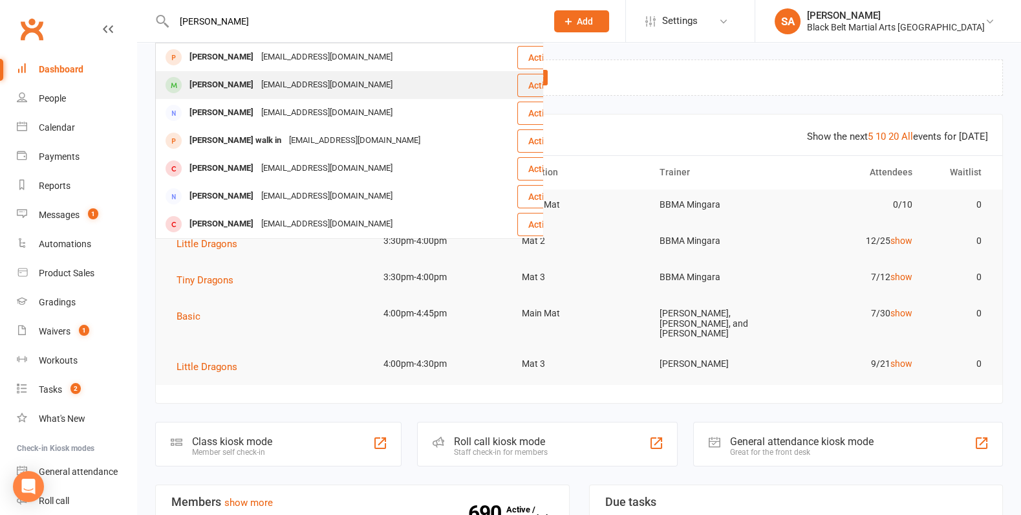
type input "George Ba"
click at [257, 85] on div "James_bayliss@live.com.au" at bounding box center [326, 85] width 139 height 19
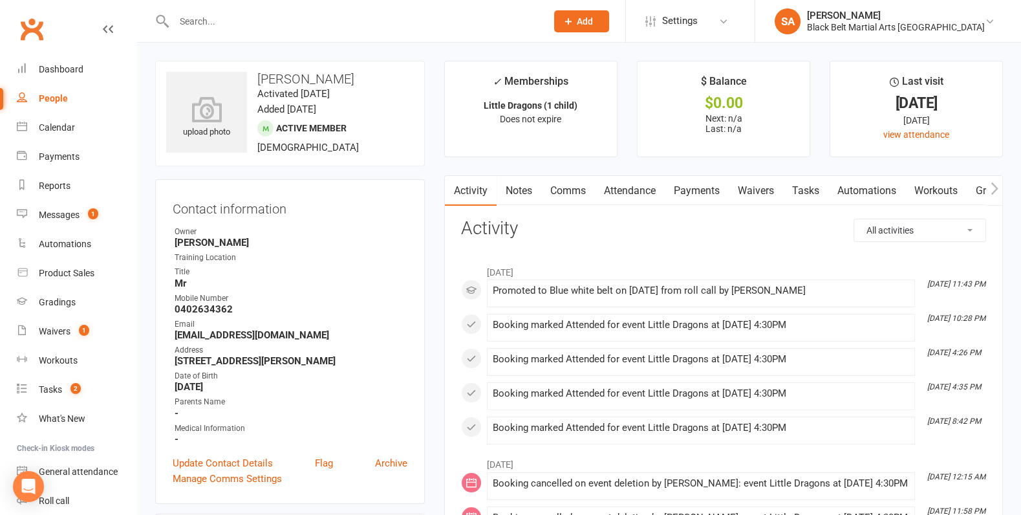
click at [616, 190] on link "Attendance" at bounding box center [630, 191] width 70 height 30
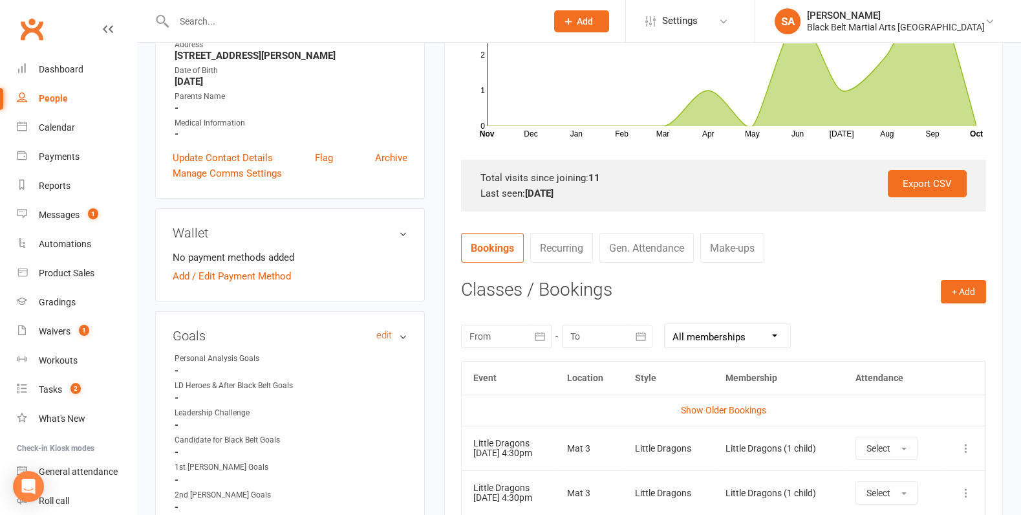
scroll to position [4, 0]
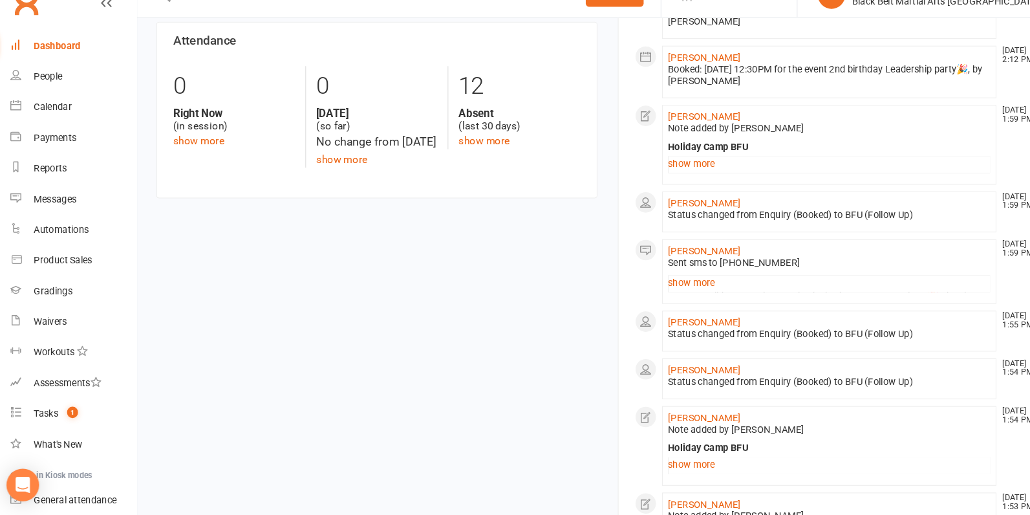
scroll to position [635, 0]
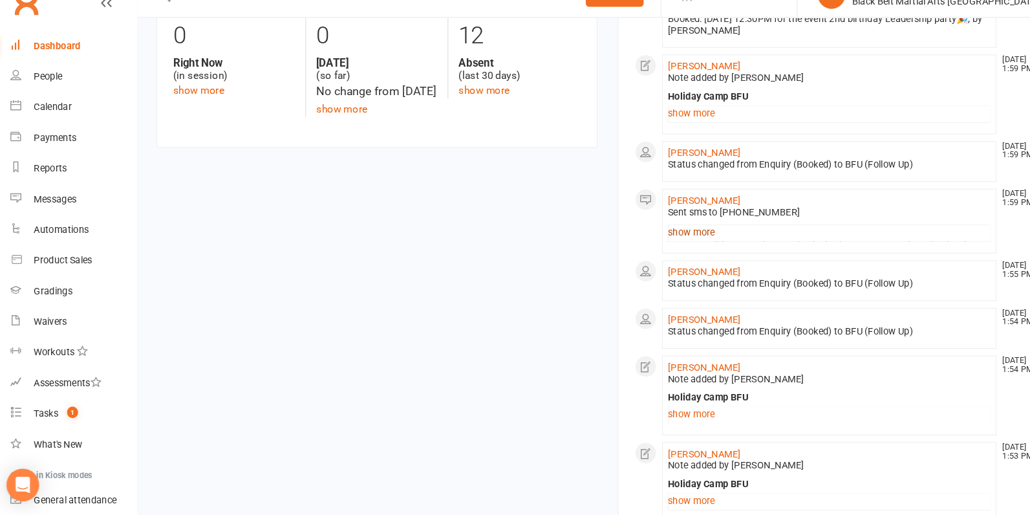
click at [671, 241] on link "show more" at bounding box center [795, 246] width 307 height 18
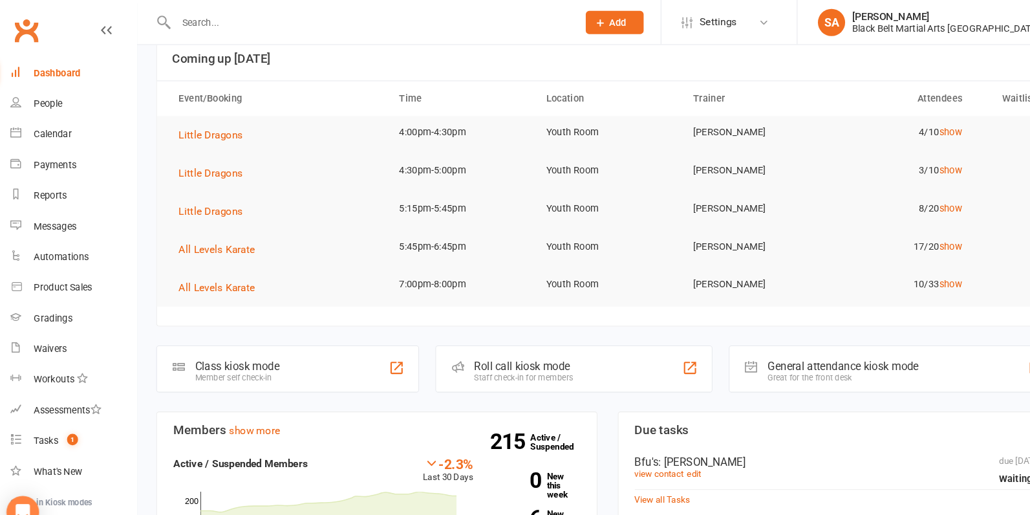
scroll to position [0, 0]
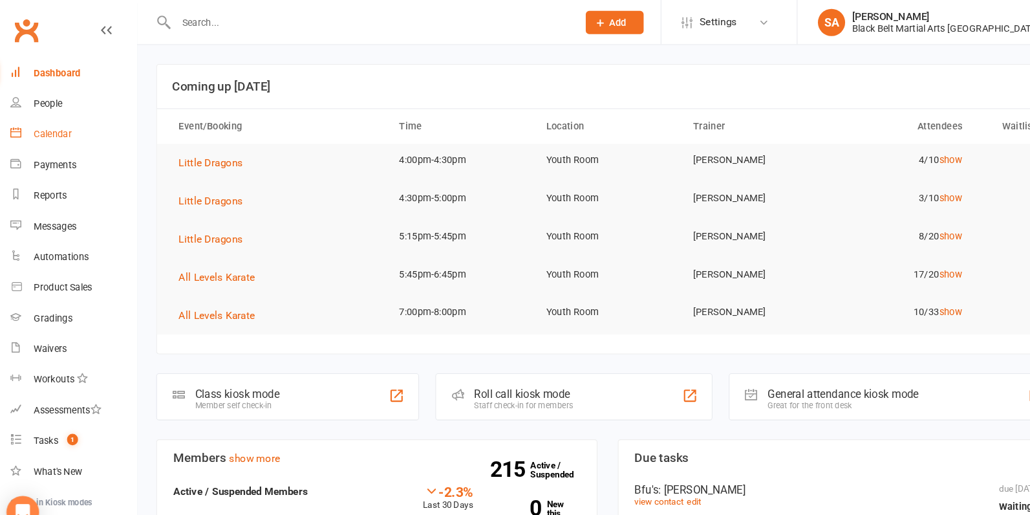
click at [43, 129] on div "Calendar" at bounding box center [57, 127] width 36 height 10
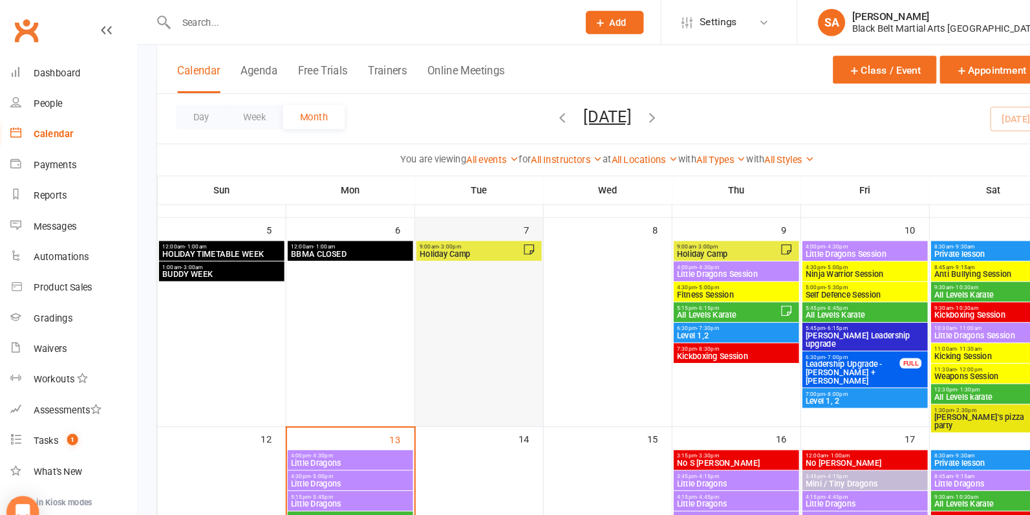
scroll to position [169, 0]
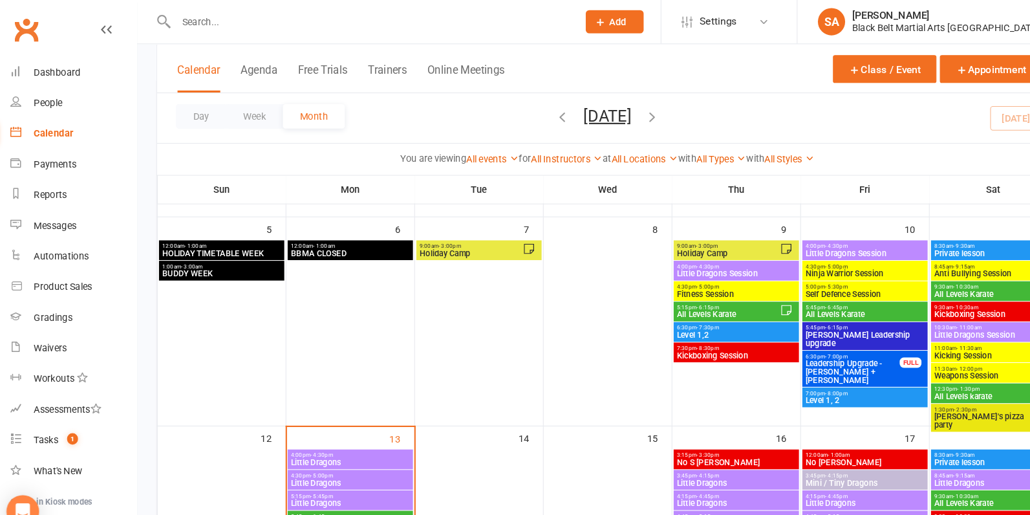
click at [481, 239] on span "Holiday Camp" at bounding box center [454, 241] width 98 height 8
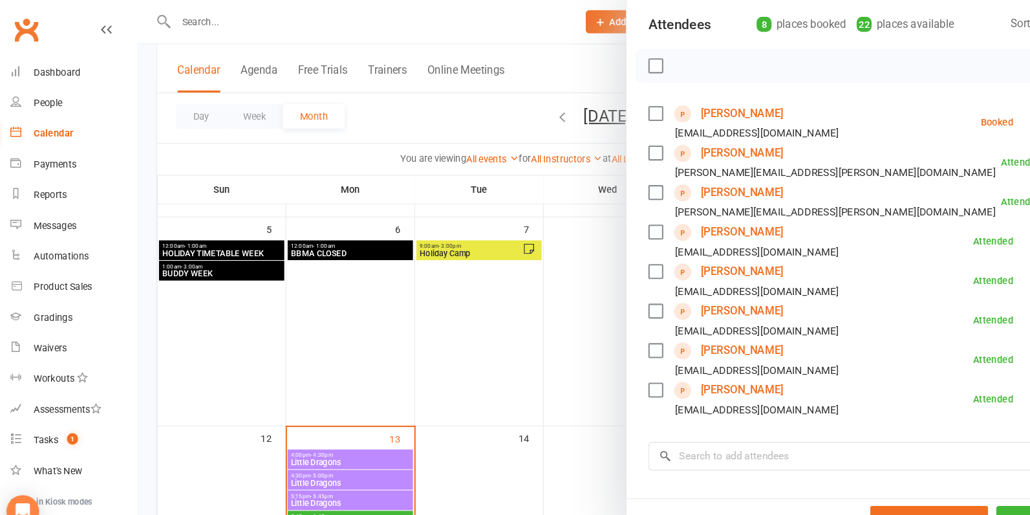
scroll to position [156, 0]
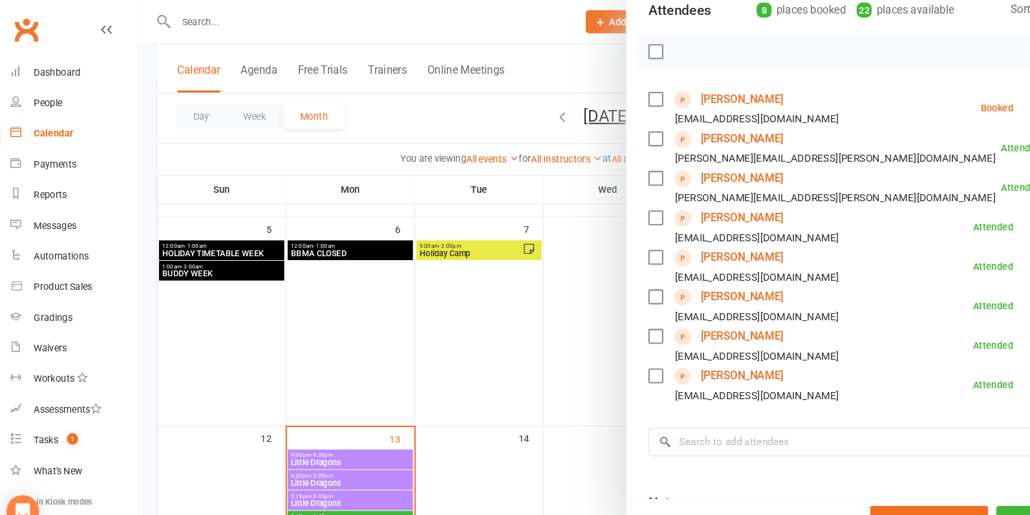
click at [521, 327] on div at bounding box center [583, 257] width 893 height 515
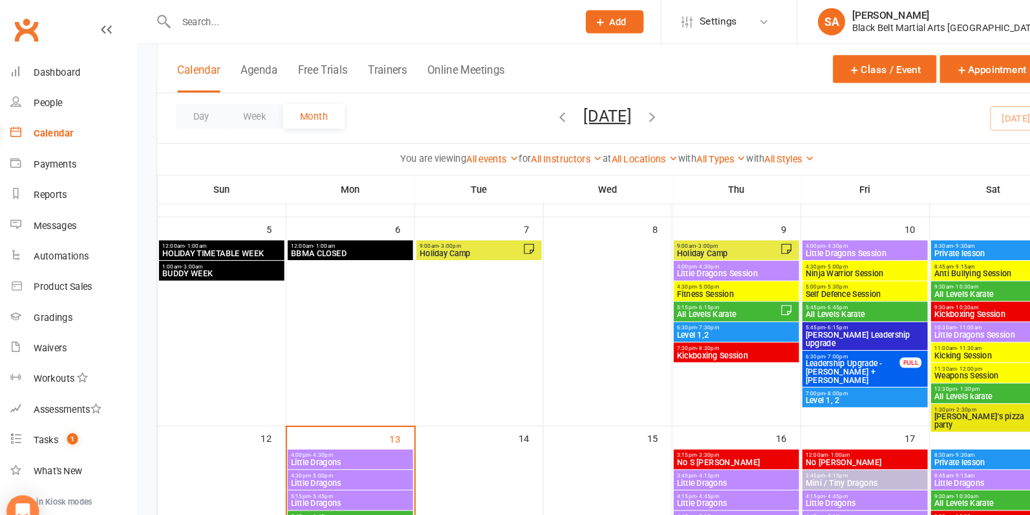
click at [723, 233] on span "9:00am - 3:00pm" at bounding box center [698, 235] width 98 height 6
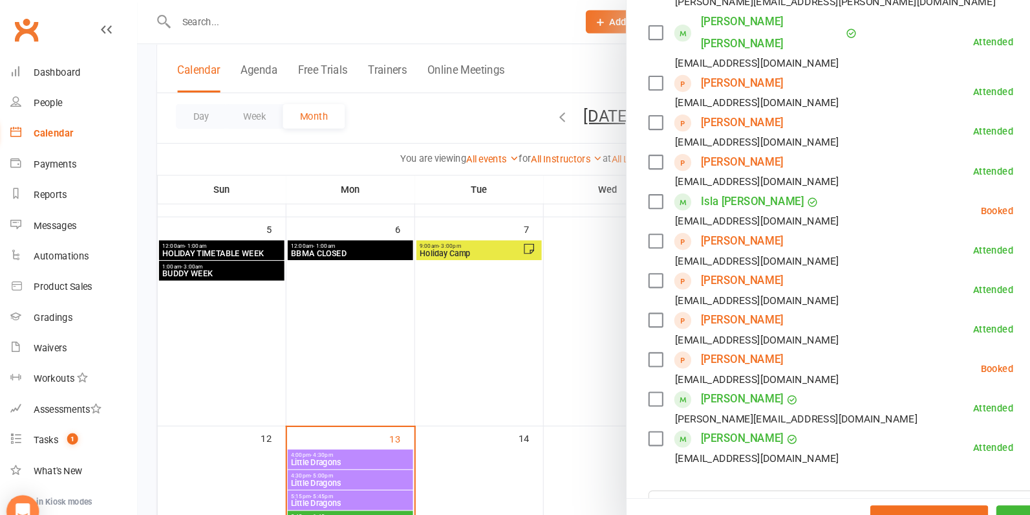
scroll to position [343, 0]
click at [627, 297] on label at bounding box center [629, 303] width 13 height 13
click at [627, 334] on label at bounding box center [629, 340] width 13 height 13
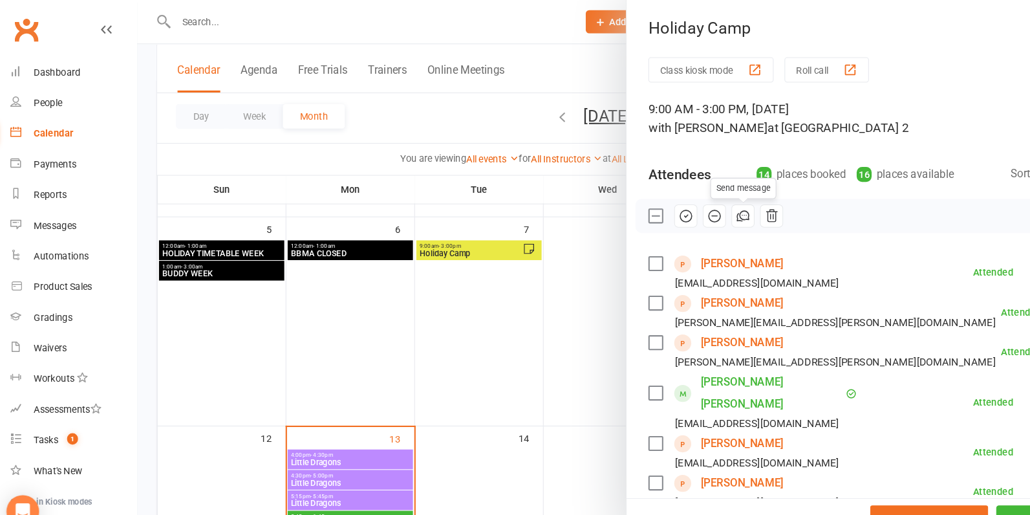
click at [708, 208] on icon "button" at bounding box center [713, 206] width 14 height 14
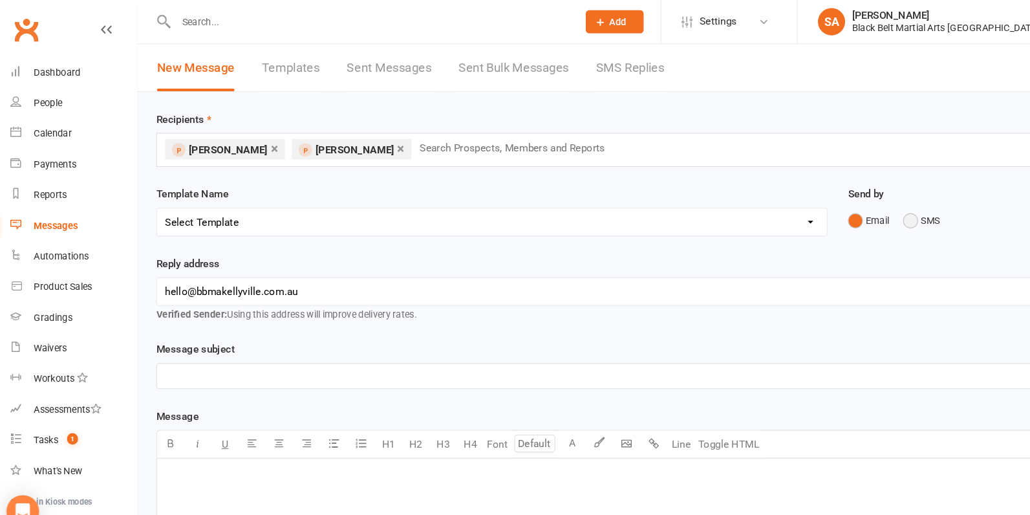
click at [878, 213] on button "SMS" at bounding box center [882, 210] width 35 height 25
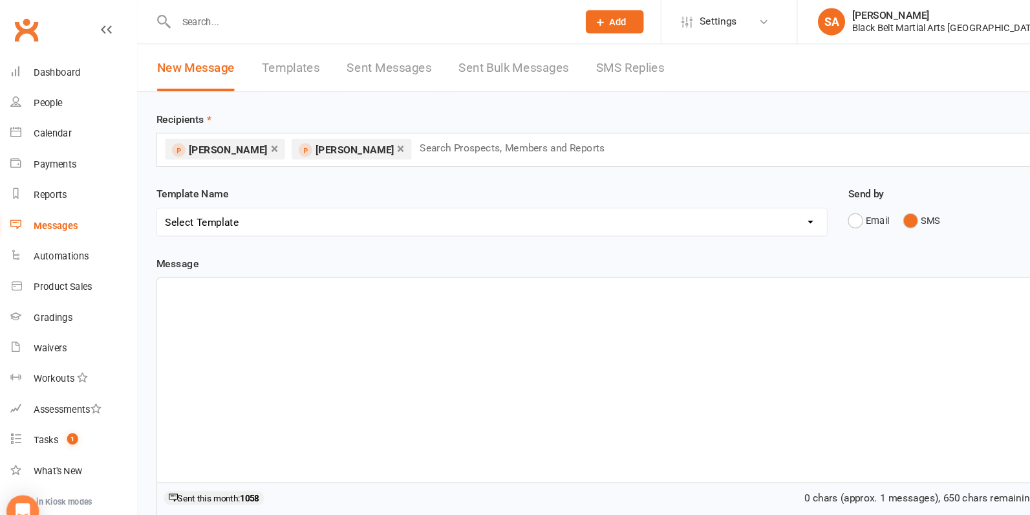
click at [748, 201] on select "Select Template [SMS] Bank account details [SMS] Booth follow up [Email] Cancel…" at bounding box center [474, 212] width 636 height 26
select select "4"
click at [156, 199] on select "Select Template [SMS] Bank account details [SMS] Booth follow up [Email] Cancel…" at bounding box center [474, 212] width 636 height 26
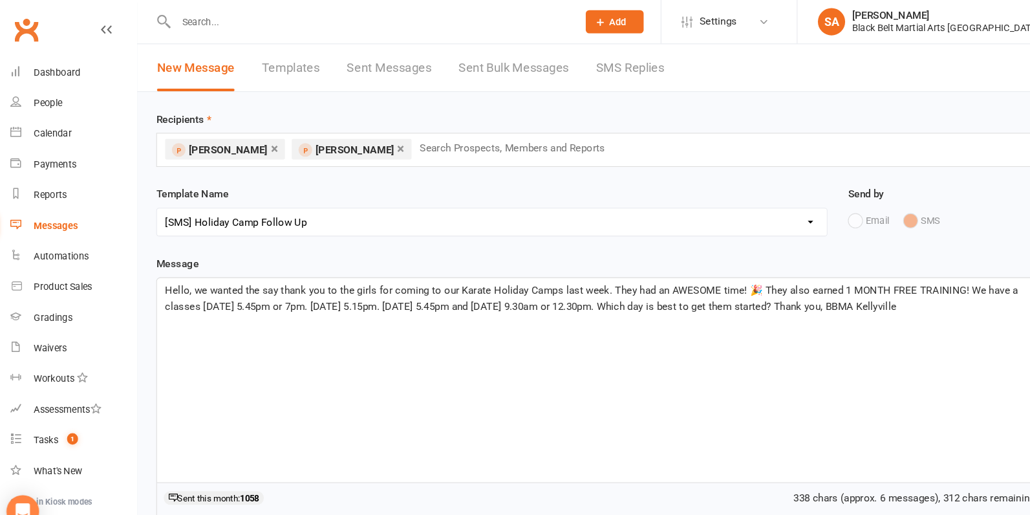
click at [362, 275] on span "Hello, we wanted the say thank you to the girls for coming to our Karate Holida…" at bounding box center [570, 283] width 813 height 27
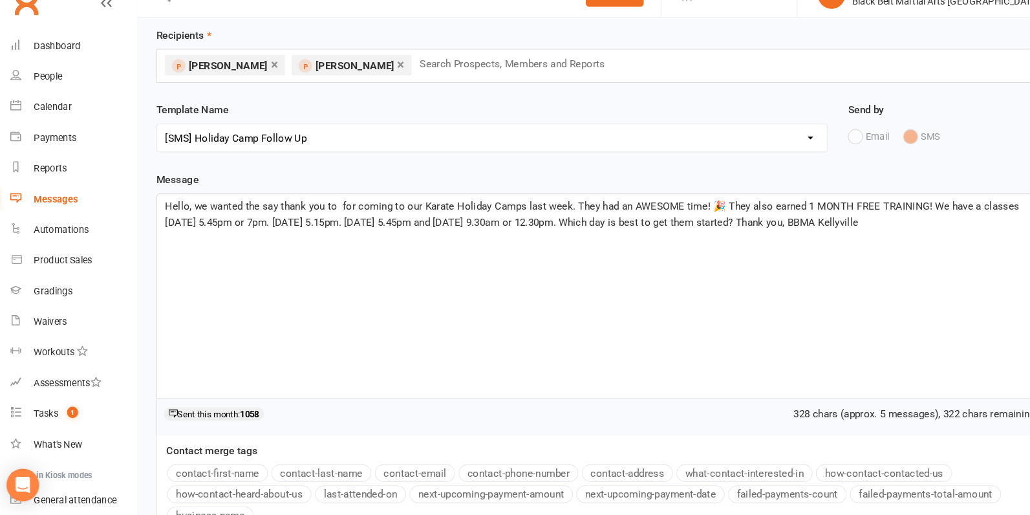
scroll to position [76, 0]
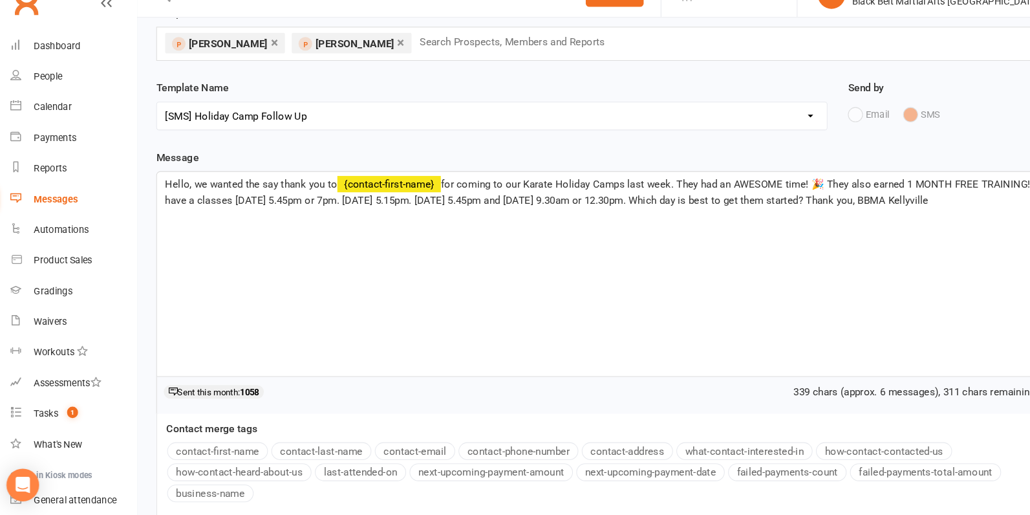
click at [234, 451] on button "contact-first-name" at bounding box center [214, 454] width 96 height 17
click at [665, 198] on span "for coming to our Karate Holiday Camps last week. They had an AWESOME time! 🎉 T…" at bounding box center [584, 208] width 841 height 27
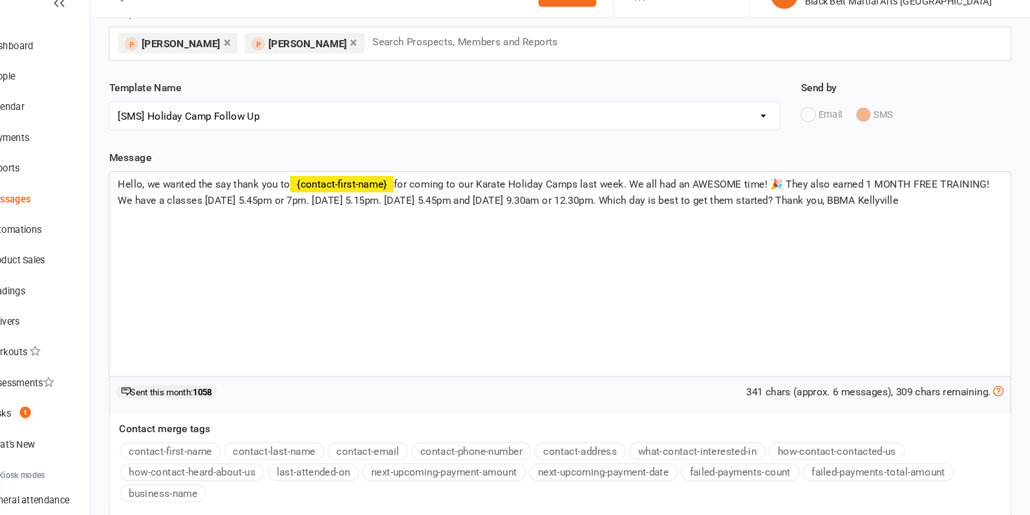
click at [810, 202] on span "for coming to our Karate Holiday Camps last week. We all had an AWESOME time! 🎉…" at bounding box center [579, 208] width 830 height 27
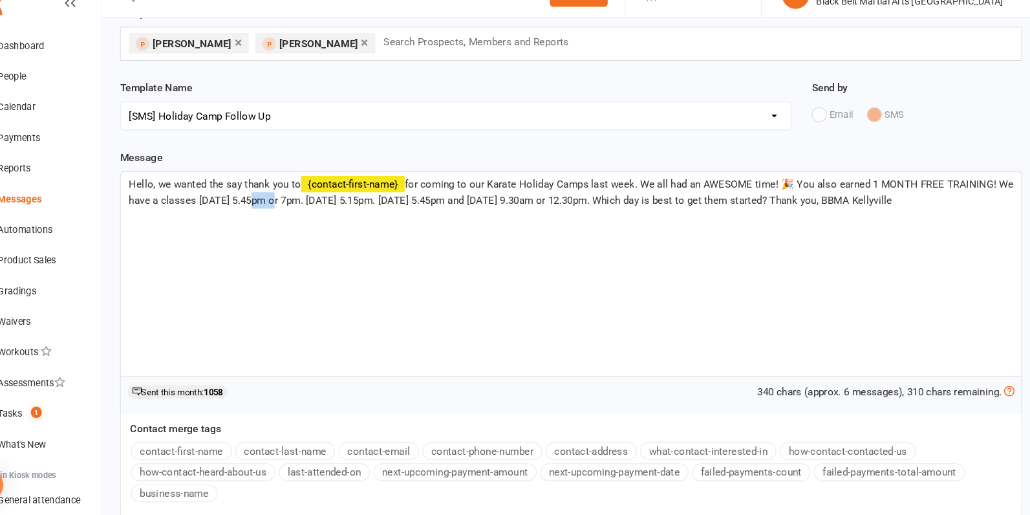
drag, startPoint x: 298, startPoint y: 219, endPoint x: 281, endPoint y: 219, distance: 17.5
click at [281, 219] on span "for coming to our Karate Holiday Camps last week. We all had an AWESOME time! 🎉…" at bounding box center [585, 208] width 843 height 27
click at [298, 217] on span "for coming to our Karate Holiday Camps last week. We all had an AWESOME time! 🎉…" at bounding box center [585, 208] width 843 height 27
click at [355, 217] on span "for coming to our Karate Holiday Camps last week. We all had an AWESOME time! 🎉…" at bounding box center [585, 208] width 843 height 27
drag, startPoint x: 448, startPoint y: 211, endPoint x: 431, endPoint y: 211, distance: 16.2
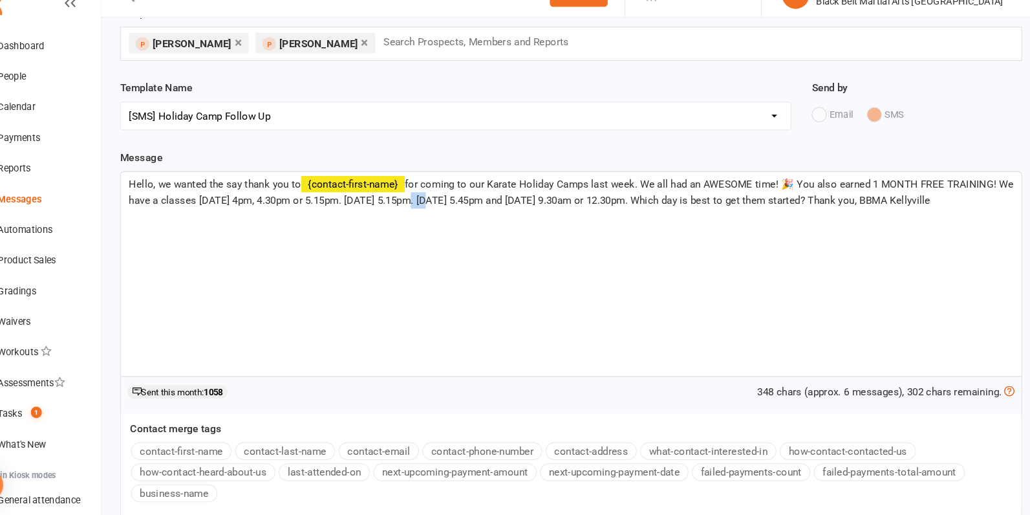
click at [431, 211] on span "for coming to our Karate Holiday Camps last week. We all had an AWESOME time! 🎉…" at bounding box center [585, 208] width 843 height 27
drag, startPoint x: 598, startPoint y: 214, endPoint x: 581, endPoint y: 214, distance: 16.2
click at [581, 214] on span "for coming to our Karate Holiday Camps last week. We all had an AWESOME time! 🎉…" at bounding box center [585, 216] width 843 height 43
click at [615, 214] on span "for coming to our Karate Holiday Camps last week. We all had an AWESOME time! 🎉…" at bounding box center [585, 216] width 843 height 43
drag, startPoint x: 741, startPoint y: 215, endPoint x: 722, endPoint y: 216, distance: 18.8
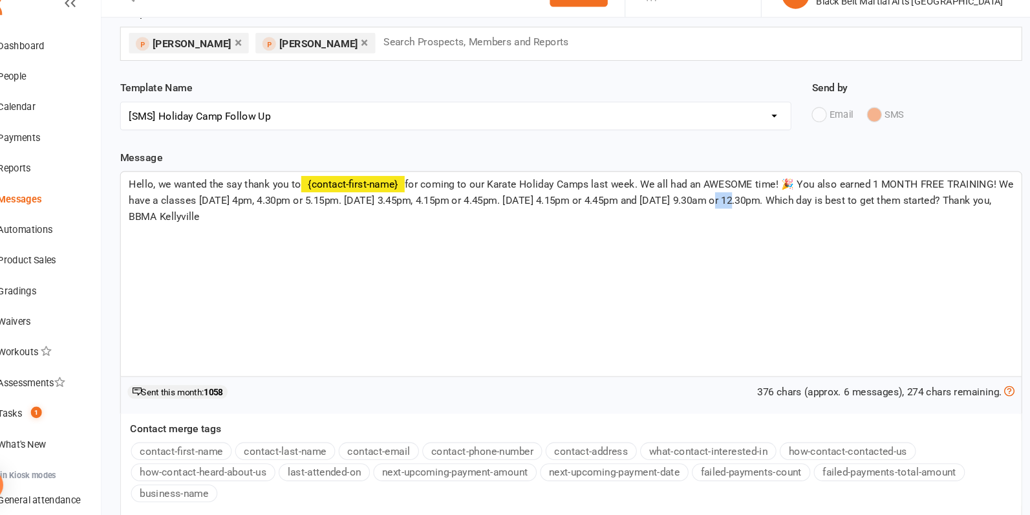
click at [722, 216] on span "for coming to our Karate Holiday Camps last week. We all had an AWESOME time! 🎉…" at bounding box center [585, 216] width 843 height 43
click at [794, 217] on span "for coming to our Karate Holiday Camps last week. We all had an AWESOME time! 🎉…" at bounding box center [585, 216] width 843 height 43
click at [773, 216] on span "for coming to our Karate Holiday Camps last week. We all had an AWESOME time! 🎉…" at bounding box center [585, 216] width 843 height 43
click at [777, 217] on span "for coming to our Karate Holiday Camps last week. We all had an AWESOME time! 🎉…" at bounding box center [585, 216] width 843 height 43
click at [756, 218] on span "for coming to our Karate Holiday Camps last week. We all had an AWESOME time! 🎉…" at bounding box center [585, 216] width 843 height 43
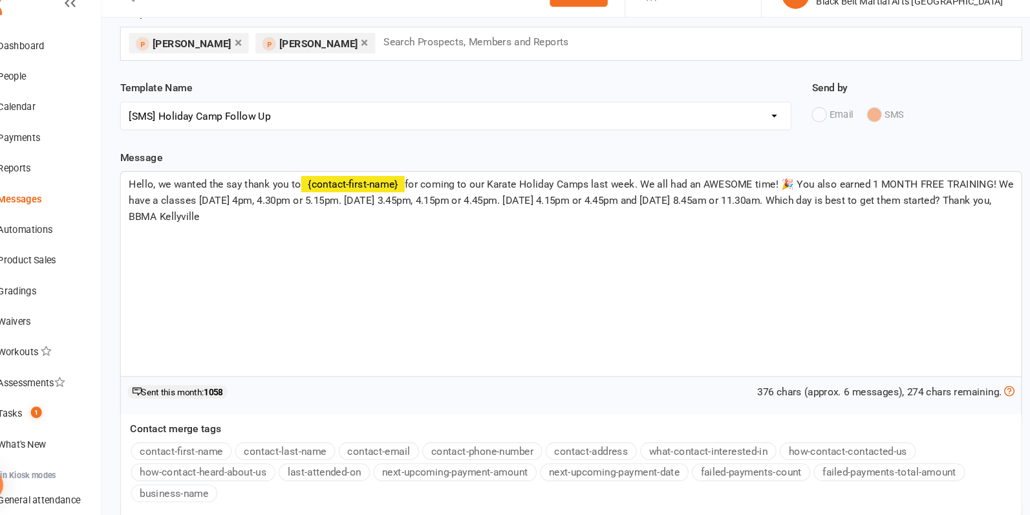
click at [753, 216] on span "for coming to our Karate Holiday Camps last week. We all had an AWESOME time! 🎉…" at bounding box center [585, 216] width 843 height 43
click at [663, 219] on span "for coming to our Karate Holiday Camps last week. We all had an AWESOME time! 🎉…" at bounding box center [585, 216] width 843 height 43
click at [618, 217] on span "for coming to our Karate Holiday Camps last week. We all had an AWESOME time! 🎉…" at bounding box center [585, 216] width 843 height 43
click at [652, 217] on span "for coming to our Karate Holiday Camps last week. We all had an AWESOME time! 🎉…" at bounding box center [585, 216] width 843 height 43
click at [206, 232] on span "for coming to our Karate Holiday Camps last week. We all had an AWESOME time! 🎉…" at bounding box center [585, 216] width 843 height 43
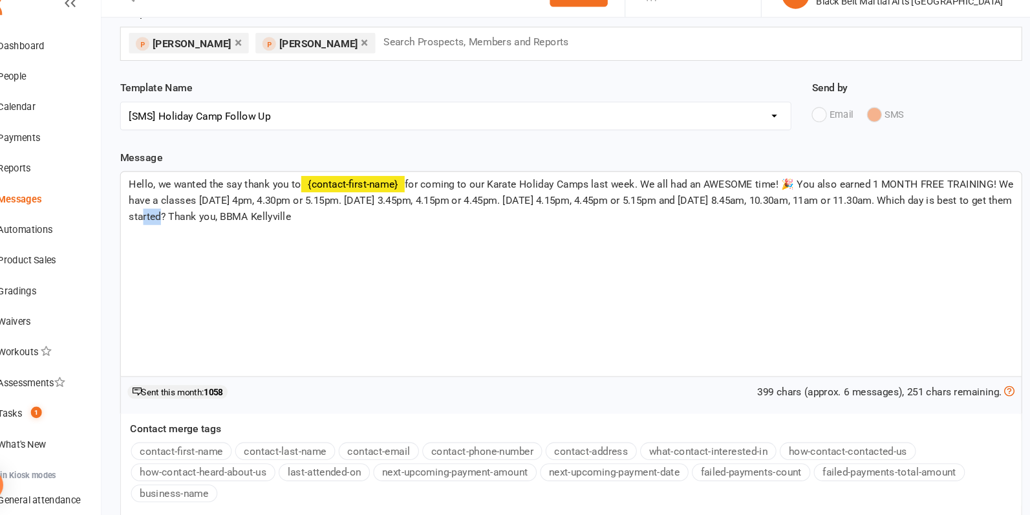
click at [206, 232] on span "for coming to our Karate Holiday Camps last week. We all had an AWESOME time! 🎉…" at bounding box center [585, 216] width 843 height 43
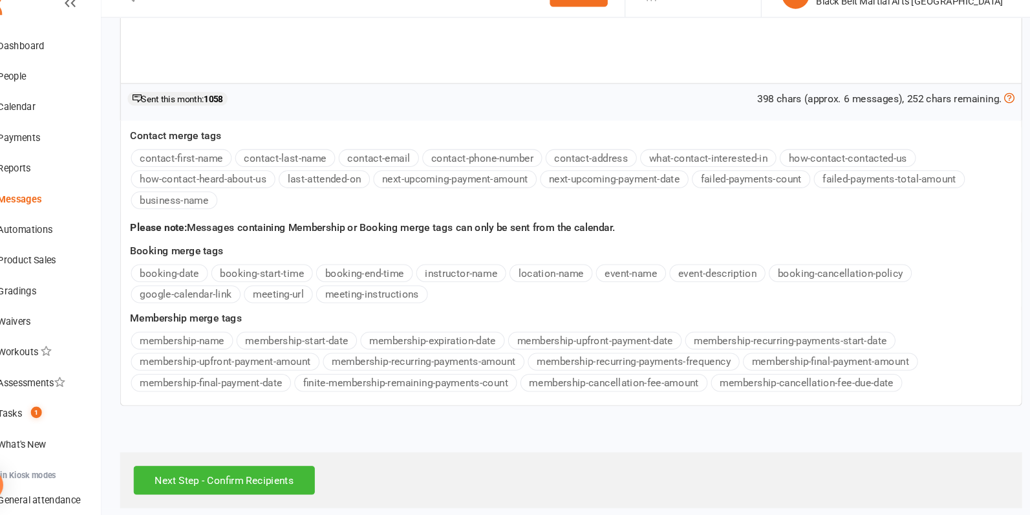
scroll to position [358, 0]
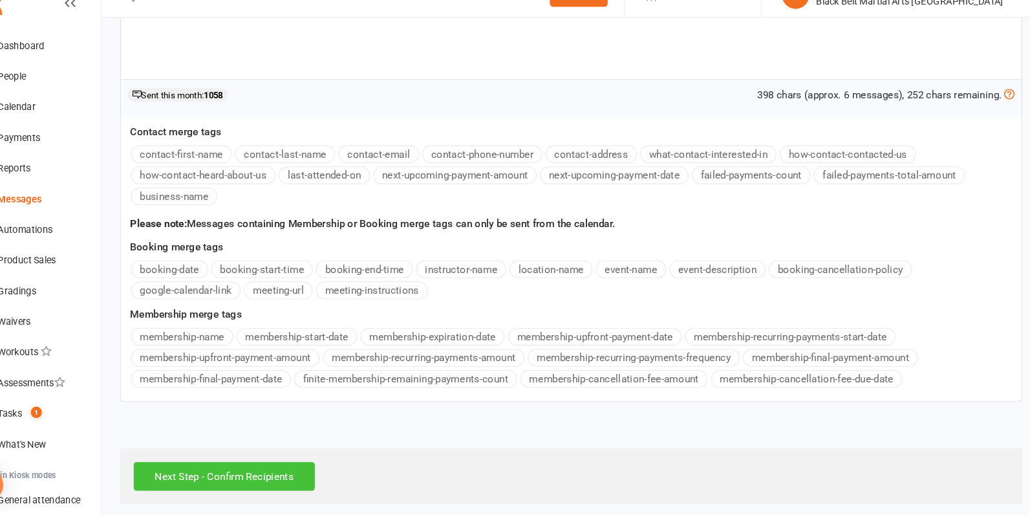
click at [257, 468] on input "Next Step - Confirm Recipients" at bounding box center [254, 477] width 172 height 27
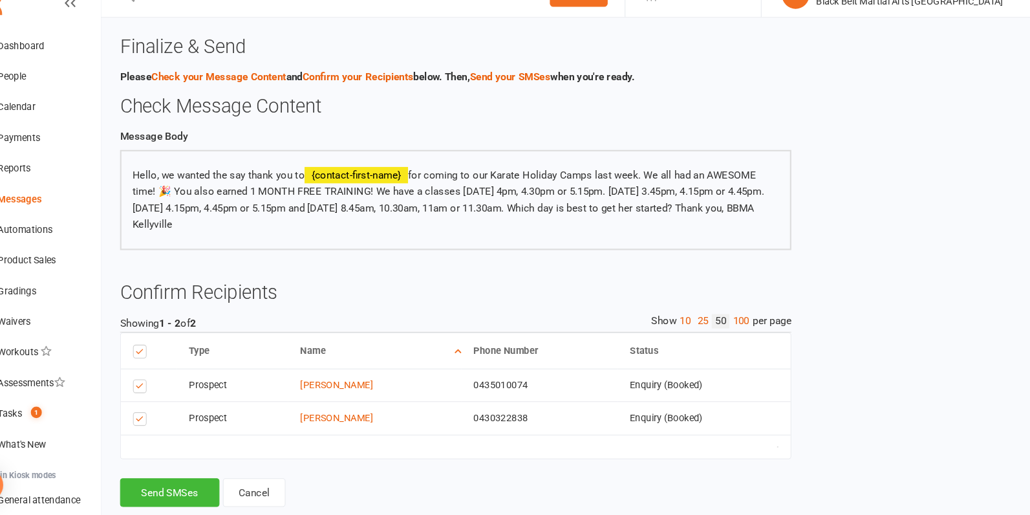
scroll to position [25, 0]
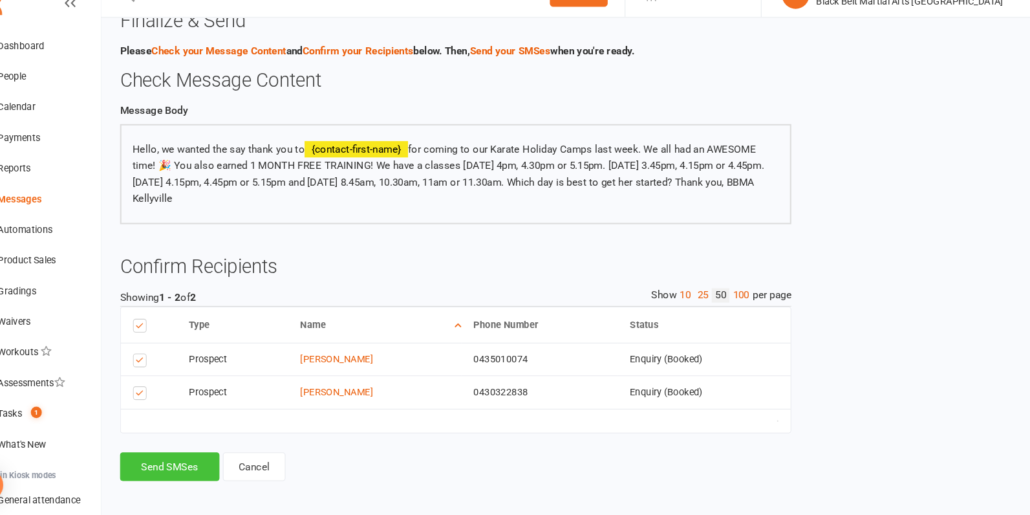
click at [233, 473] on button "Send SMSes" at bounding box center [202, 468] width 94 height 27
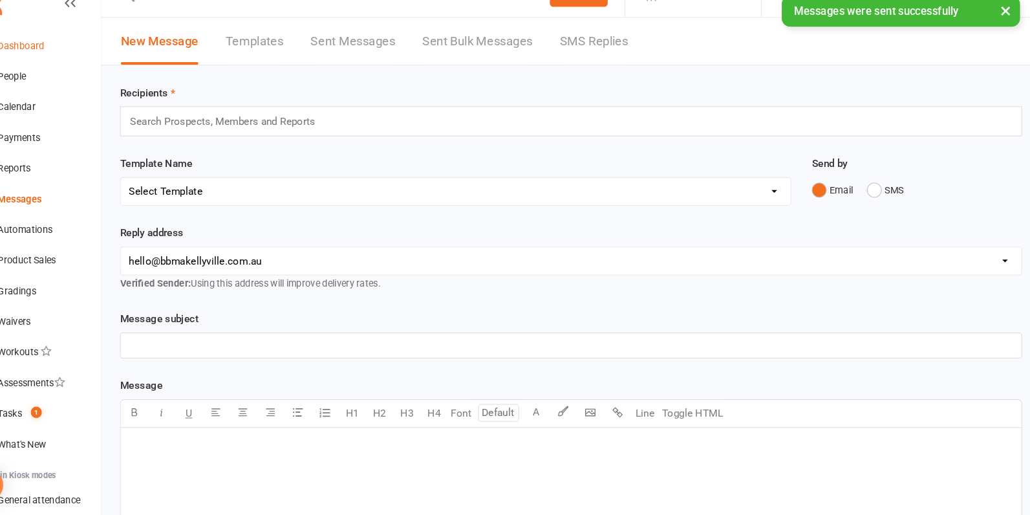
click at [84, 70] on link "Dashboard" at bounding box center [77, 69] width 120 height 29
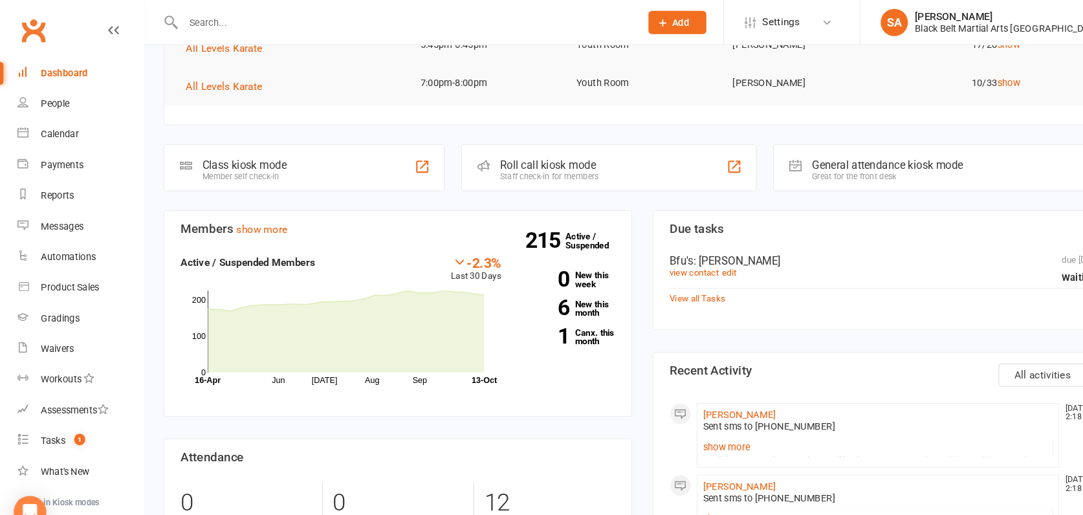
scroll to position [120, 0]
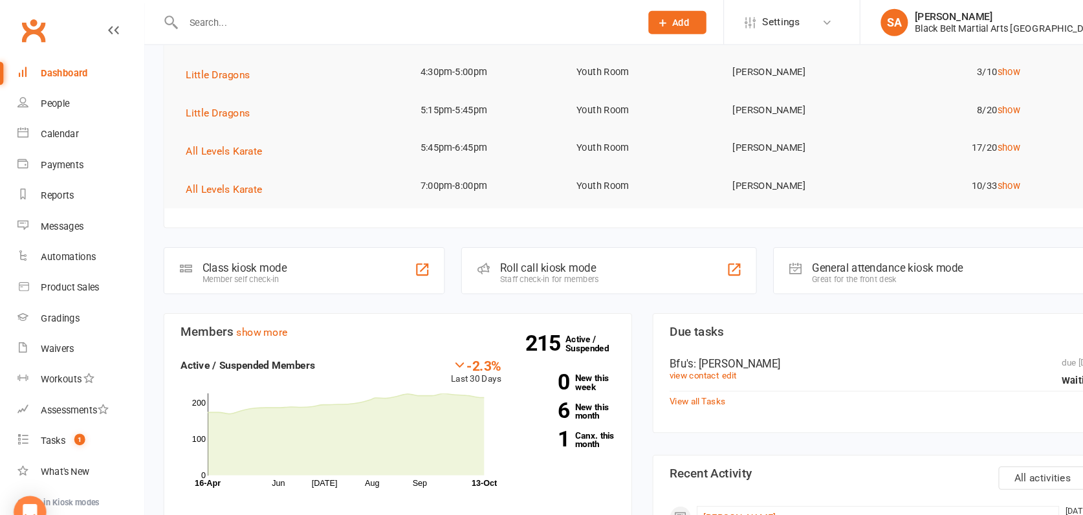
click at [64, 75] on link "Dashboard" at bounding box center [77, 69] width 120 height 29
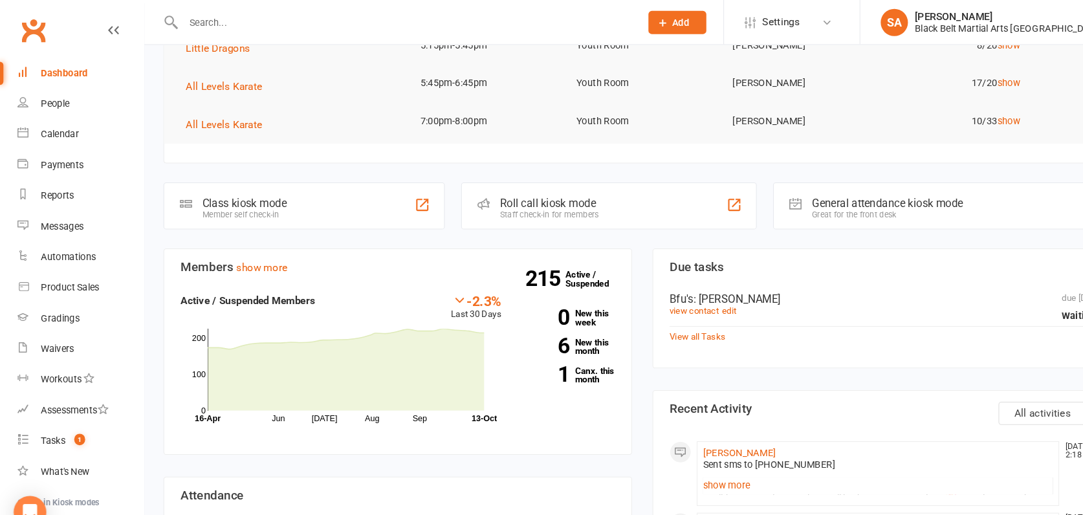
scroll to position [170, 0]
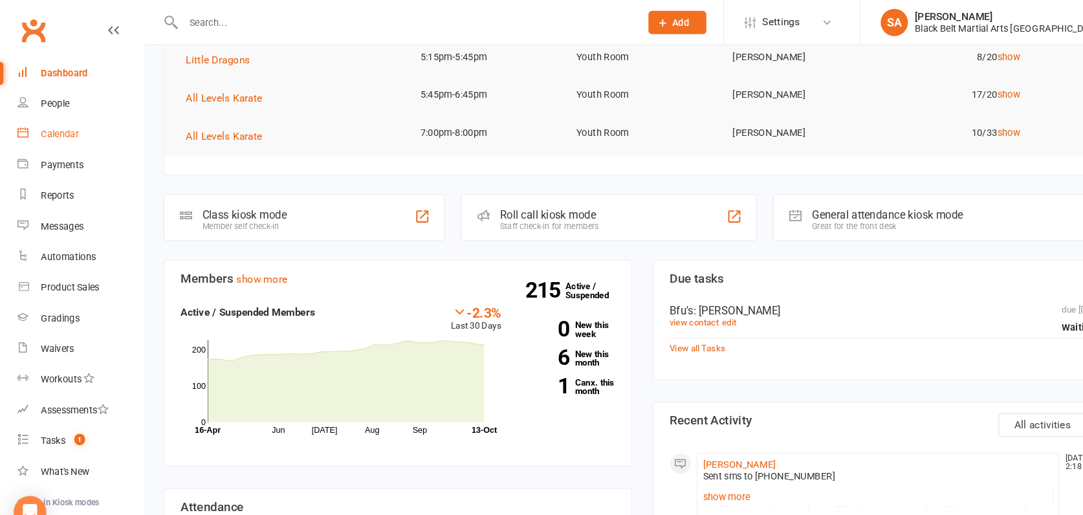
click at [58, 131] on div "Calendar" at bounding box center [57, 127] width 36 height 10
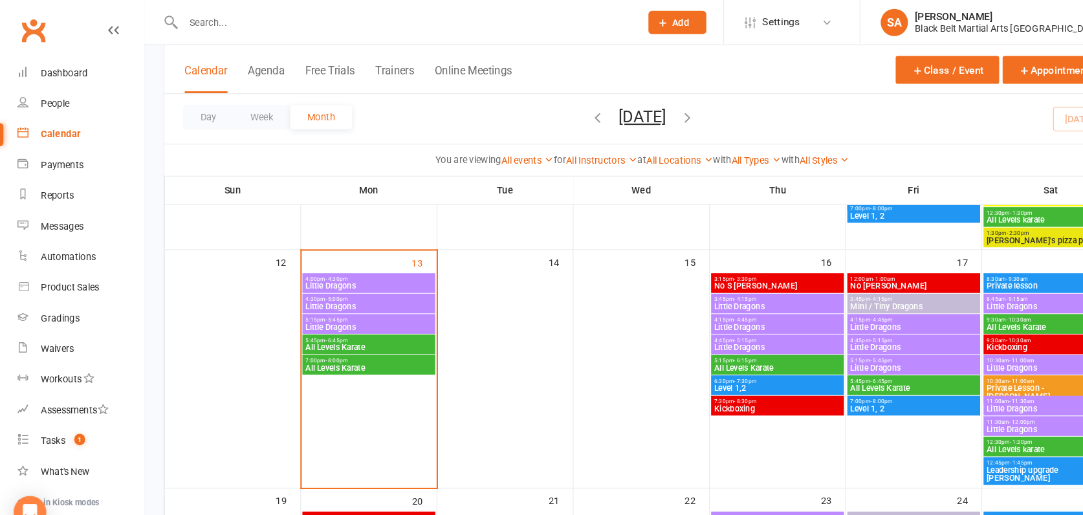
scroll to position [342, 0]
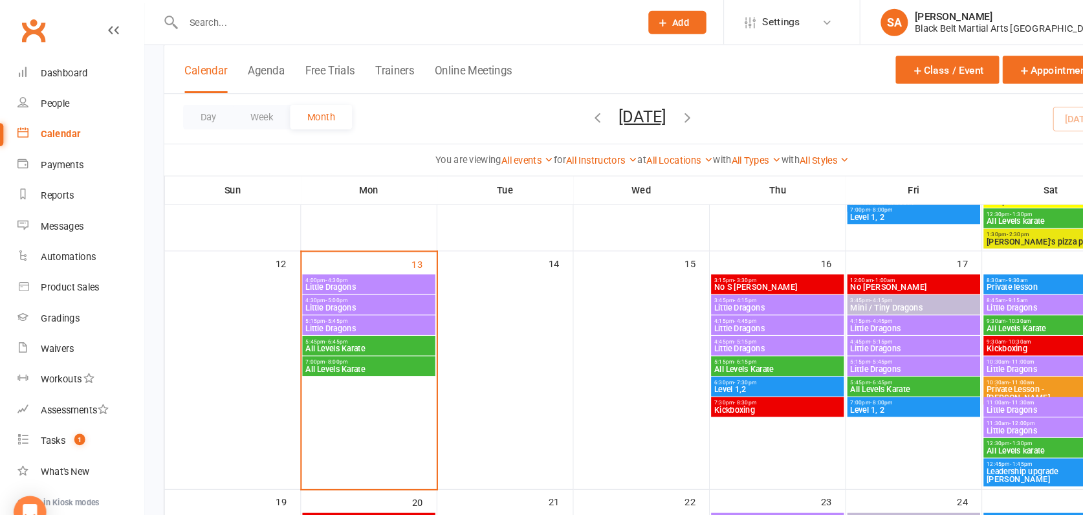
click at [712, 288] on span "Little Dragons" at bounding box center [738, 292] width 121 height 8
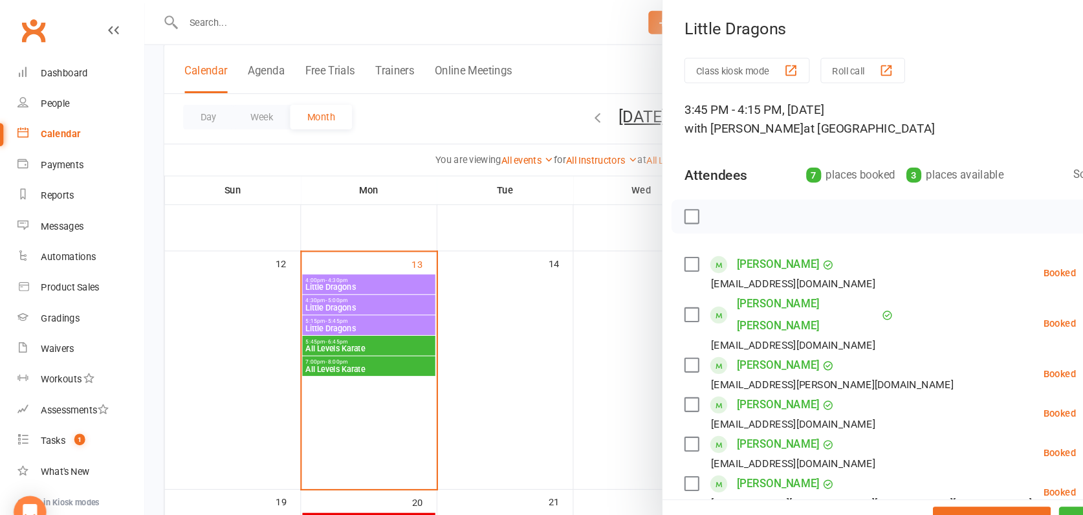
click at [387, 316] on div at bounding box center [610, 257] width 946 height 515
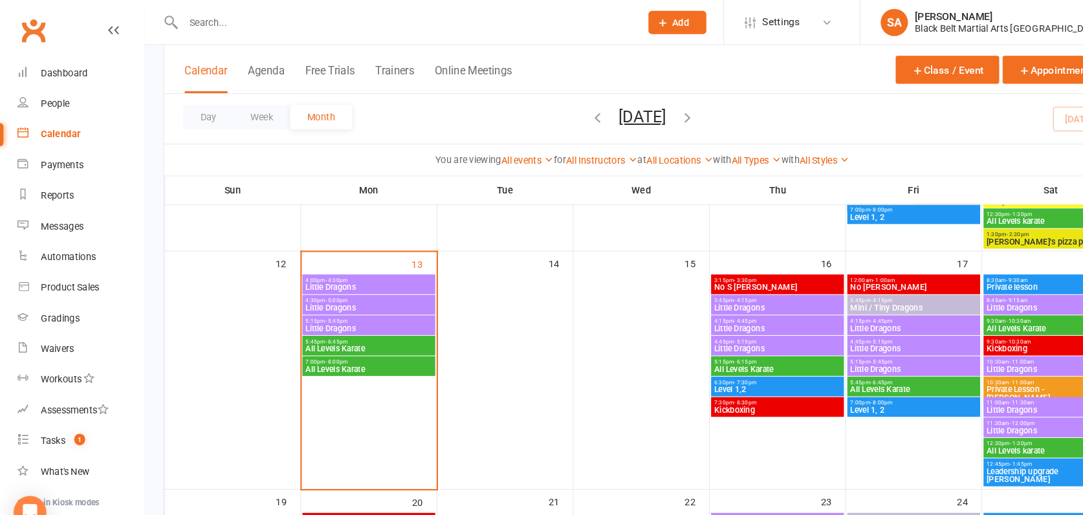
click at [703, 285] on span "- 4:15pm" at bounding box center [707, 286] width 21 height 6
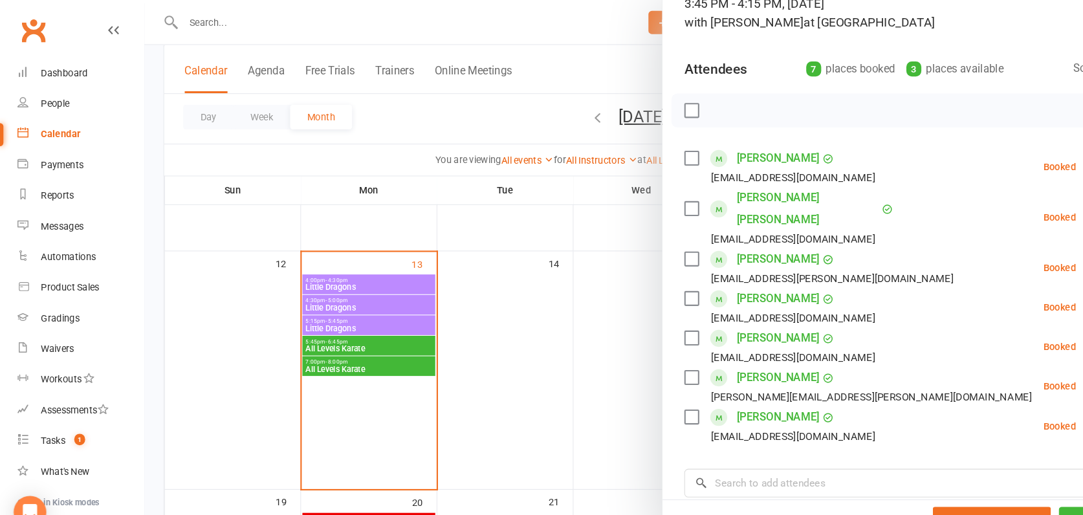
scroll to position [109, 0]
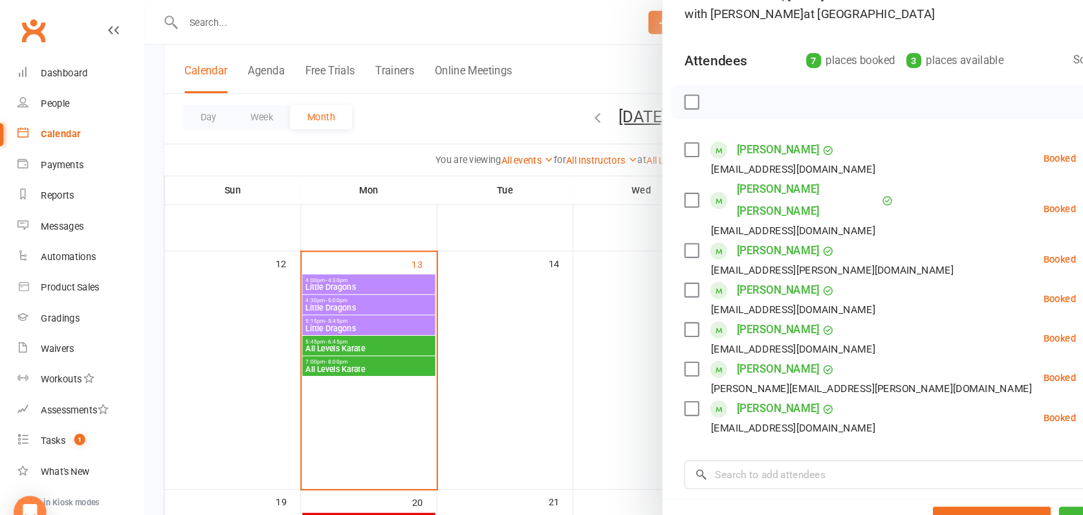
click at [623, 341] on div at bounding box center [610, 257] width 946 height 515
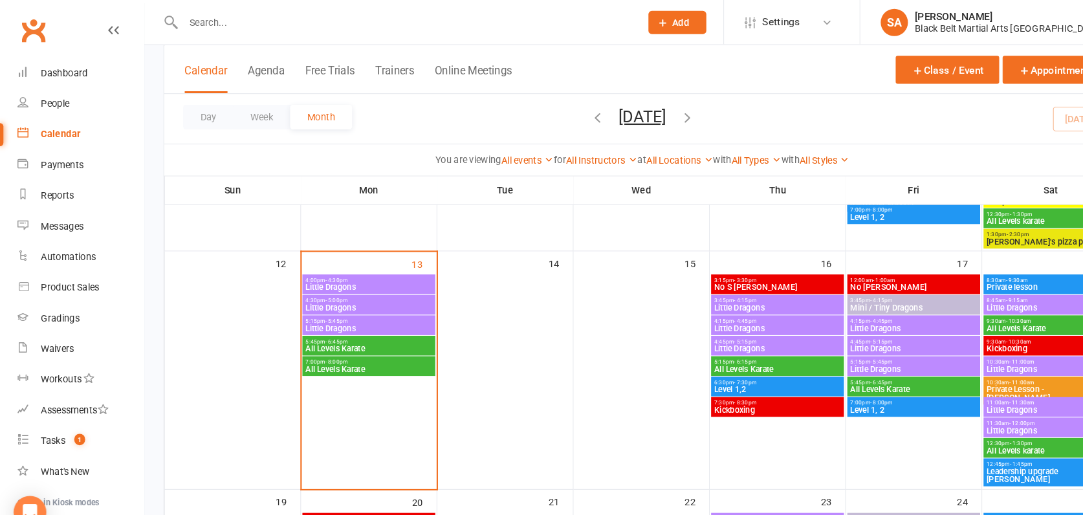
click at [704, 314] on span "Little Dragons" at bounding box center [738, 312] width 121 height 8
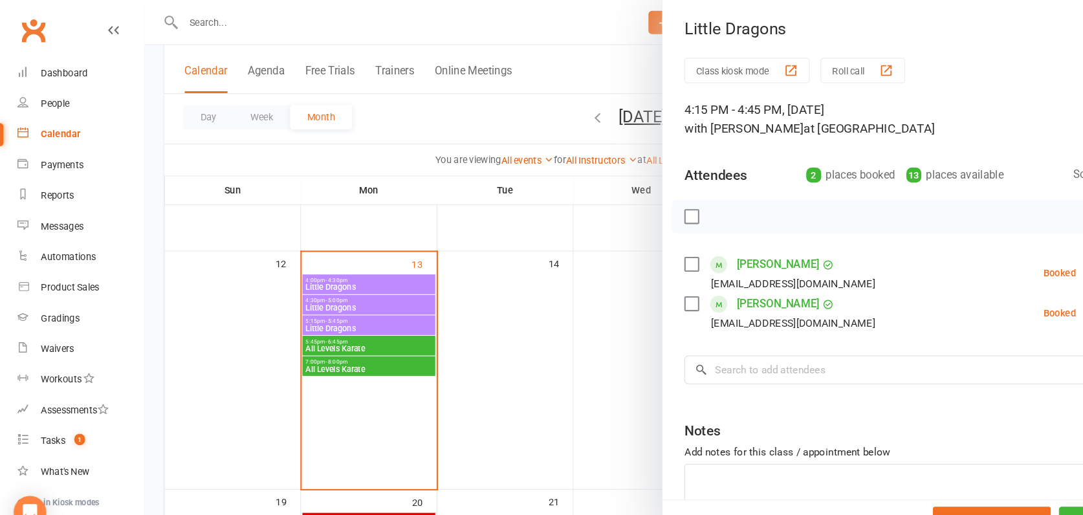
click at [544, 287] on div at bounding box center [610, 257] width 946 height 515
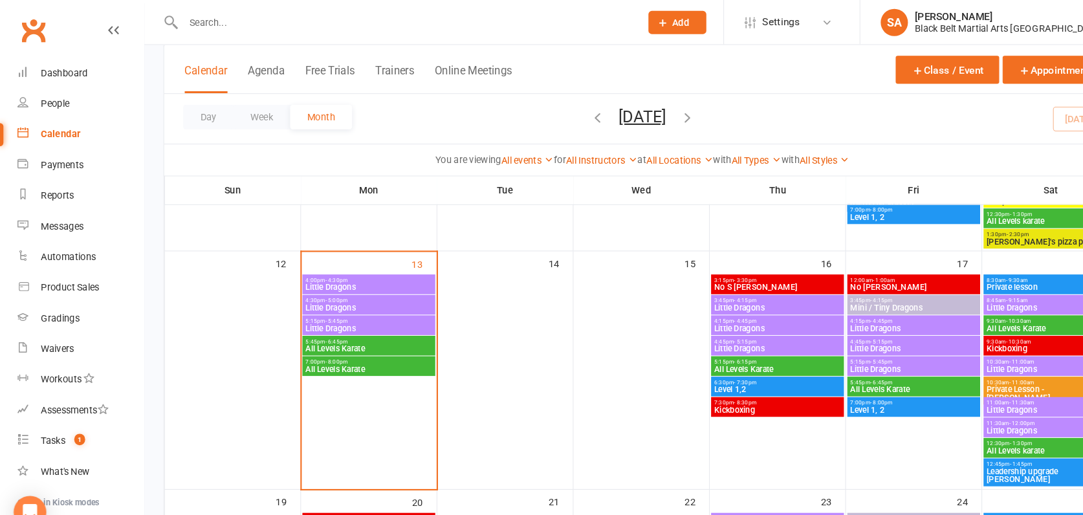
click at [327, 314] on span "Little Dragons" at bounding box center [350, 312] width 121 height 8
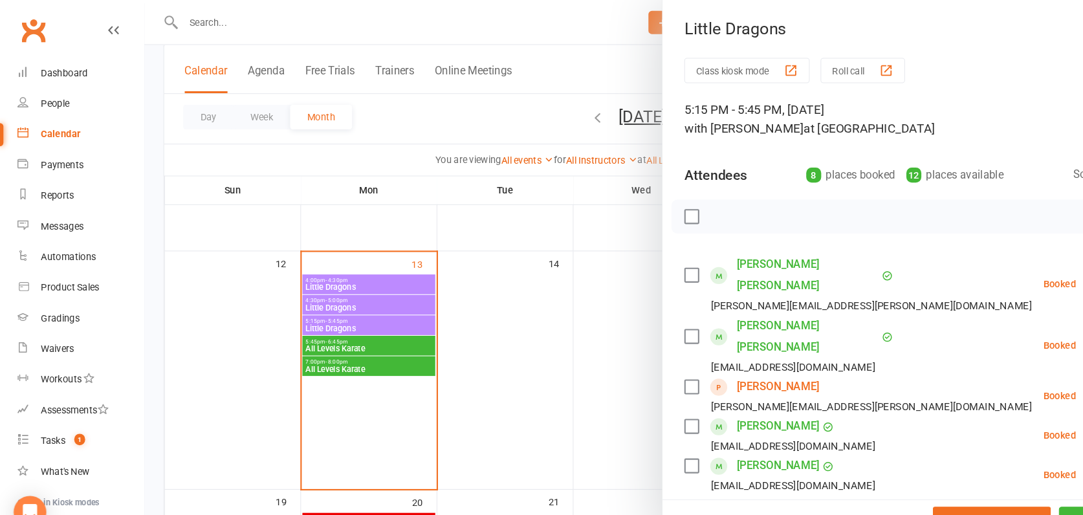
scroll to position [16, 0]
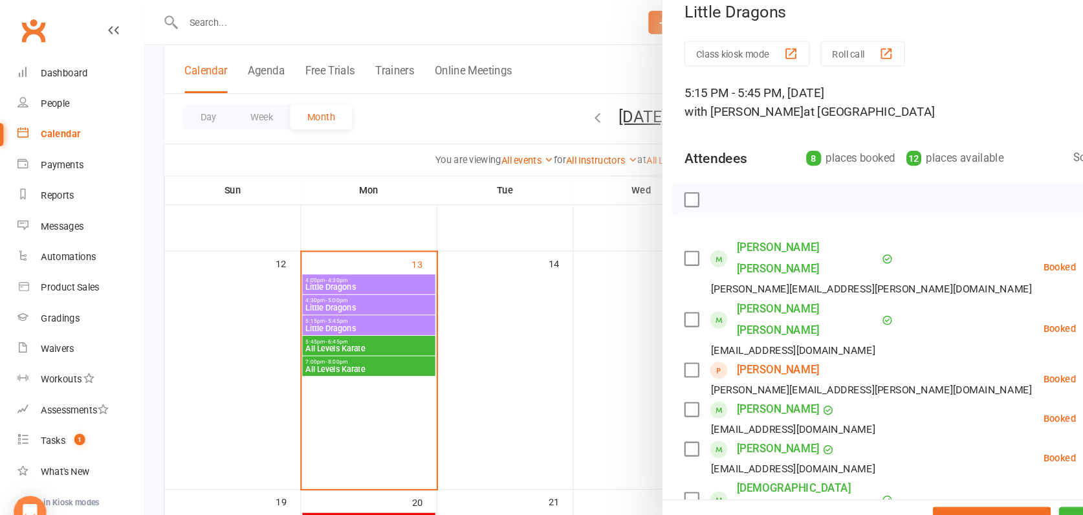
click at [496, 314] on div at bounding box center [610, 257] width 946 height 515
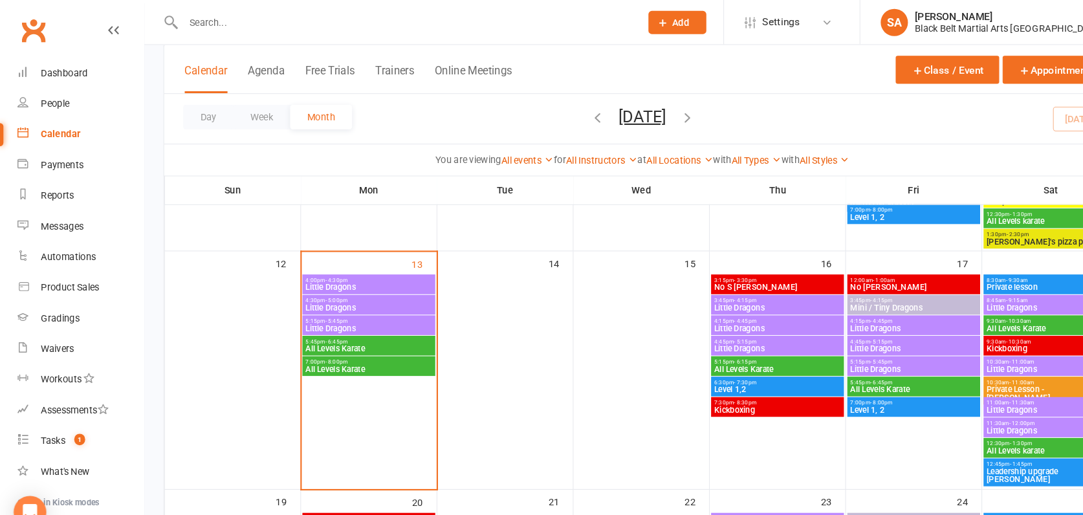
click at [733, 330] on span "Little Dragons" at bounding box center [738, 331] width 121 height 8
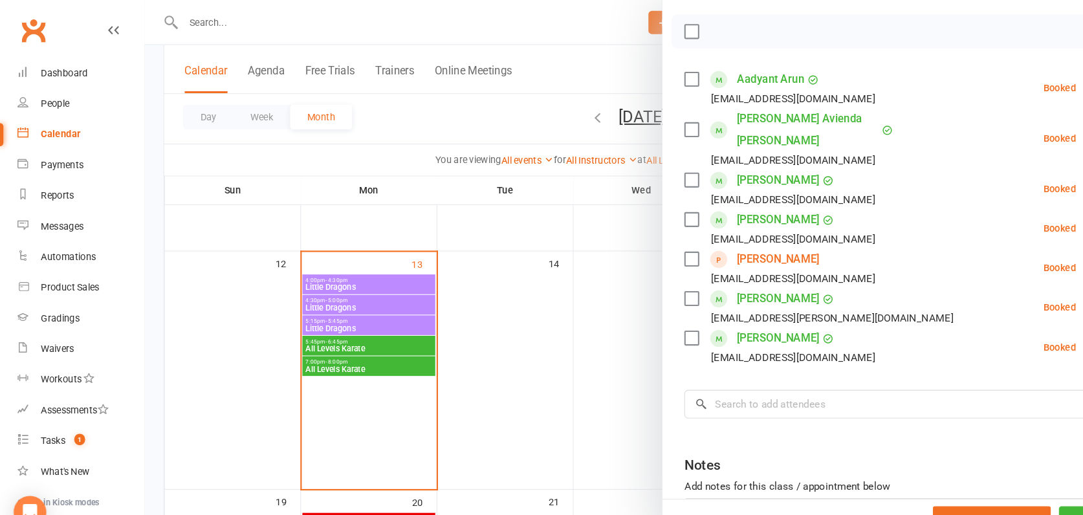
scroll to position [246, 0]
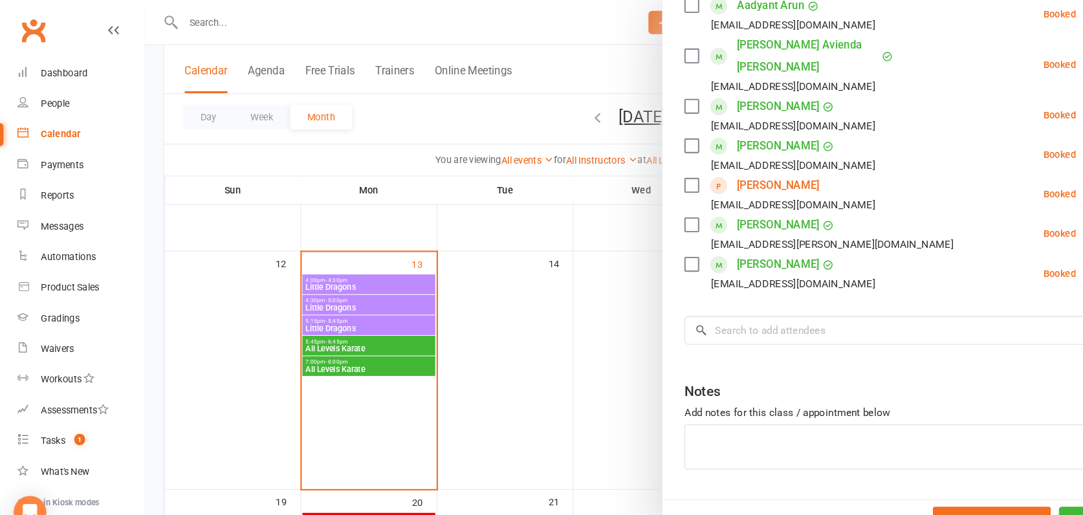
click at [530, 312] on div at bounding box center [610, 257] width 946 height 515
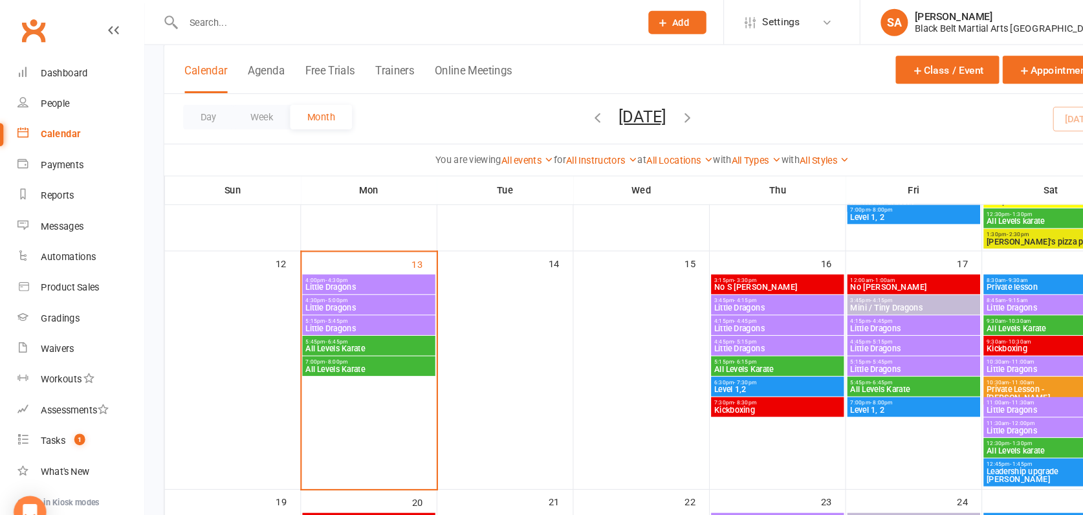
click at [341, 314] on span "Little Dragons" at bounding box center [350, 312] width 121 height 8
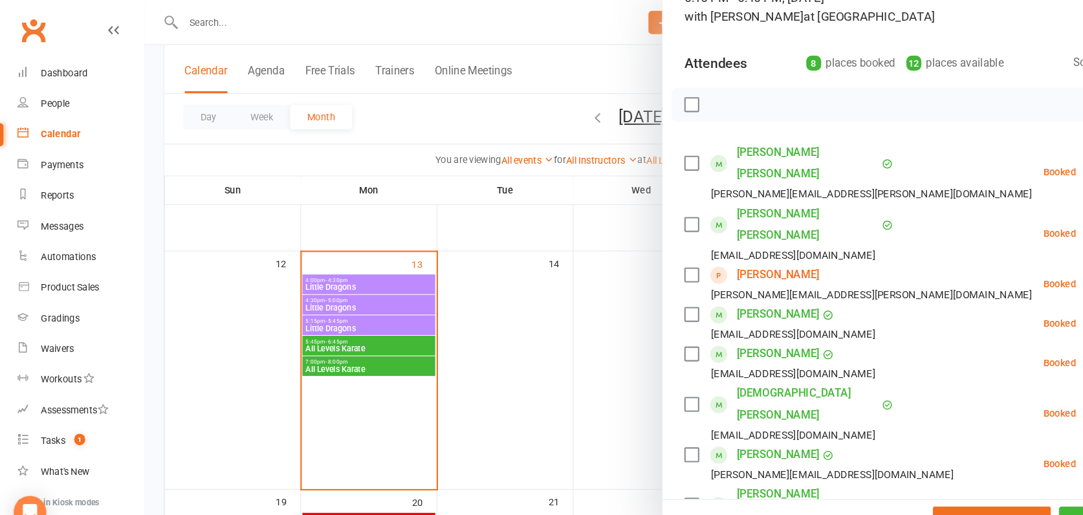
scroll to position [111, 0]
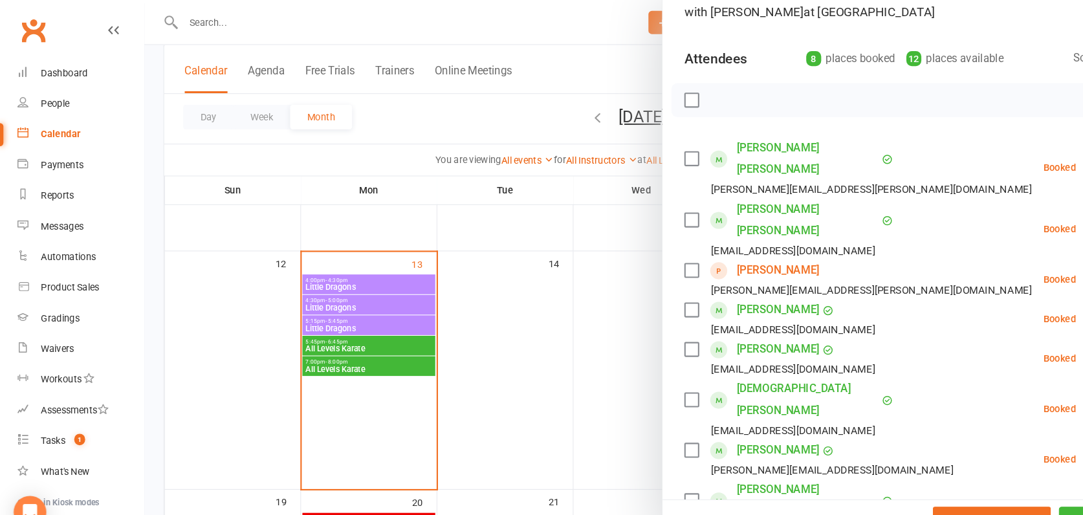
click at [283, 315] on div at bounding box center [610, 257] width 946 height 515
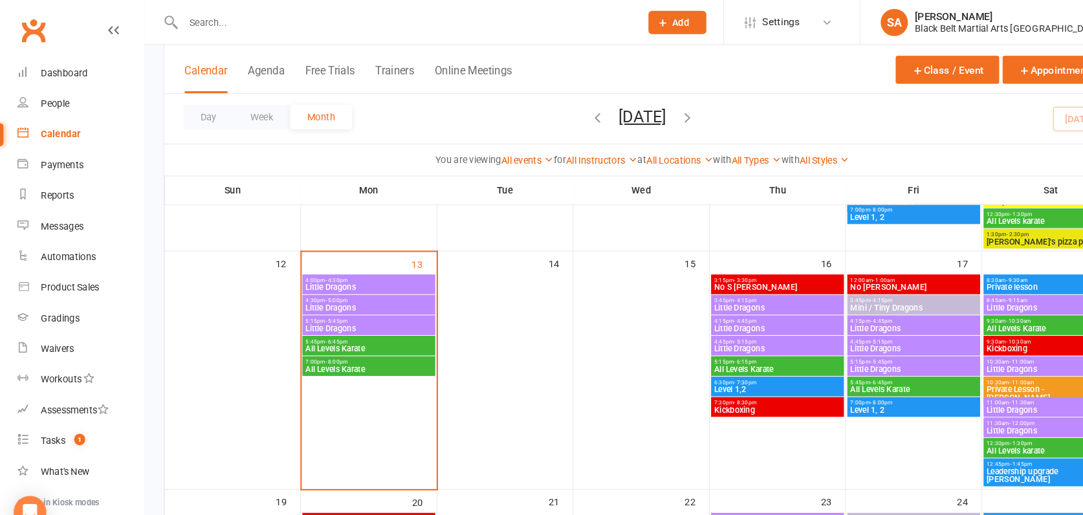
click at [320, 289] on span "Little Dragons" at bounding box center [350, 292] width 121 height 8
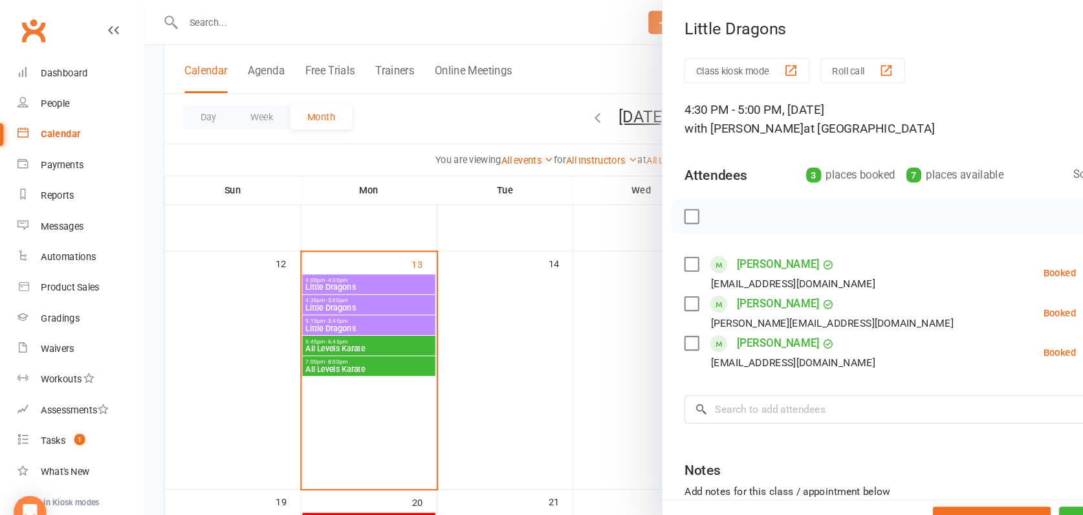
click at [385, 308] on div at bounding box center [610, 257] width 946 height 515
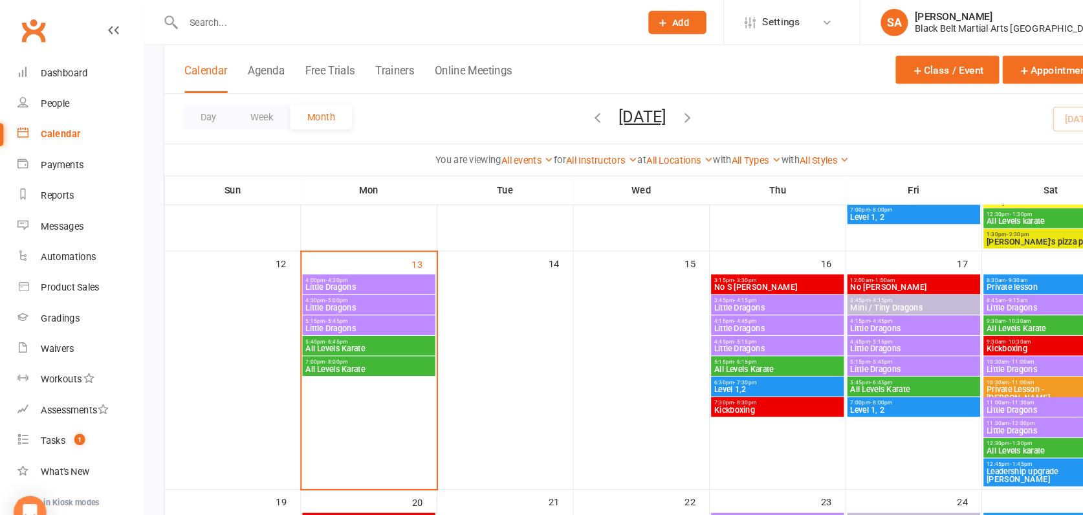
click at [384, 268] on span "4:00pm - 4:30pm" at bounding box center [350, 266] width 121 height 6
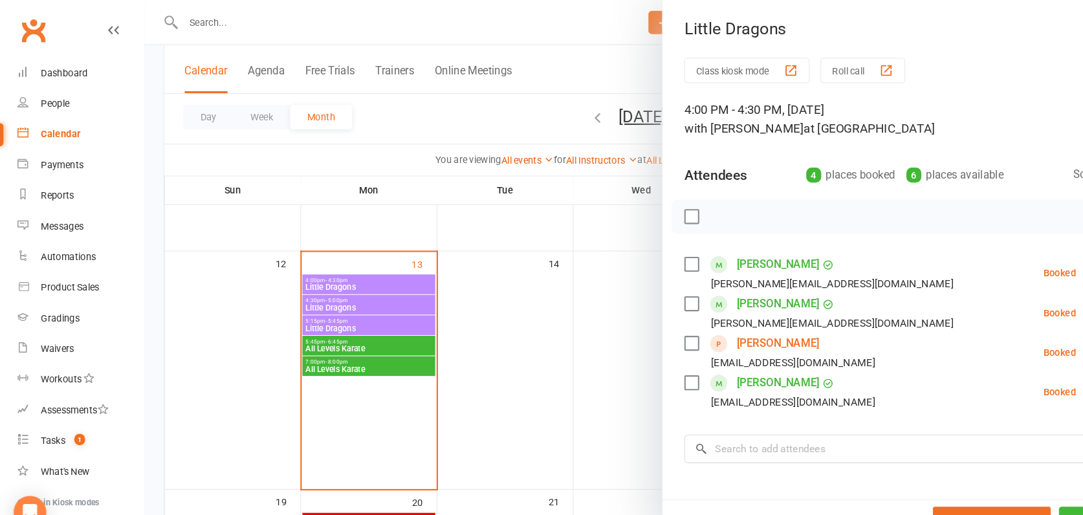
click at [715, 326] on link "Safiya Akbar" at bounding box center [739, 326] width 78 height 21
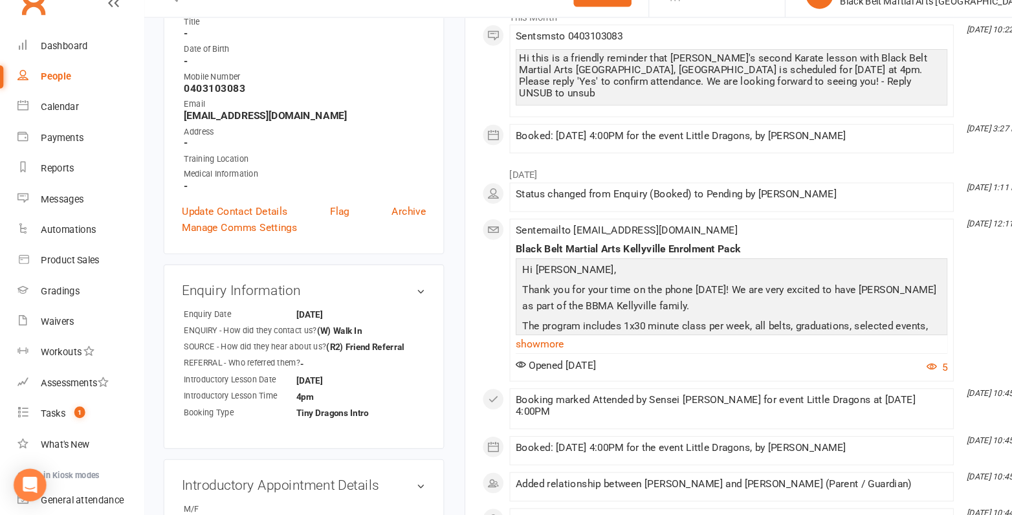
scroll to position [211, 0]
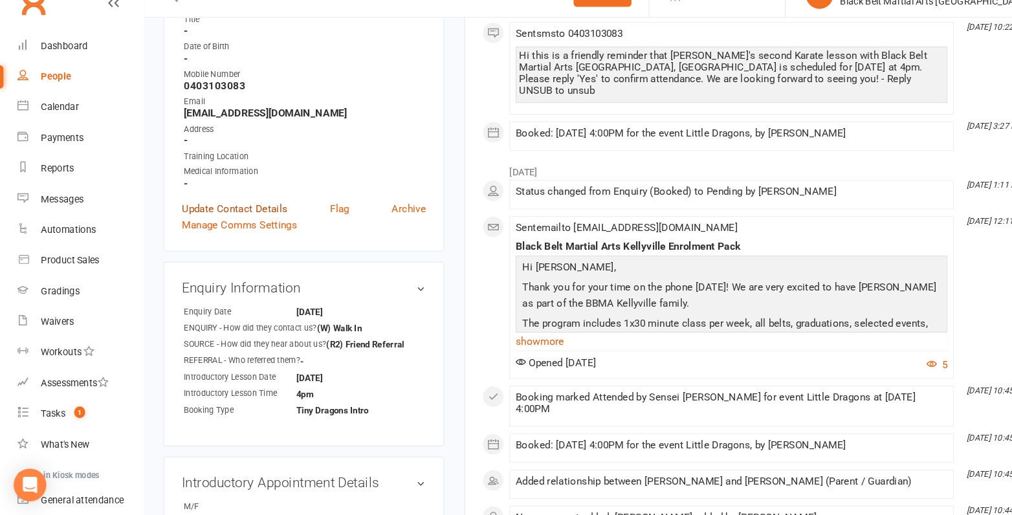
click at [244, 224] on link "Update Contact Details" at bounding box center [223, 224] width 100 height 16
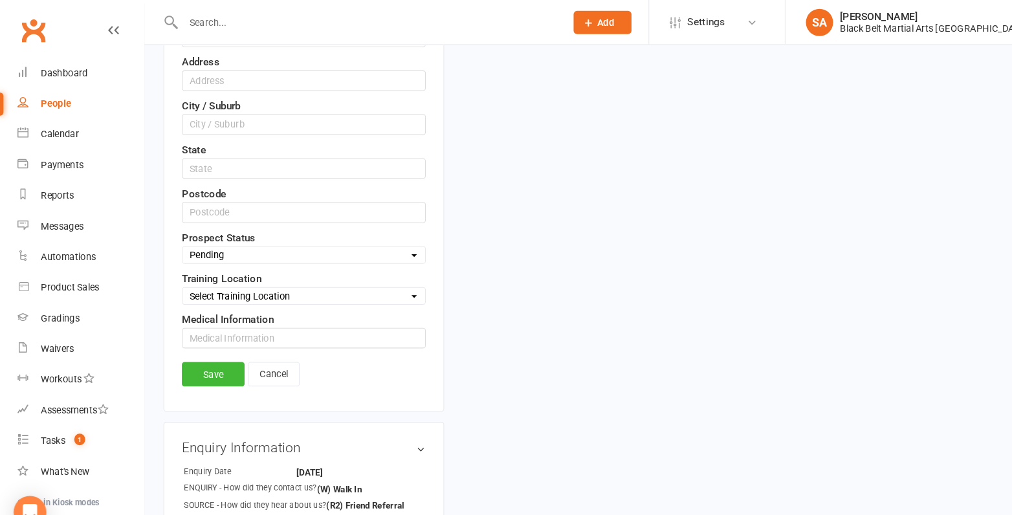
scroll to position [409, 0]
click at [230, 237] on select "Select Enquiry (Booked) Enquiry (Not Booked) DNS Pending BFU (Follow Up) No Sal…" at bounding box center [288, 242] width 230 height 14
select select "No Sale (Other)"
click at [173, 235] on select "Select Enquiry (Booked) Enquiry (Not Booked) DNS Pending BFU (Follow Up) No Sal…" at bounding box center [288, 242] width 230 height 14
click at [206, 351] on link "Save" at bounding box center [203, 355] width 60 height 23
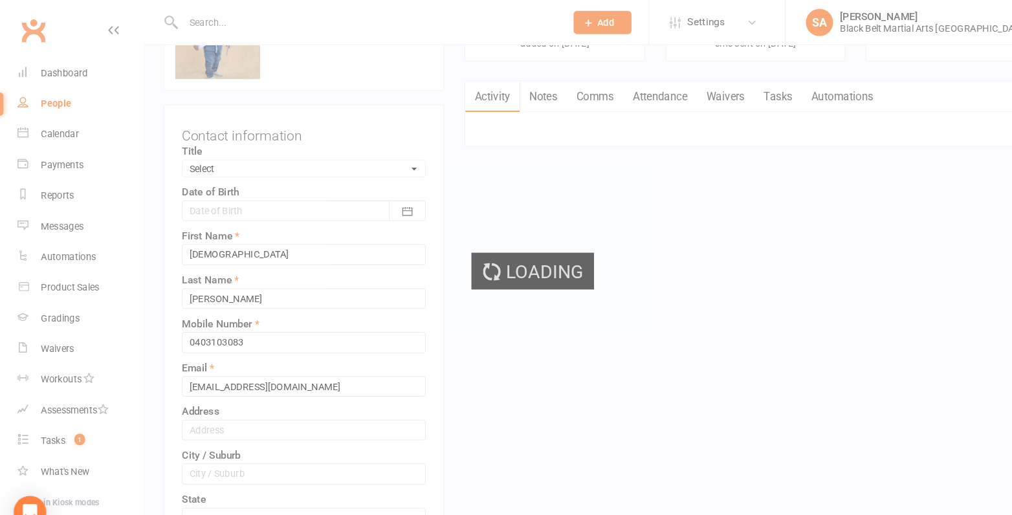
scroll to position [0, 0]
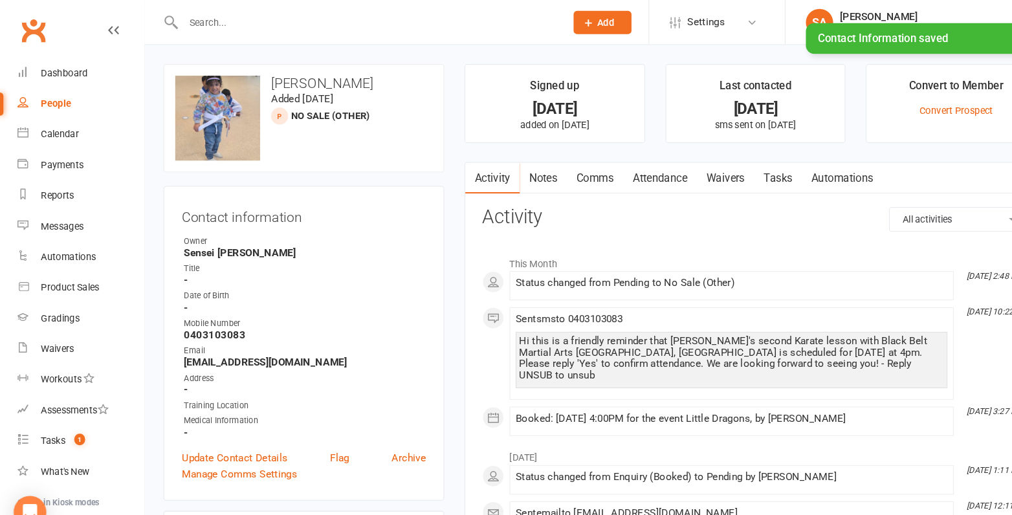
click at [510, 177] on link "Notes" at bounding box center [515, 170] width 45 height 30
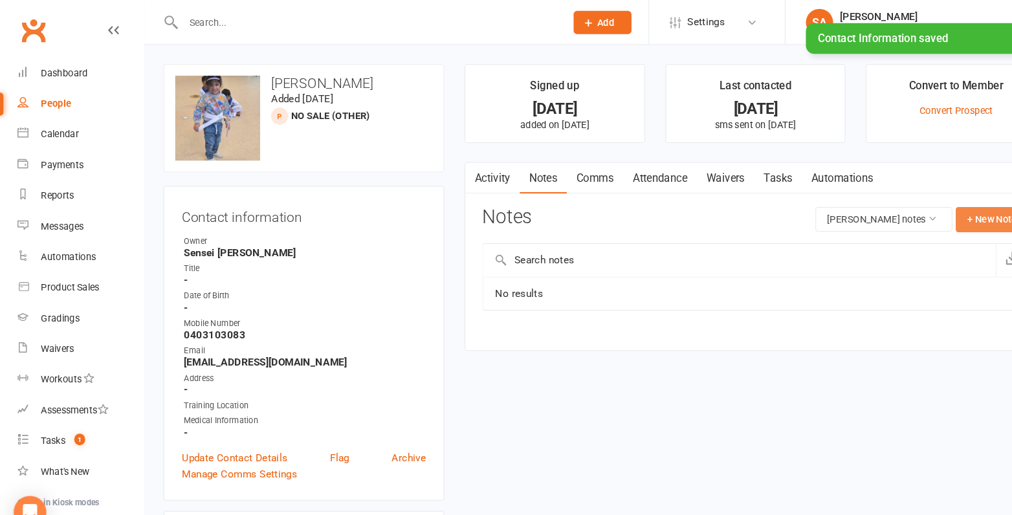
click at [937, 204] on button "+ New Note" at bounding box center [941, 208] width 69 height 23
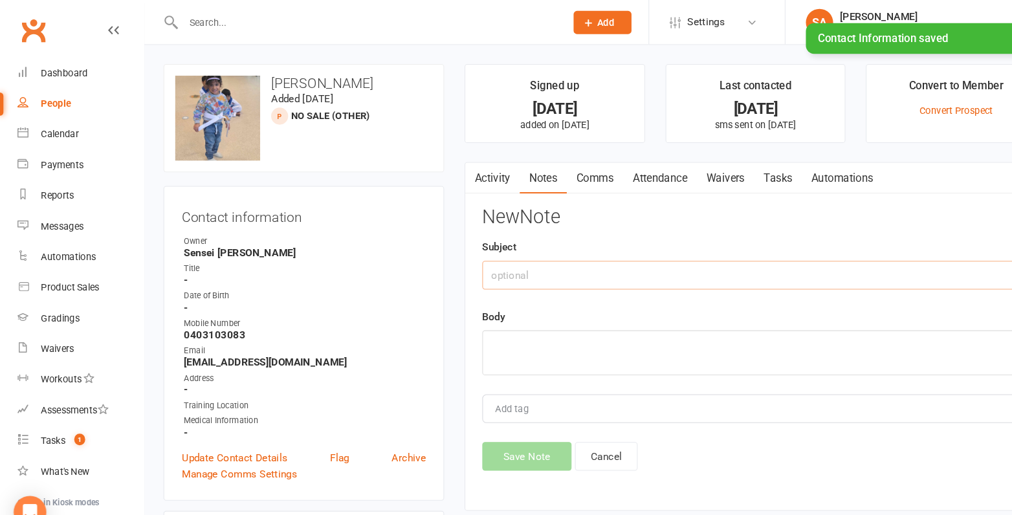
click at [542, 252] on input "text" at bounding box center [717, 261] width 519 height 27
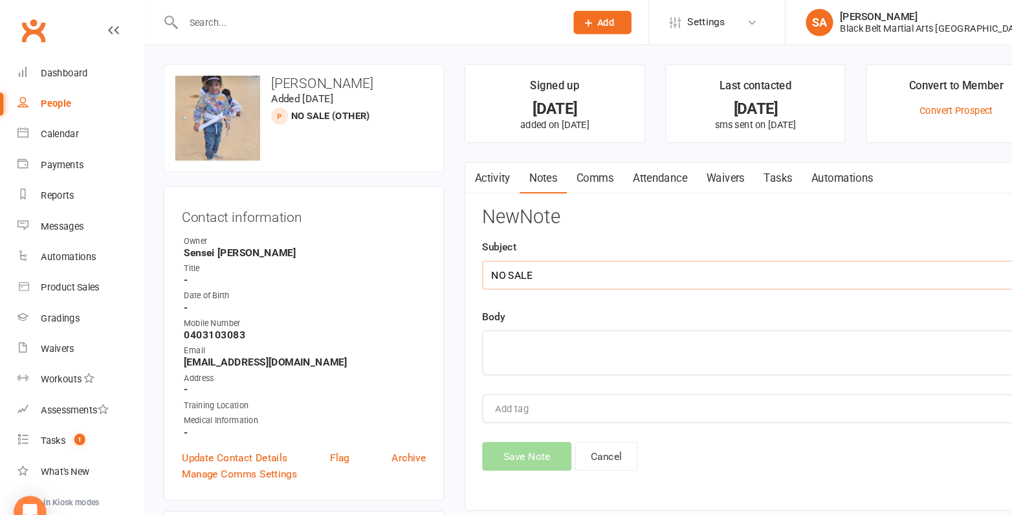
type input "NO SALE"
click at [501, 347] on textarea at bounding box center [717, 335] width 519 height 43
type textarea "Doing Soccer"
click at [484, 425] on button "Save Note" at bounding box center [500, 433] width 85 height 27
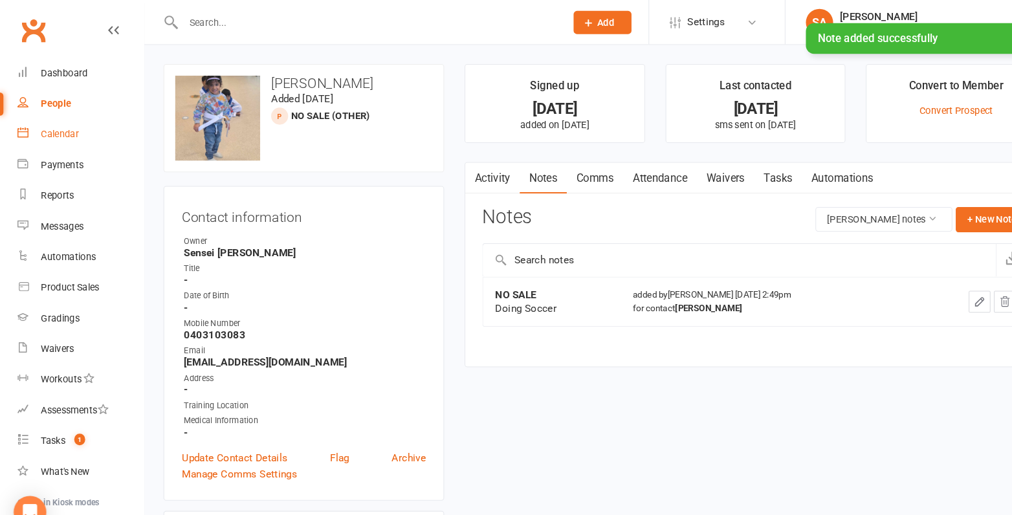
click at [56, 131] on div "Calendar" at bounding box center [57, 127] width 36 height 10
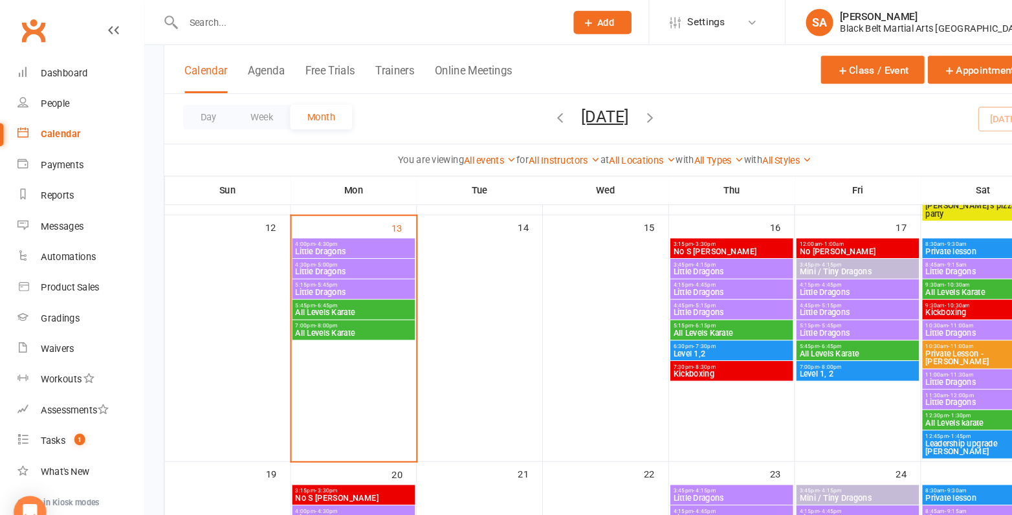
scroll to position [365, 0]
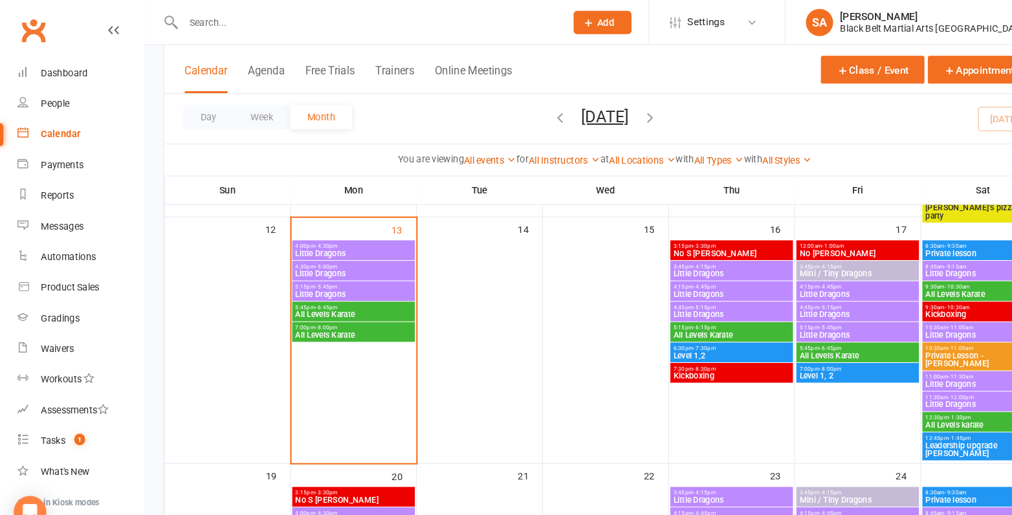
click at [345, 237] on span "Little Dragons" at bounding box center [335, 241] width 111 height 8
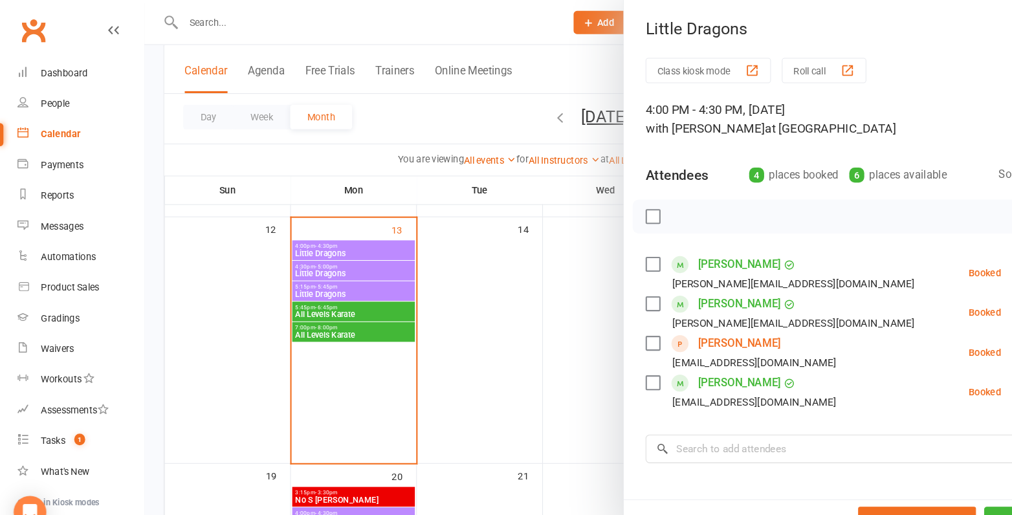
click at [625, 329] on label at bounding box center [619, 326] width 13 height 13
click at [732, 212] on button "button" at bounding box center [730, 206] width 22 height 22
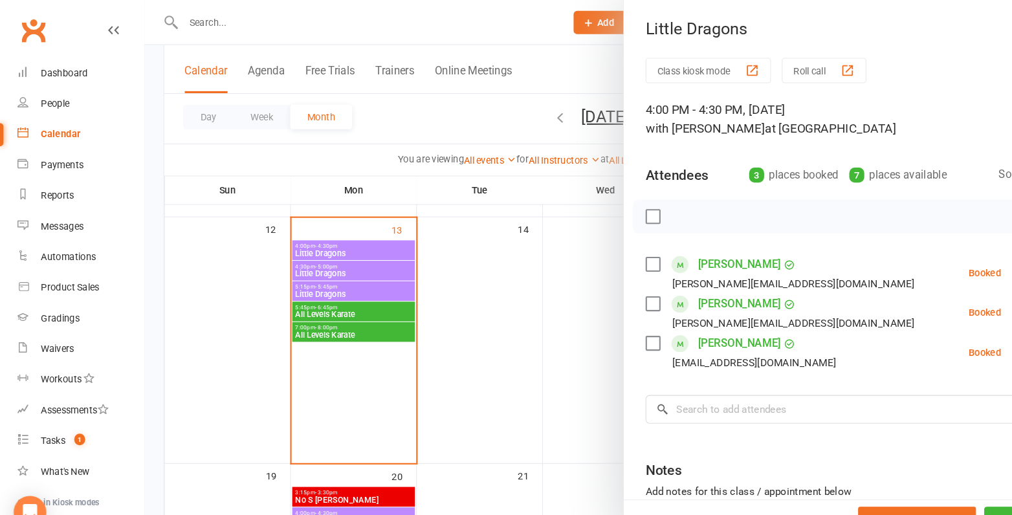
click at [360, 307] on div at bounding box center [574, 257] width 874 height 515
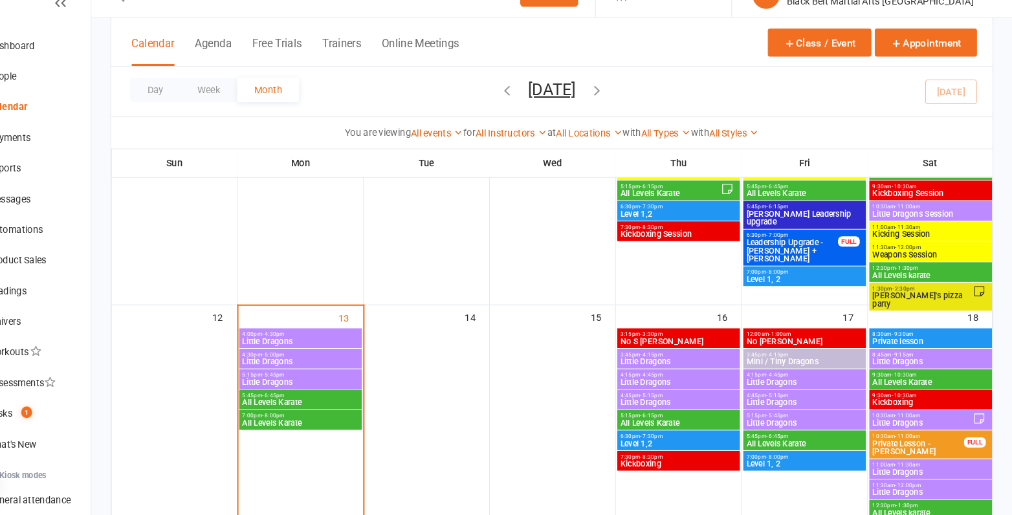
scroll to position [285, 0]
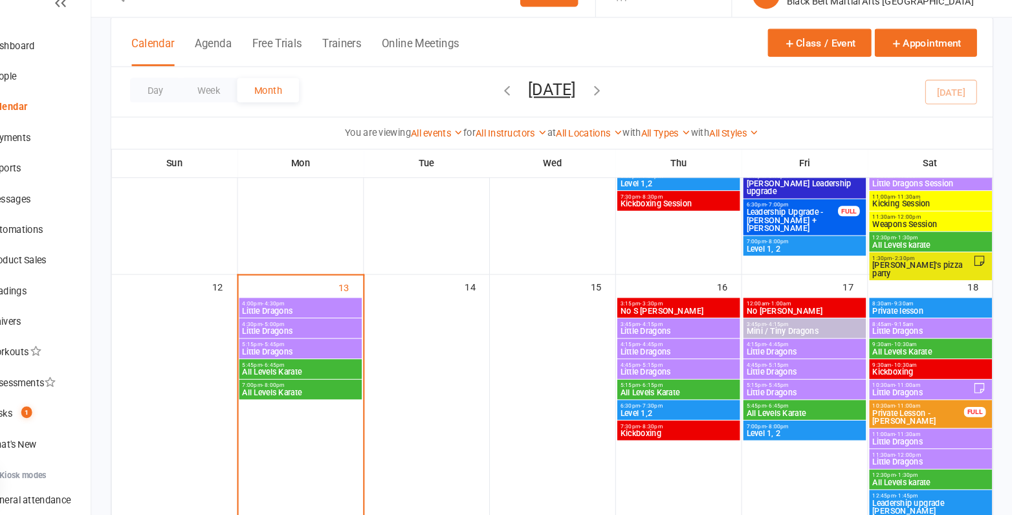
click at [365, 319] on span "Little Dragons" at bounding box center [335, 321] width 111 height 8
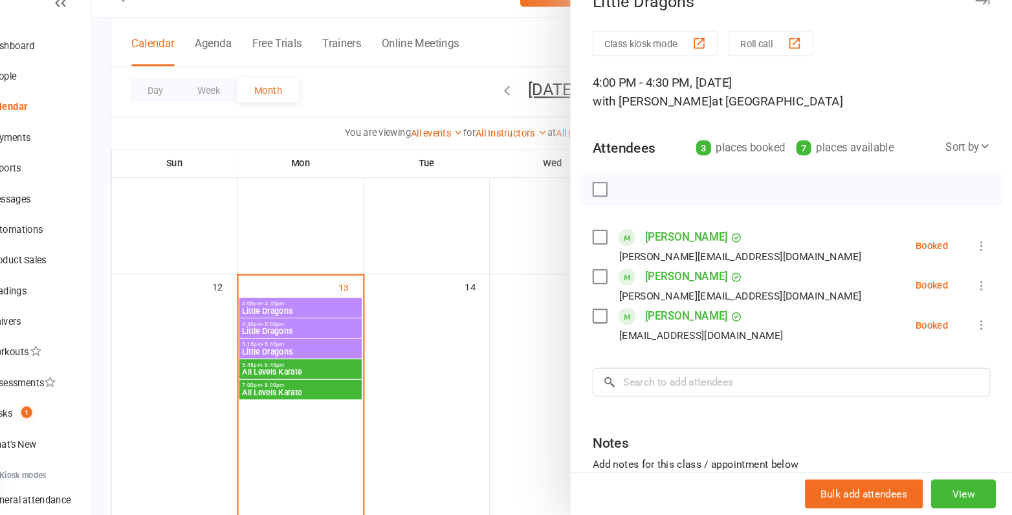
click at [352, 315] on div at bounding box center [574, 257] width 874 height 515
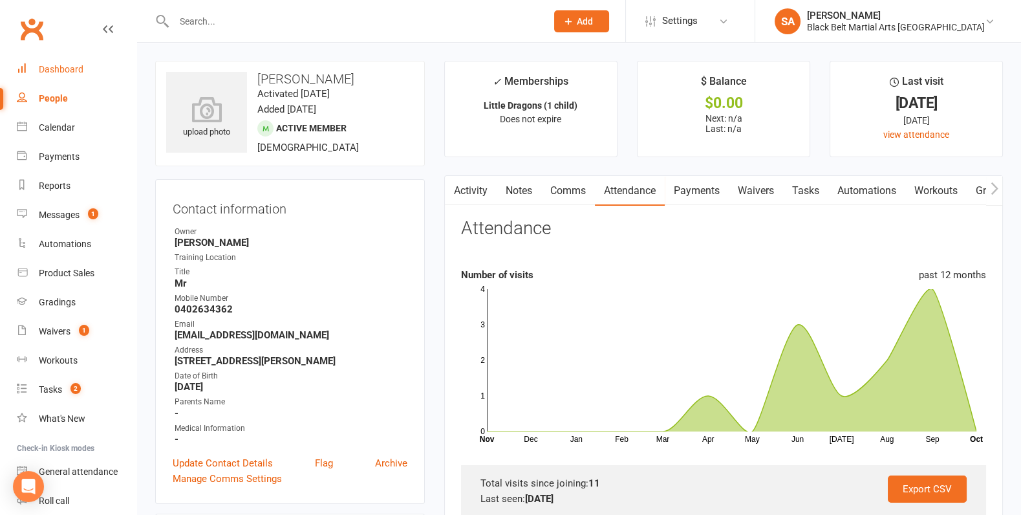
click at [86, 78] on link "Dashboard" at bounding box center [77, 69] width 120 height 29
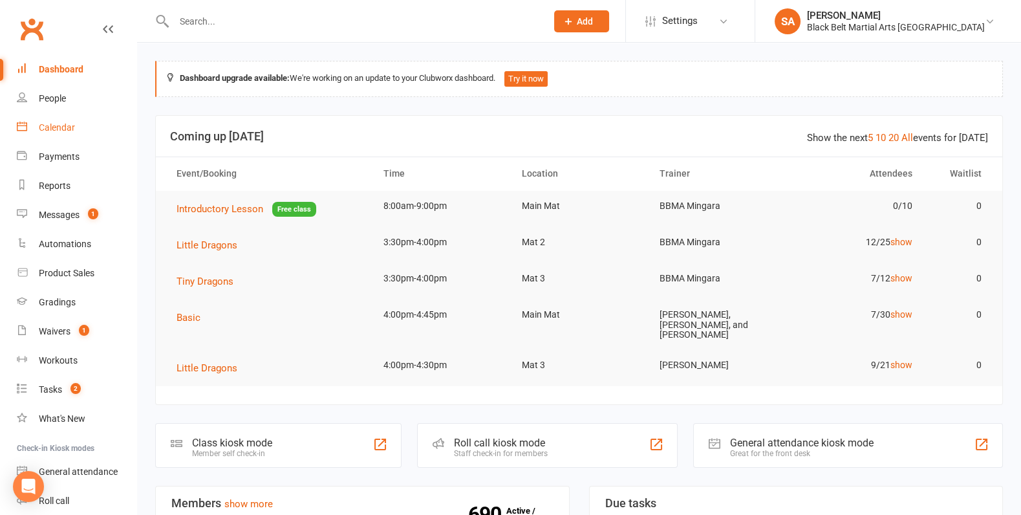
click at [66, 126] on div "Calendar" at bounding box center [57, 127] width 36 height 10
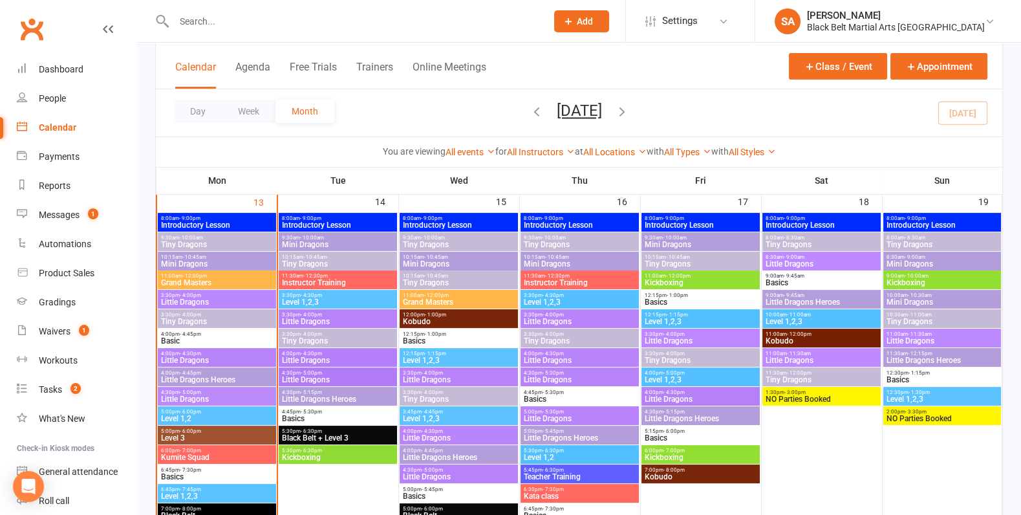
scroll to position [504, 0]
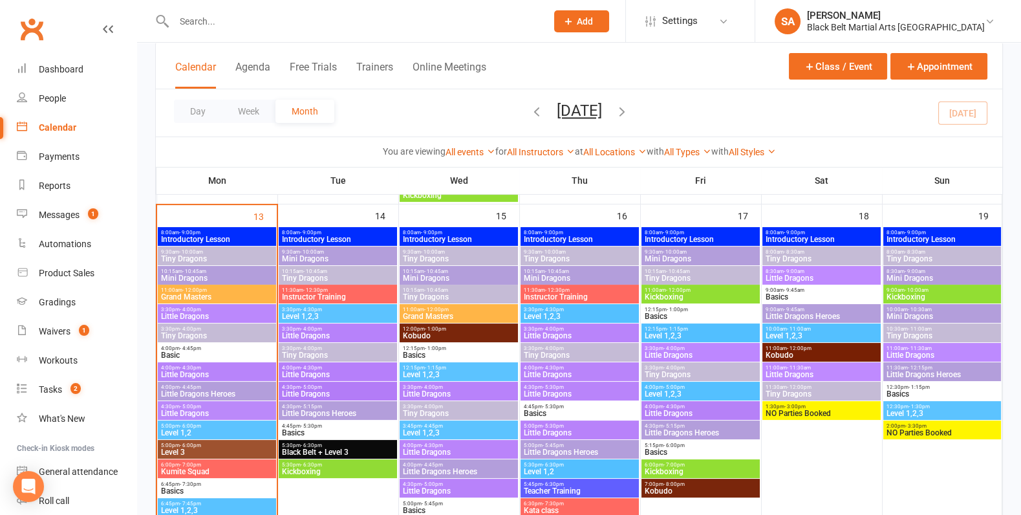
click at [190, 327] on span "- 4:00pm" at bounding box center [190, 329] width 21 height 6
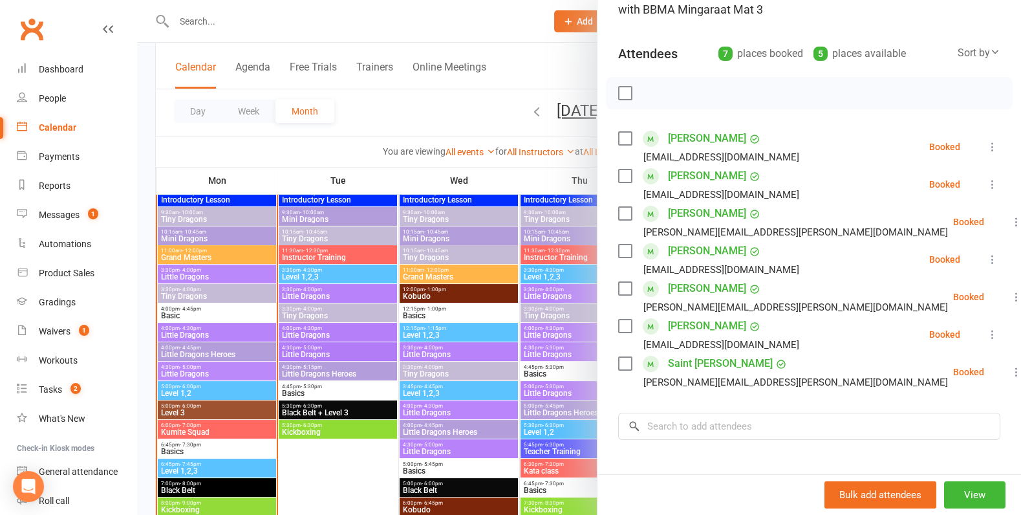
scroll to position [113, 0]
click at [387, 428] on div at bounding box center [579, 257] width 884 height 515
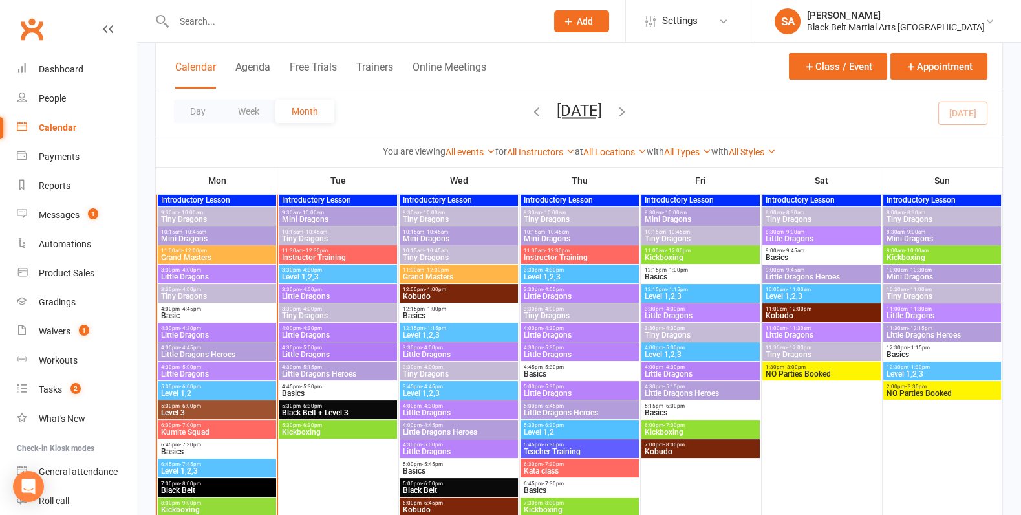
click at [210, 327] on span "4:00pm - 4:30pm" at bounding box center [216, 328] width 113 height 6
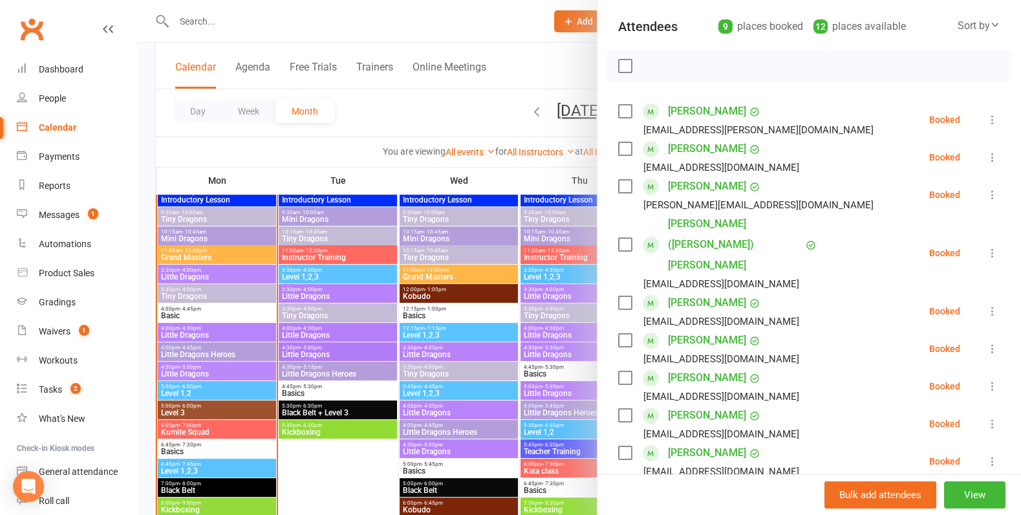
scroll to position [140, 0]
click at [529, 373] on div at bounding box center [579, 257] width 884 height 515
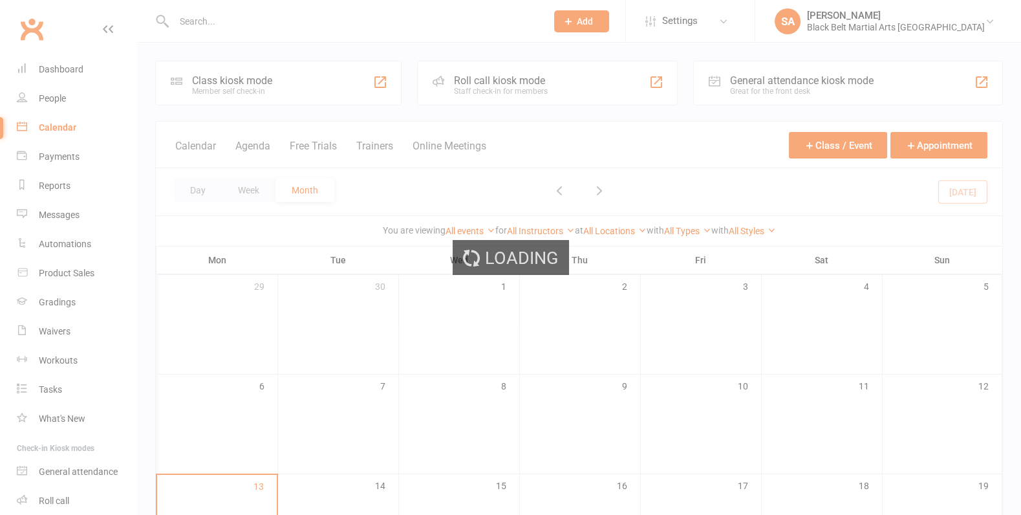
scroll to position [393, 0]
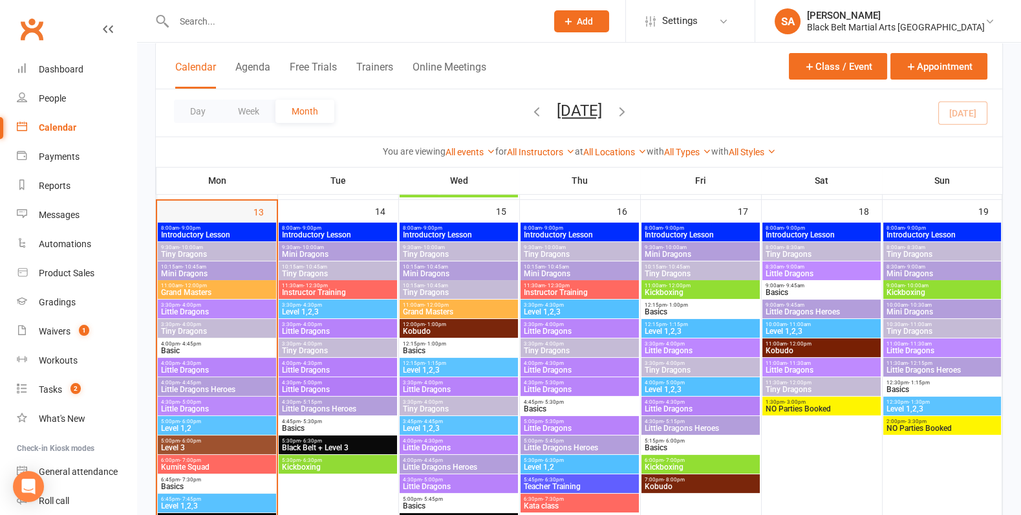
click at [197, 414] on div at bounding box center [216, 446] width 117 height 446
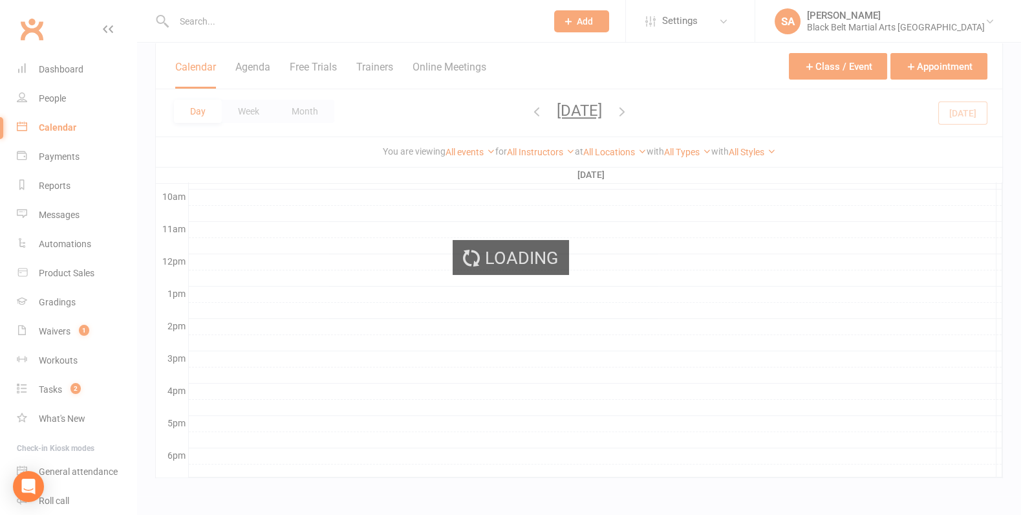
scroll to position [0, 0]
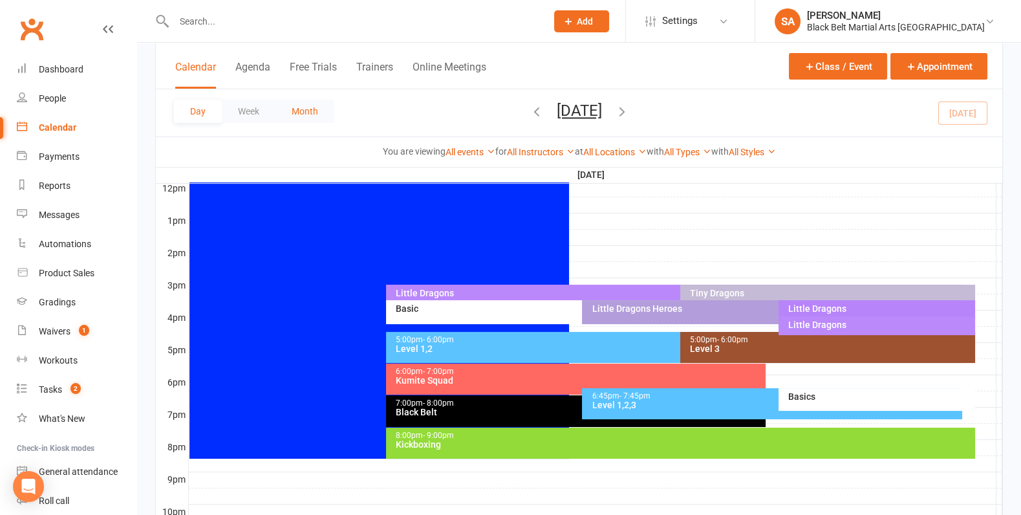
click at [331, 111] on button "Month" at bounding box center [305, 111] width 59 height 23
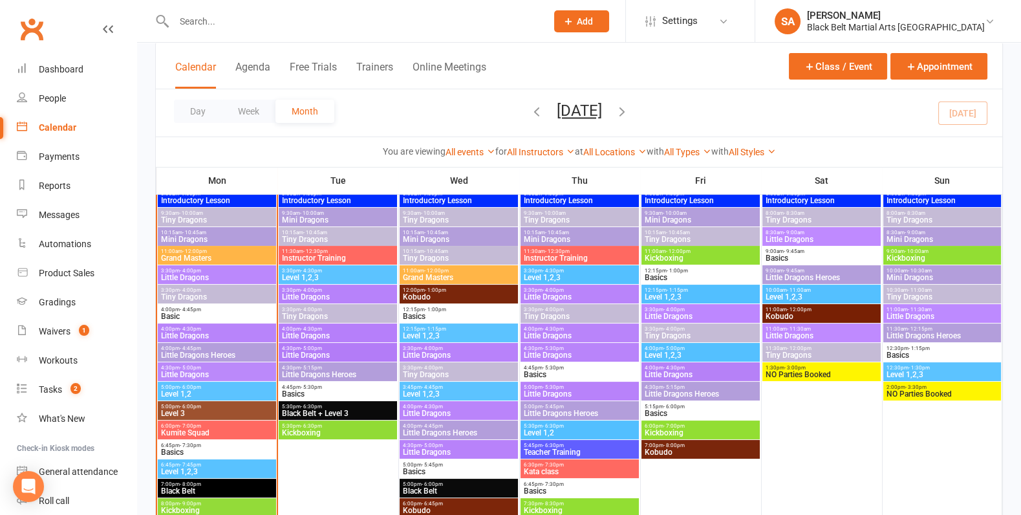
scroll to position [544, 0]
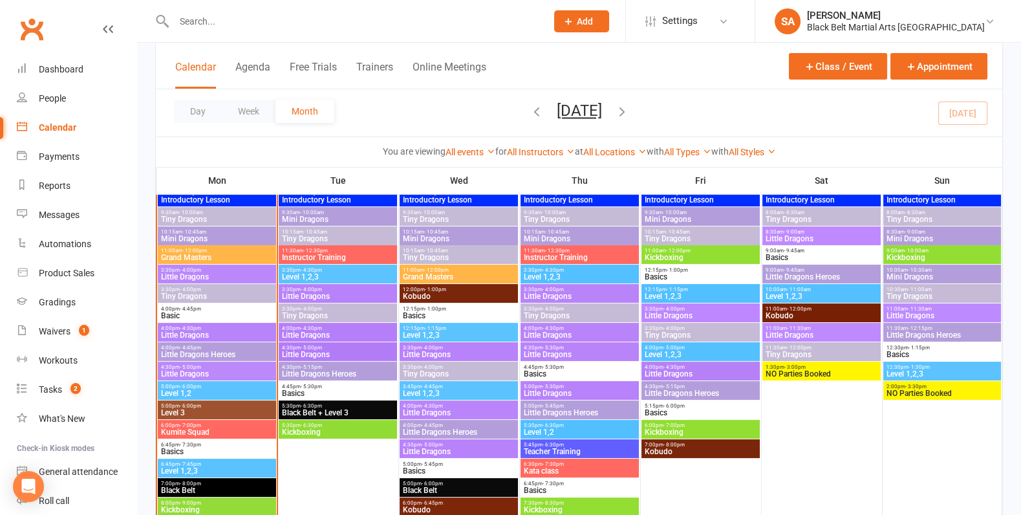
click at [197, 381] on div "5:00pm - 6:00pm Level 1,2" at bounding box center [217, 390] width 118 height 19
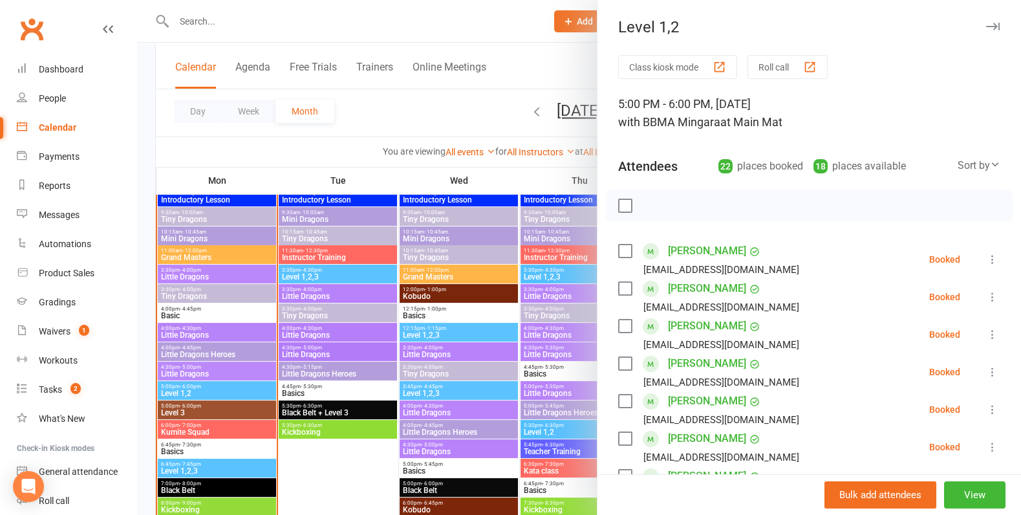
click at [288, 361] on div at bounding box center [579, 257] width 884 height 515
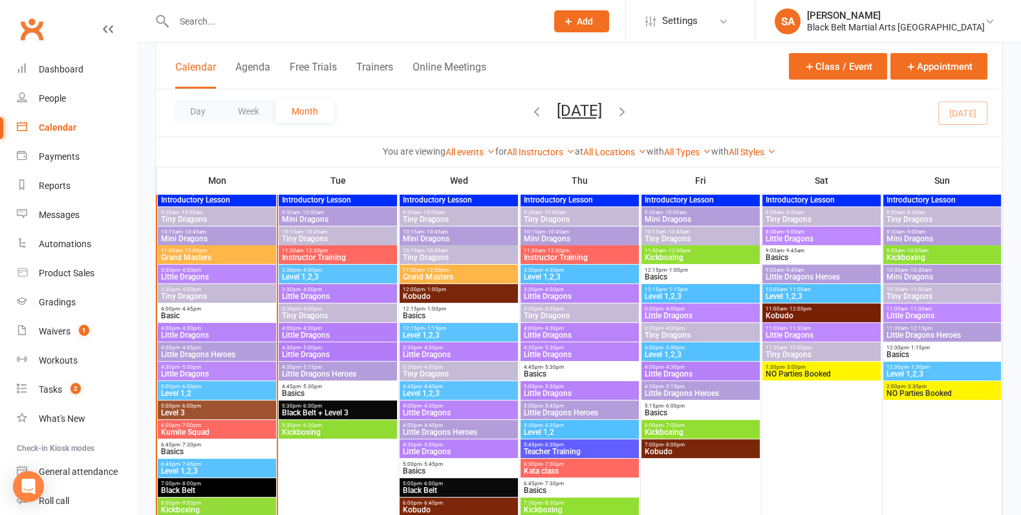
click at [222, 372] on span "Little Dragons" at bounding box center [216, 374] width 113 height 8
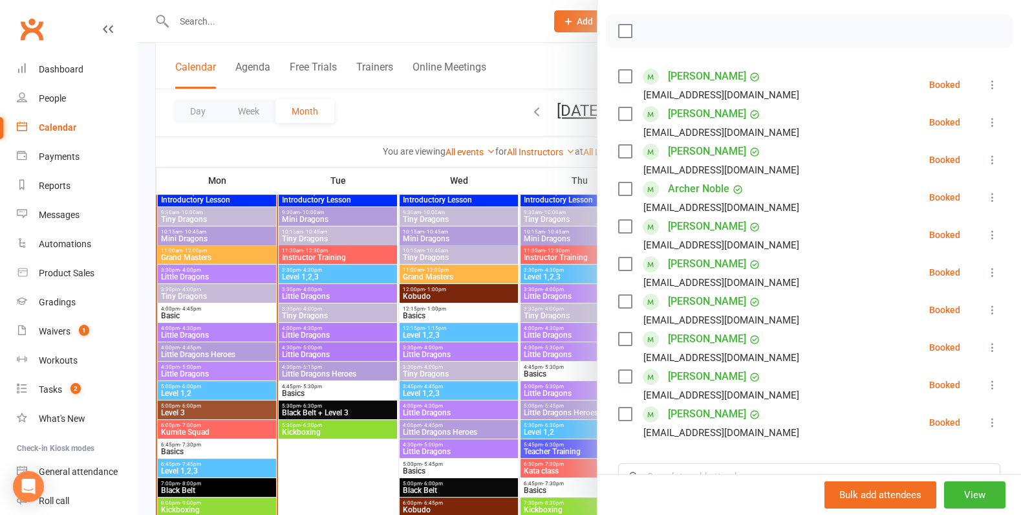
scroll to position [163, 0]
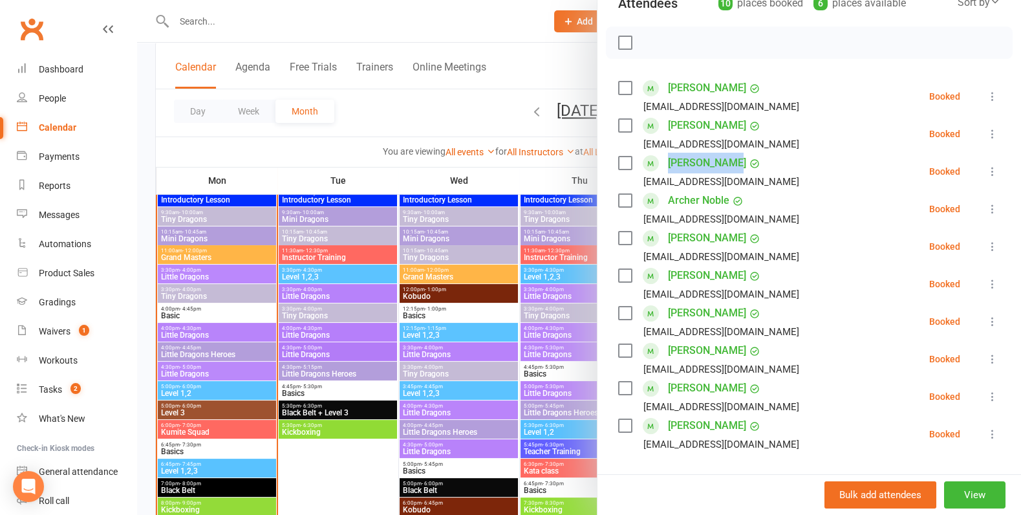
drag, startPoint x: 752, startPoint y: 164, endPoint x: 662, endPoint y: 167, distance: 90.0
click at [662, 167] on li "Rudy Mandell Kiri64@hotmail.com Booked More info Remove Check in Mark absent Se…" at bounding box center [809, 172] width 382 height 38
copy link "Rudy Mandell"
click at [995, 168] on icon at bounding box center [992, 171] width 13 height 13
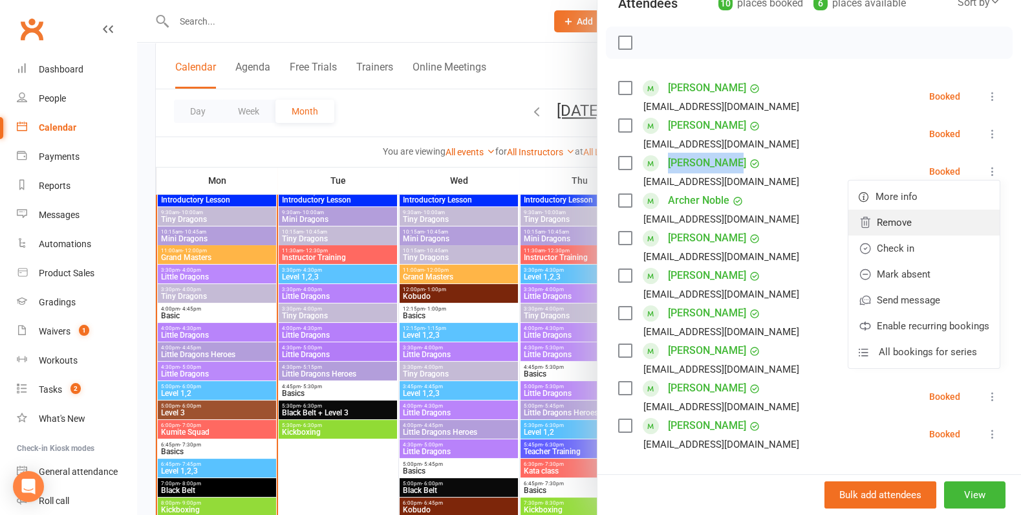
click at [920, 225] on link "Remove" at bounding box center [924, 223] width 151 height 26
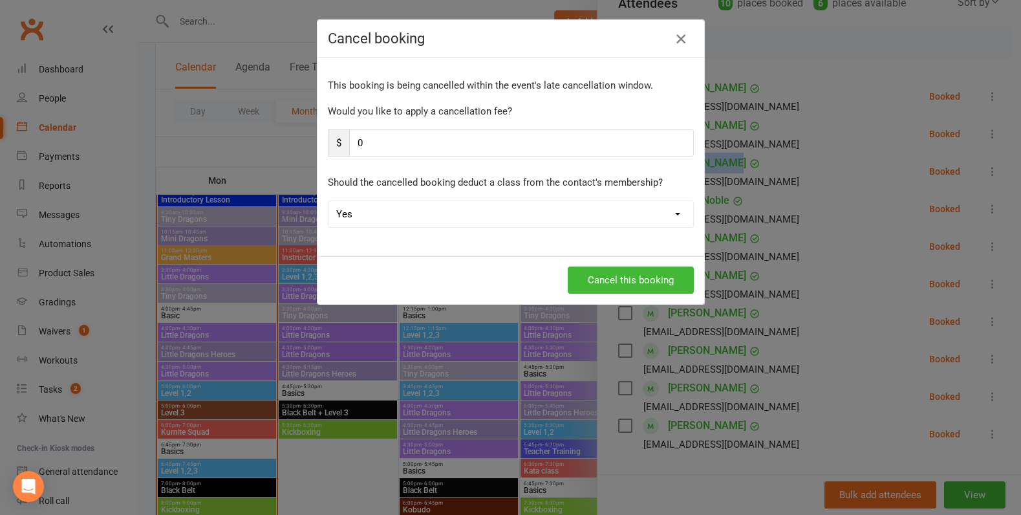
click at [672, 34] on button "button" at bounding box center [681, 38] width 21 height 21
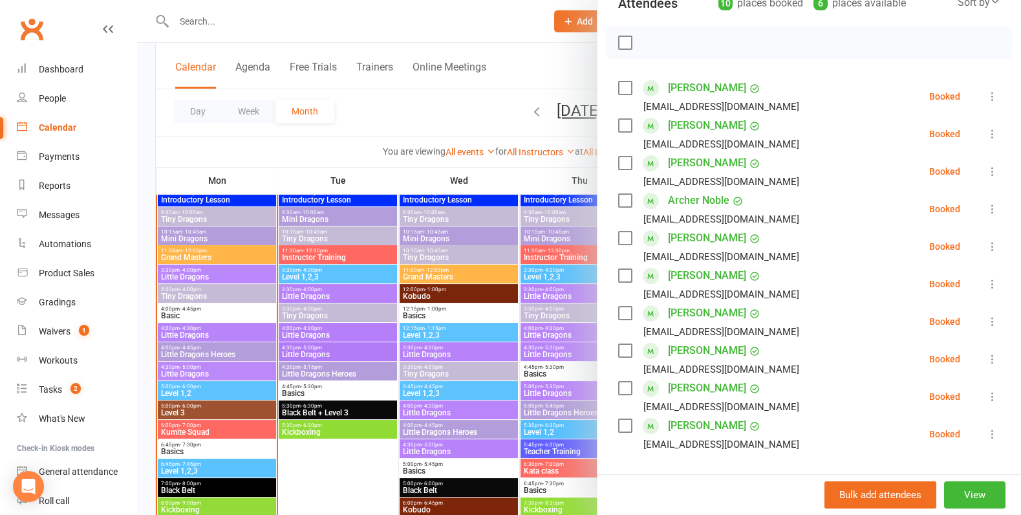
click at [334, 327] on div at bounding box center [579, 257] width 884 height 515
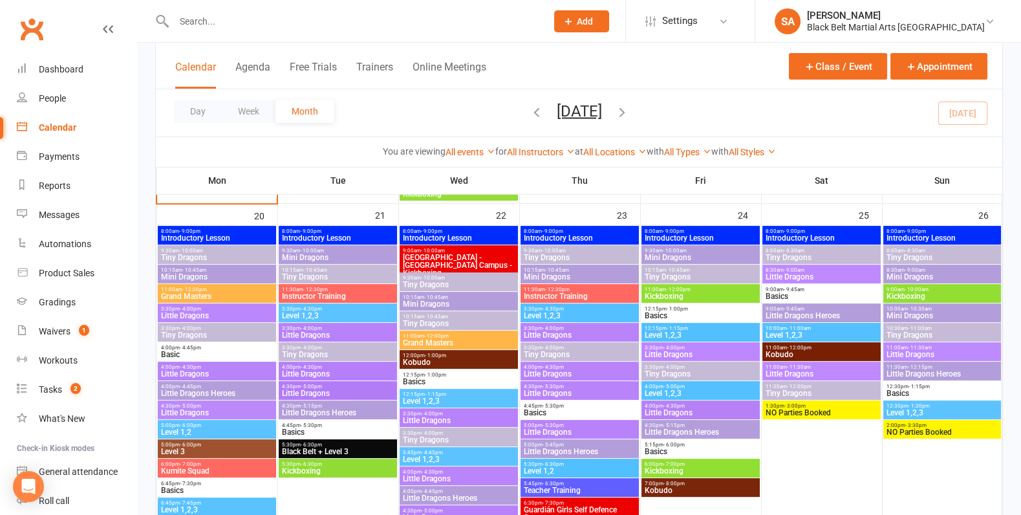
scroll to position [916, 0]
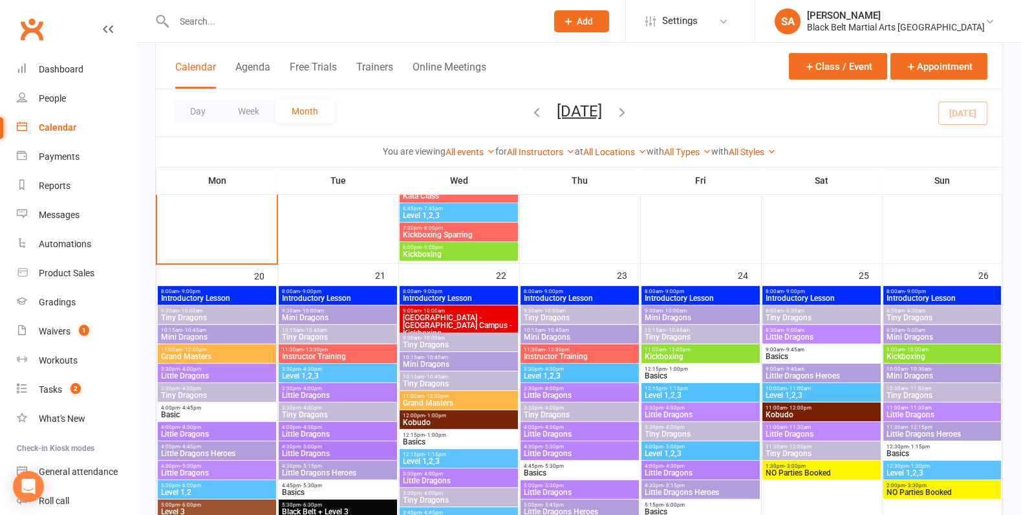
click at [189, 474] on span "Little Dragons" at bounding box center [216, 473] width 113 height 8
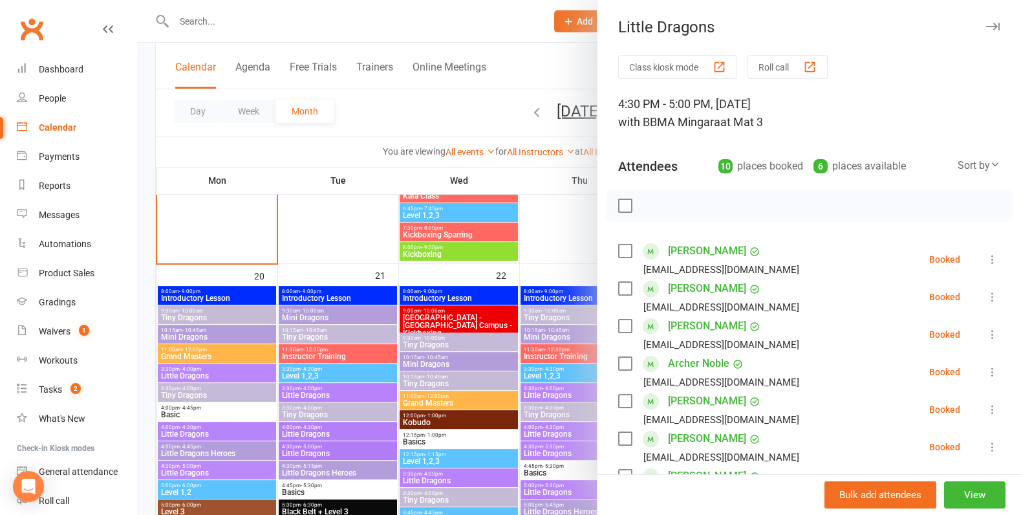
click at [988, 329] on icon at bounding box center [992, 334] width 13 height 13
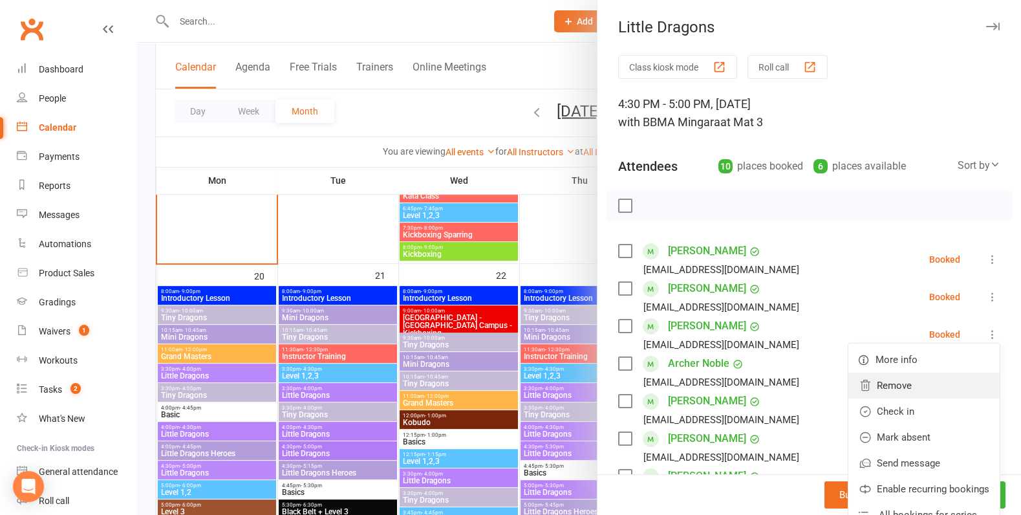
click at [957, 393] on link "Remove" at bounding box center [924, 386] width 151 height 26
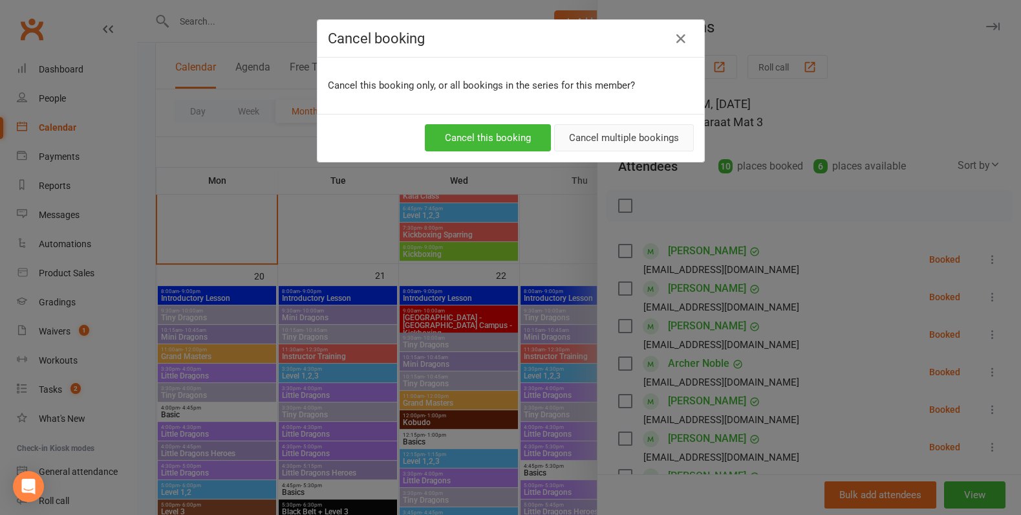
click at [666, 136] on button "Cancel multiple bookings" at bounding box center [624, 137] width 140 height 27
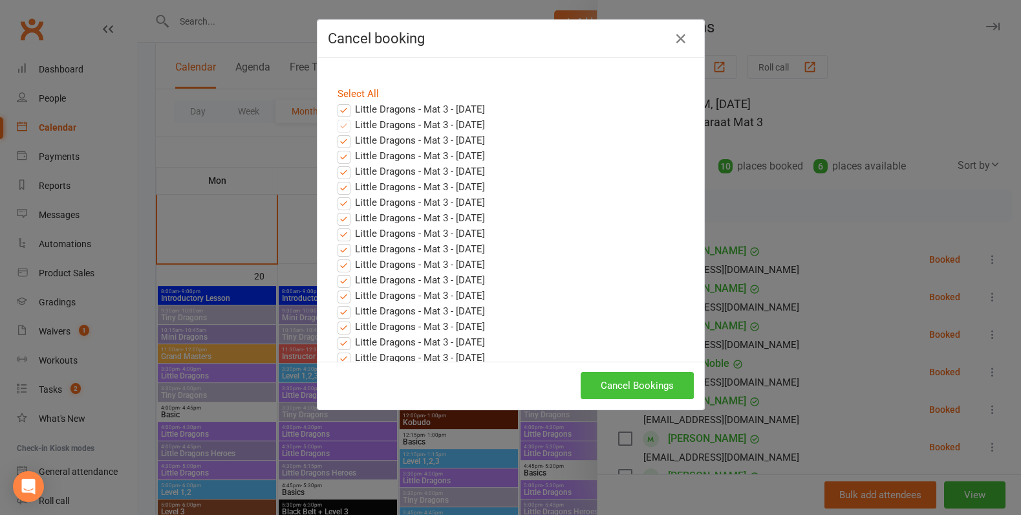
click at [602, 379] on button "Cancel Bookings" at bounding box center [637, 385] width 113 height 27
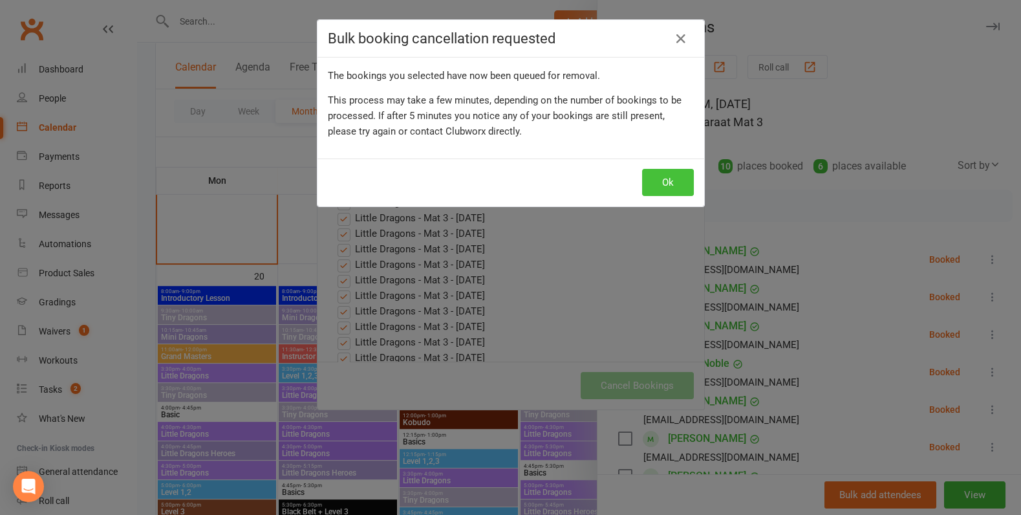
click at [657, 184] on button "Ok" at bounding box center [668, 182] width 52 height 27
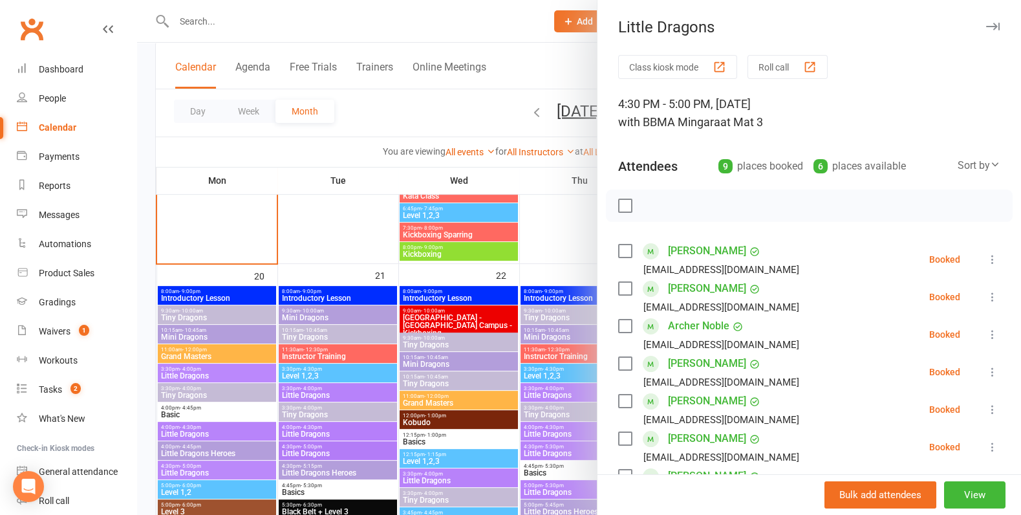
click at [336, 356] on div at bounding box center [579, 257] width 884 height 515
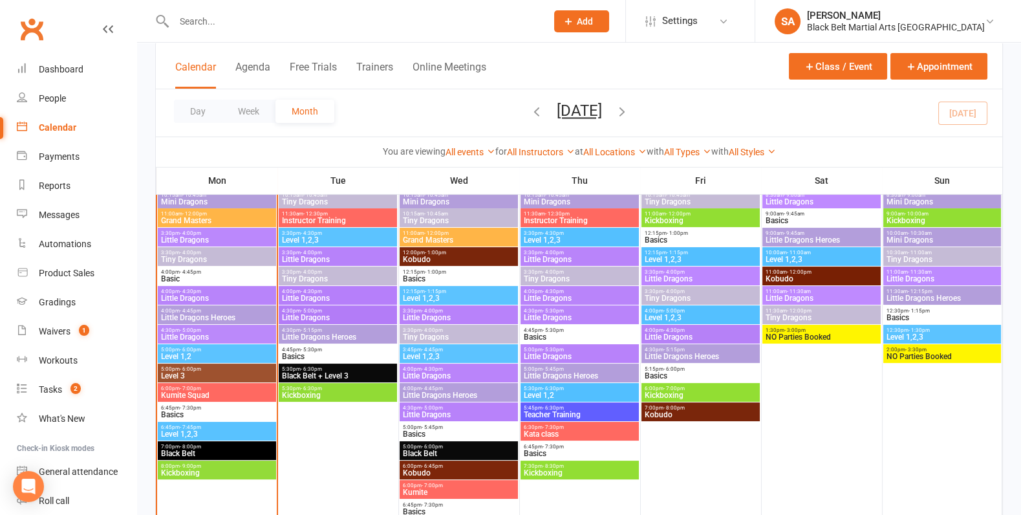
scroll to position [577, 0]
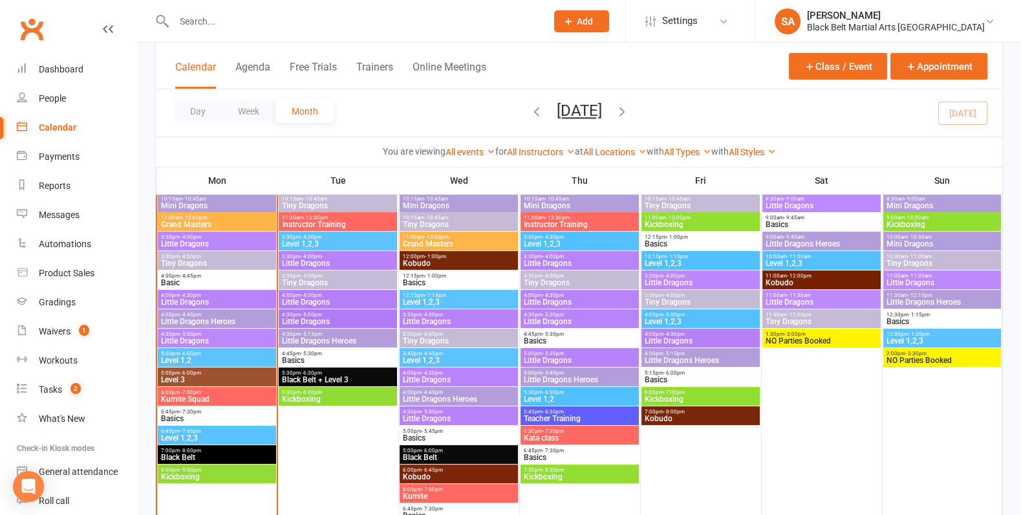
click at [318, 318] on span "Little Dragons" at bounding box center [337, 322] width 113 height 8
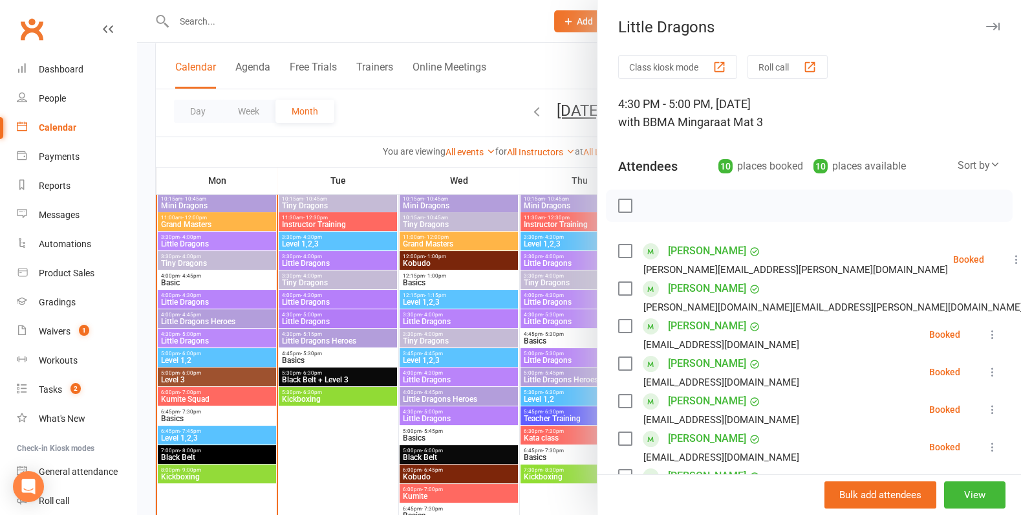
scroll to position [371, 0]
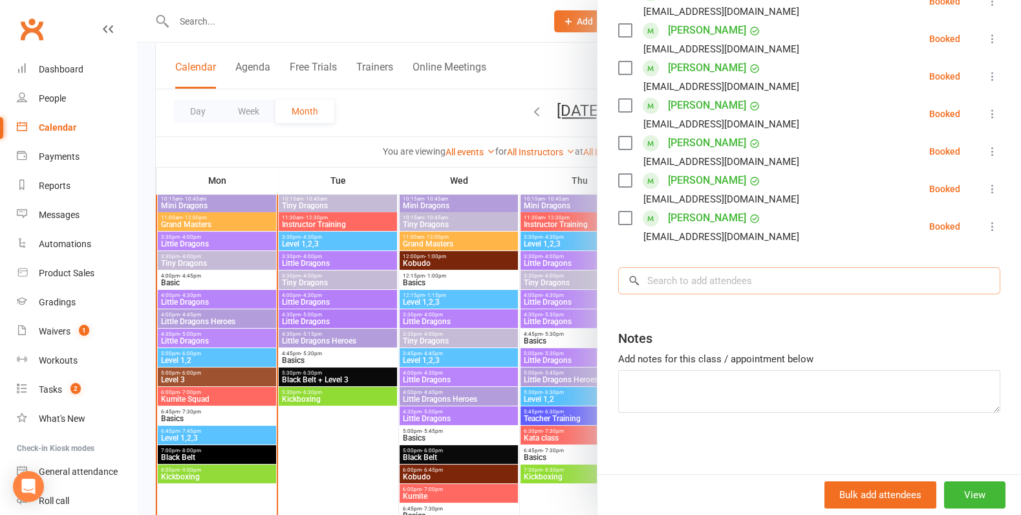
click at [670, 280] on input "search" at bounding box center [809, 280] width 382 height 27
paste input "Rudy Mandell"
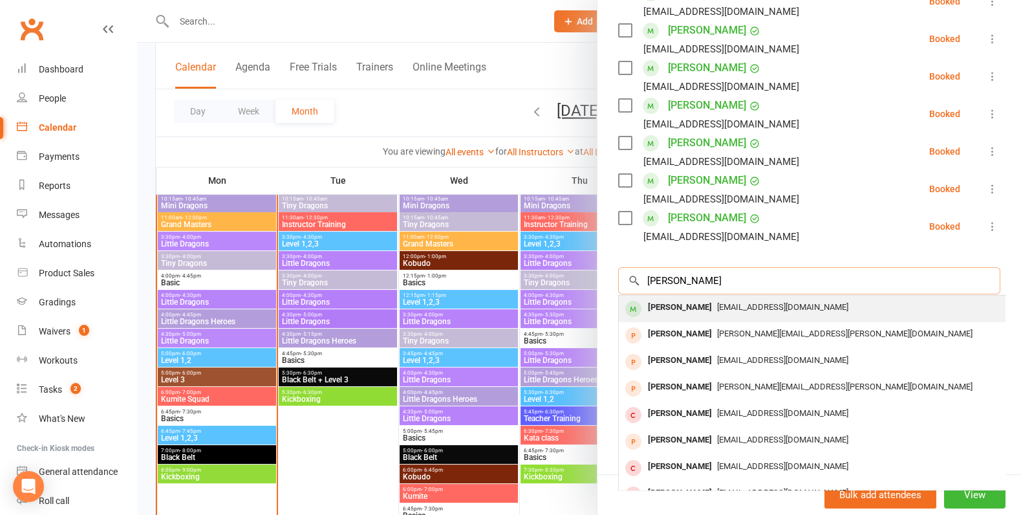
type input "Rudy Mandell"
click at [675, 301] on div "Rudy Mandell" at bounding box center [680, 307] width 74 height 19
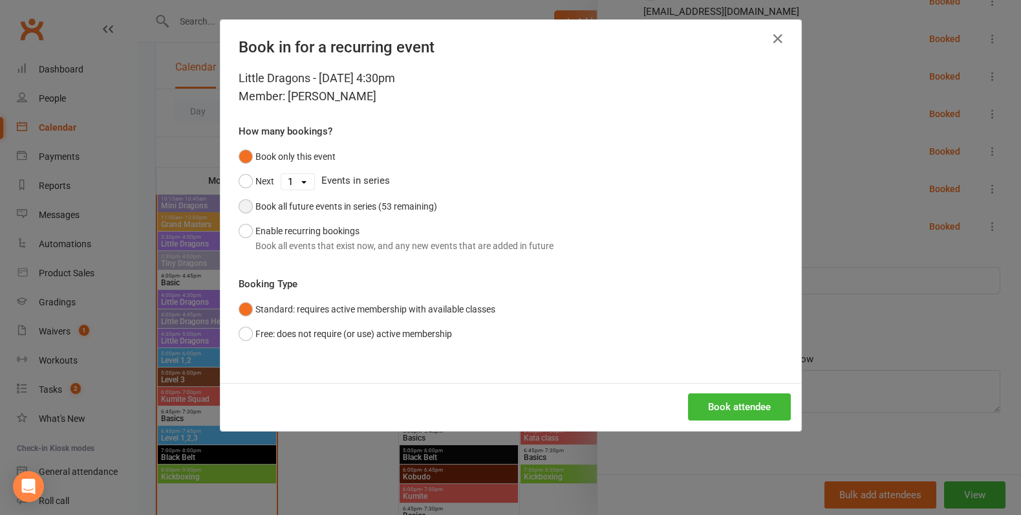
click at [326, 214] on button "Book all future events in series (53 remaining)" at bounding box center [338, 206] width 199 height 25
click at [731, 397] on button "Book attendee" at bounding box center [739, 406] width 103 height 27
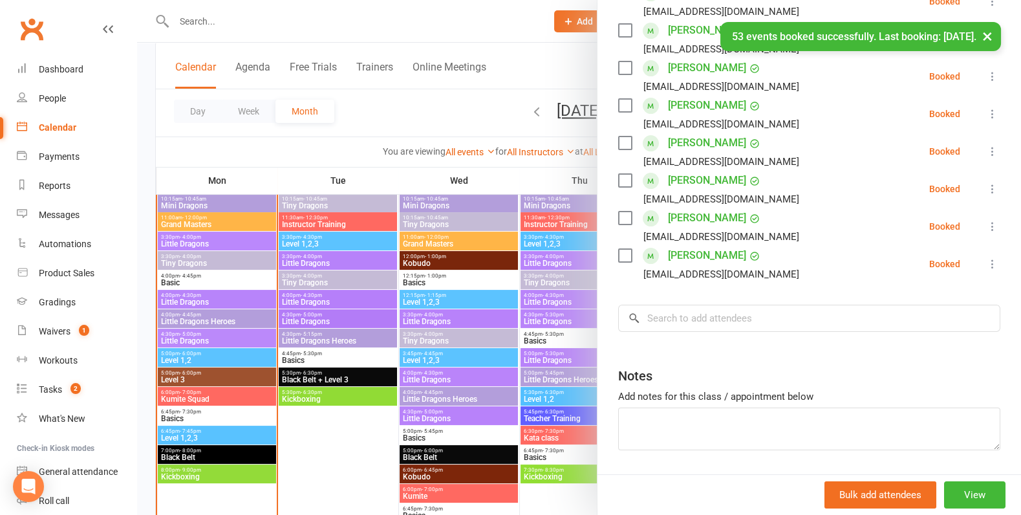
click at [493, 193] on div at bounding box center [579, 257] width 884 height 515
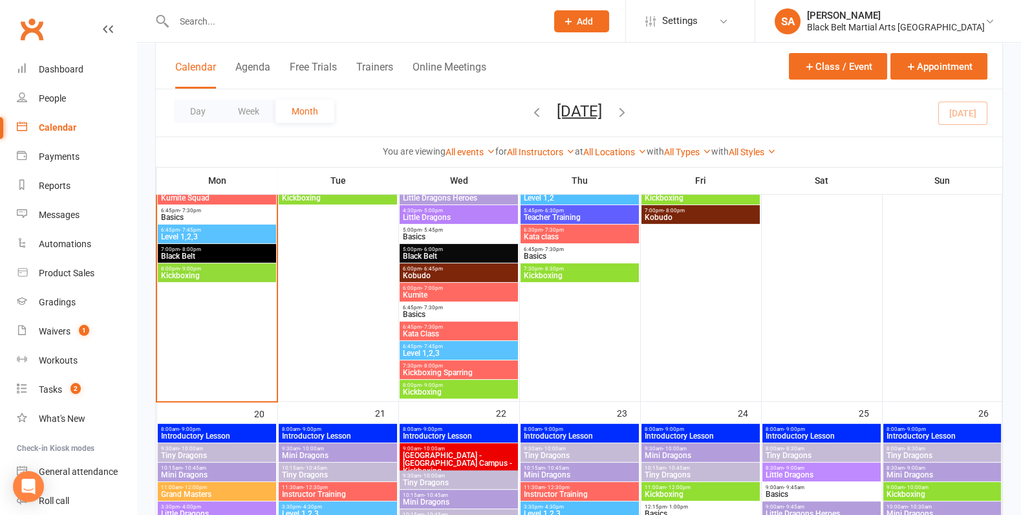
scroll to position [781, 0]
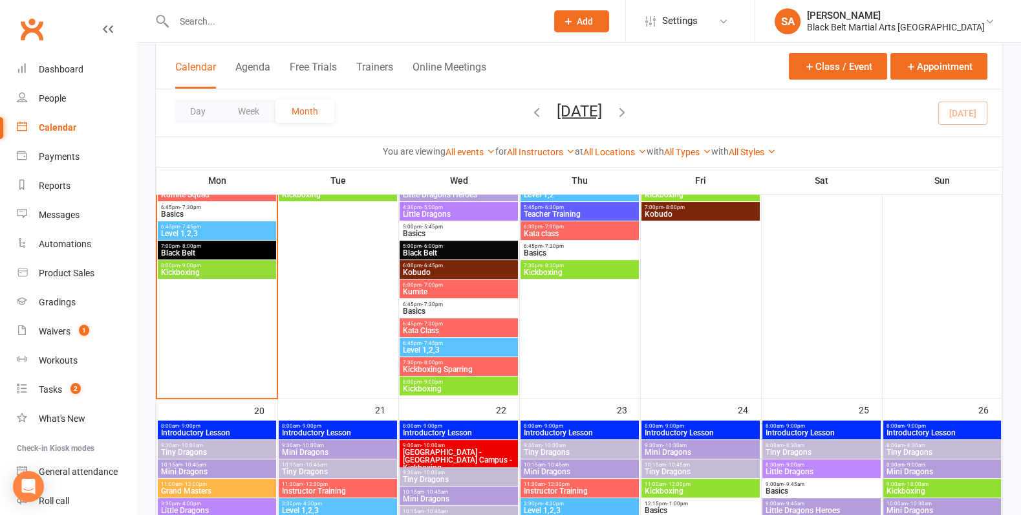
click at [464, 457] on span "Tugg Lakes - Berkeley Vale Campus - Kickboxing" at bounding box center [458, 459] width 113 height 23
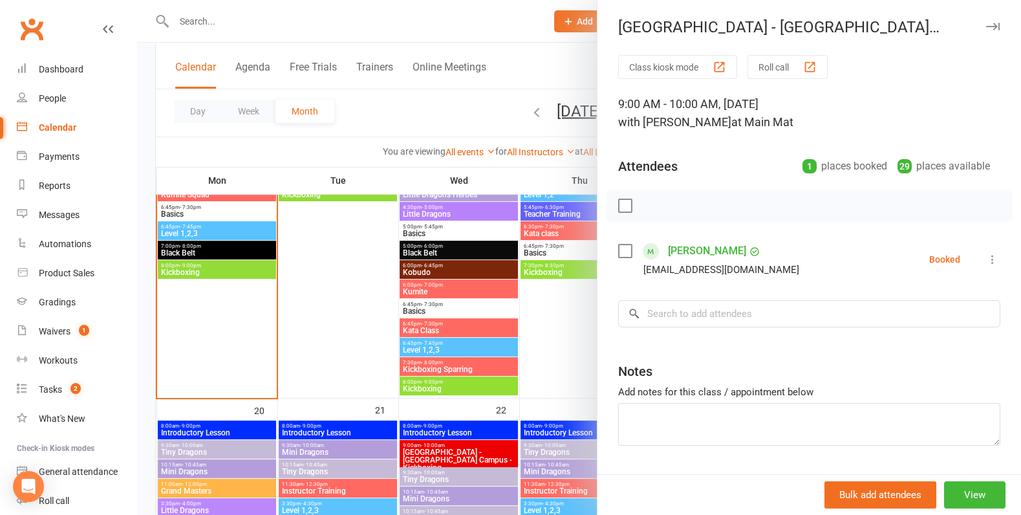
click at [495, 398] on div at bounding box center [579, 257] width 884 height 515
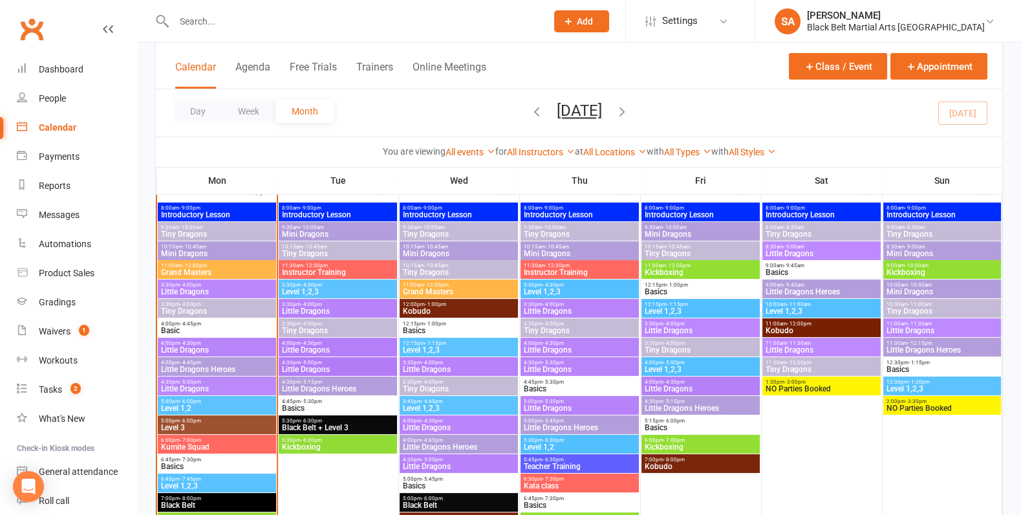
scroll to position [527, 0]
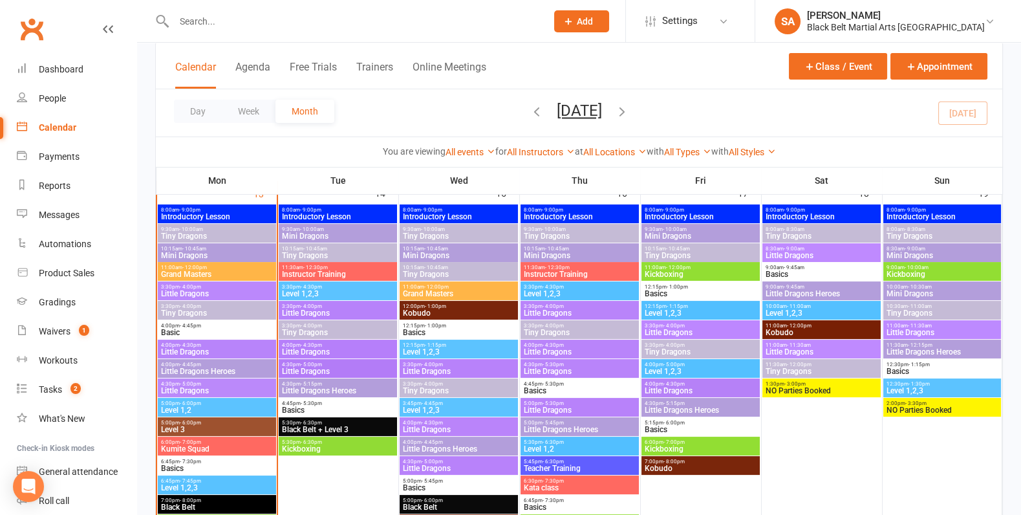
click at [213, 387] on span "Little Dragons" at bounding box center [216, 391] width 113 height 8
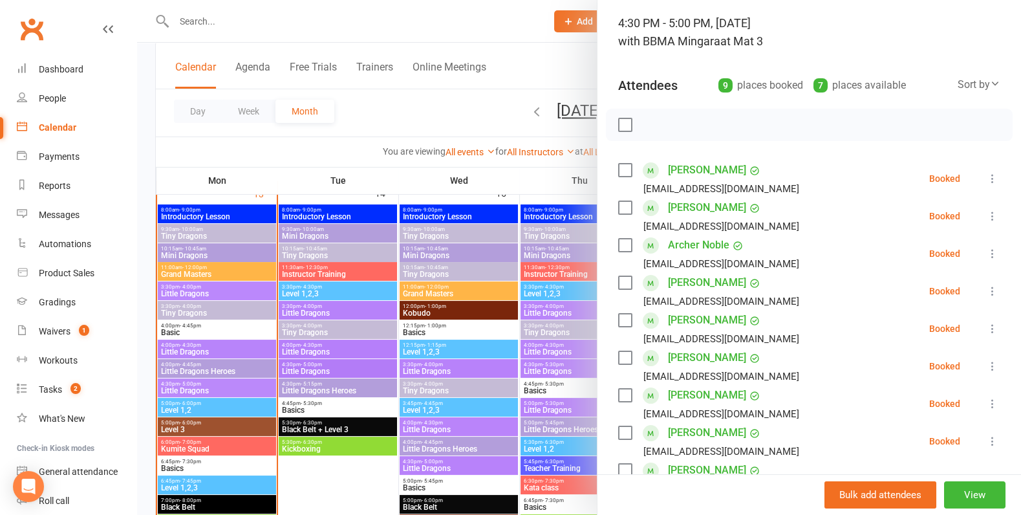
scroll to position [107, 0]
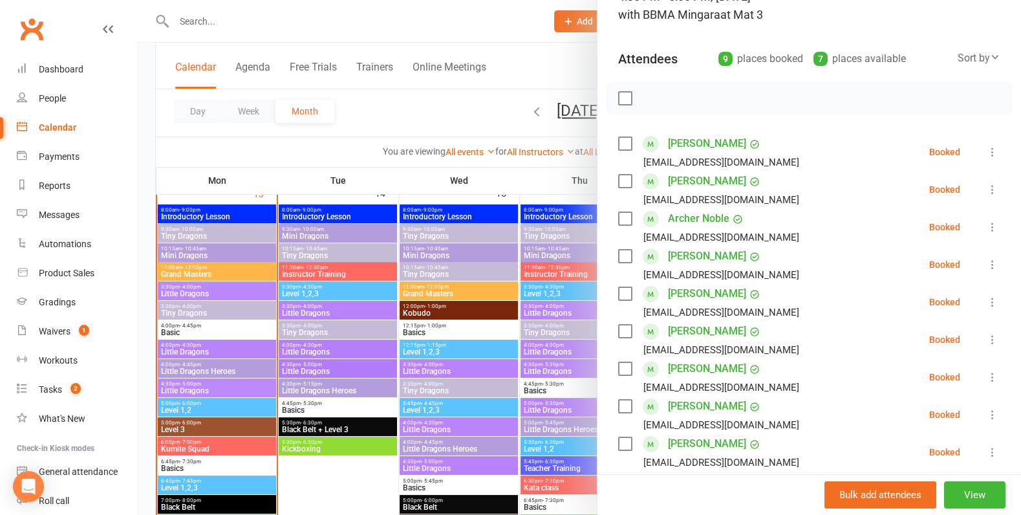
click at [328, 419] on div at bounding box center [579, 257] width 884 height 515
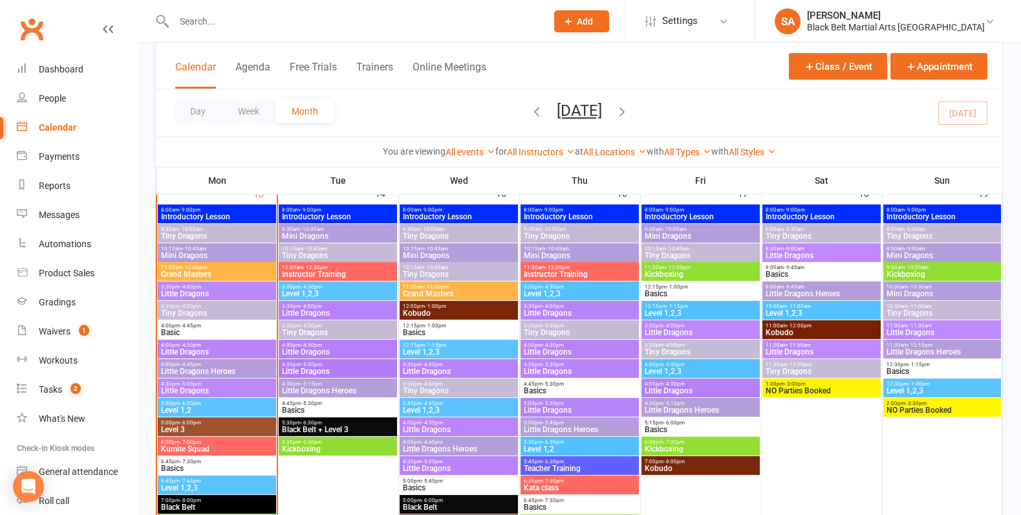
click at [213, 356] on div "4:00pm - 4:30pm Little Dragons" at bounding box center [217, 349] width 118 height 19
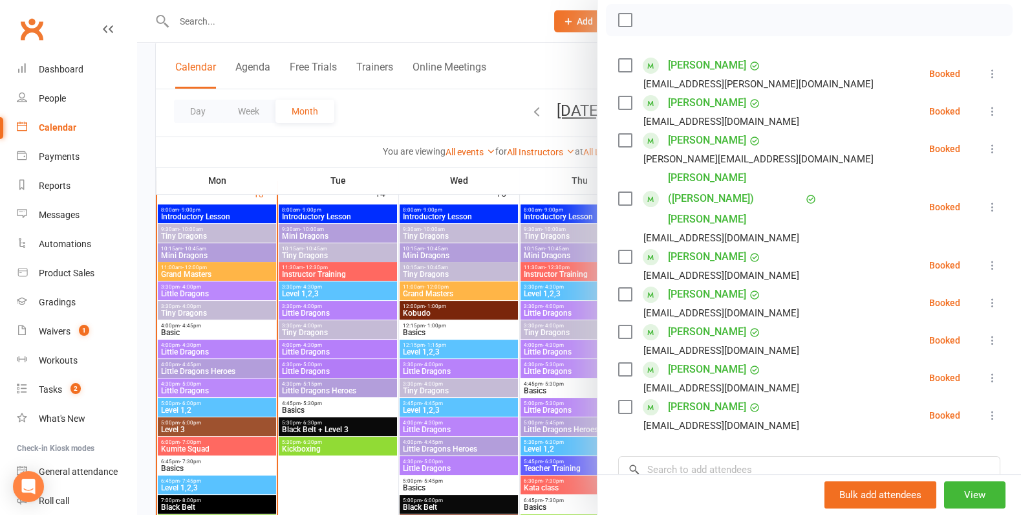
scroll to position [184, 0]
click at [382, 292] on div at bounding box center [579, 257] width 884 height 515
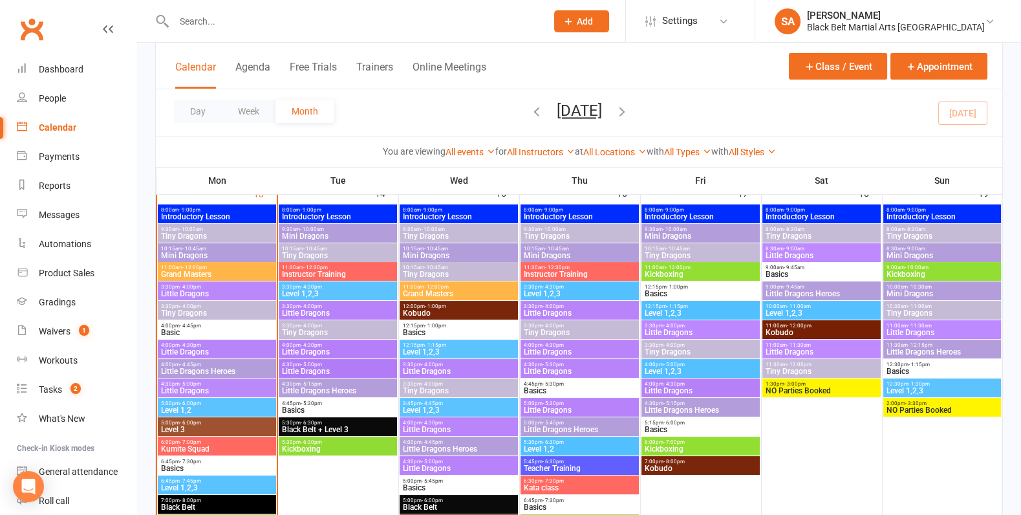
click at [206, 292] on span "Little Dragons" at bounding box center [216, 294] width 113 height 8
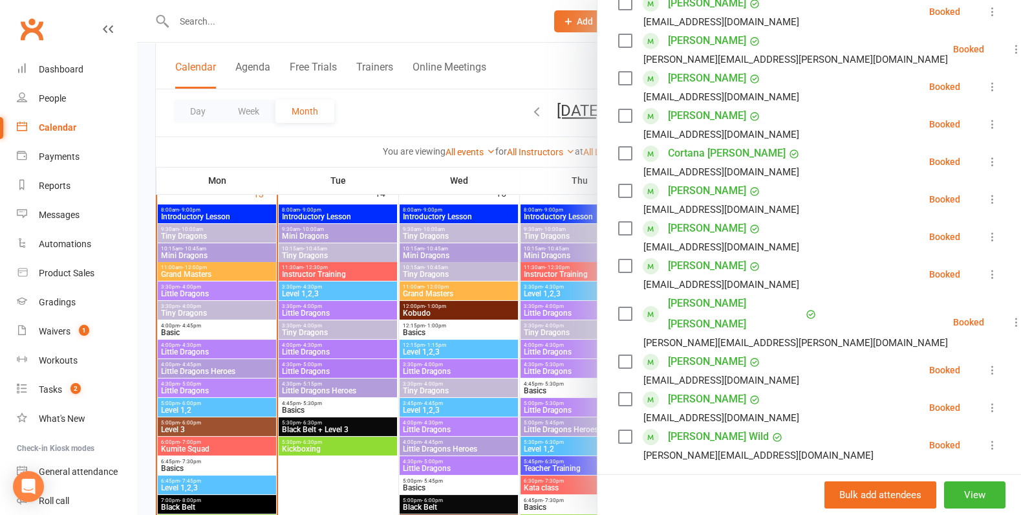
scroll to position [246, 0]
click at [273, 382] on div at bounding box center [579, 257] width 884 height 515
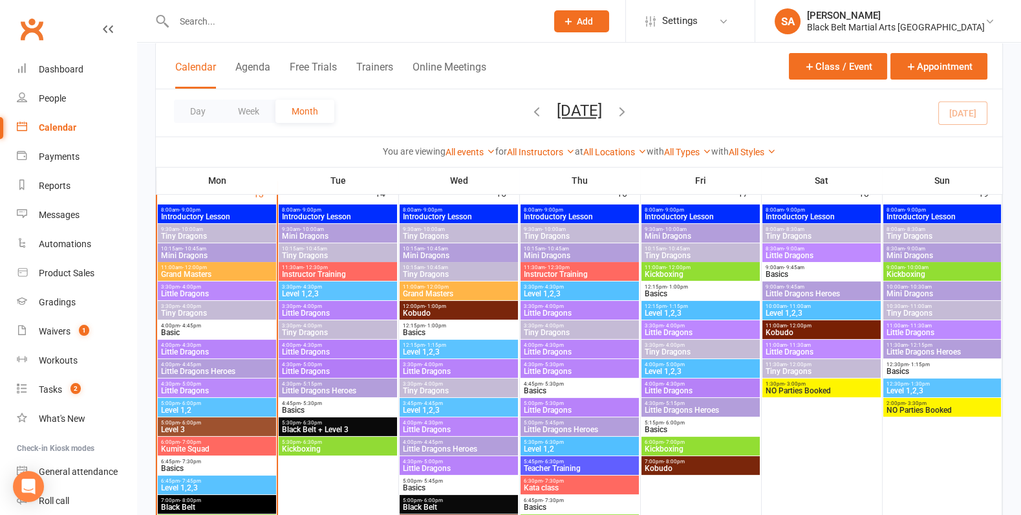
click at [230, 382] on span "4:30pm - 5:00pm" at bounding box center [216, 384] width 113 height 6
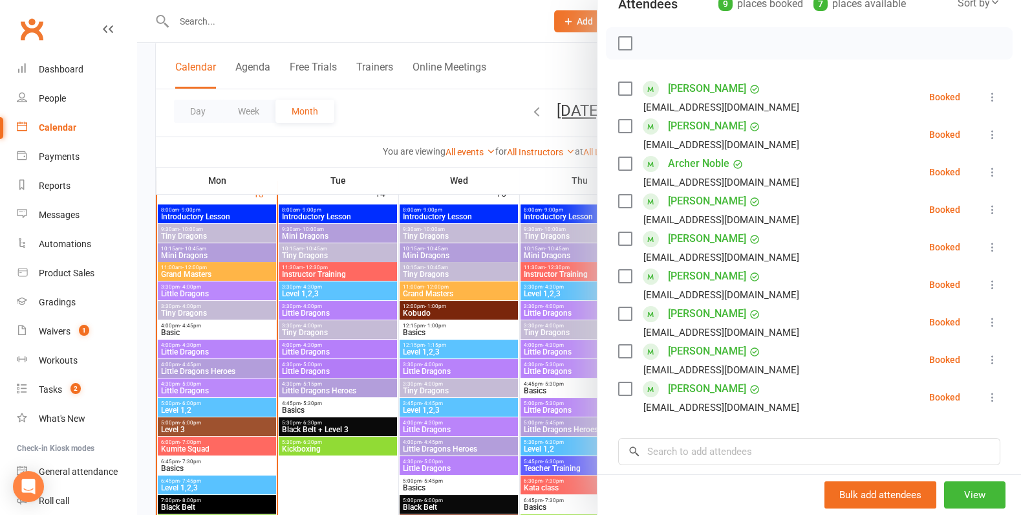
scroll to position [179, 0]
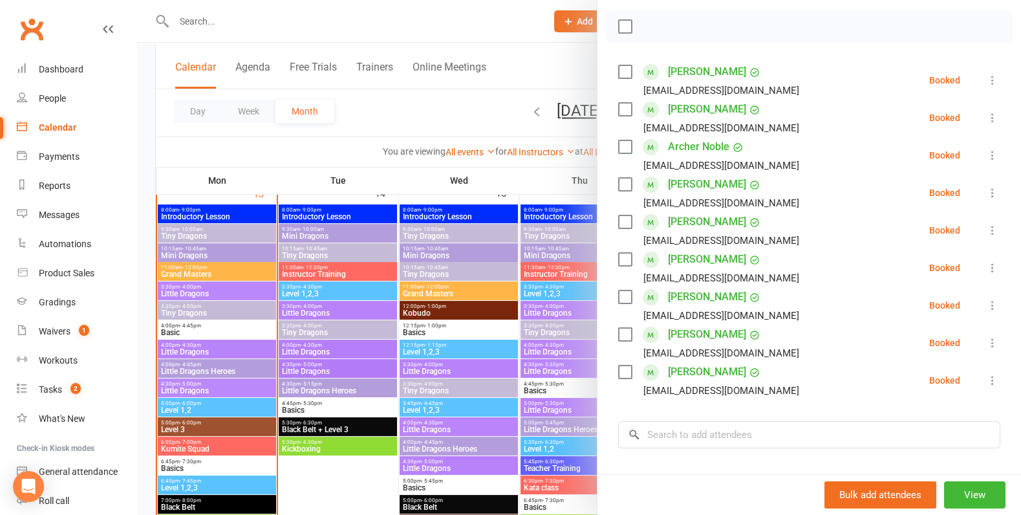
click at [414, 378] on div at bounding box center [579, 257] width 884 height 515
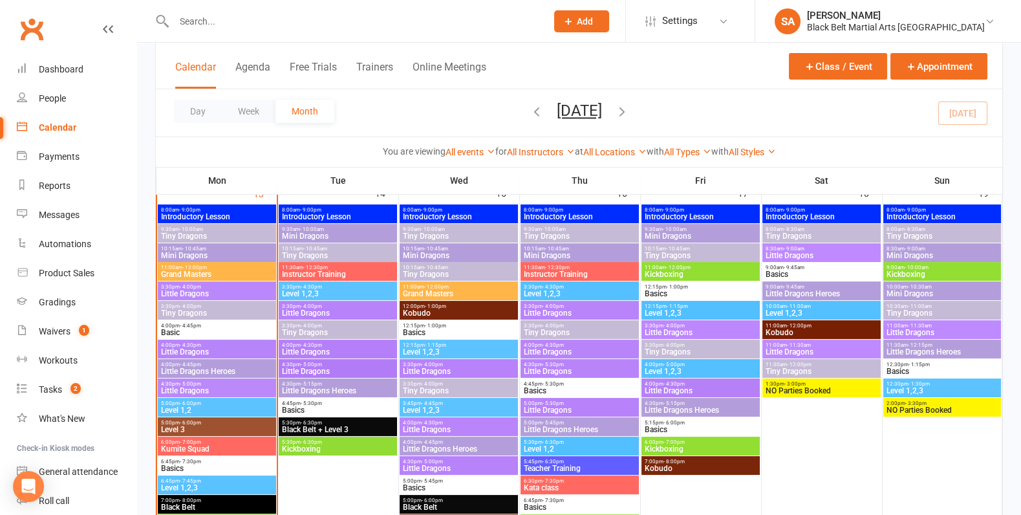
click at [184, 352] on span "Little Dragons" at bounding box center [216, 352] width 113 height 8
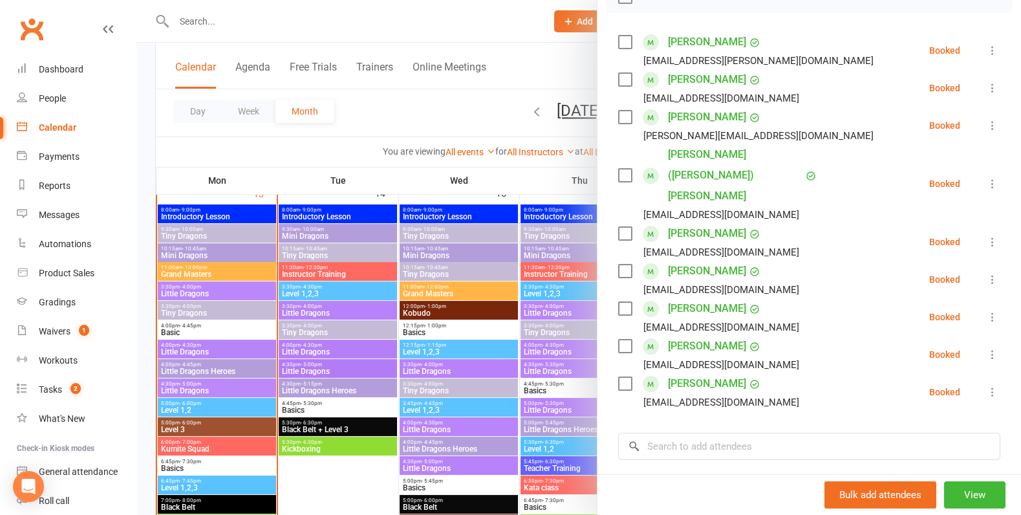
scroll to position [207, 0]
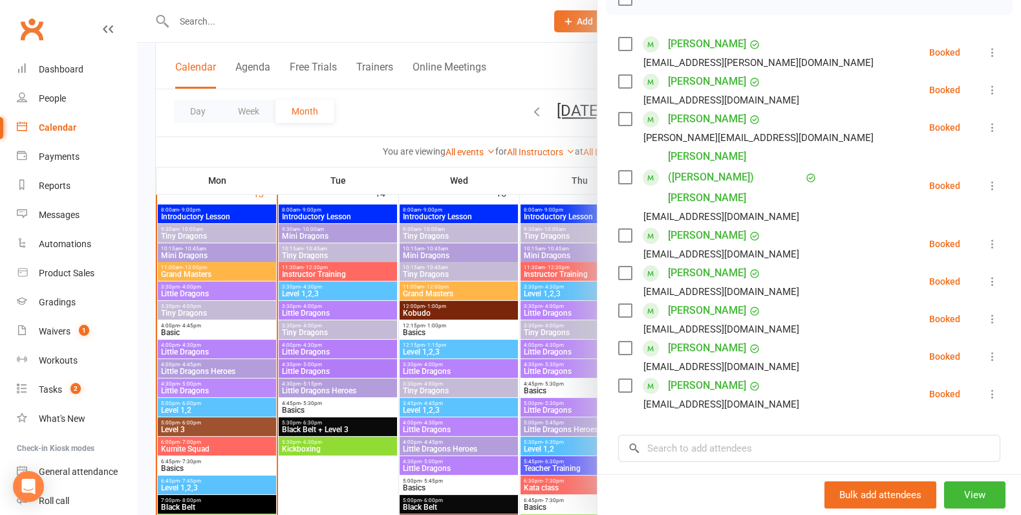
click at [473, 282] on div at bounding box center [579, 257] width 884 height 515
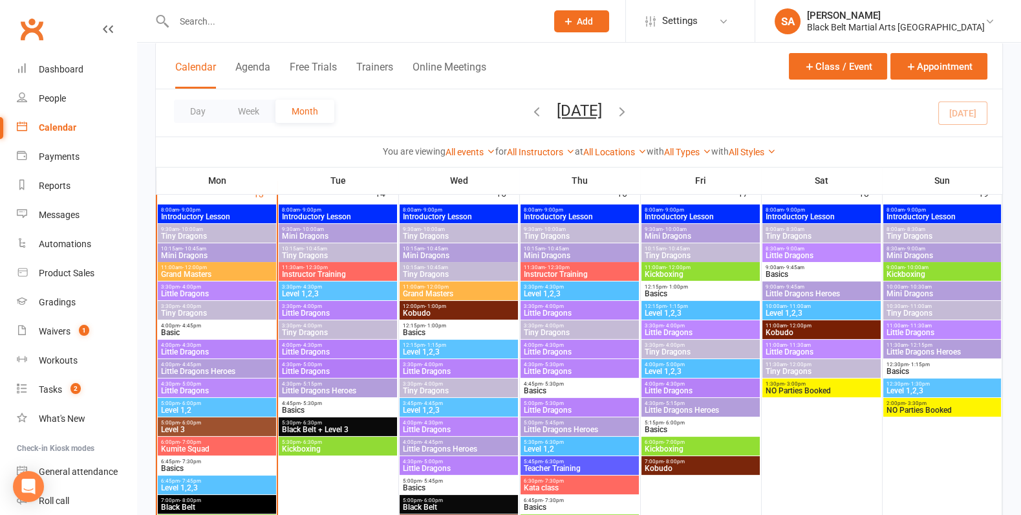
click at [206, 369] on span "Little Dragons Heroes" at bounding box center [216, 371] width 113 height 8
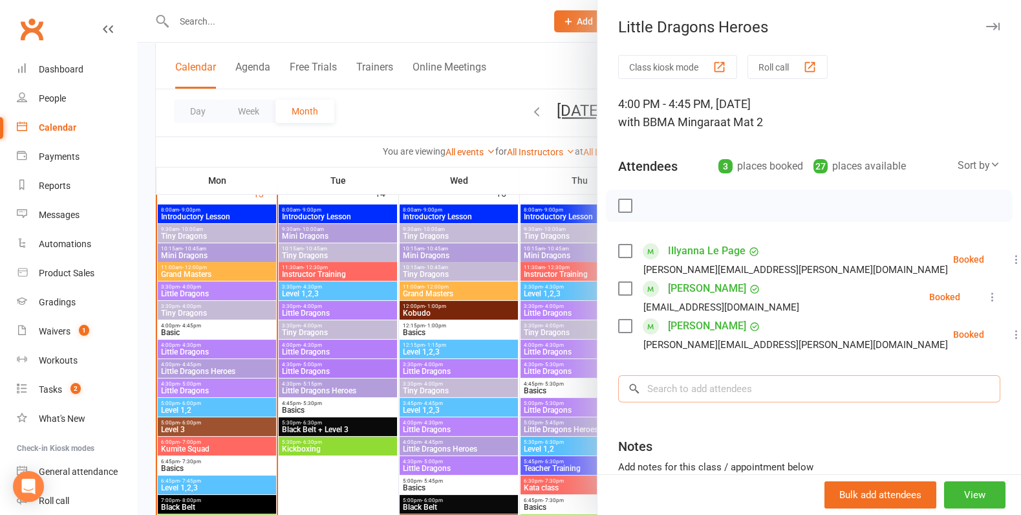
click at [694, 389] on input "search" at bounding box center [809, 388] width 382 height 27
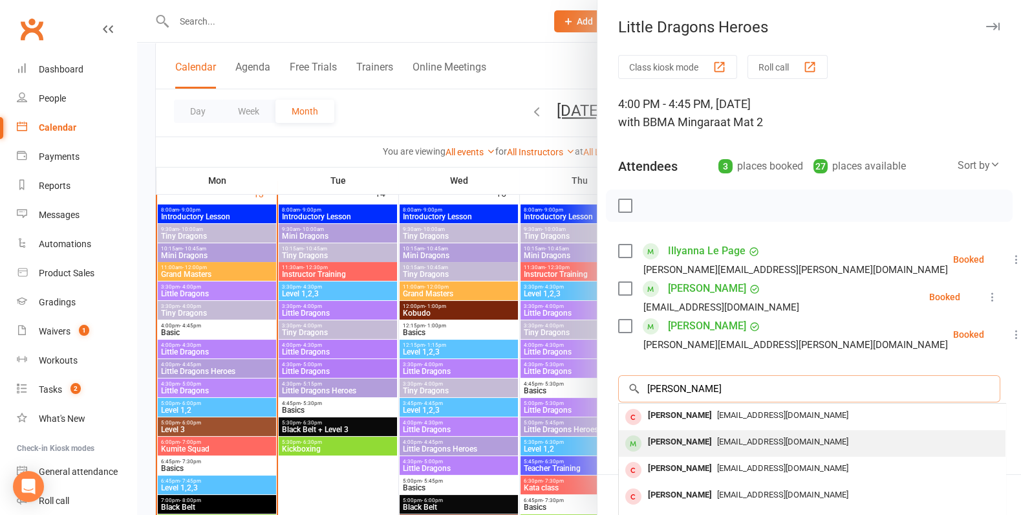
type input "Harlan"
click at [673, 443] on div "Harlan Jones" at bounding box center [680, 442] width 74 height 19
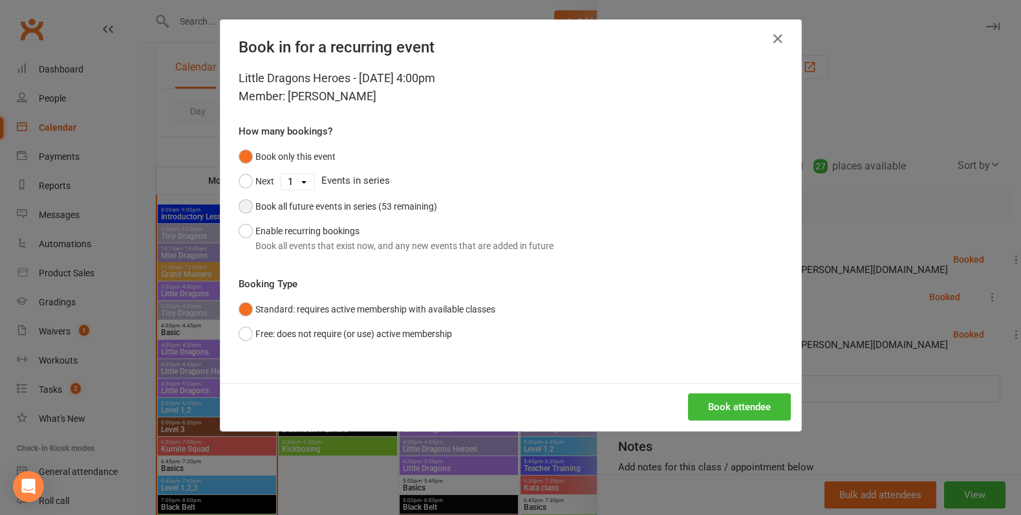
click at [364, 205] on div "Book all future events in series (53 remaining)" at bounding box center [346, 206] width 182 height 14
click at [735, 399] on button "Book attendee" at bounding box center [739, 406] width 103 height 27
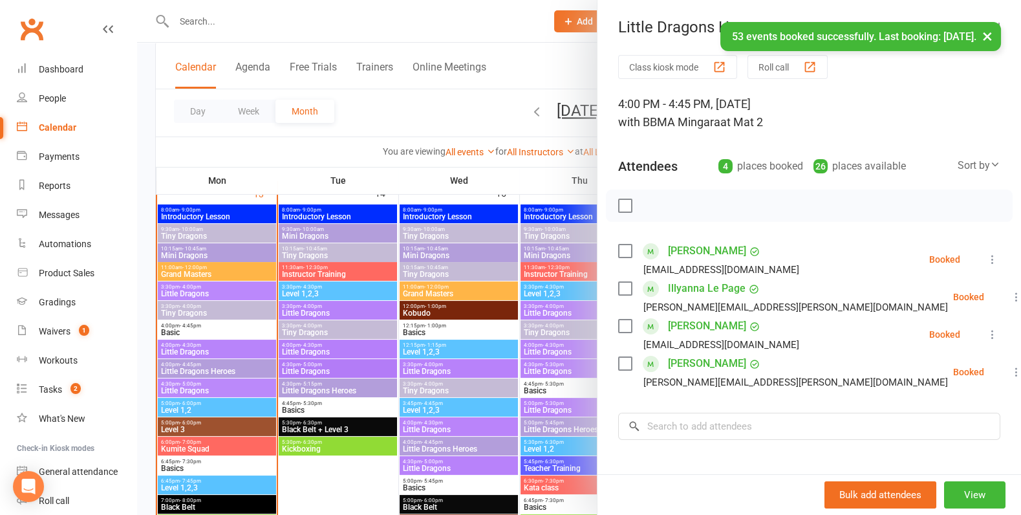
click at [307, 332] on div at bounding box center [579, 257] width 884 height 515
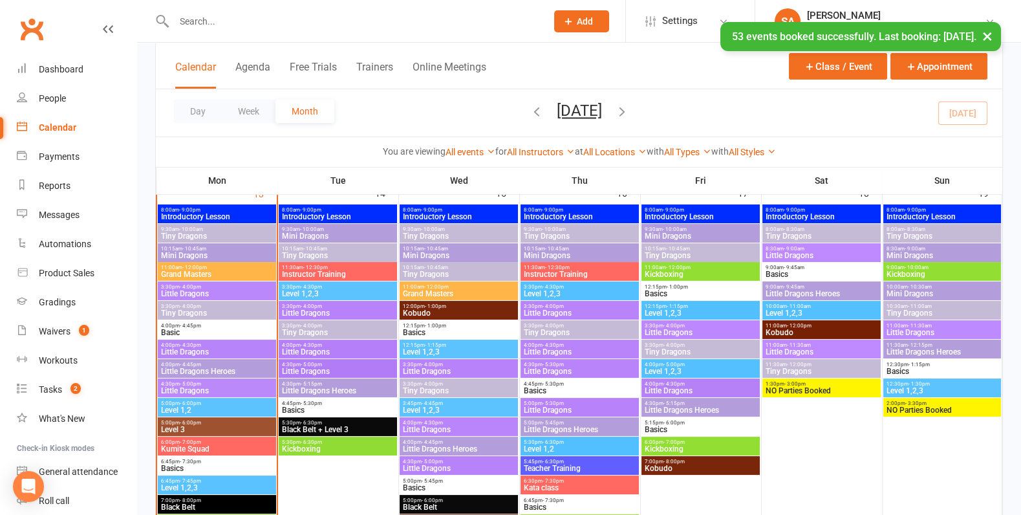
click at [210, 311] on span "Tiny Dragons" at bounding box center [216, 313] width 113 height 8
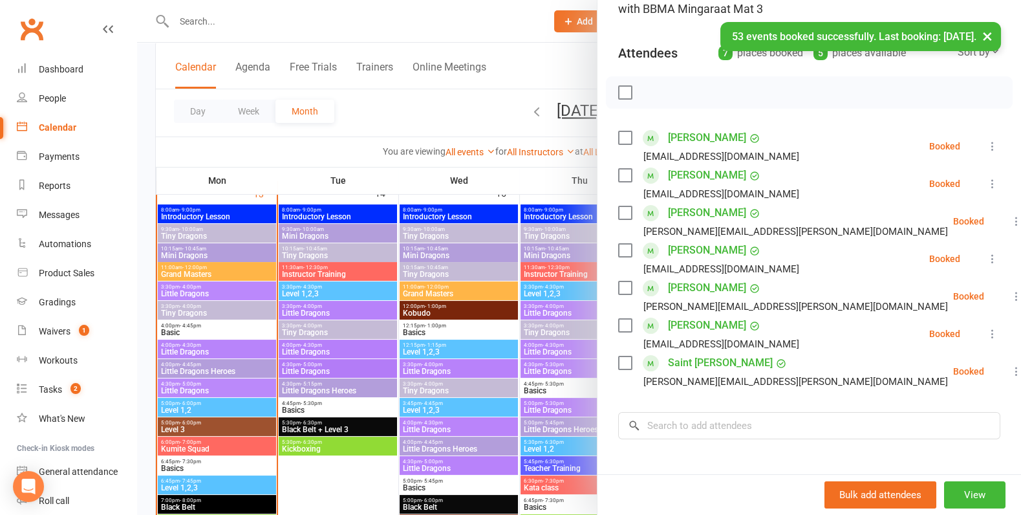
scroll to position [113, 0]
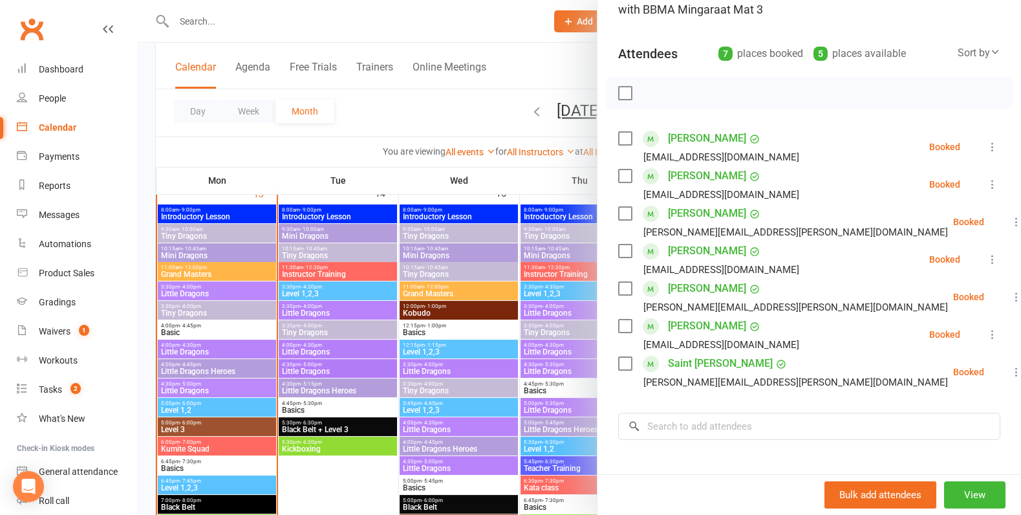
click at [402, 378] on div at bounding box center [579, 257] width 884 height 515
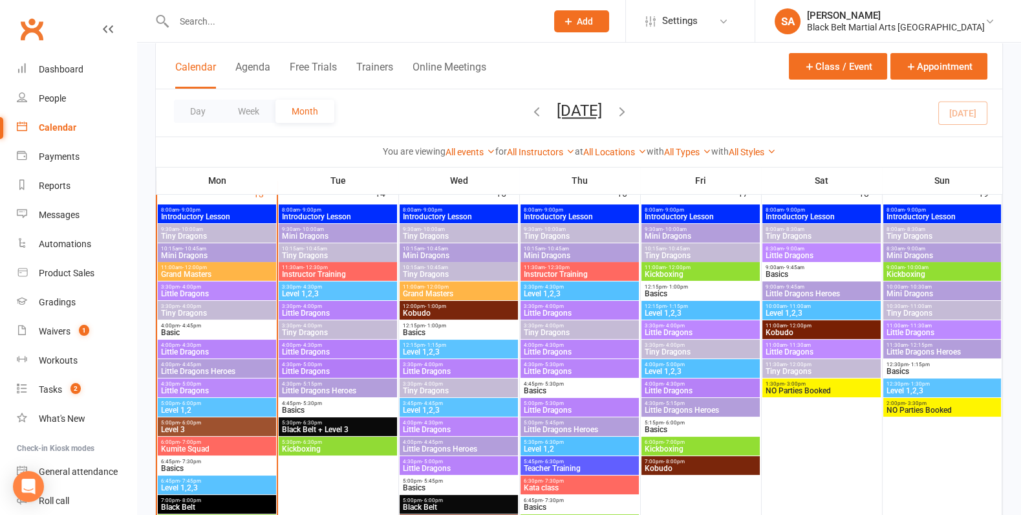
click at [201, 294] on span "Little Dragons" at bounding box center [216, 294] width 113 height 8
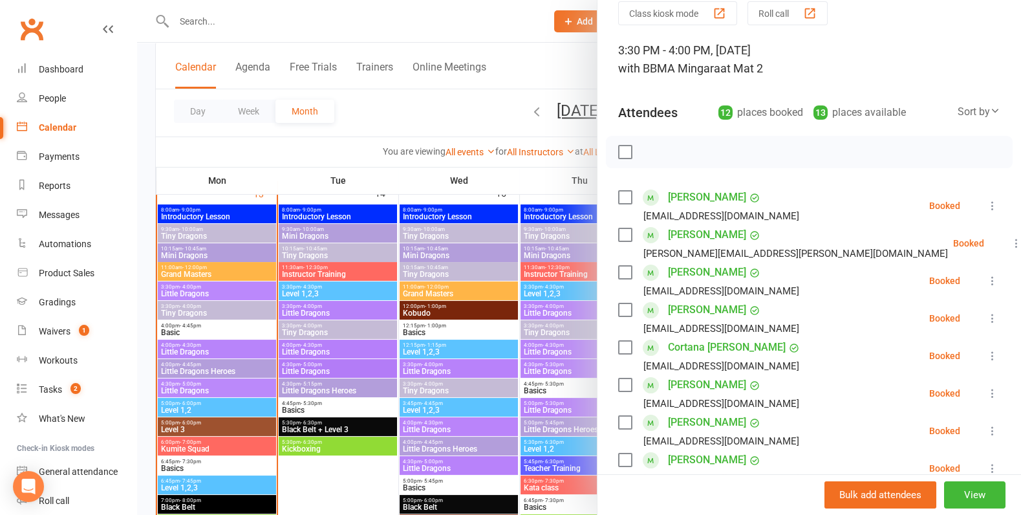
scroll to position [62, 0]
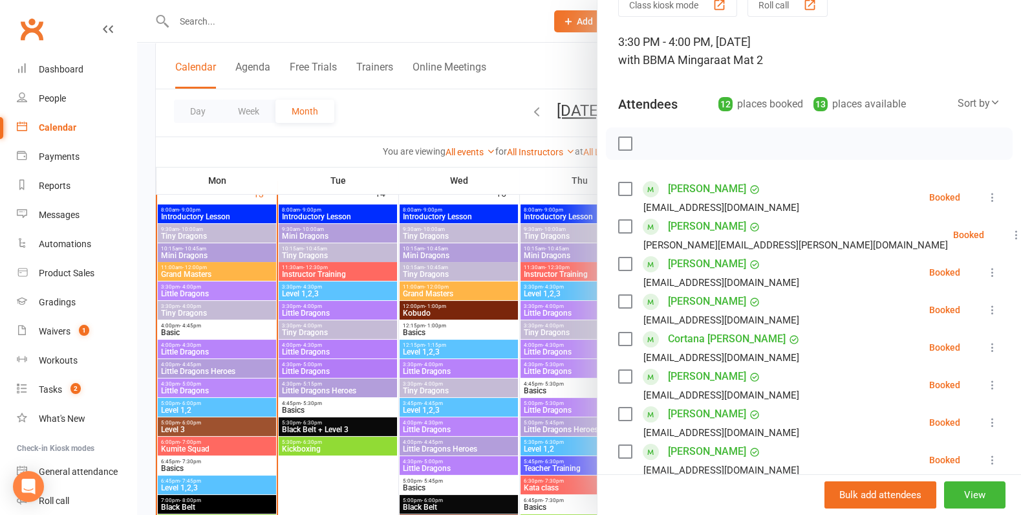
click at [680, 262] on link "[PERSON_NAME]" at bounding box center [707, 264] width 78 height 21
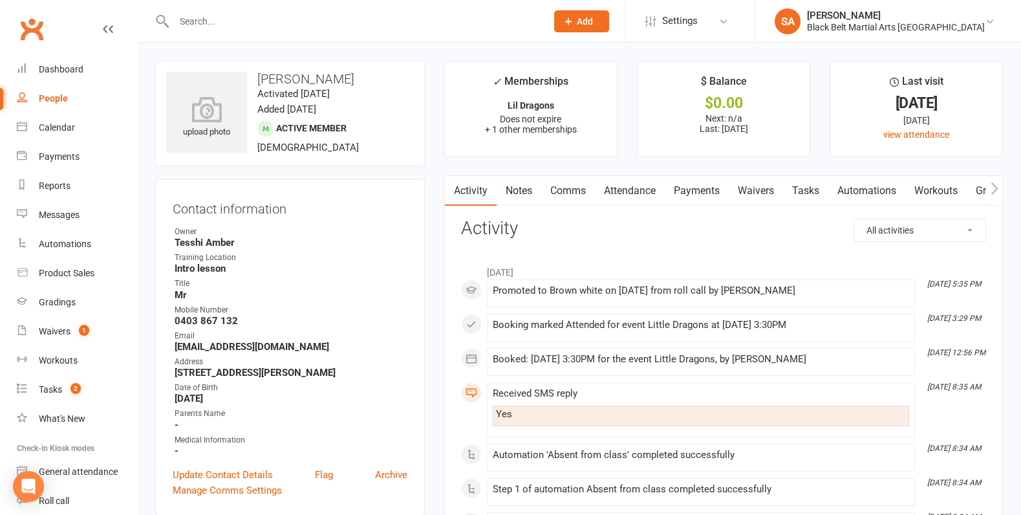
click at [266, 28] on input "text" at bounding box center [353, 21] width 367 height 18
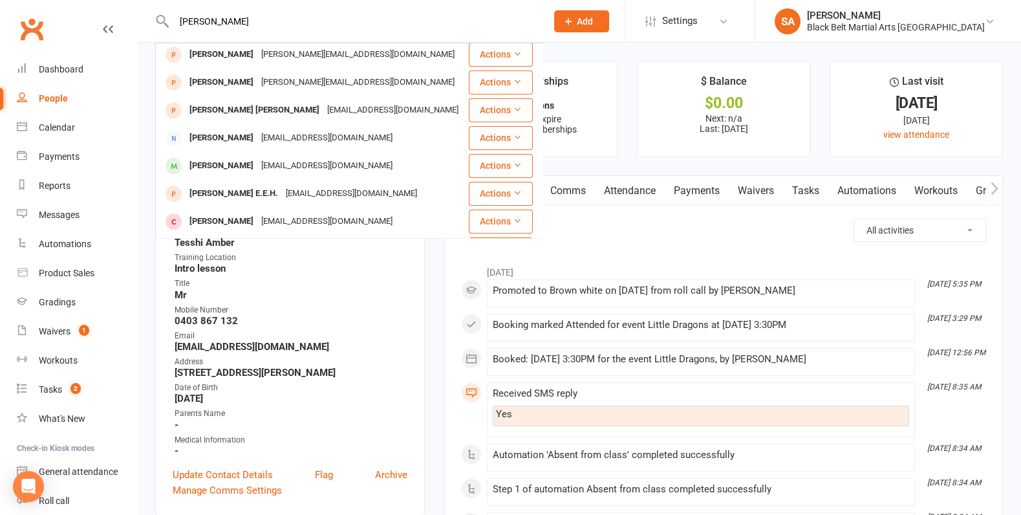
scroll to position [274, 0]
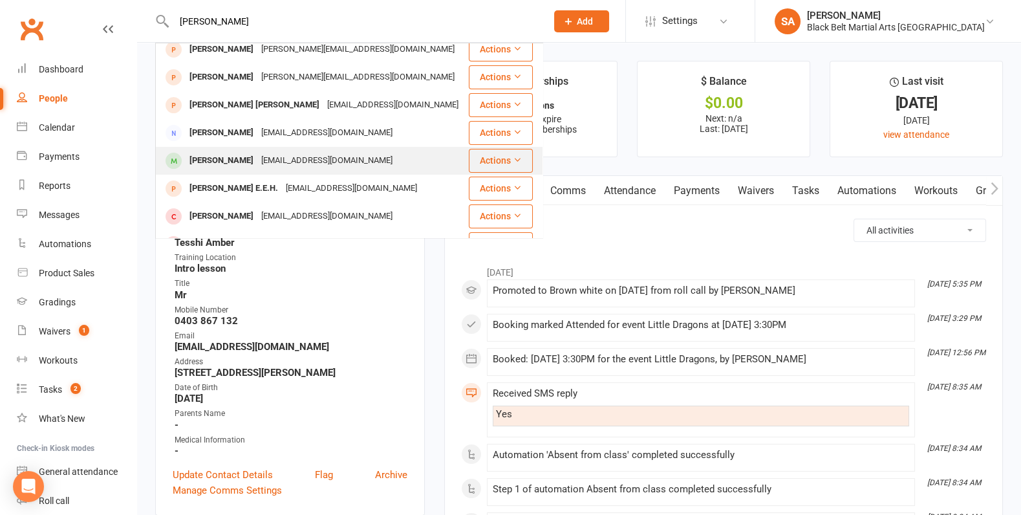
type input "hudson rod"
click at [286, 151] on div "ashley.edwards132@gmail.com" at bounding box center [326, 160] width 139 height 19
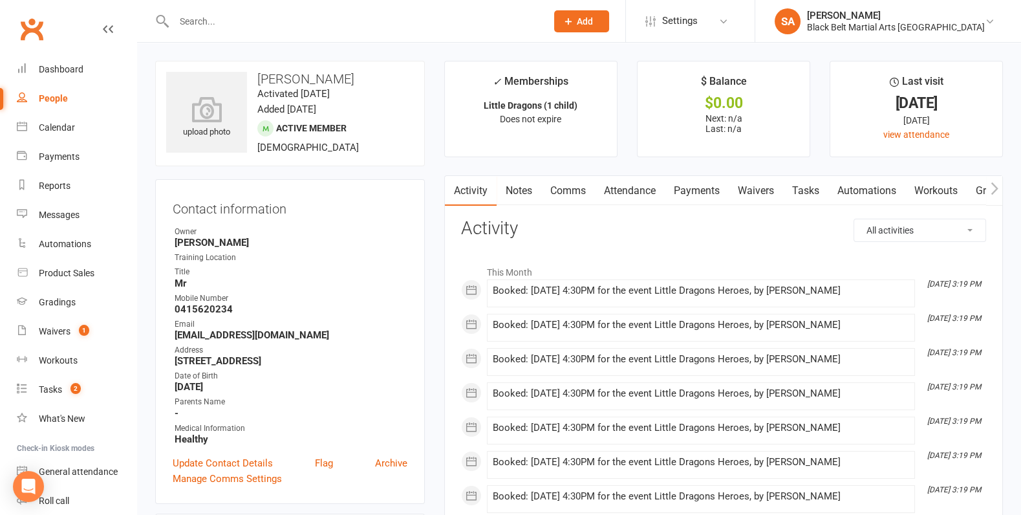
click at [627, 194] on link "Attendance" at bounding box center [630, 191] width 70 height 30
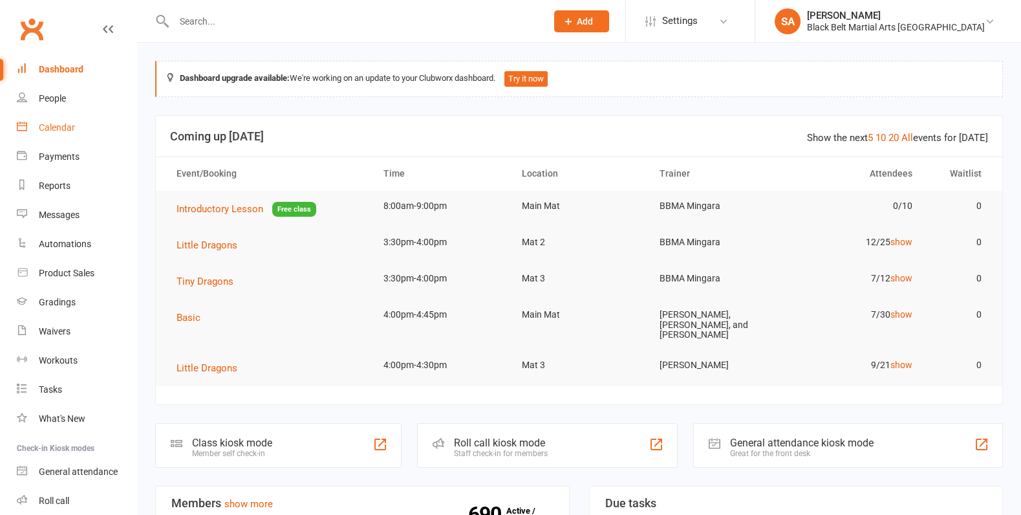
click at [74, 128] on div "Calendar" at bounding box center [57, 127] width 36 height 10
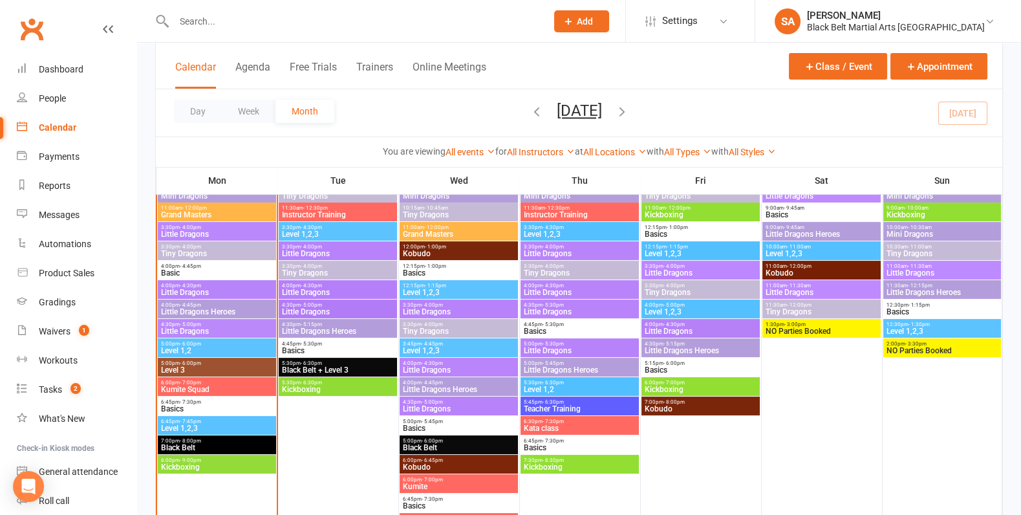
scroll to position [548, 0]
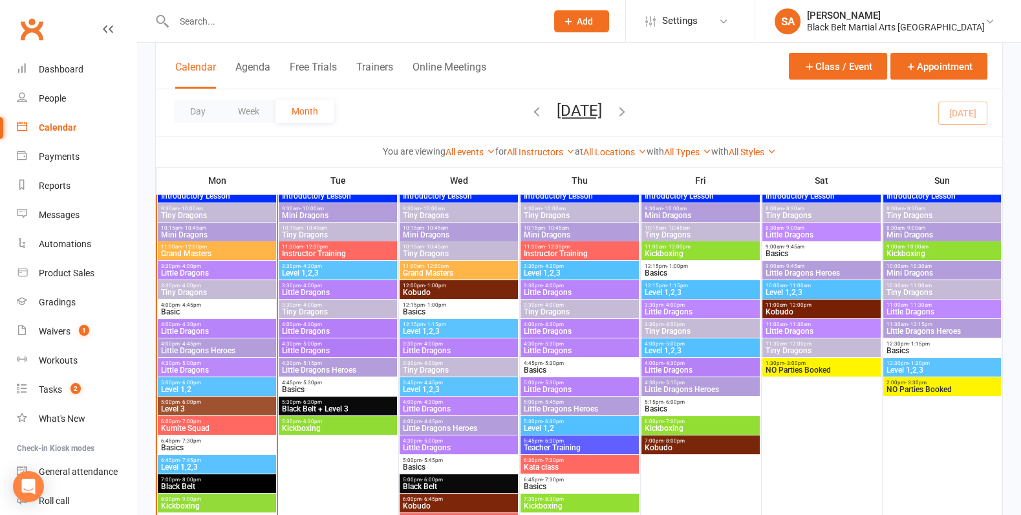
click at [196, 269] on span "Little Dragons" at bounding box center [216, 273] width 113 height 8
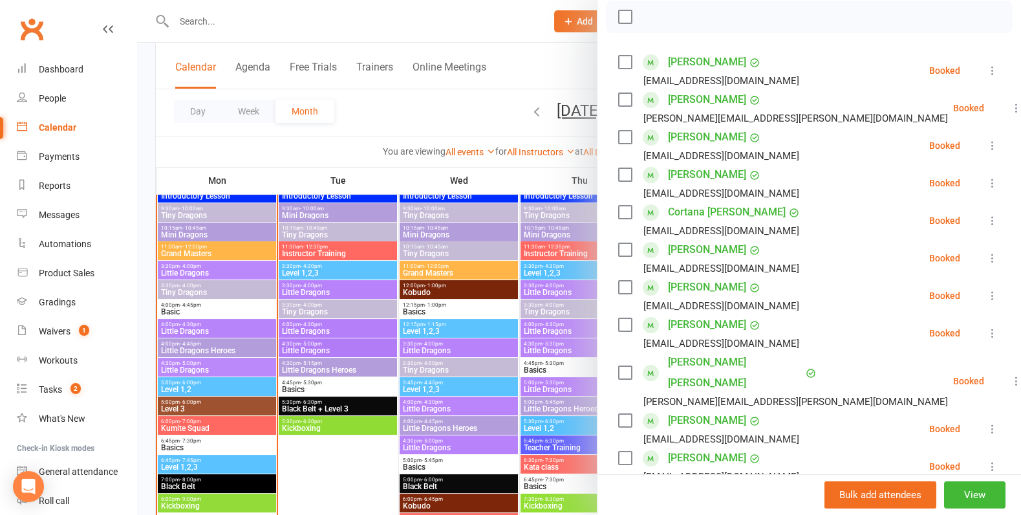
scroll to position [190, 0]
drag, startPoint x: 737, startPoint y: 283, endPoint x: 666, endPoint y: 282, distance: 71.8
click at [666, 282] on div "[PERSON_NAME] Payments up to date [EMAIL_ADDRESS][DOMAIN_NAME]" at bounding box center [711, 295] width 186 height 38
copy link "[PERSON_NAME]"
click at [990, 298] on icon at bounding box center [992, 294] width 13 height 13
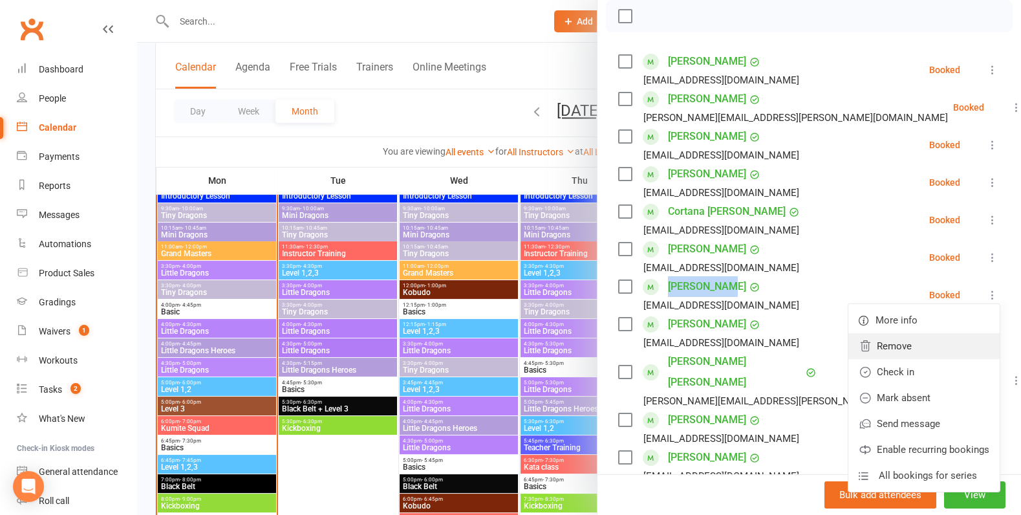
click at [902, 345] on link "Remove" at bounding box center [924, 346] width 151 height 26
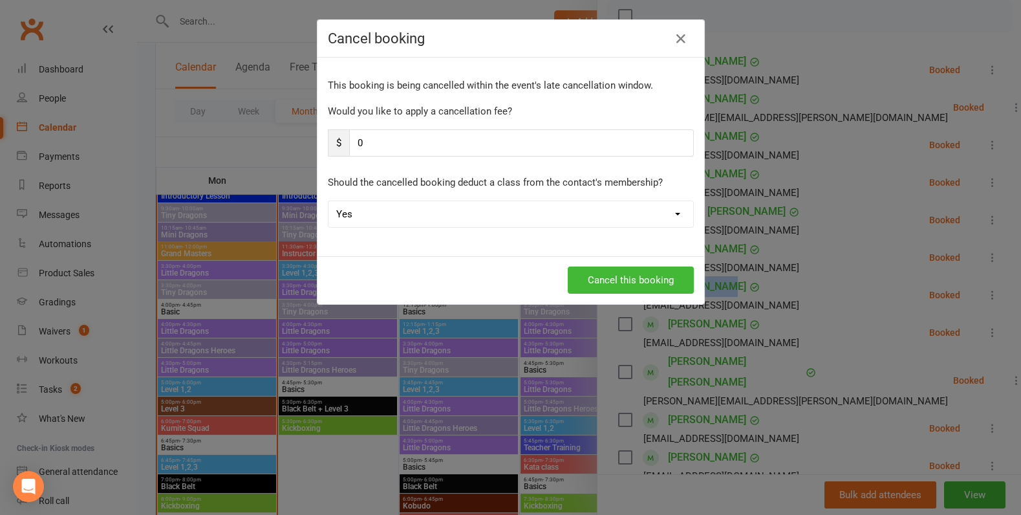
click at [478, 217] on select "Yes No" at bounding box center [511, 214] width 365 height 26
select select "1"
click at [329, 201] on select "Yes No" at bounding box center [511, 214] width 365 height 26
click at [602, 279] on button "Cancel this booking" at bounding box center [631, 279] width 126 height 27
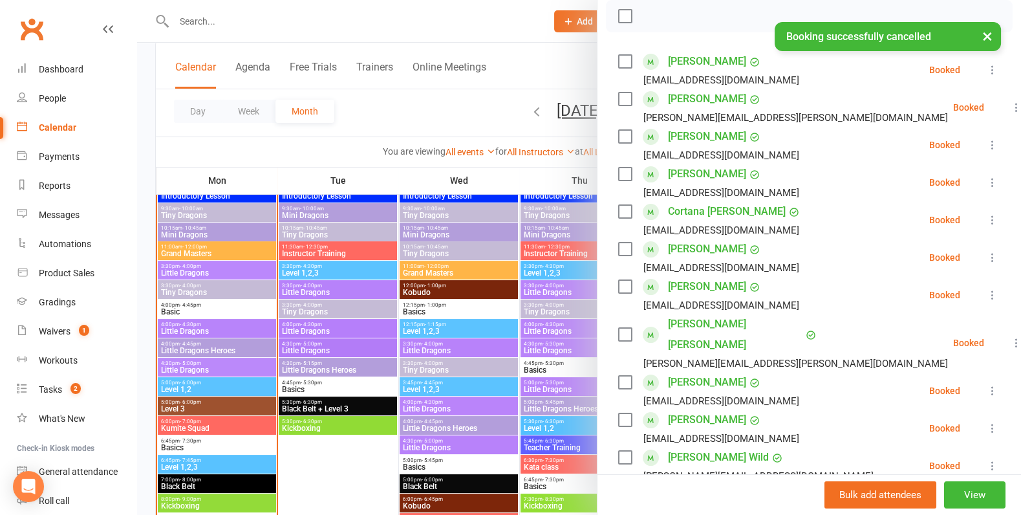
click at [310, 301] on div at bounding box center [579, 257] width 884 height 515
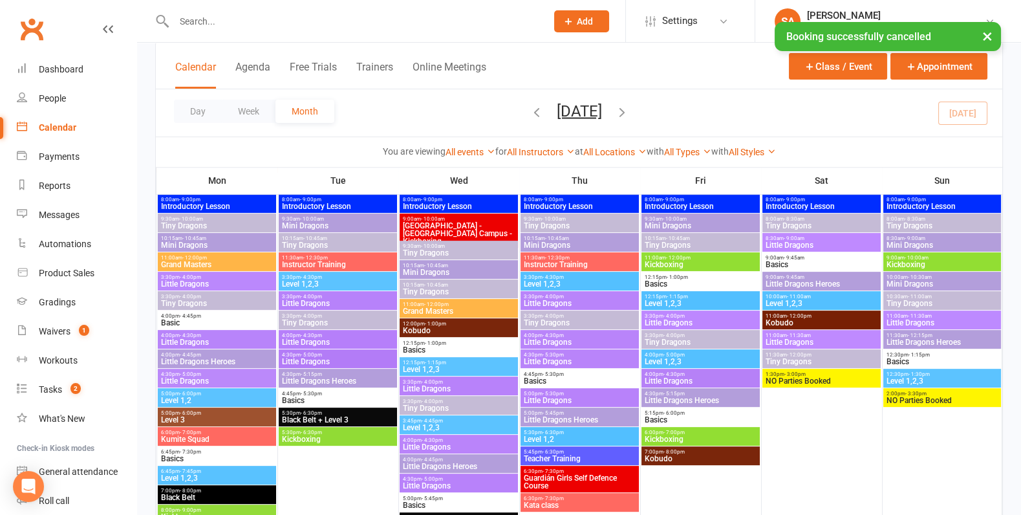
scroll to position [1006, 0]
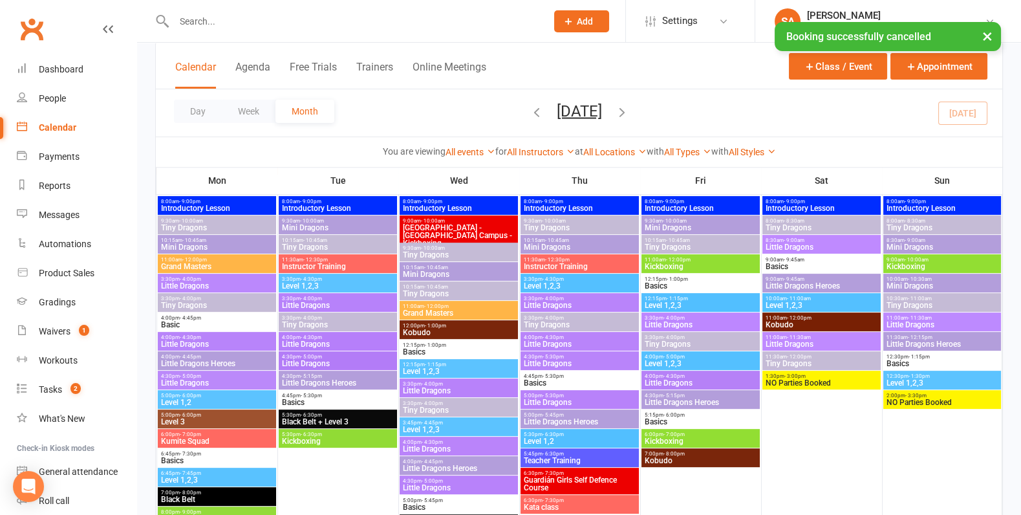
click at [243, 278] on span "3:30pm - 4:00pm" at bounding box center [216, 279] width 113 height 6
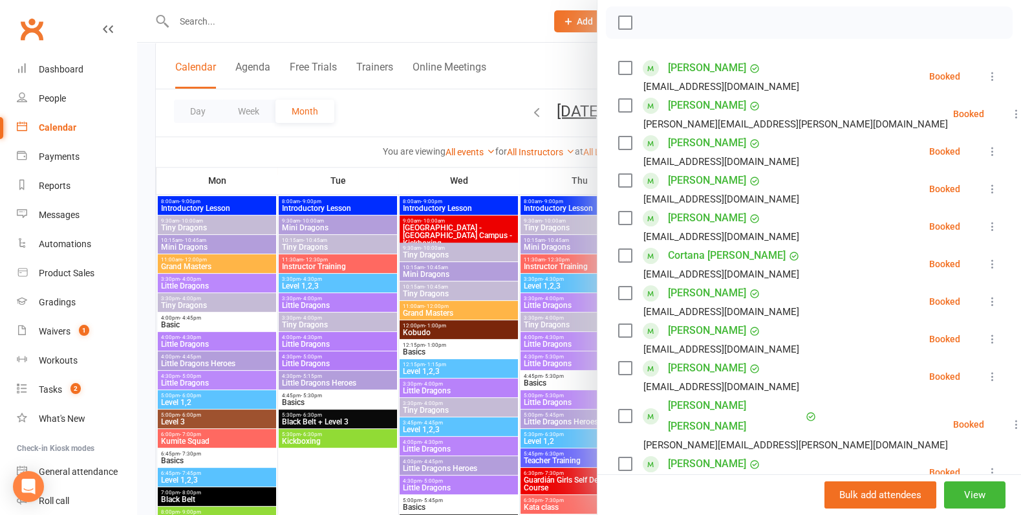
scroll to position [195, 0]
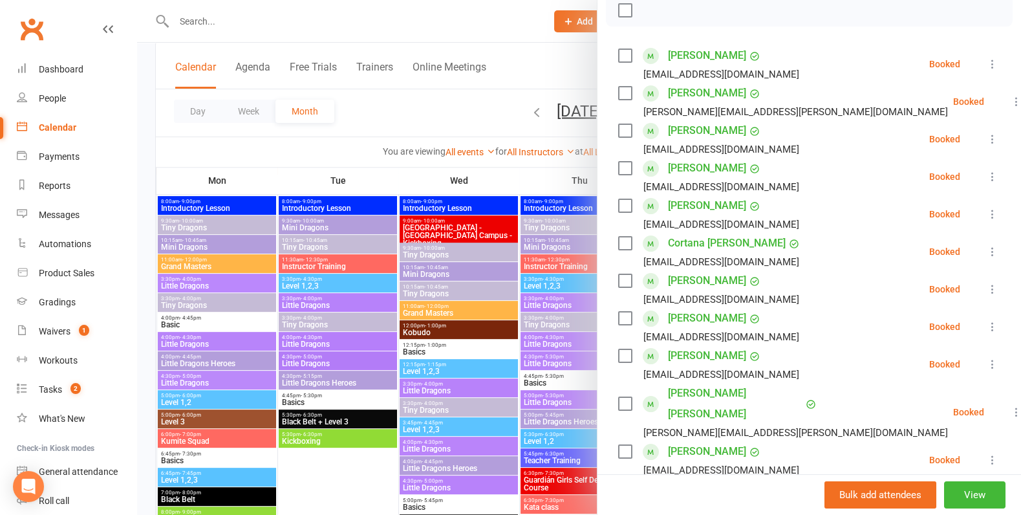
click at [991, 324] on icon at bounding box center [992, 326] width 13 height 13
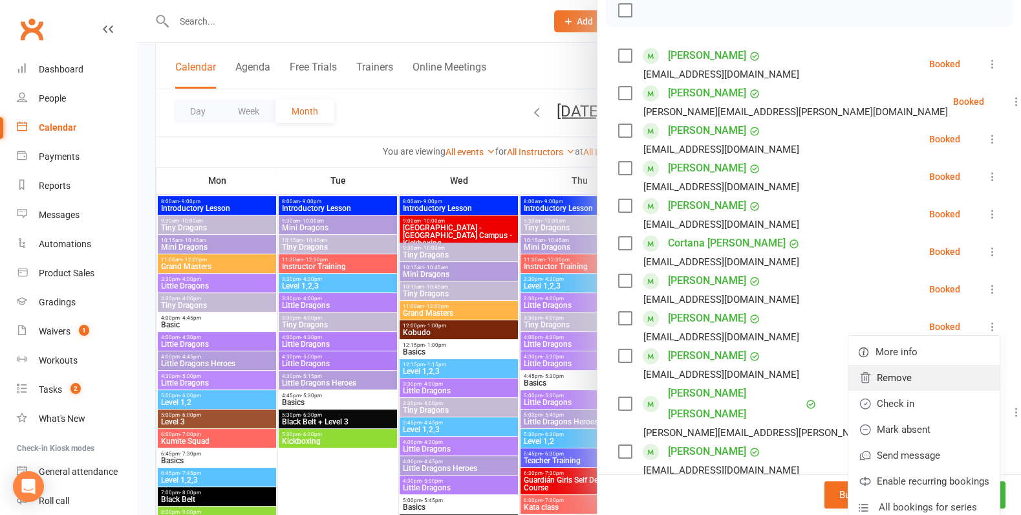
click at [960, 381] on link "Remove" at bounding box center [924, 378] width 151 height 26
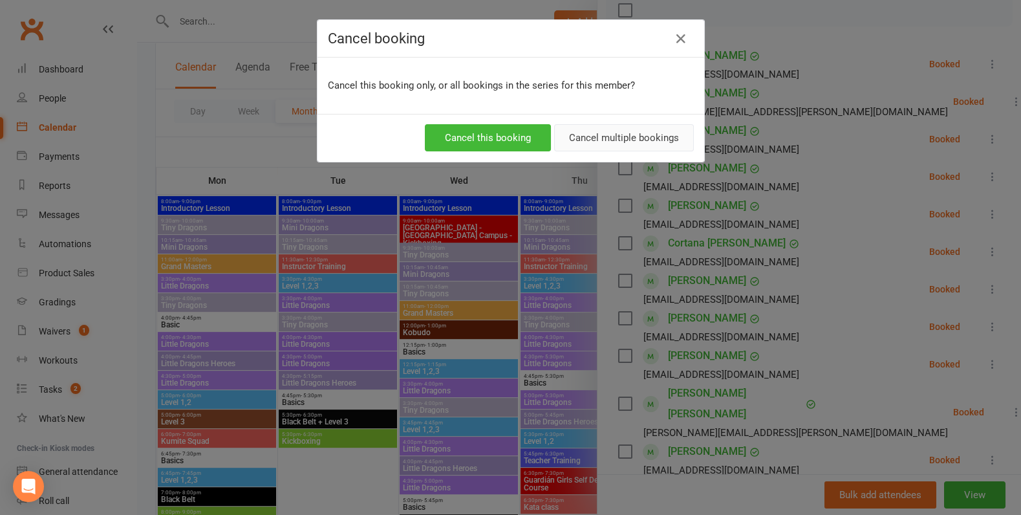
click at [586, 135] on button "Cancel multiple bookings" at bounding box center [624, 137] width 140 height 27
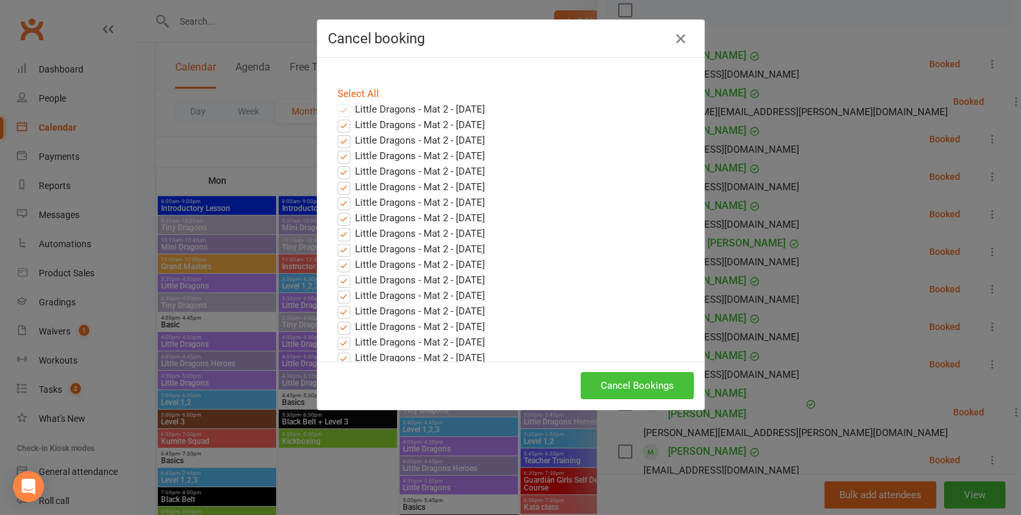
click at [616, 374] on button "Cancel Bookings" at bounding box center [637, 385] width 113 height 27
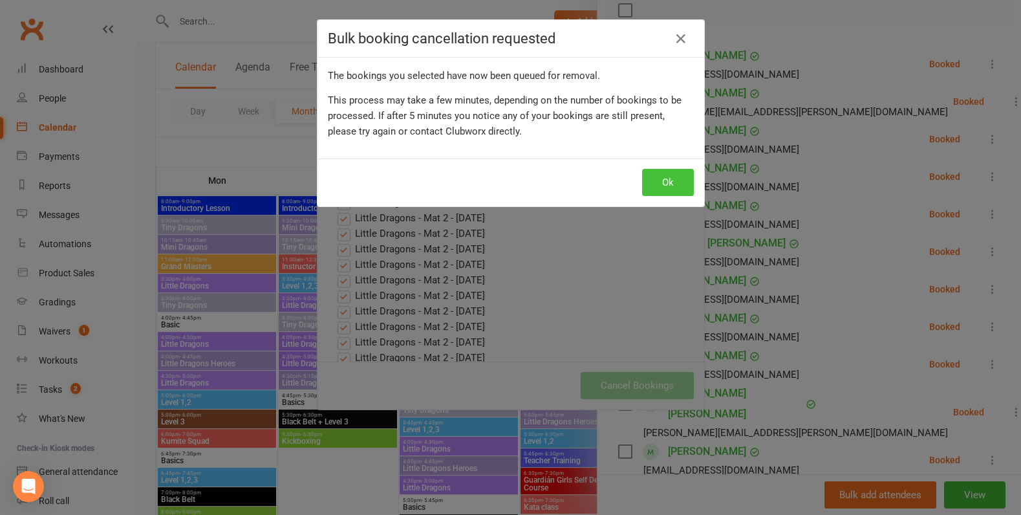
click at [671, 180] on button "Ok" at bounding box center [668, 182] width 52 height 27
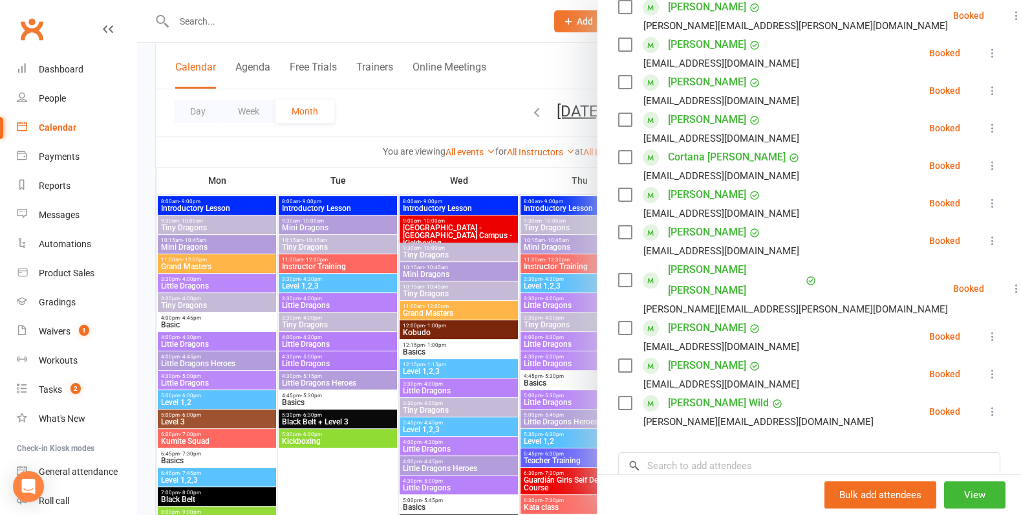
scroll to position [233, 0]
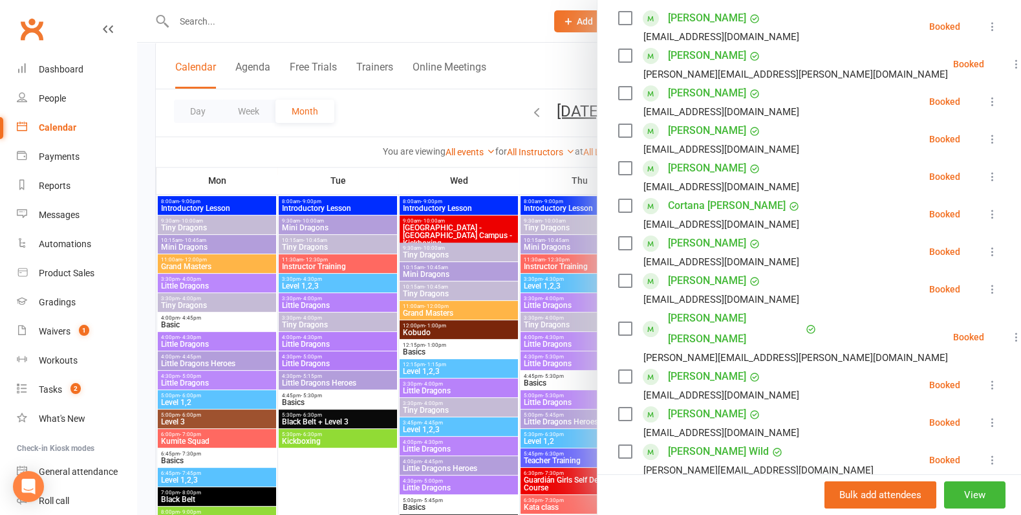
click at [994, 284] on icon at bounding box center [992, 289] width 13 height 13
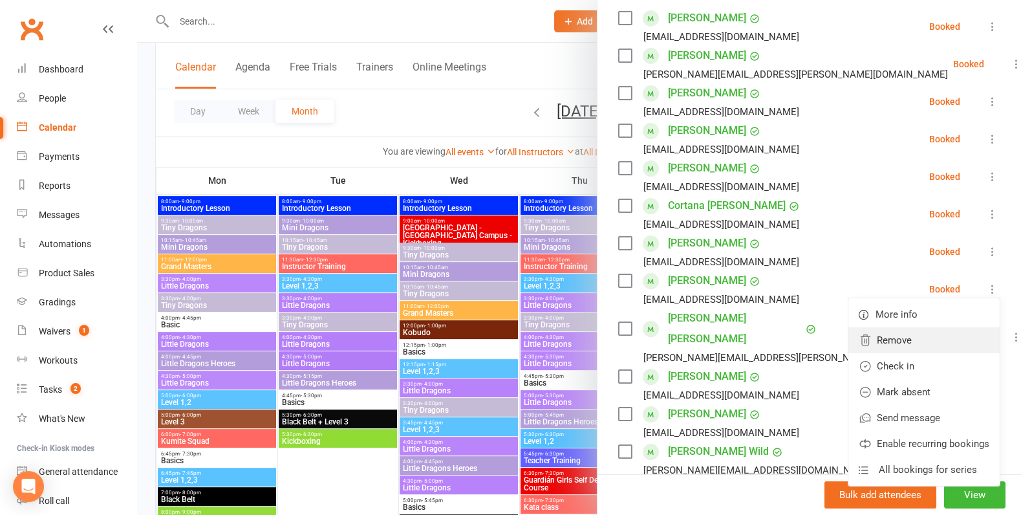
click at [910, 339] on link "Remove" at bounding box center [924, 340] width 151 height 26
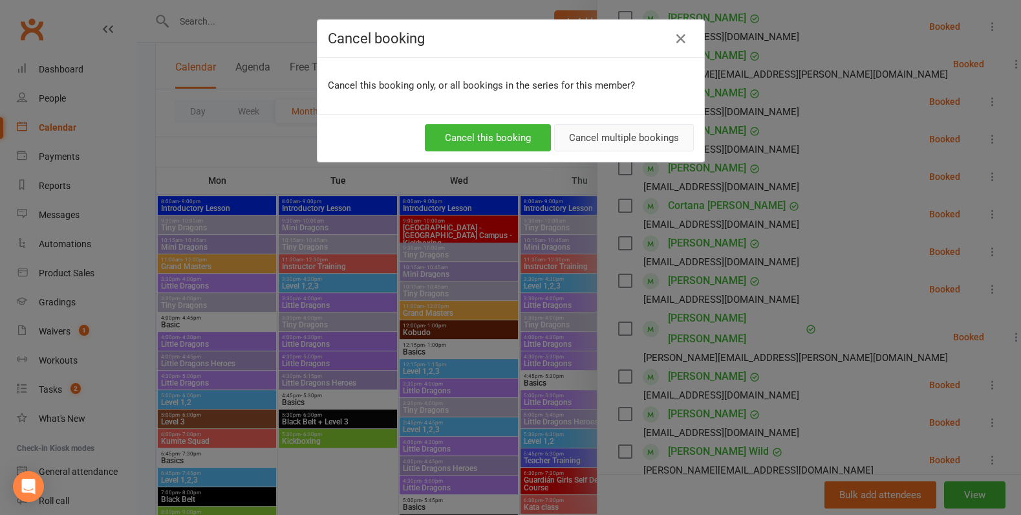
click at [640, 138] on button "Cancel multiple bookings" at bounding box center [624, 137] width 140 height 27
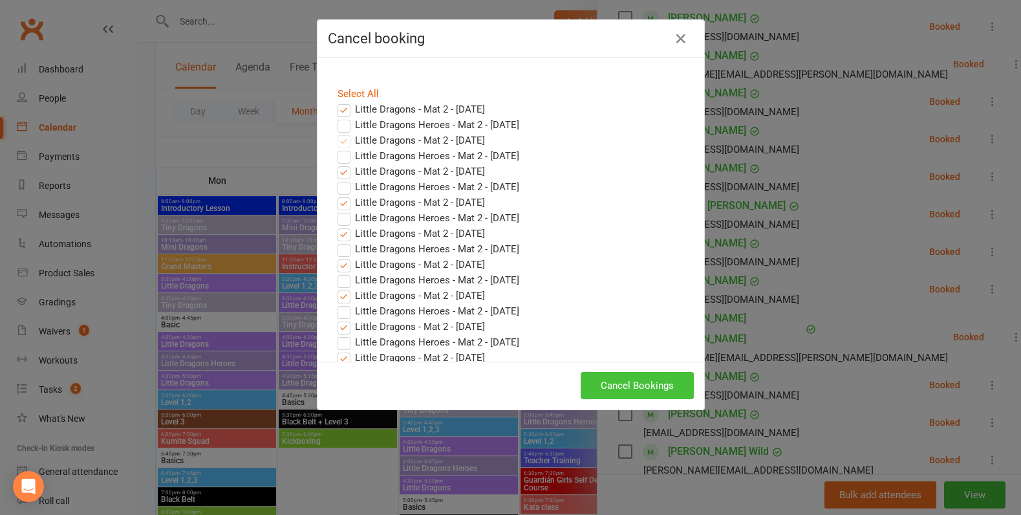
click at [655, 390] on button "Cancel Bookings" at bounding box center [637, 385] width 113 height 27
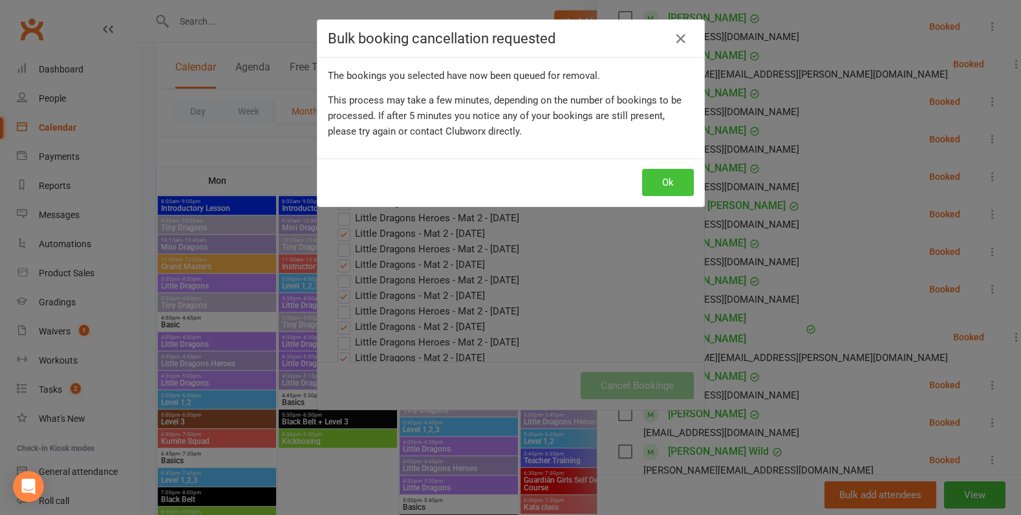
click at [666, 173] on button "Ok" at bounding box center [668, 182] width 52 height 27
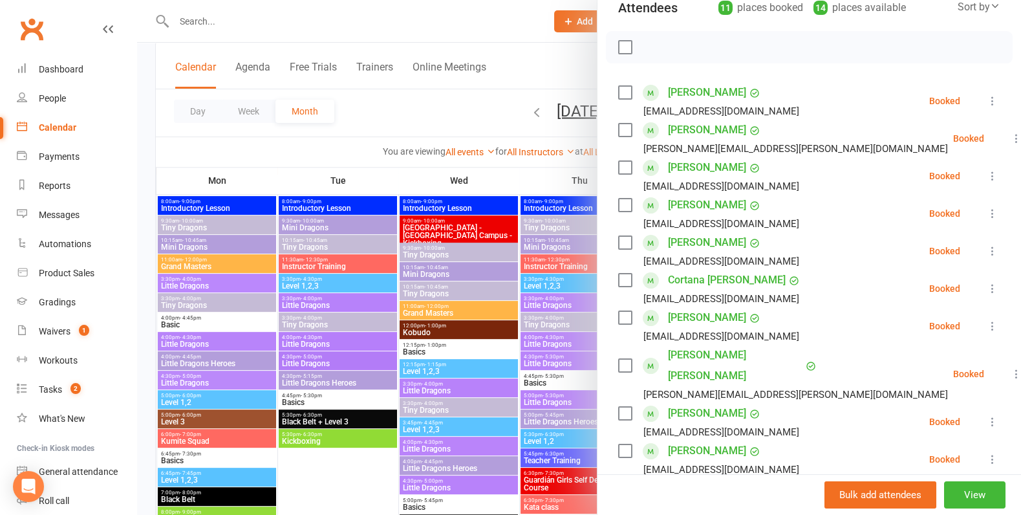
scroll to position [157, 0]
click at [340, 328] on div at bounding box center [579, 257] width 884 height 515
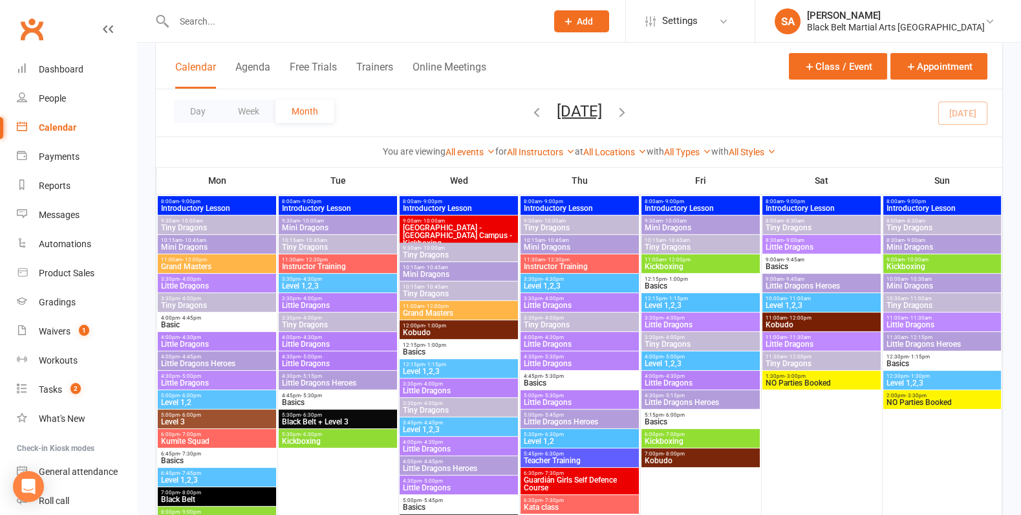
click at [205, 357] on span "4:00pm - 4:45pm" at bounding box center [216, 357] width 113 height 6
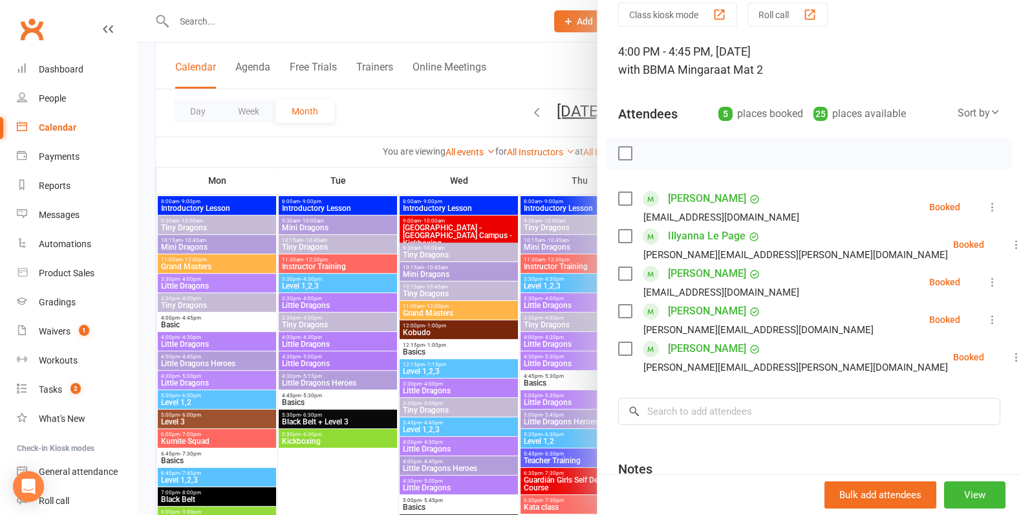
scroll to position [57, 0]
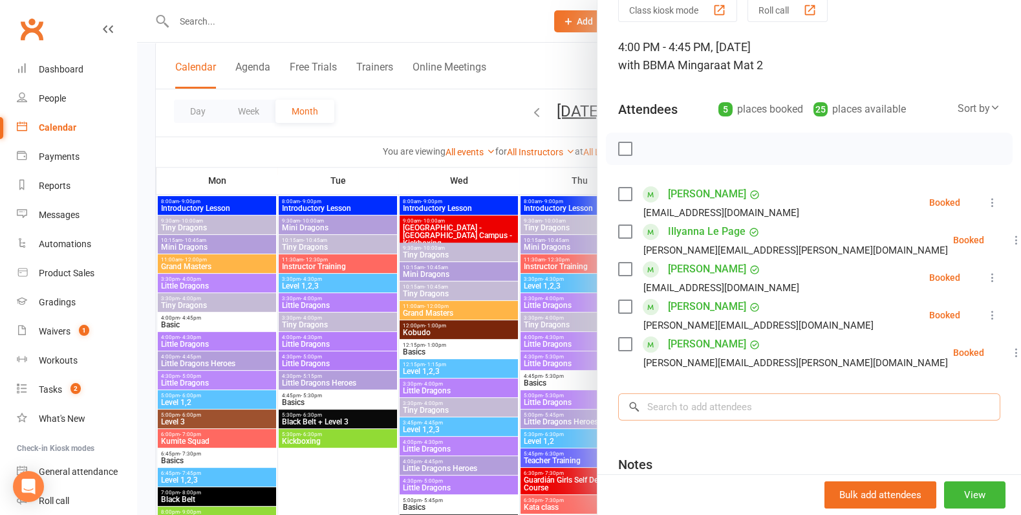
click at [694, 401] on input "search" at bounding box center [809, 406] width 382 height 27
paste input "[PERSON_NAME]"
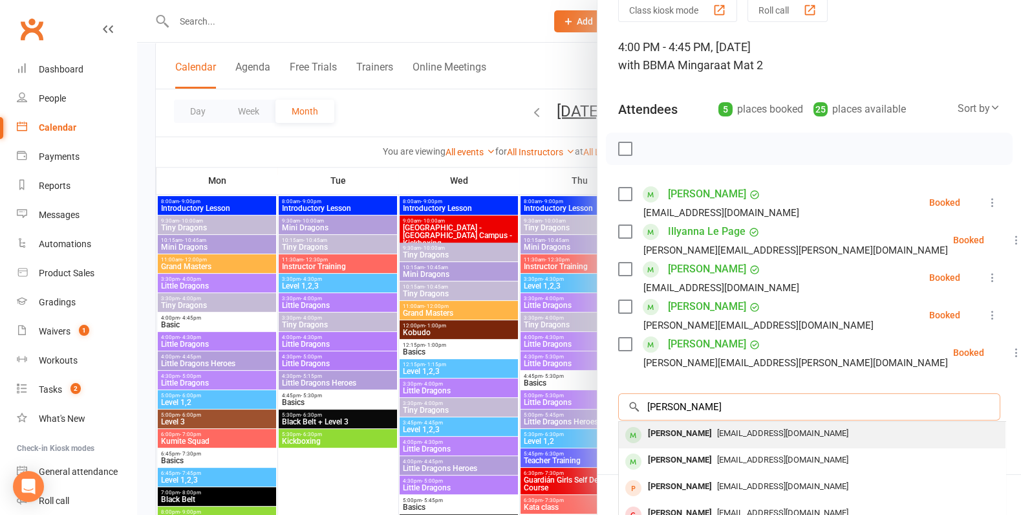
type input "[PERSON_NAME]"
click at [717, 435] on span "[EMAIL_ADDRESS][DOMAIN_NAME]" at bounding box center [782, 433] width 131 height 10
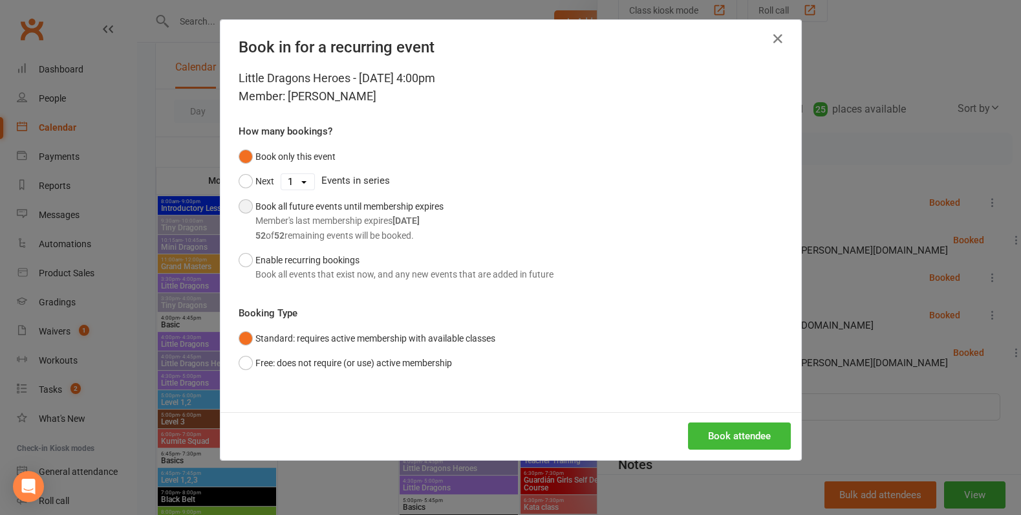
click at [329, 204] on div "Book all future events until membership expires Member's last membership expire…" at bounding box center [349, 220] width 188 height 43
click at [743, 431] on button "Book attendee" at bounding box center [739, 435] width 103 height 27
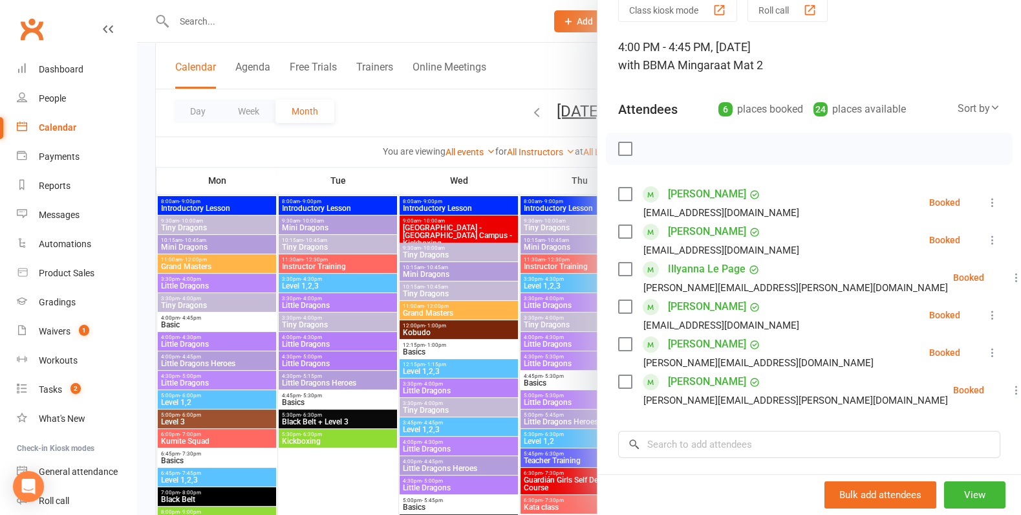
click at [405, 343] on div at bounding box center [579, 257] width 884 height 515
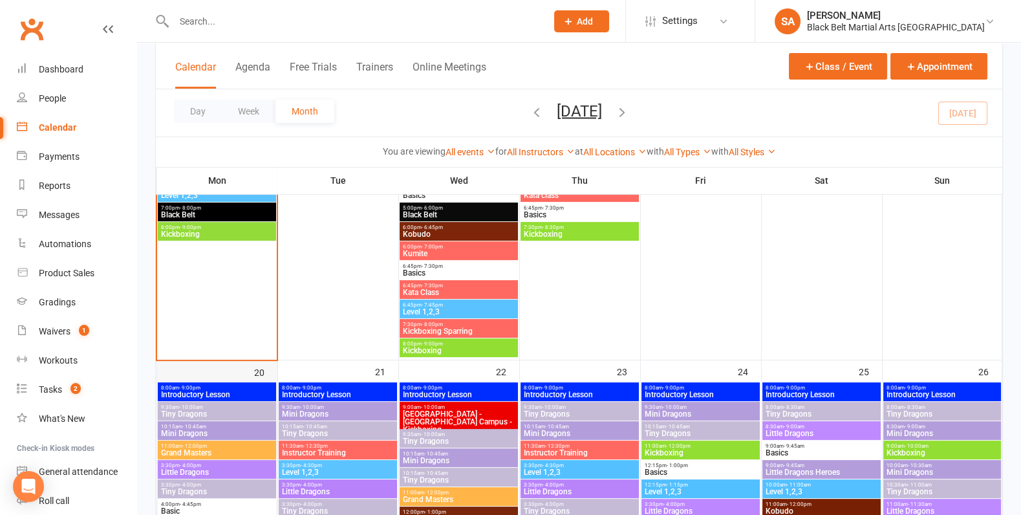
scroll to position [967, 0]
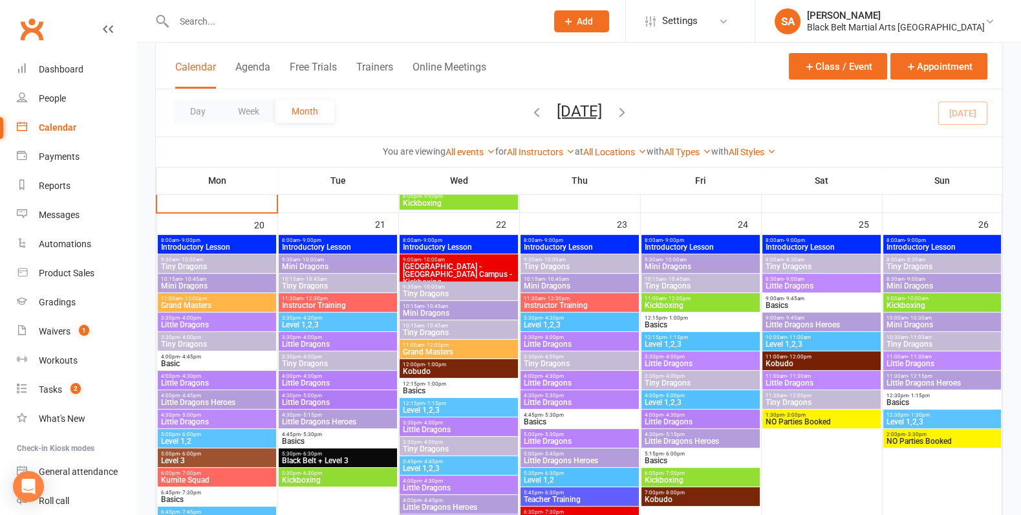
click at [218, 321] on span "Little Dragons" at bounding box center [216, 325] width 113 height 8
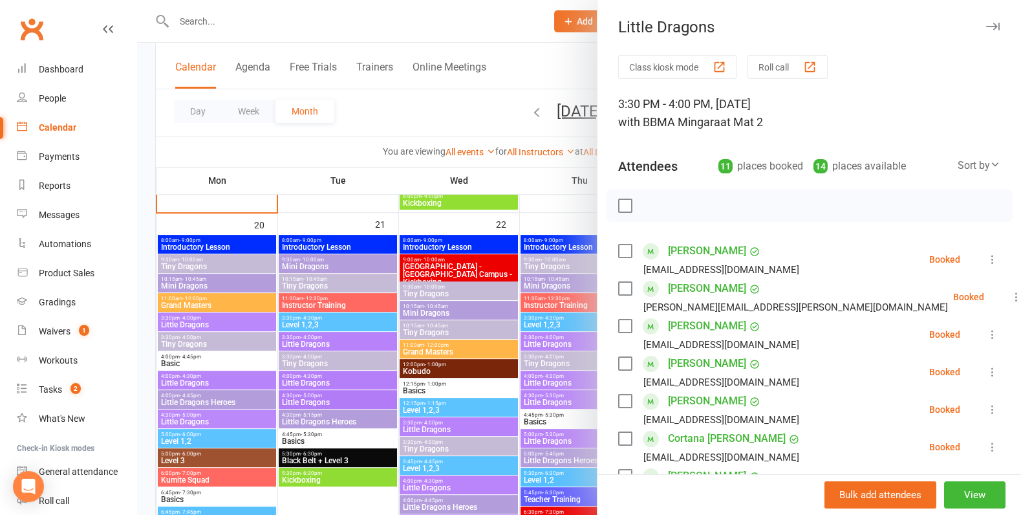
drag, startPoint x: 781, startPoint y: 361, endPoint x: 663, endPoint y: 365, distance: 117.8
click at [663, 365] on li "[PERSON_NAME] [EMAIL_ADDRESS][DOMAIN_NAME] Booked More info Remove Check in Mar…" at bounding box center [809, 372] width 382 height 38
copy link "[PERSON_NAME]"
click at [995, 372] on icon at bounding box center [992, 371] width 13 height 13
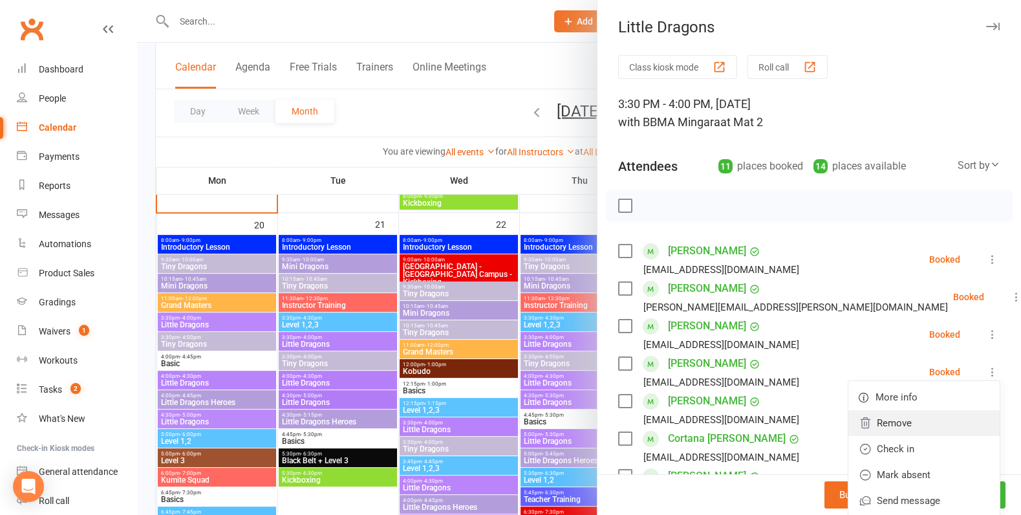
click at [913, 416] on link "Remove" at bounding box center [924, 423] width 151 height 26
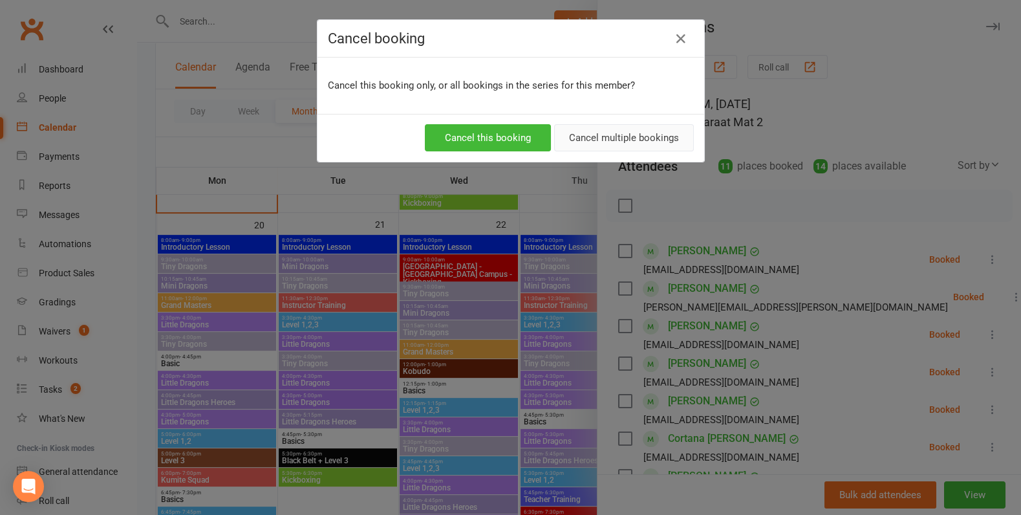
click at [631, 135] on button "Cancel multiple bookings" at bounding box center [624, 137] width 140 height 27
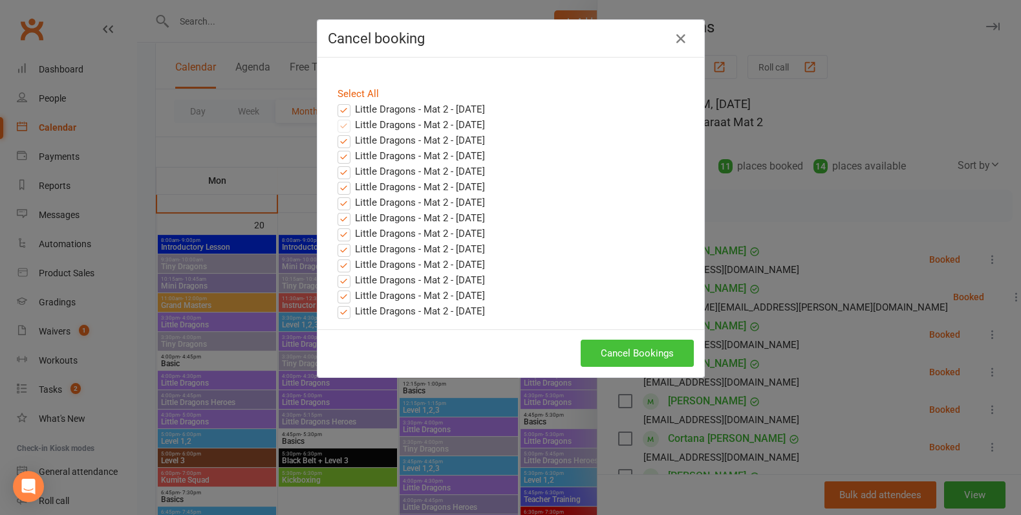
click at [667, 358] on button "Cancel Bookings" at bounding box center [637, 353] width 113 height 27
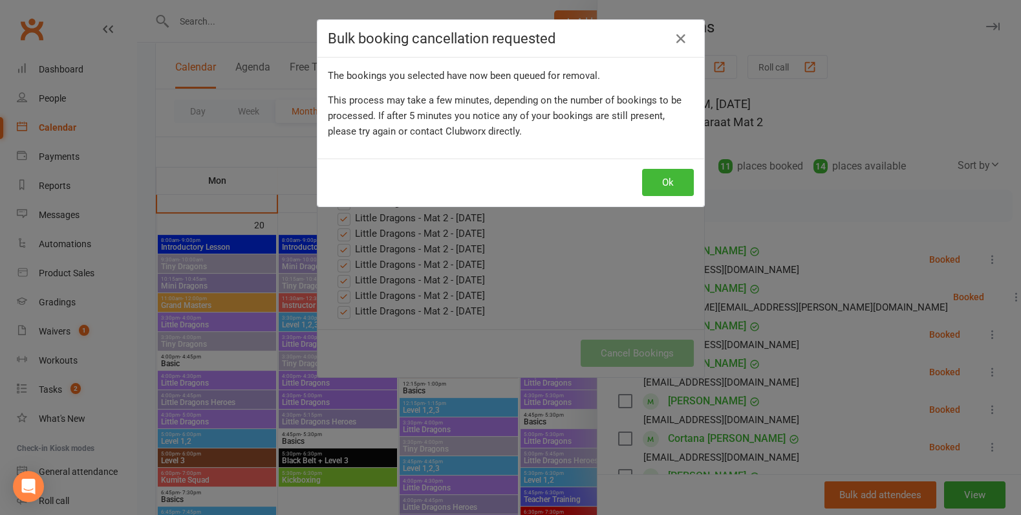
click at [685, 167] on div "Ok" at bounding box center [511, 182] width 387 height 48
click at [678, 178] on button "Ok" at bounding box center [668, 182] width 52 height 27
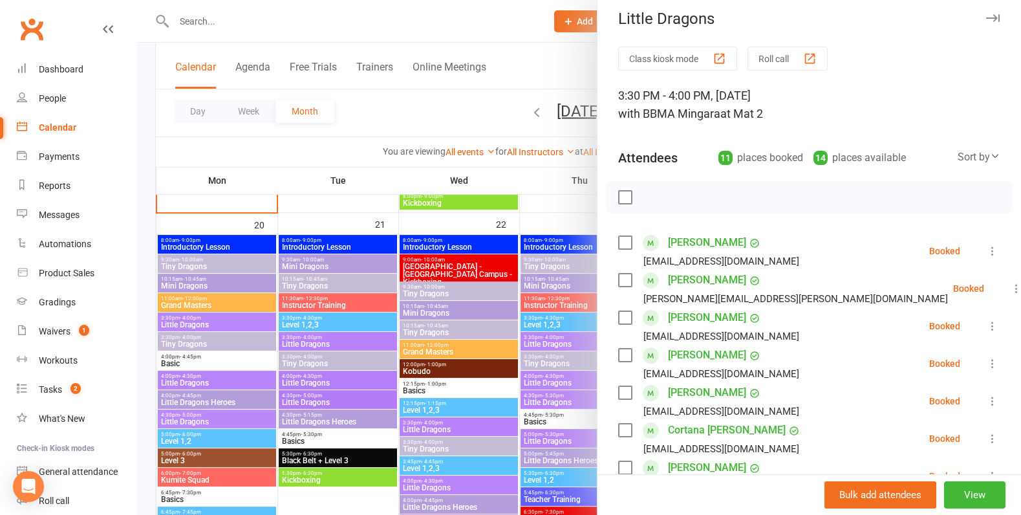
scroll to position [8, 0]
click at [432, 270] on div at bounding box center [579, 257] width 884 height 515
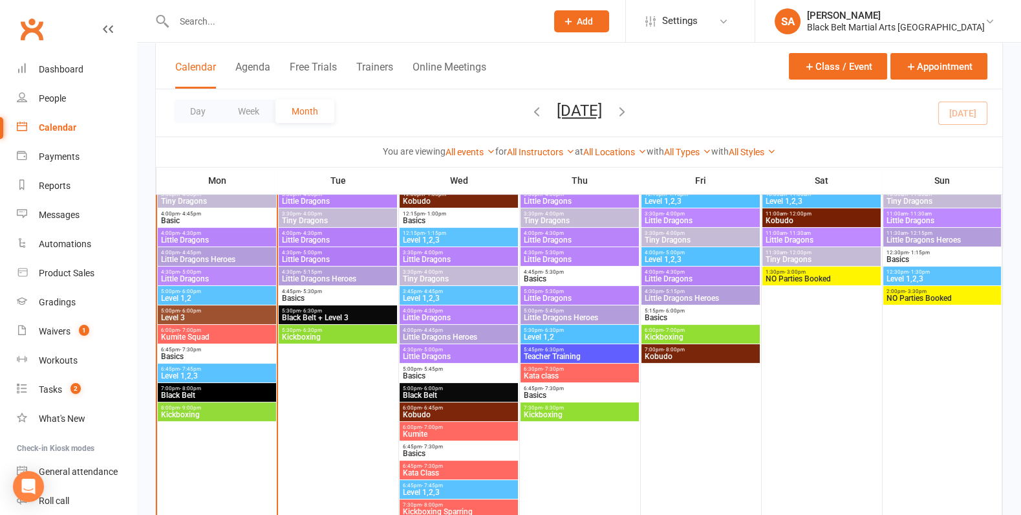
scroll to position [603, 0]
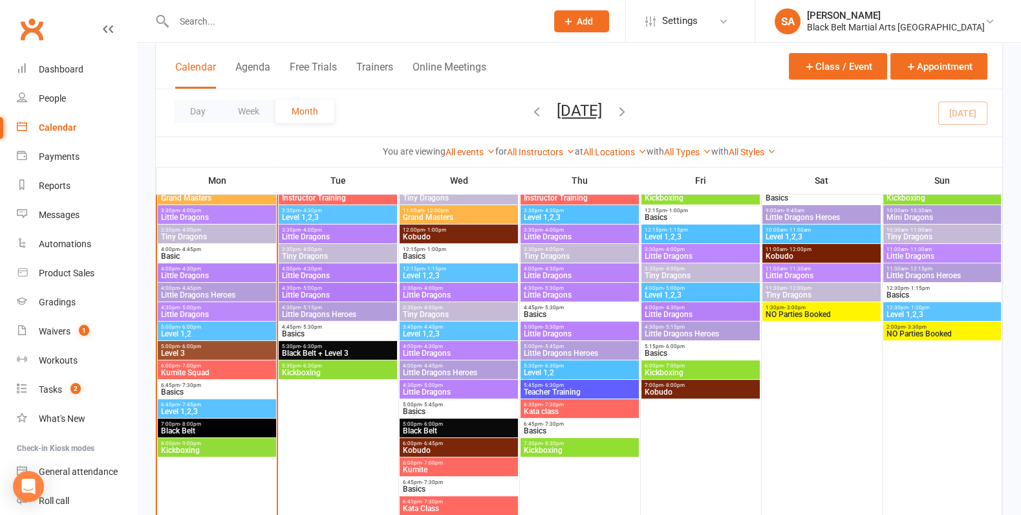
click at [210, 289] on span "4:00pm - 4:45pm" at bounding box center [216, 288] width 113 height 6
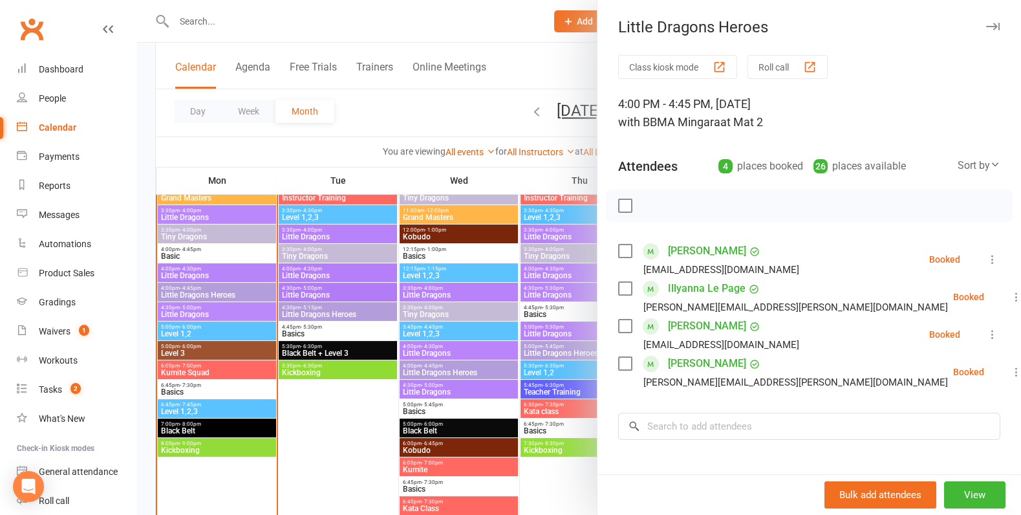
scroll to position [98, 0]
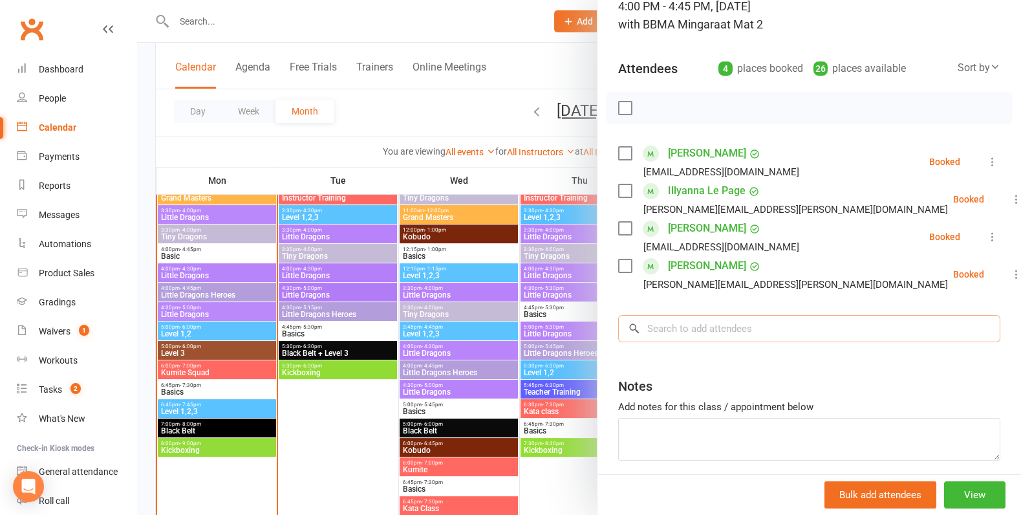
click at [704, 323] on input "search" at bounding box center [809, 328] width 382 height 27
paste input "[PERSON_NAME]"
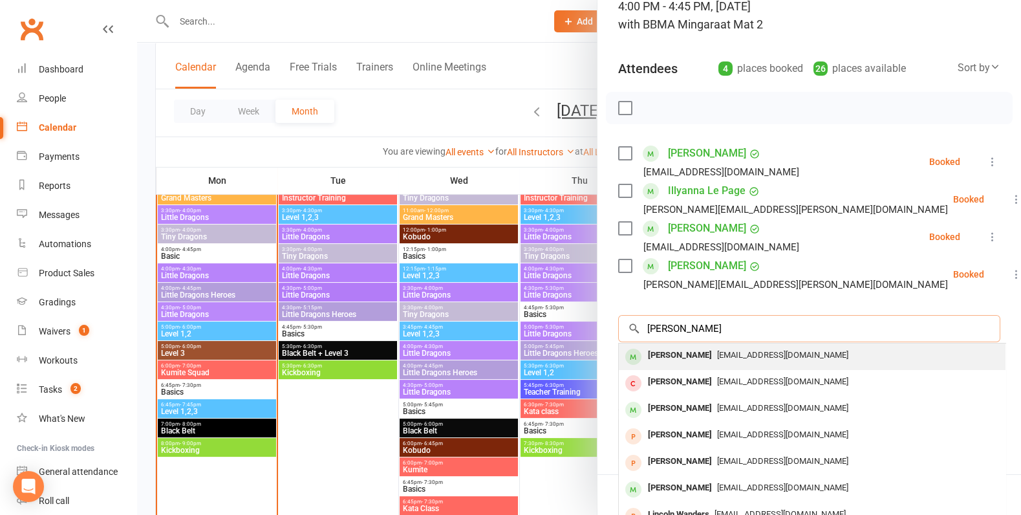
type input "[PERSON_NAME]"
click at [685, 361] on div "[PERSON_NAME]" at bounding box center [680, 355] width 74 height 19
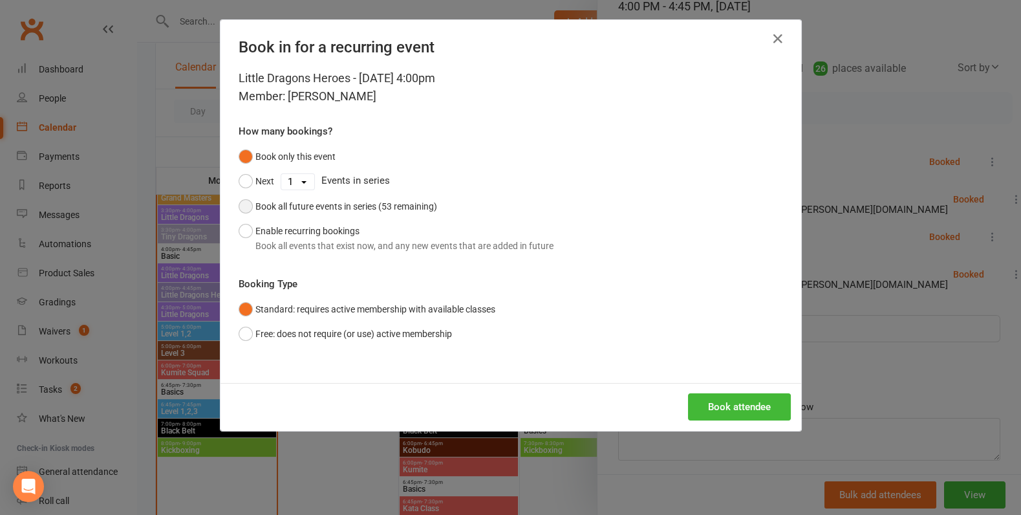
click at [266, 200] on div "Book all future events in series (53 remaining)" at bounding box center [346, 206] width 182 height 14
click at [735, 411] on button "Book attendee" at bounding box center [739, 406] width 103 height 27
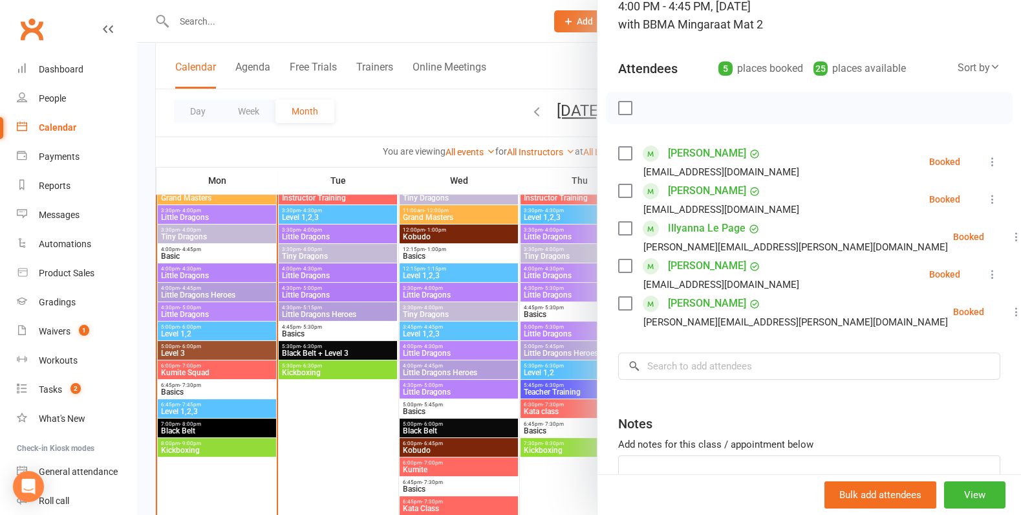
click at [459, 323] on div at bounding box center [579, 257] width 884 height 515
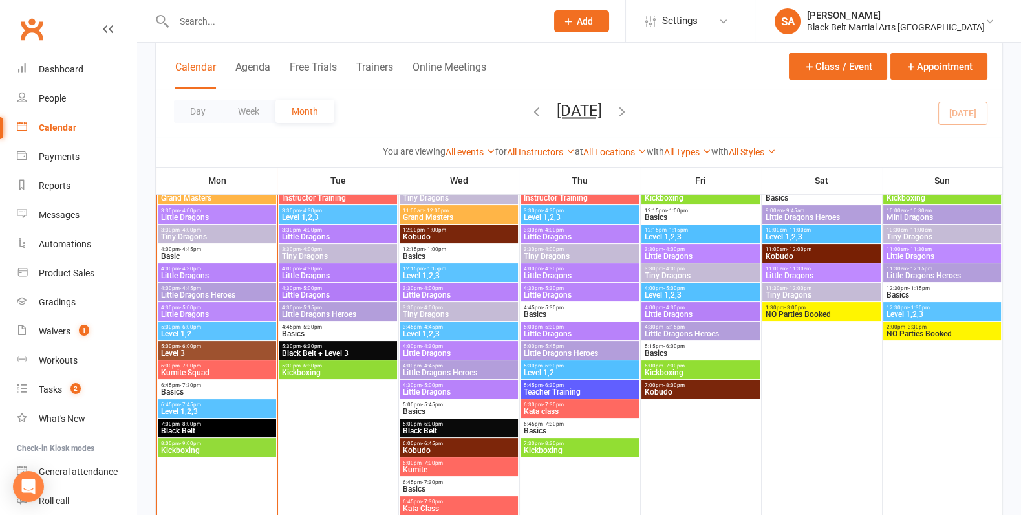
click at [197, 315] on span "Little Dragons" at bounding box center [216, 314] width 113 height 8
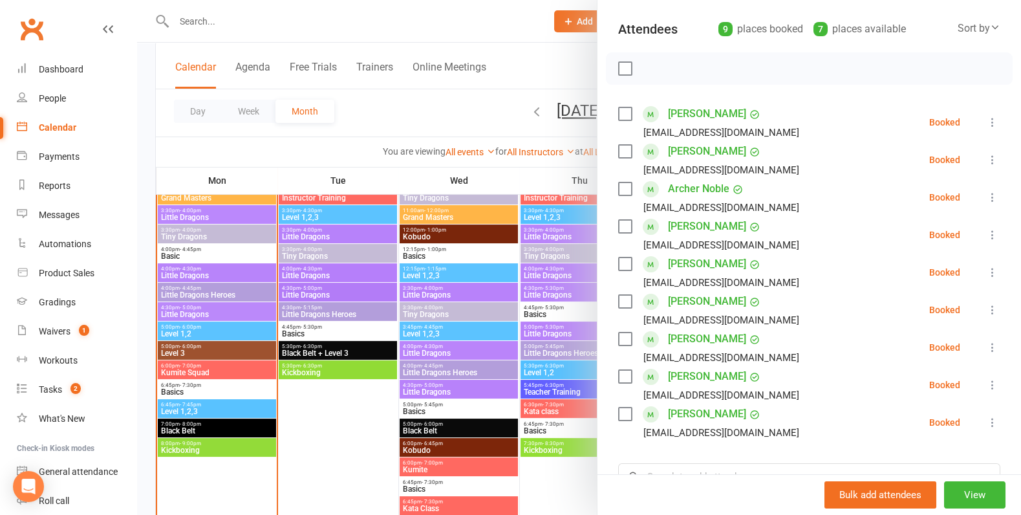
scroll to position [155, 0]
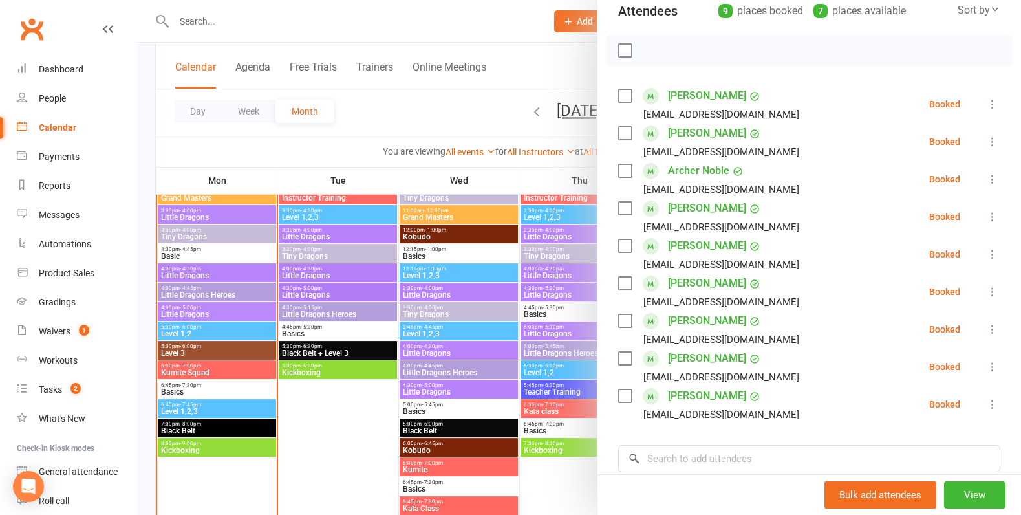
click at [418, 179] on div at bounding box center [579, 257] width 884 height 515
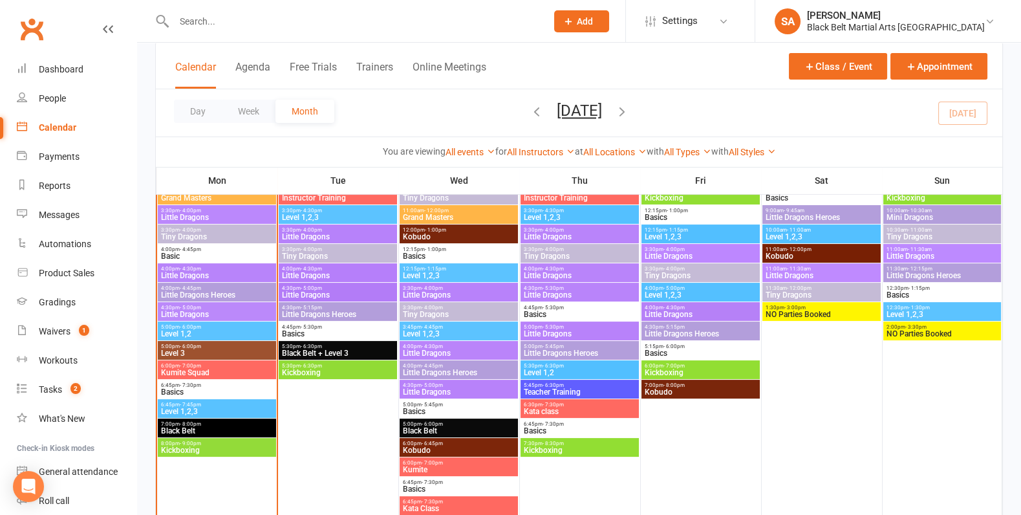
click at [180, 310] on span "Little Dragons" at bounding box center [216, 314] width 113 height 8
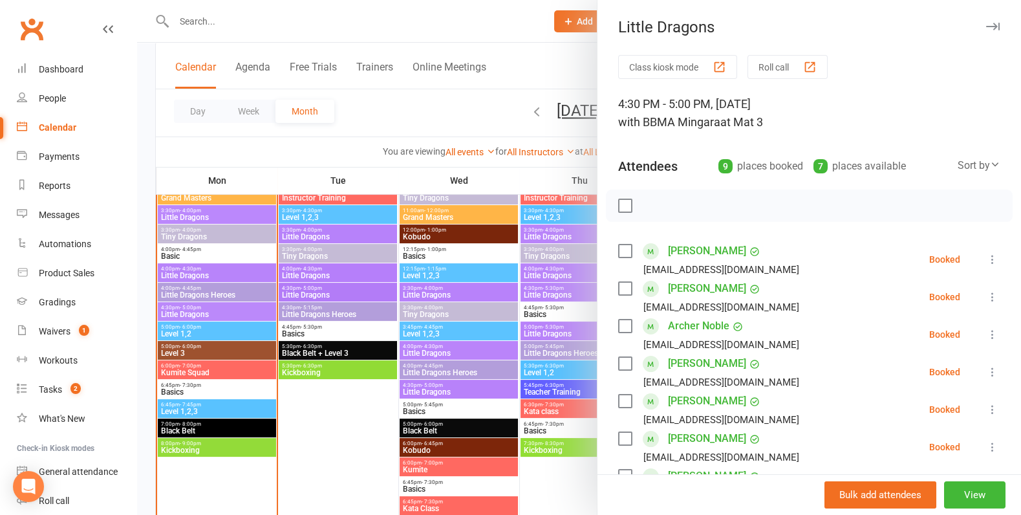
click at [250, 290] on div at bounding box center [579, 257] width 884 height 515
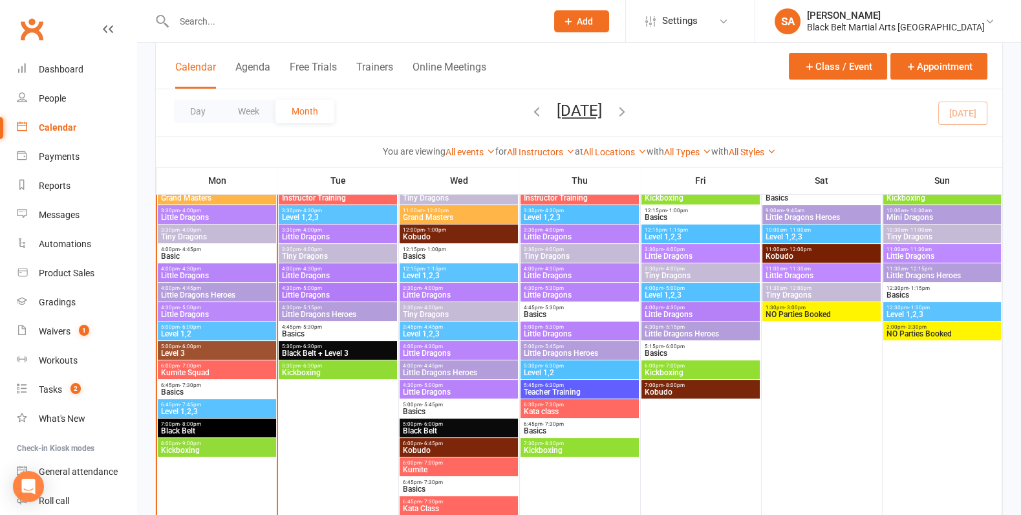
click at [261, 12] on input "text" at bounding box center [353, 21] width 367 height 18
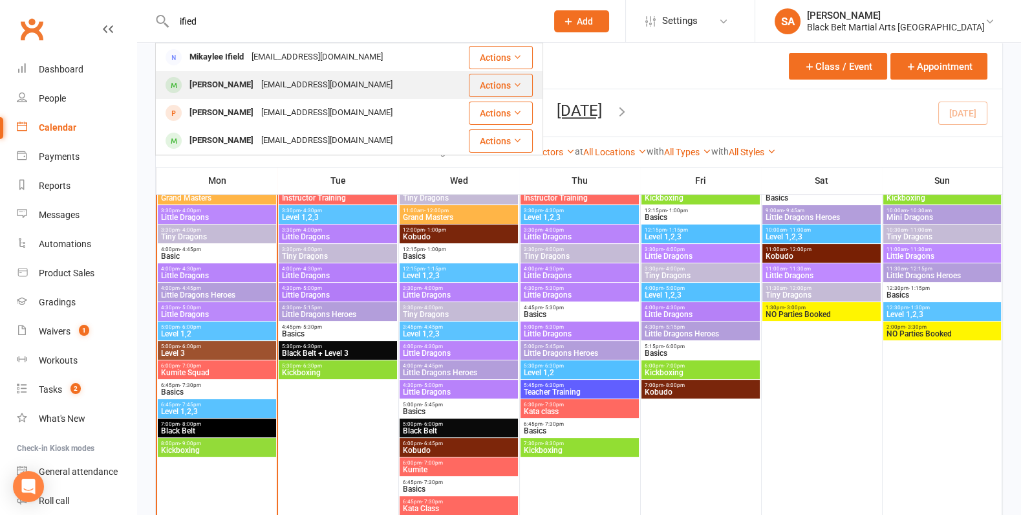
type input "ified"
click at [269, 82] on div "[EMAIL_ADDRESS][DOMAIN_NAME]" at bounding box center [326, 85] width 139 height 19
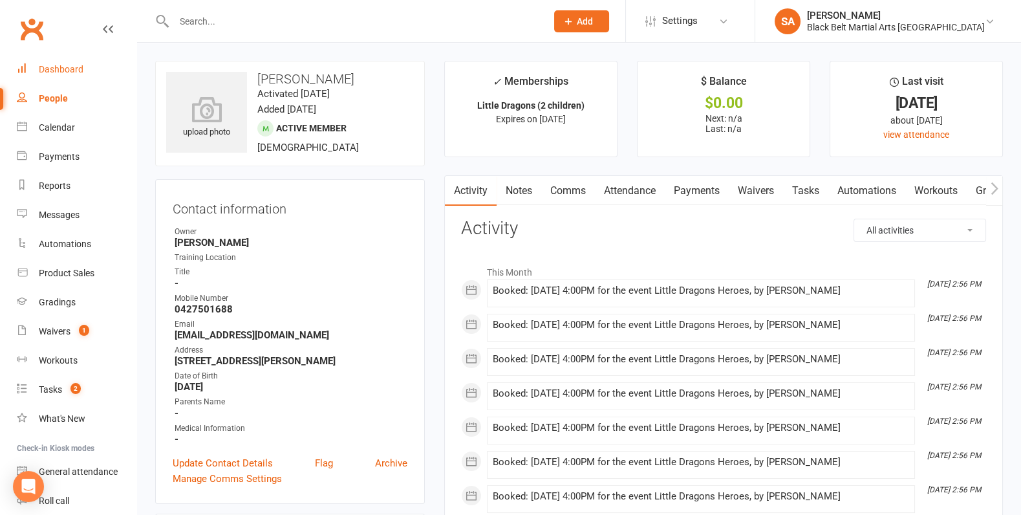
click at [45, 69] on div "Dashboard" at bounding box center [61, 69] width 45 height 10
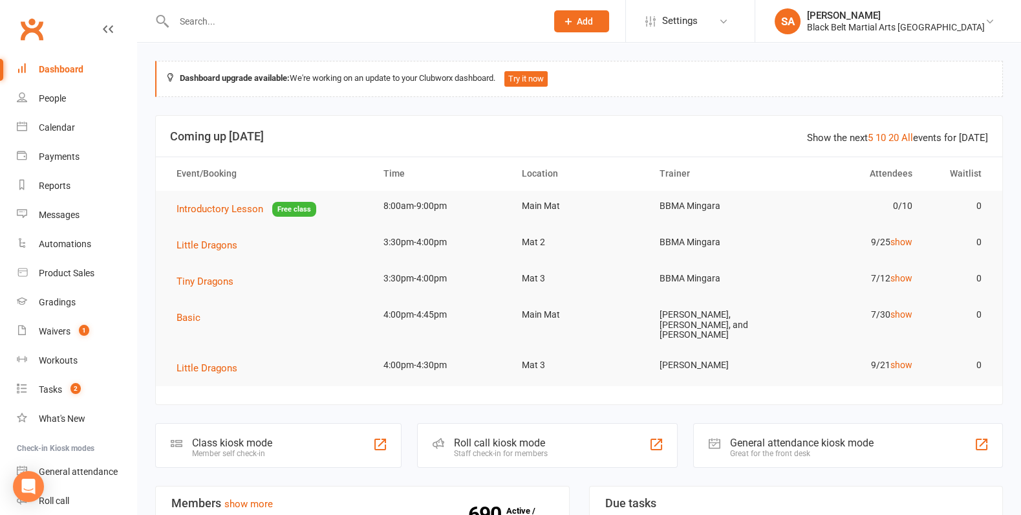
click at [203, 16] on input "text" at bounding box center [353, 21] width 367 height 18
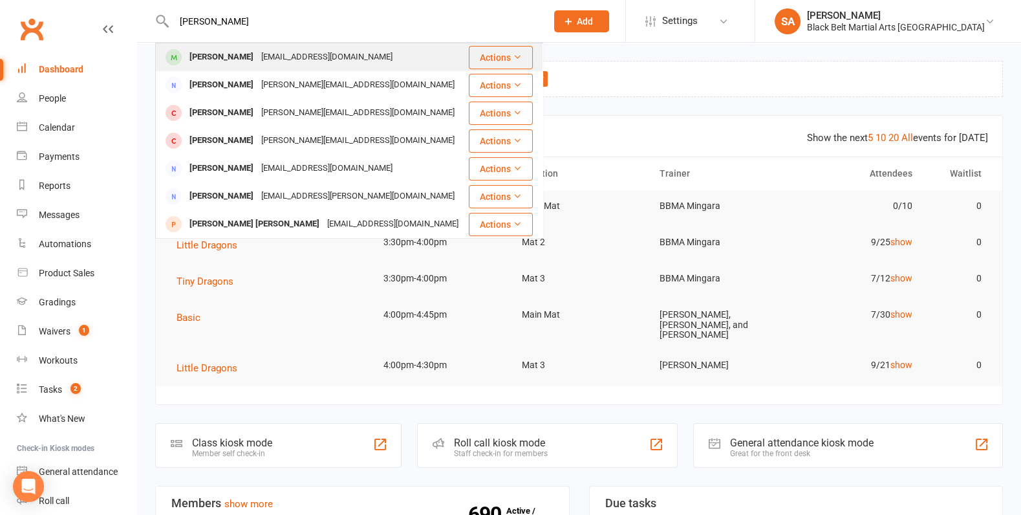
type input "[PERSON_NAME]"
click at [210, 67] on div "[PERSON_NAME] [EMAIL_ADDRESS][DOMAIN_NAME]" at bounding box center [312, 57] width 311 height 27
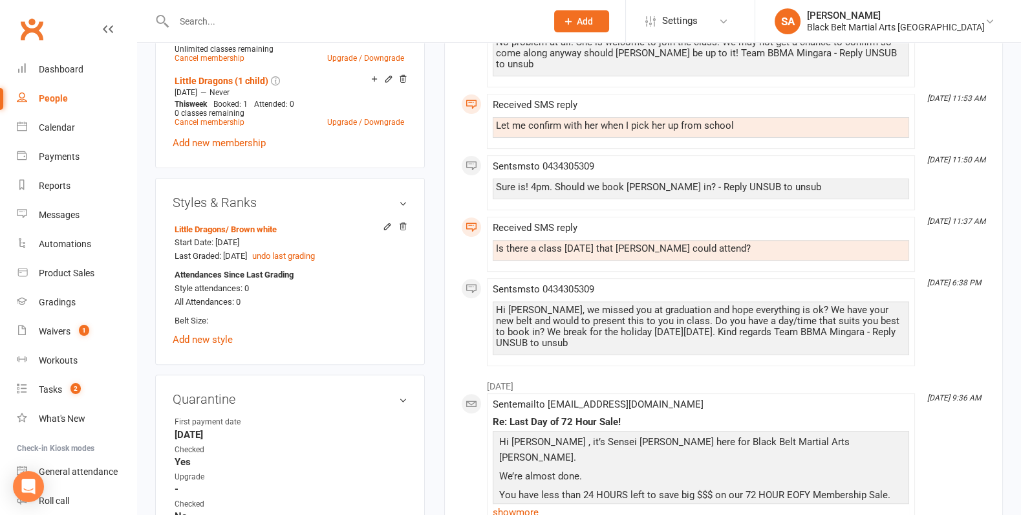
scroll to position [1315, 0]
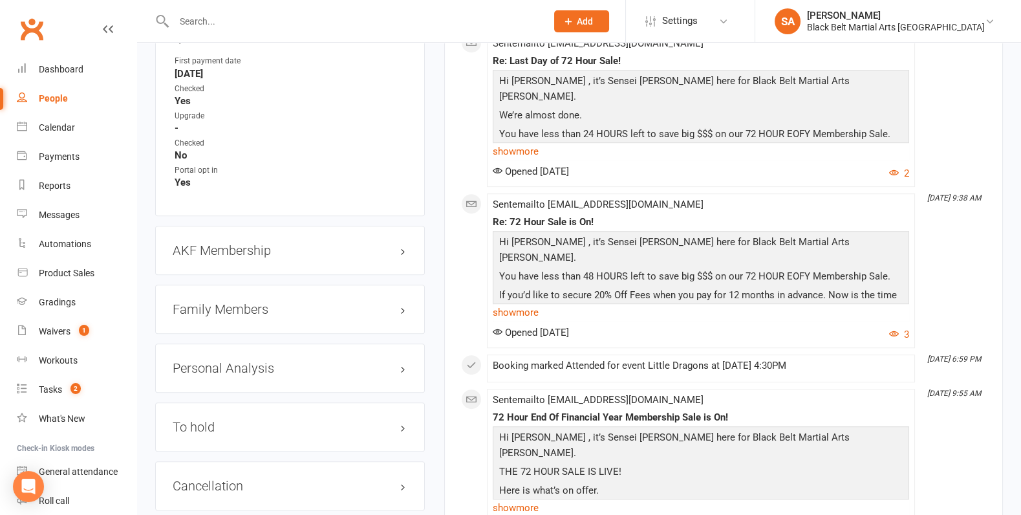
click at [215, 303] on h3 "Family Members" at bounding box center [290, 309] width 235 height 14
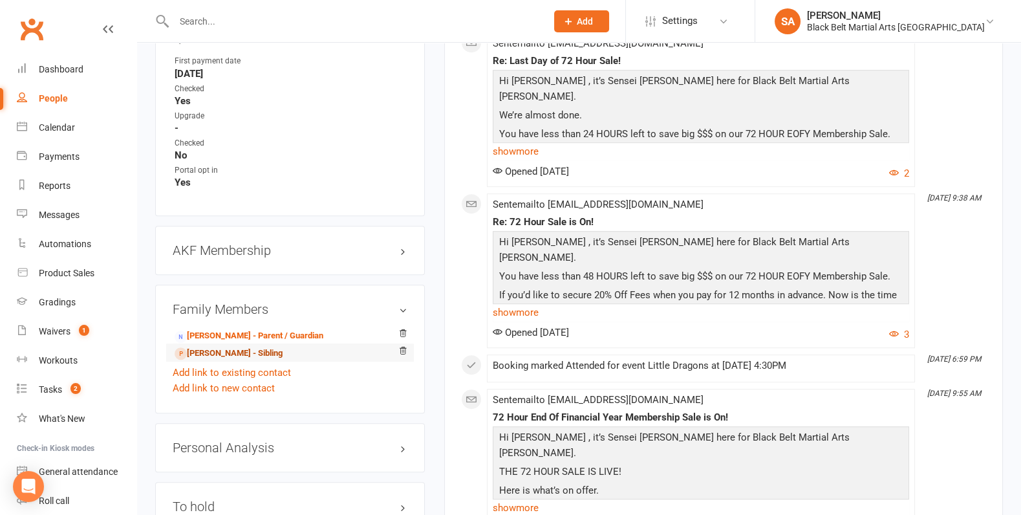
click at [257, 347] on link "[PERSON_NAME] - Sibling" at bounding box center [229, 354] width 108 height 14
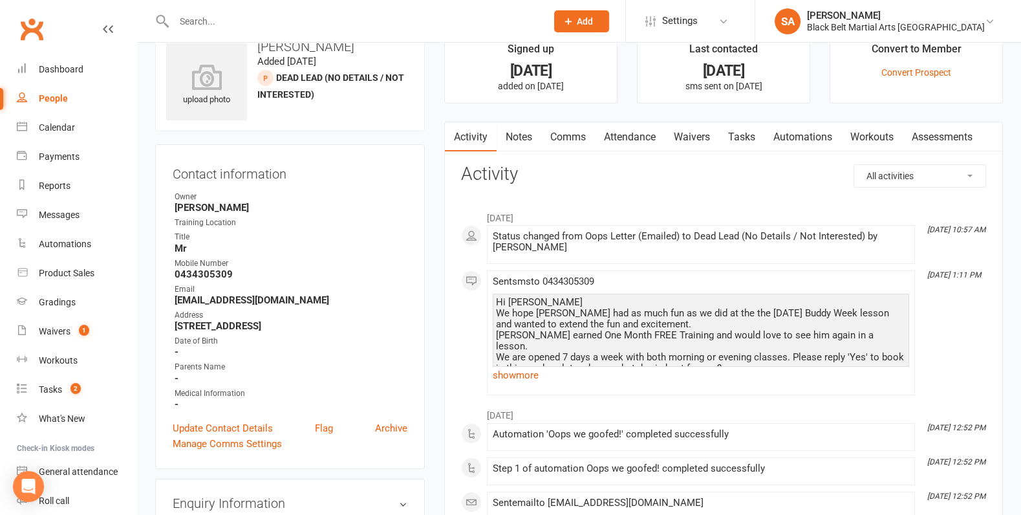
scroll to position [39, 0]
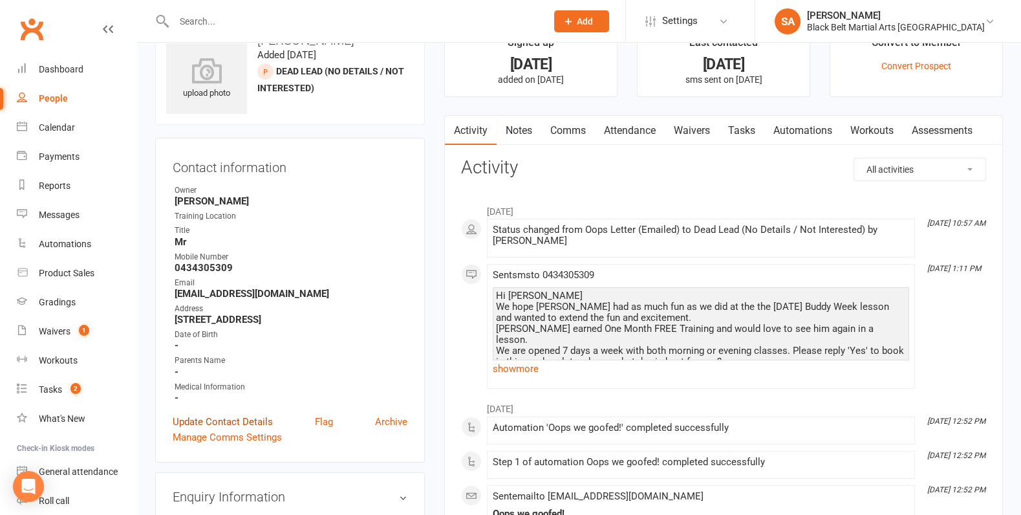
click at [228, 414] on link "Update Contact Details" at bounding box center [223, 422] width 100 height 16
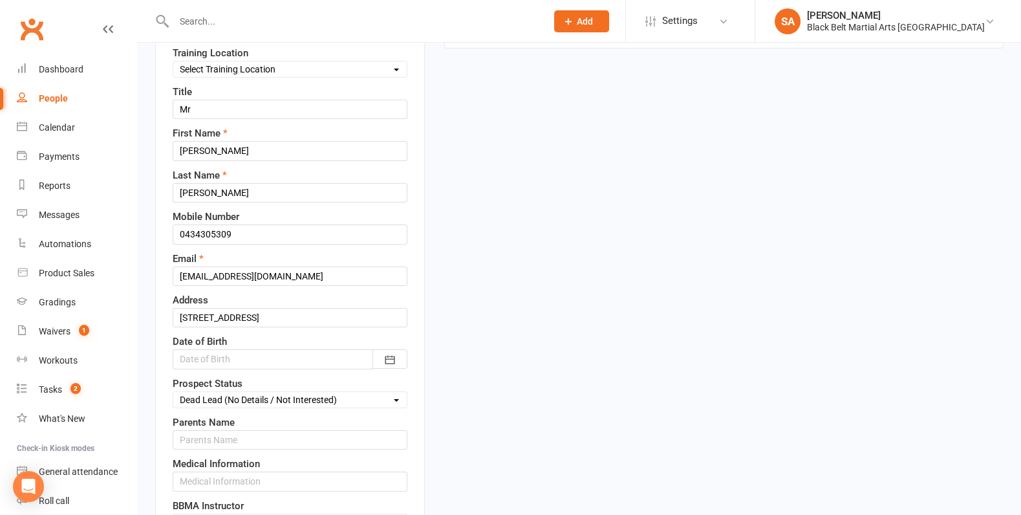
scroll to position [170, 0]
click at [274, 391] on select "Select Enquiry (Booked) Enquiry (Not Booked) Pending (enrolment pack sent) DNS …" at bounding box center [289, 398] width 233 height 14
select select "Enquiry (Booked)"
click at [173, 391] on select "Select Enquiry (Booked) Enquiry (Not Booked) Pending (enrolment pack sent) DNS …" at bounding box center [289, 398] width 233 height 14
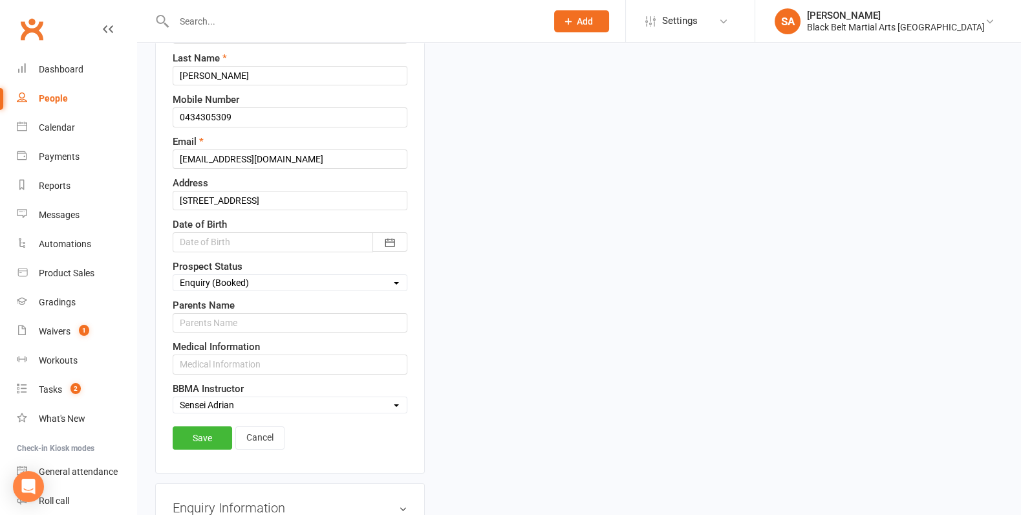
scroll to position [295, 0]
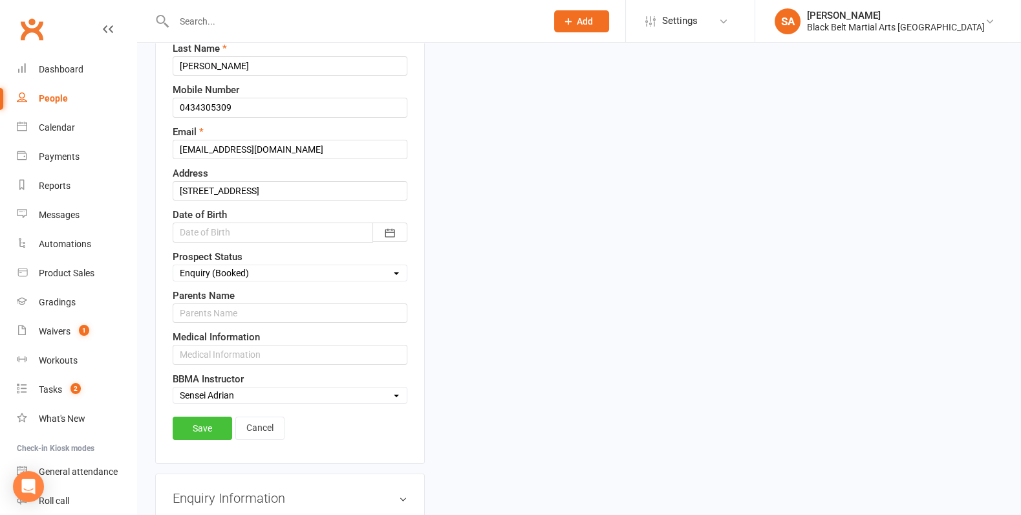
click at [214, 430] on link "Save" at bounding box center [203, 428] width 60 height 23
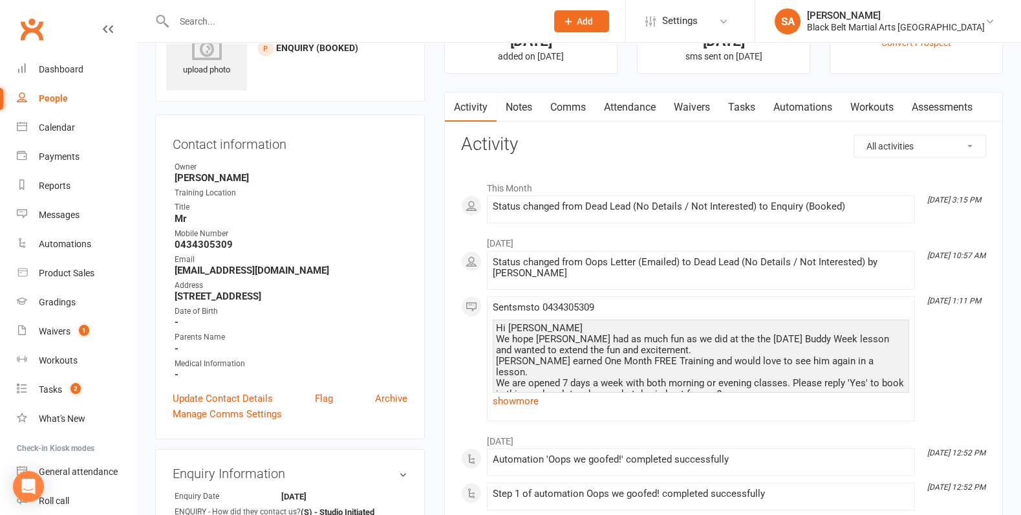
scroll to position [0, 0]
